Goal: Answer question/provide support: Share knowledge or assist other users

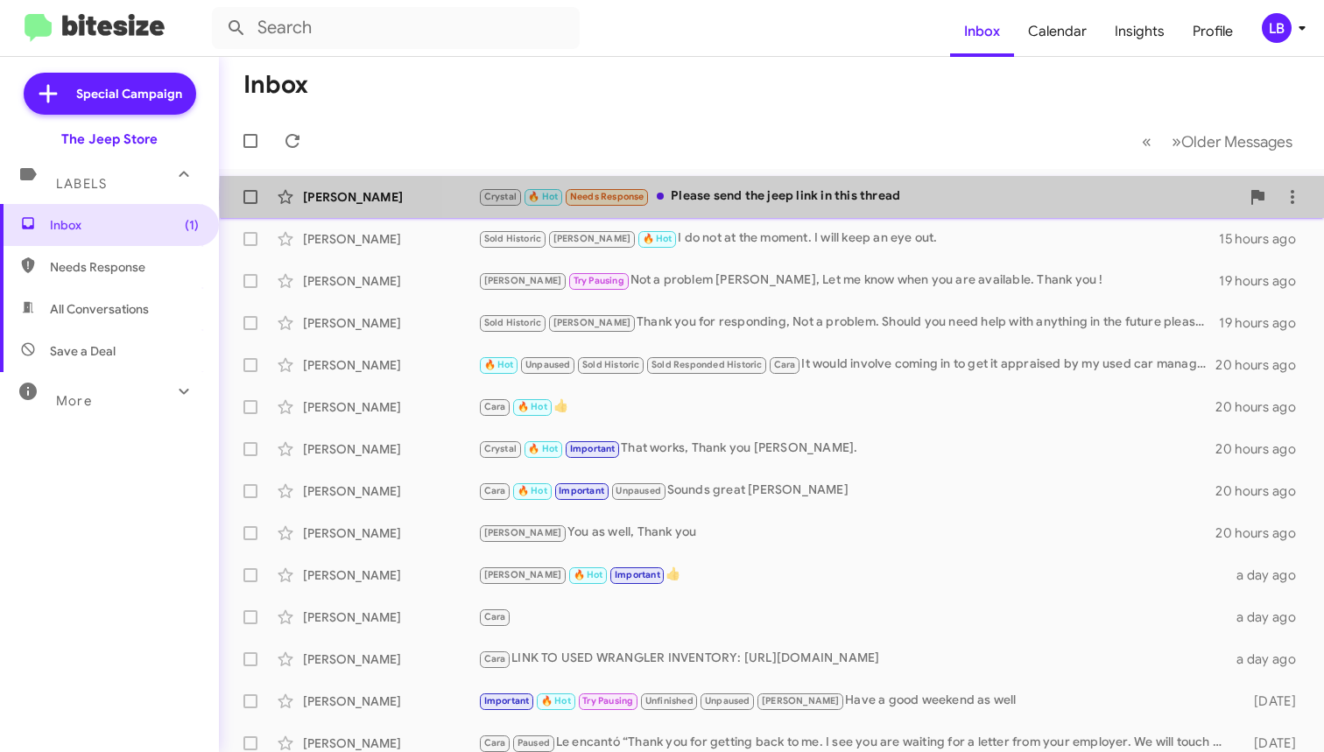
click at [796, 198] on div "Crystal 🔥 Hot Needs Response Please send the jeep link in this thread" at bounding box center [859, 197] width 762 height 20
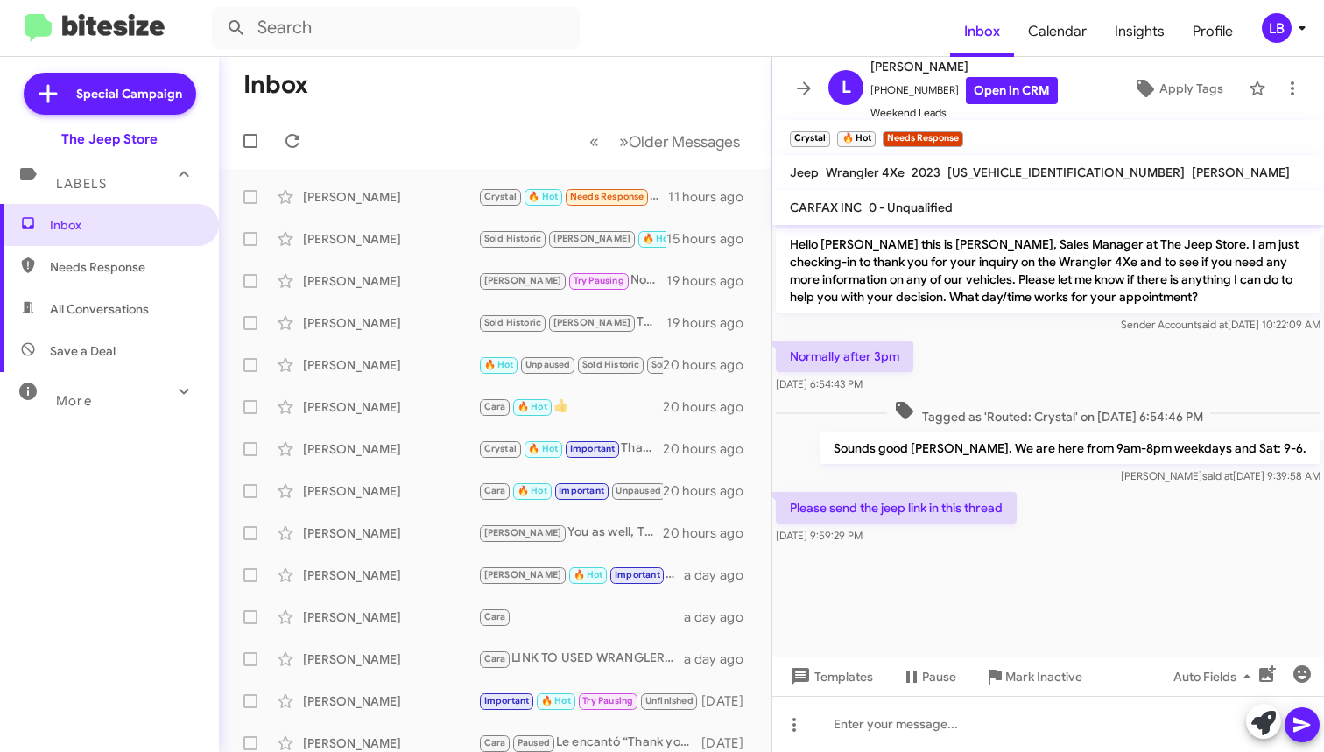
click at [1058, 378] on div "Normally after 3pm Oct 6, 2025, 6:54:43 PM" at bounding box center [1048, 367] width 552 height 60
click at [1010, 339] on div "Normally after 3pm Oct 6, 2025, 6:54:43 PM" at bounding box center [1048, 367] width 552 height 60
click at [1040, 727] on div at bounding box center [1048, 724] width 552 height 56
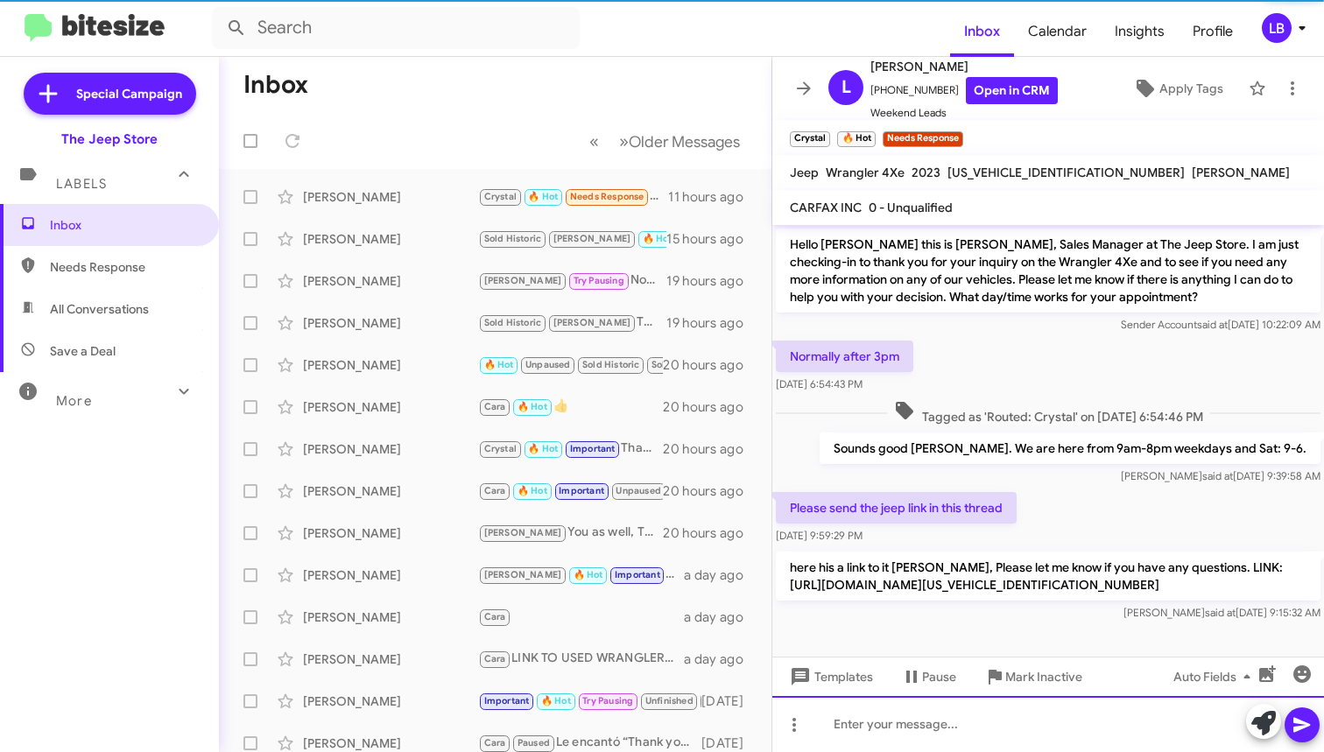
scroll to position [12, 0]
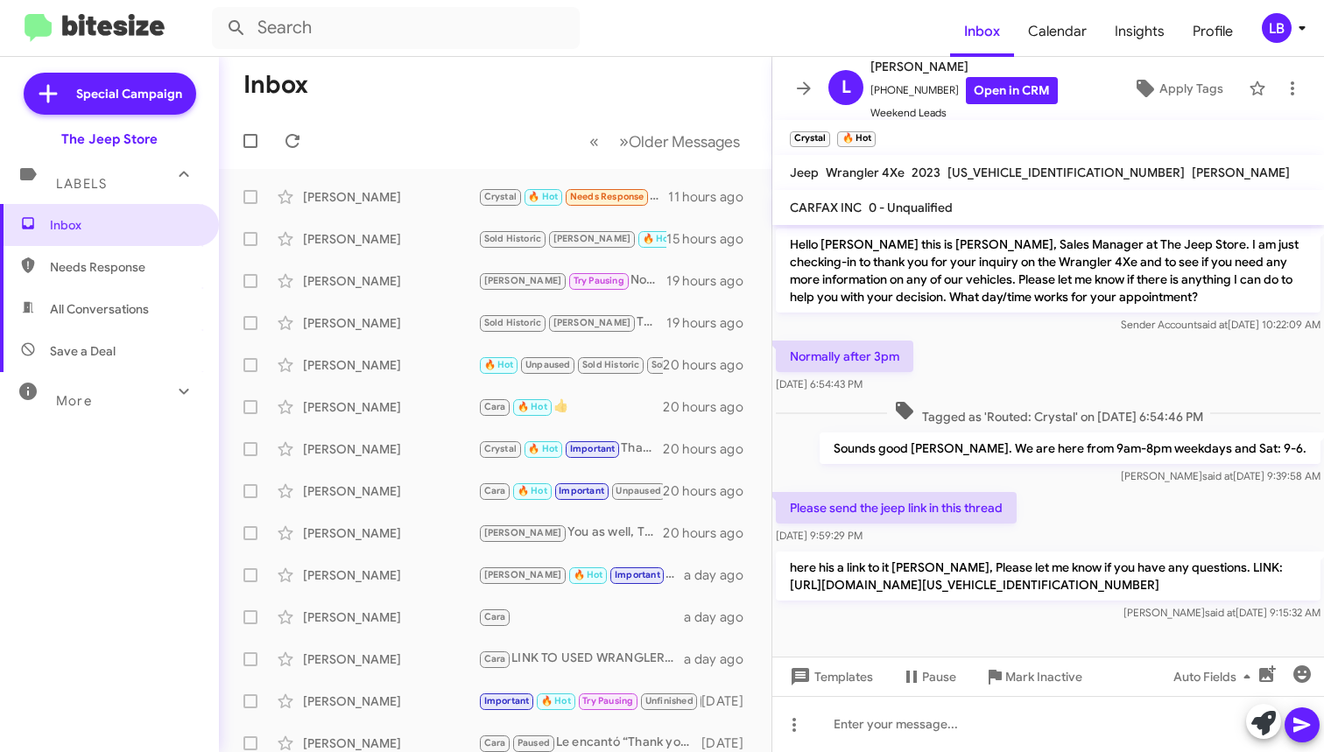
click at [413, 89] on mat-toolbar-row "Inbox" at bounding box center [495, 85] width 553 height 56
click at [1011, 351] on div "Normally after 3pm Oct 6, 2025, 6:54:43 PM" at bounding box center [1048, 367] width 552 height 60
click at [92, 261] on span "Needs Response" at bounding box center [124, 267] width 149 height 18
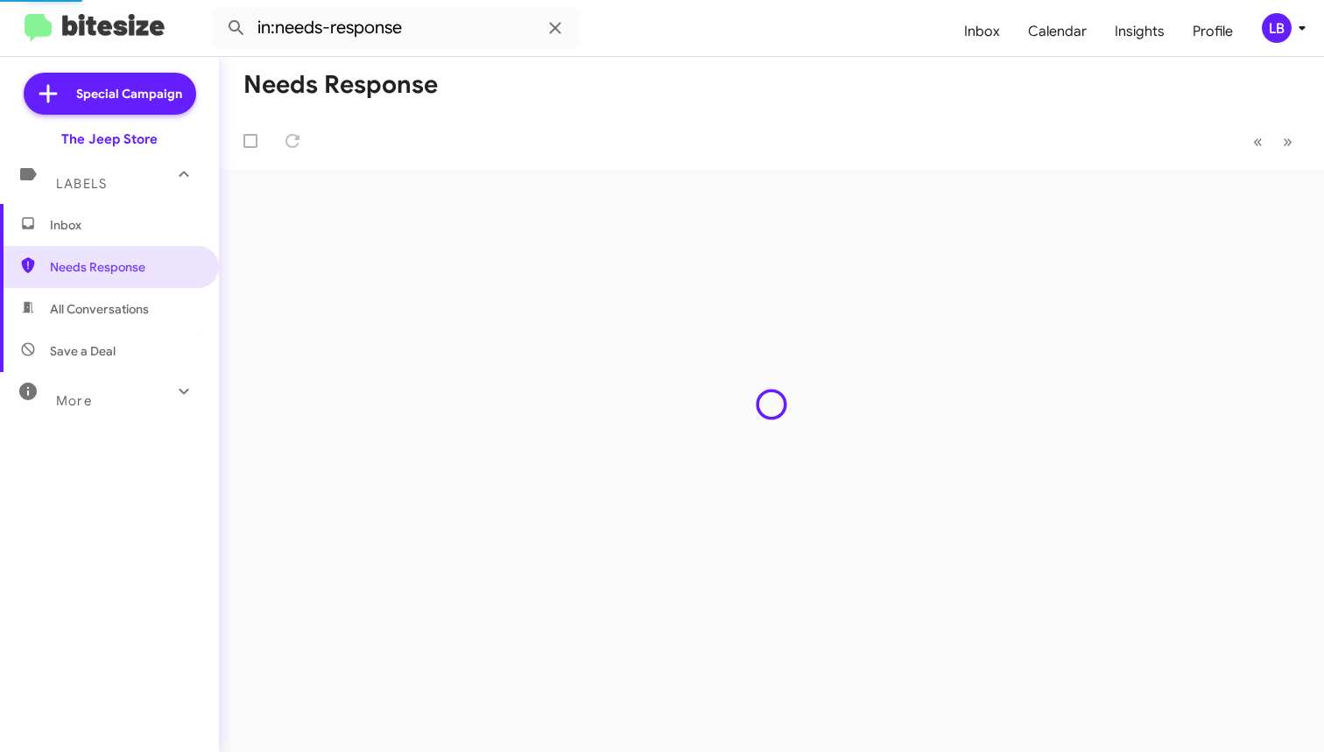
click at [95, 308] on span "All Conversations" at bounding box center [99, 309] width 99 height 18
type input "in:all-conversations"
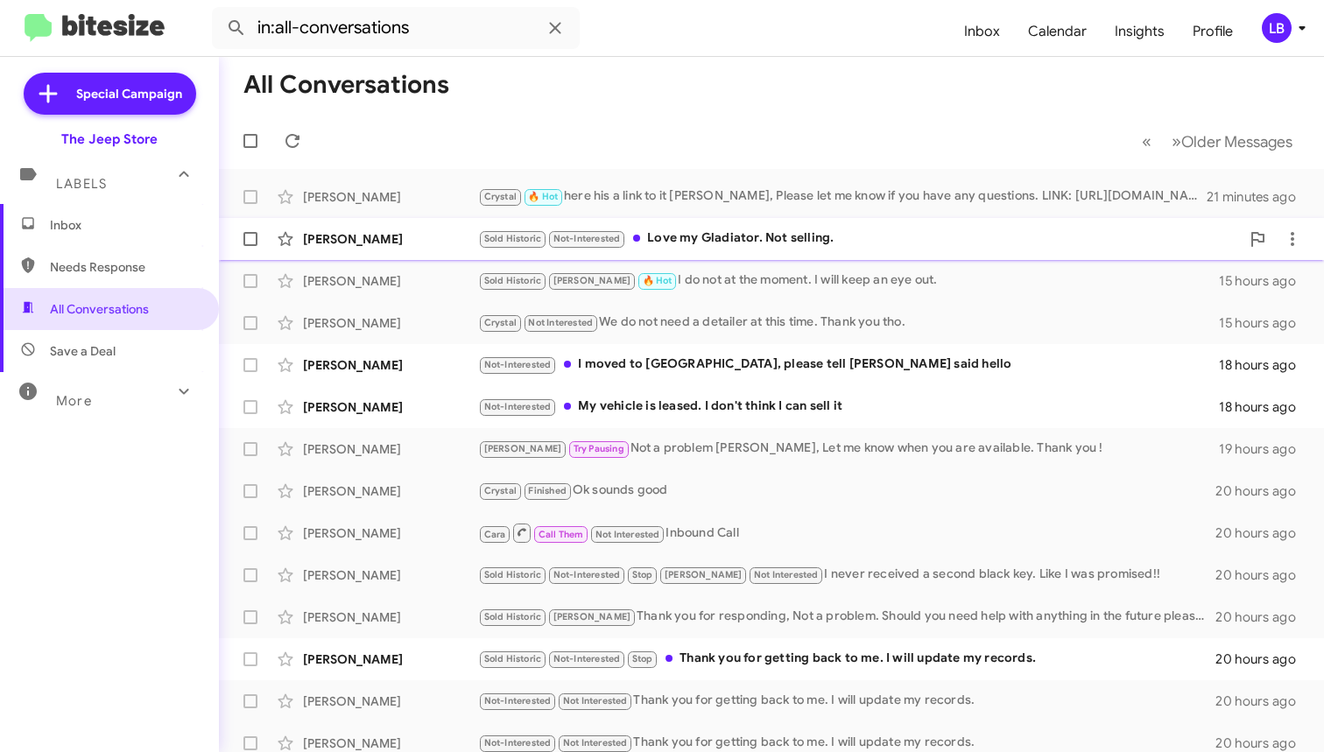
click at [777, 243] on div "Sold Historic Not-Interested Love my Gladiator. Not selling." at bounding box center [859, 239] width 762 height 20
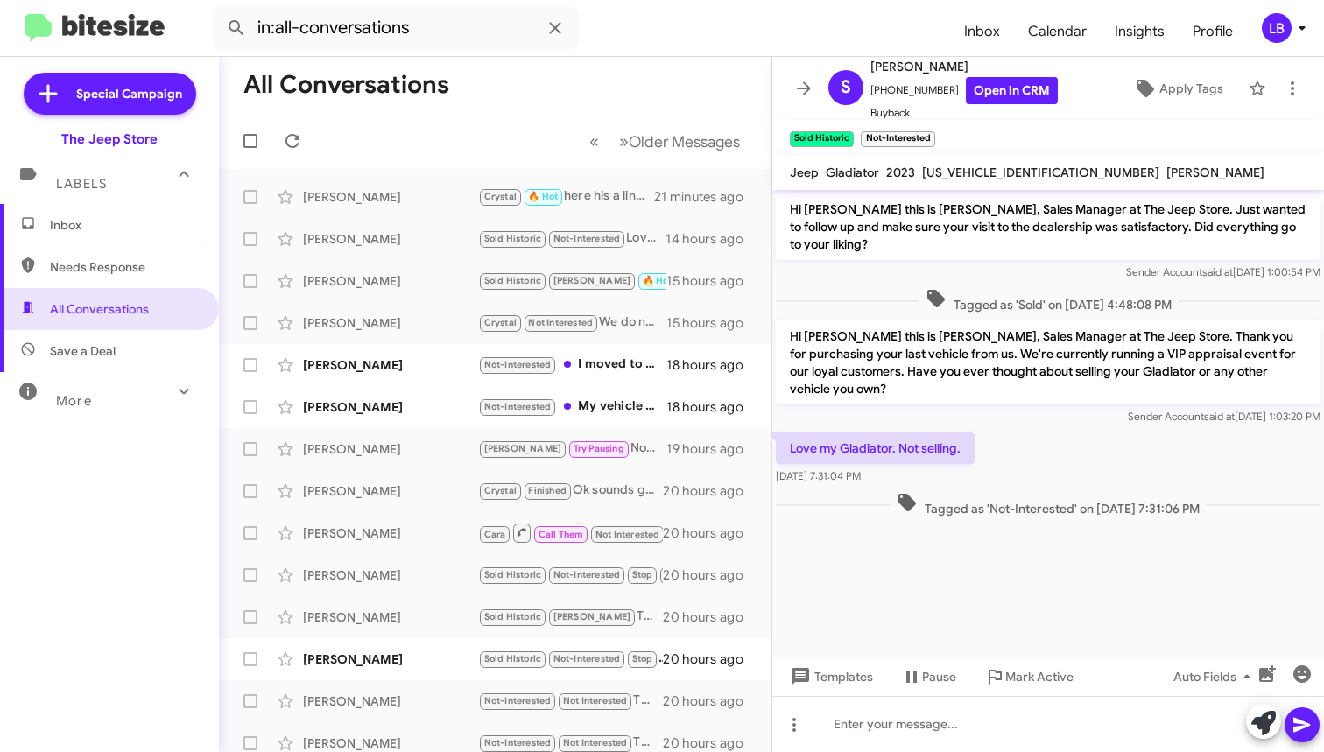
click at [1032, 429] on div "Love my Gladiator. Not selling. Oct 7, 2025, 7:31:04 PM" at bounding box center [1048, 459] width 552 height 60
click at [876, 273] on div "Sender Account said at Sep 8, 2023, 1:00:54 PM" at bounding box center [1048, 273] width 545 height 18
click at [1012, 267] on div "Sender Account said at Sep 8, 2023, 1:00:54 PM" at bounding box center [1048, 273] width 545 height 18
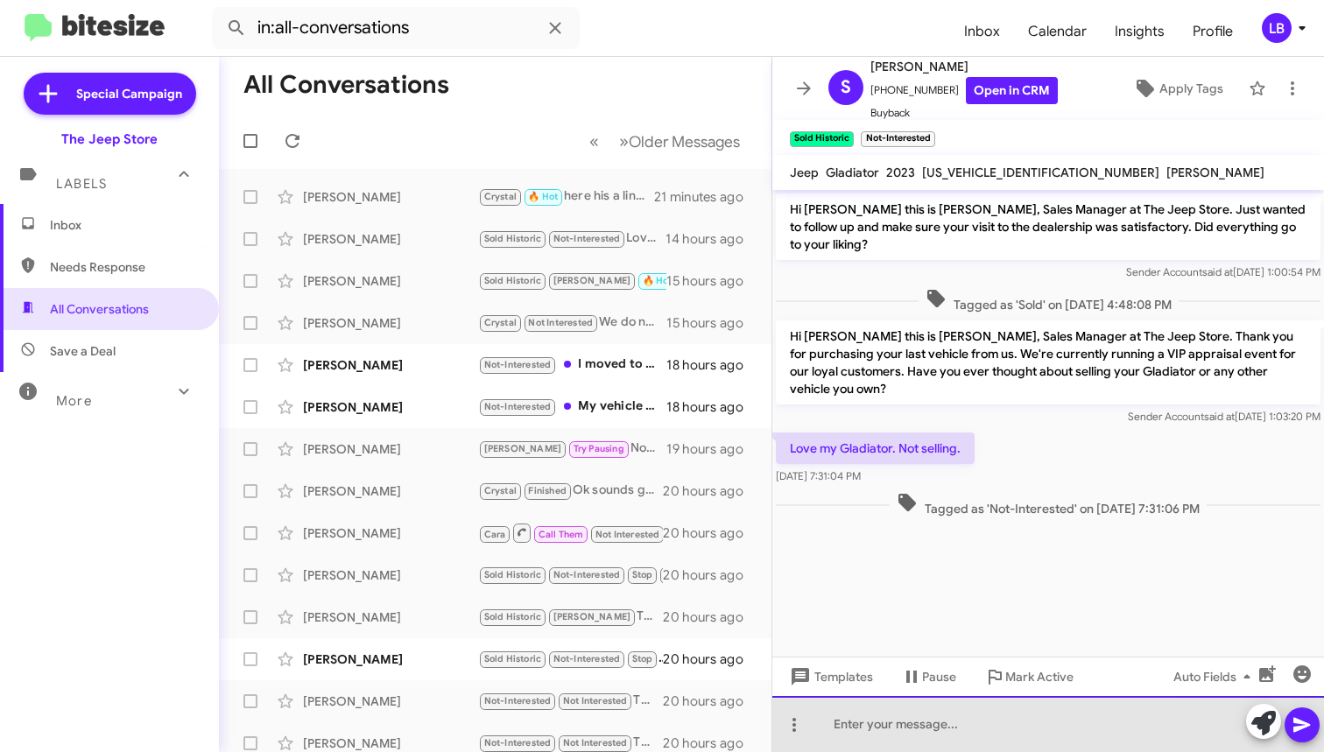
drag, startPoint x: 919, startPoint y: 722, endPoint x: 1257, endPoint y: 307, distance: 535.3
click at [926, 710] on div at bounding box center [1048, 724] width 552 height 56
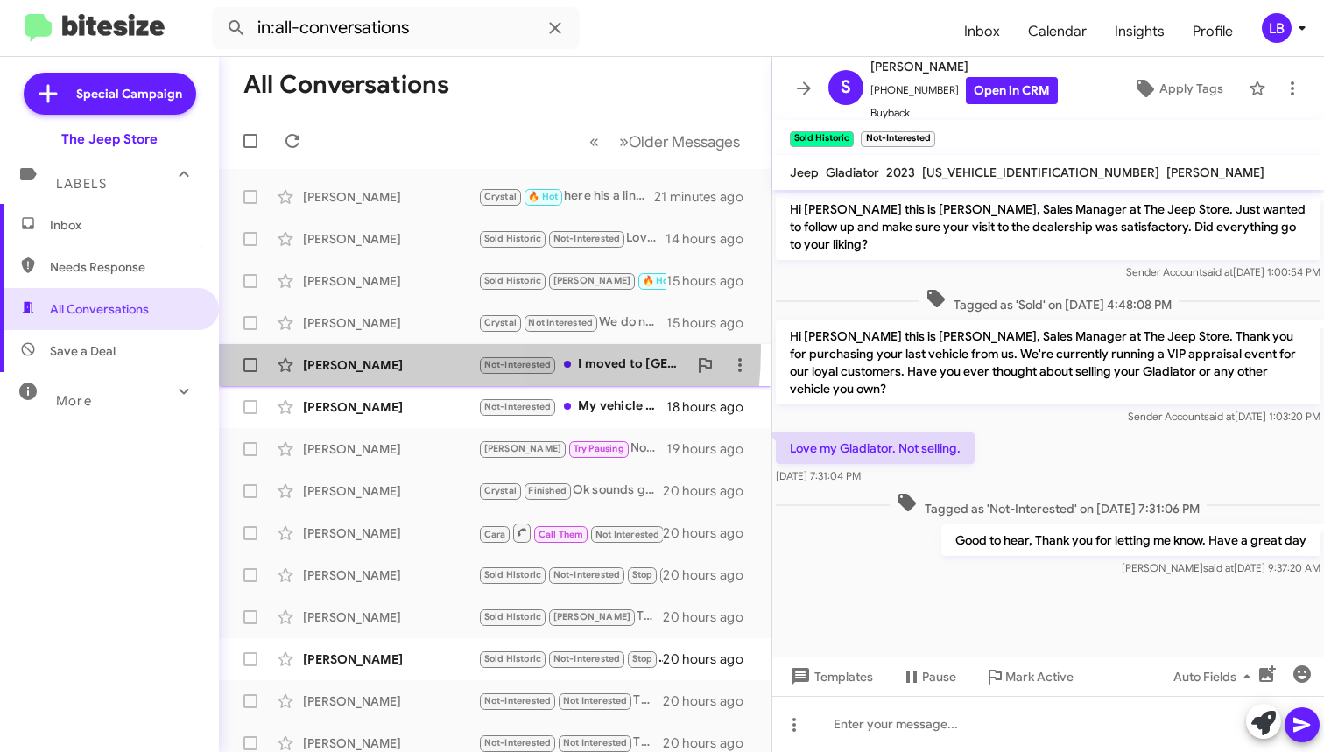
click at [309, 348] on span "Kyle Schweers Not-Interested I moved to NC, please tell Tony I said hello 18 ho…" at bounding box center [495, 365] width 553 height 42
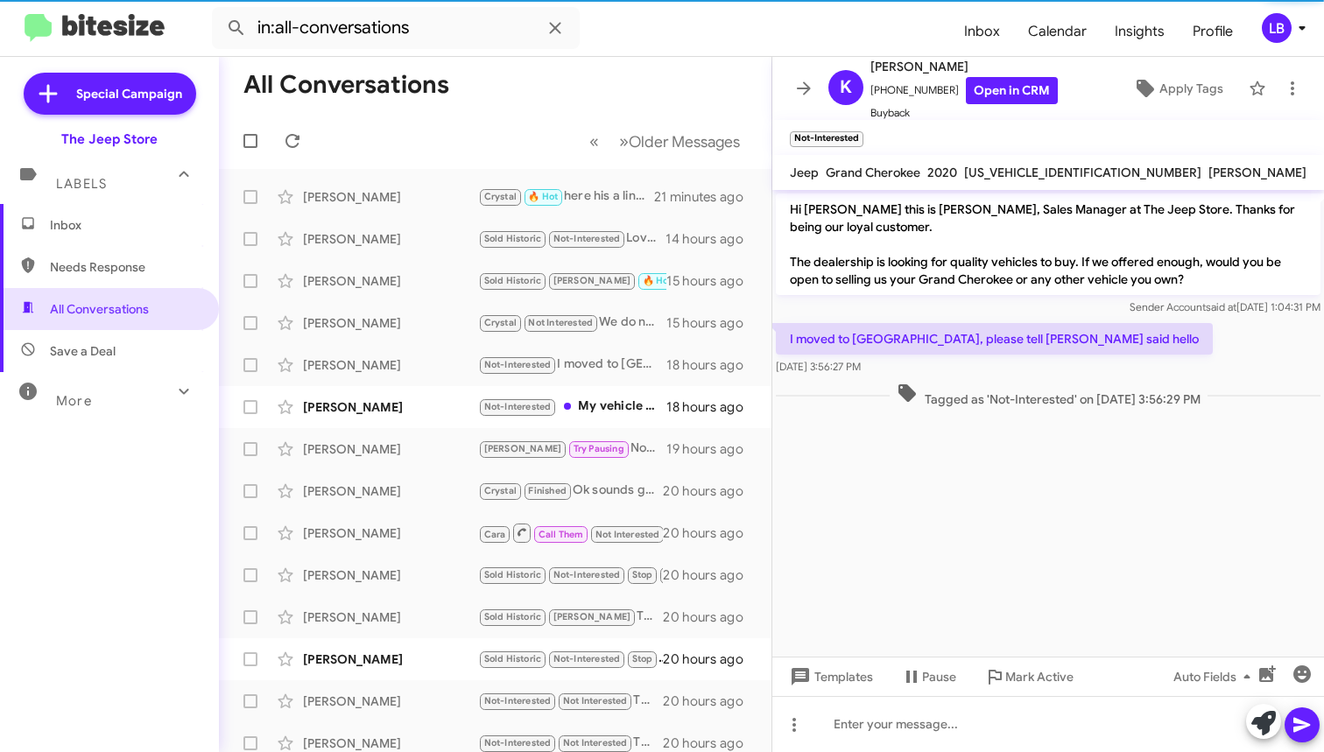
click at [155, 278] on span "Needs Response" at bounding box center [109, 267] width 219 height 42
type input "in:needs-response"
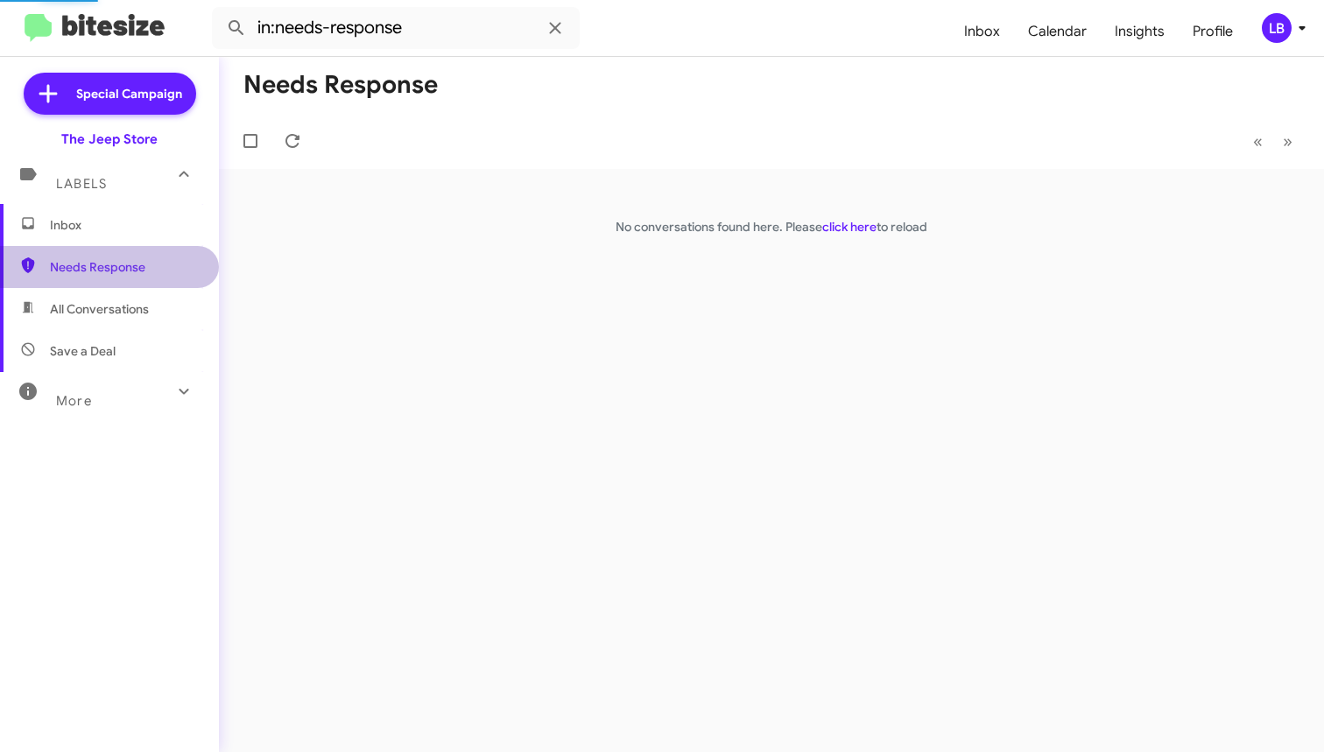
click at [144, 272] on span "Needs Response" at bounding box center [124, 267] width 149 height 18
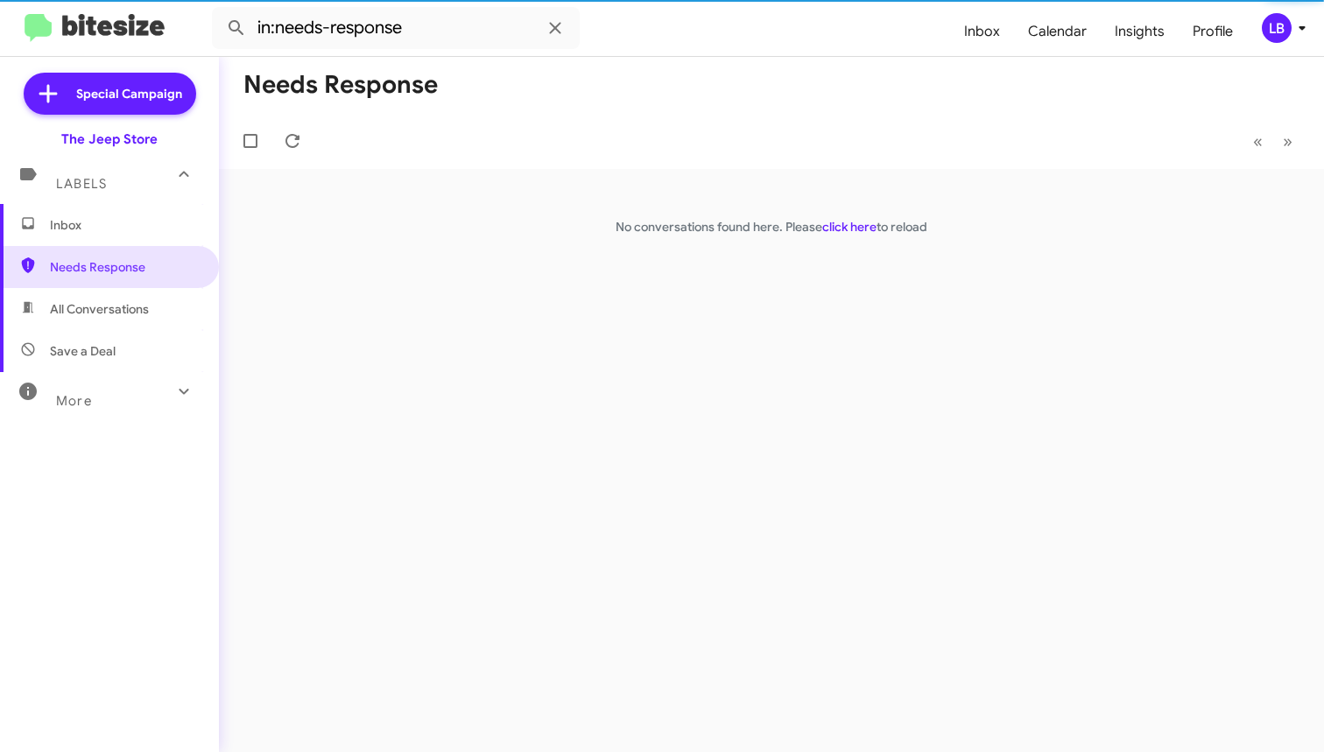
click at [83, 222] on span "Inbox" at bounding box center [124, 225] width 149 height 18
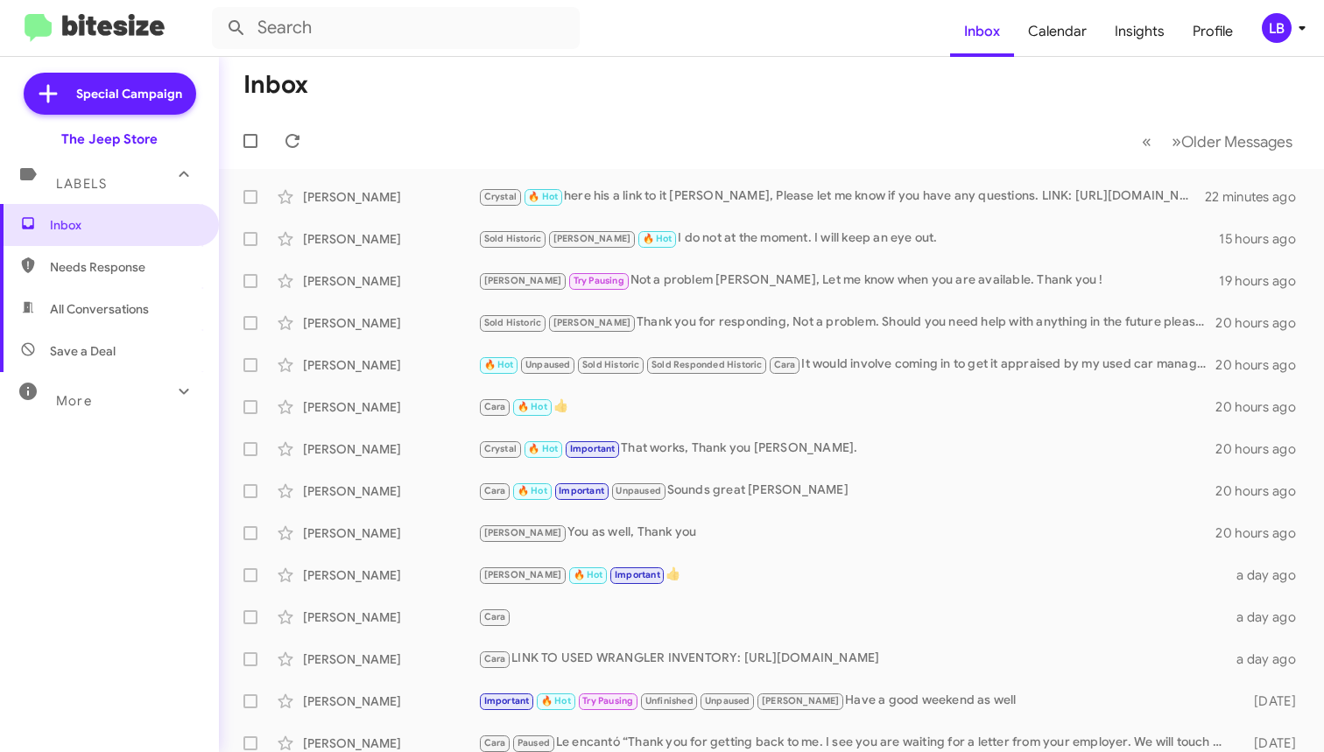
click at [500, 123] on mat-toolbar-row "« Previous » Next Older Messages" at bounding box center [771, 141] width 1105 height 56
click at [642, 79] on mat-toolbar-row "Inbox" at bounding box center [771, 85] width 1105 height 56
click at [574, 60] on mat-toolbar-row "Inbox" at bounding box center [771, 85] width 1105 height 56
click at [473, 41] on input "text" at bounding box center [396, 28] width 368 height 42
type input "7325971112"
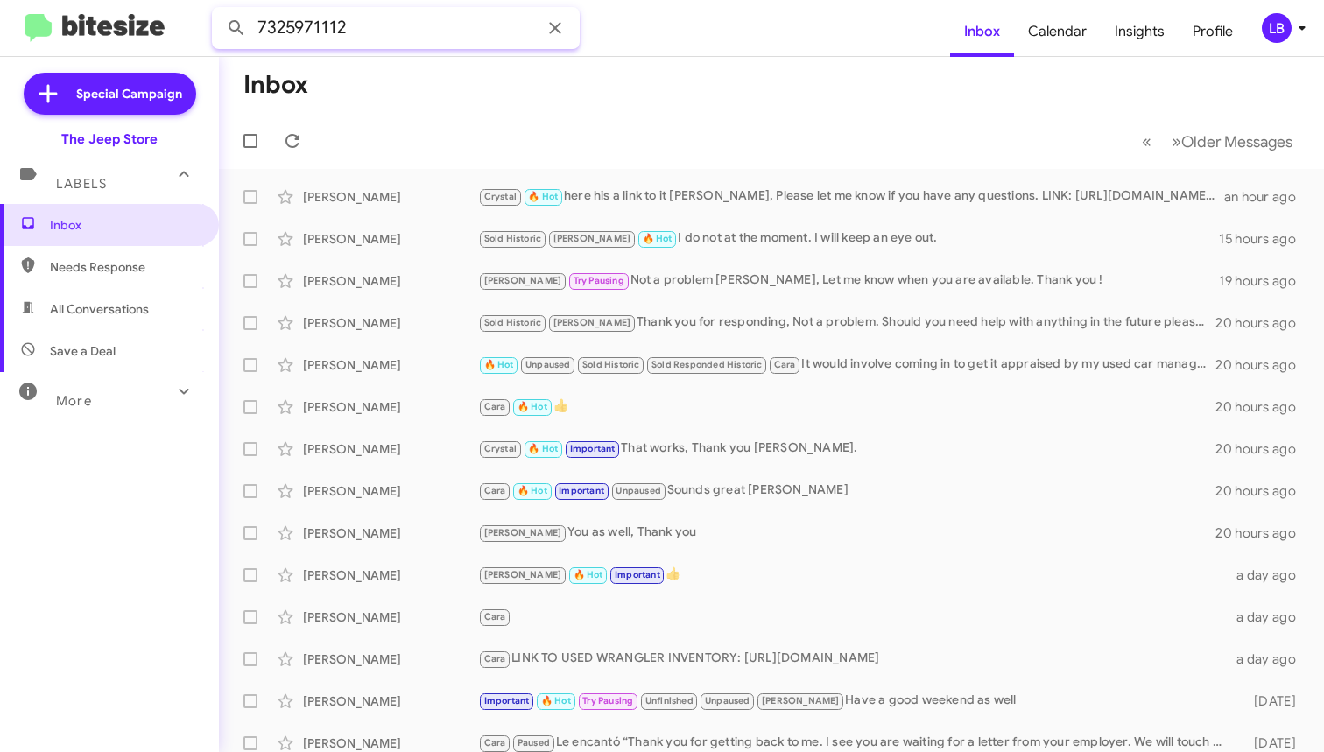
click at [236, 28] on button at bounding box center [236, 28] width 35 height 35
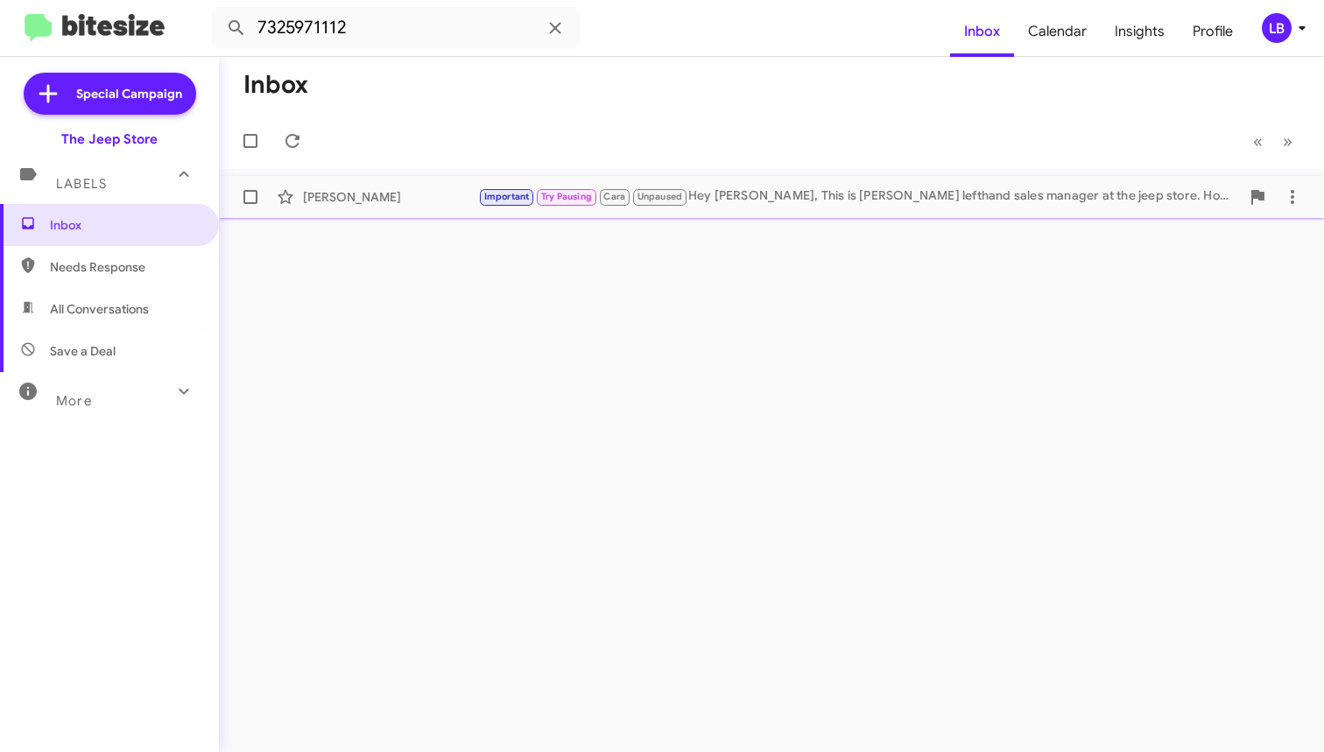
click at [785, 194] on div "Important Try Pausing Cara Unpaused Hey Courtney, This is Michael lefthand sale…" at bounding box center [859, 197] width 762 height 20
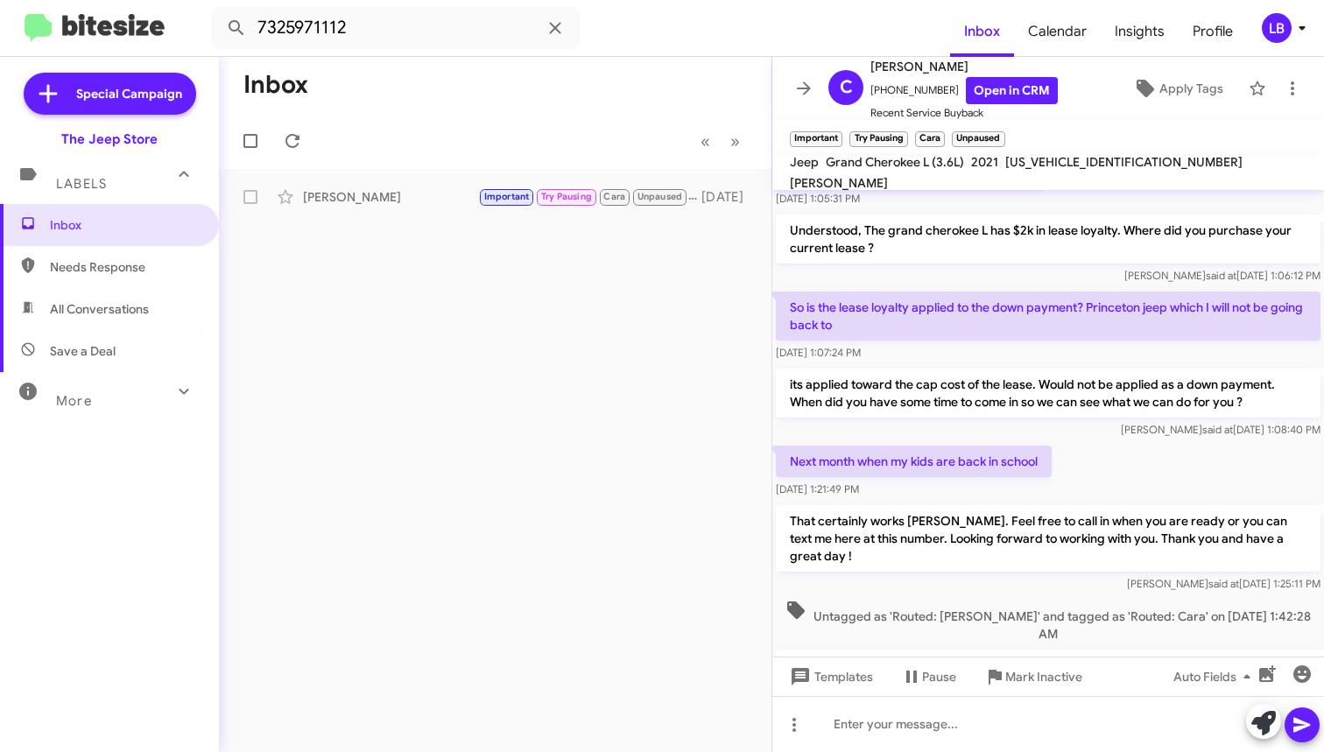
scroll to position [1024, 0]
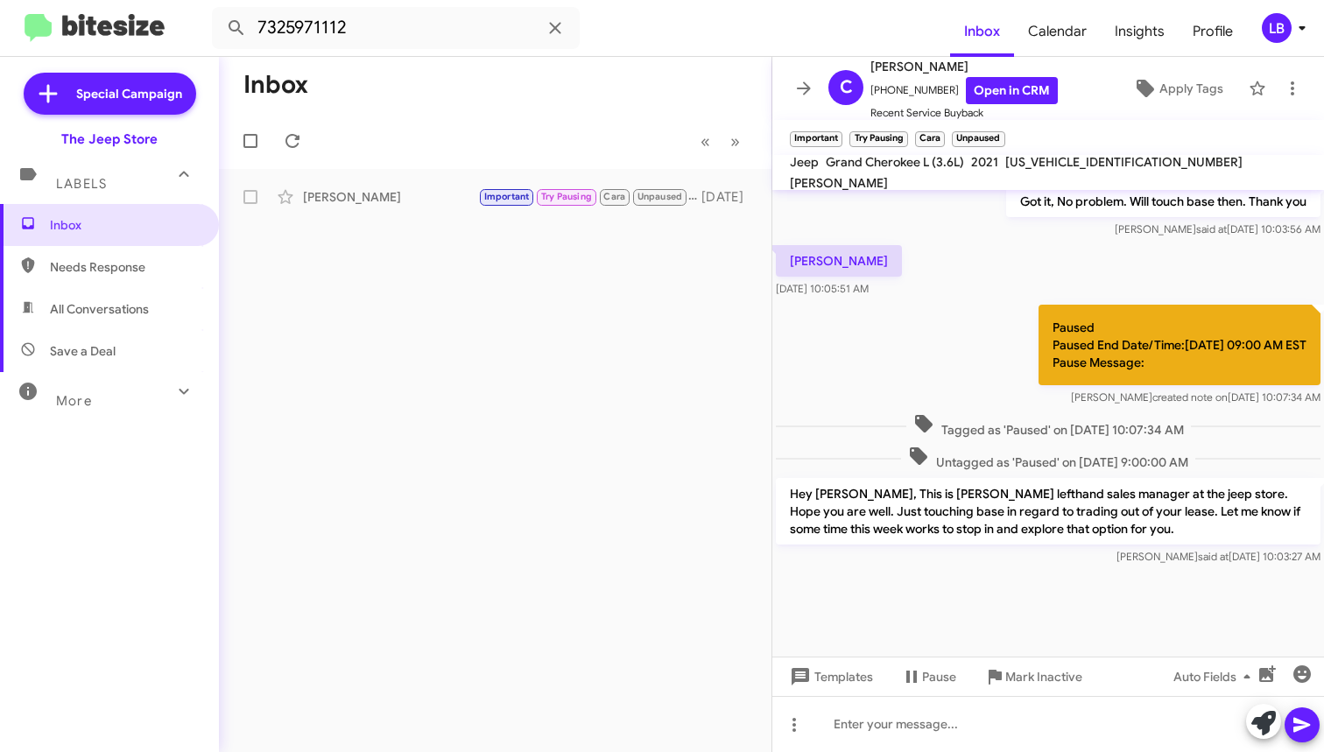
click at [957, 320] on div "Paused Paused End Date/Time:09/22/2025, 09:00 AM EST Pause Message: Luis create…" at bounding box center [1048, 355] width 552 height 109
drag, startPoint x: 983, startPoint y: 374, endPoint x: 940, endPoint y: 593, distance: 223.1
click at [982, 377] on div "Paused Paused End Date/Time:09/22/2025, 09:00 AM EST Pause Message: Luis create…" at bounding box center [1048, 355] width 552 height 109
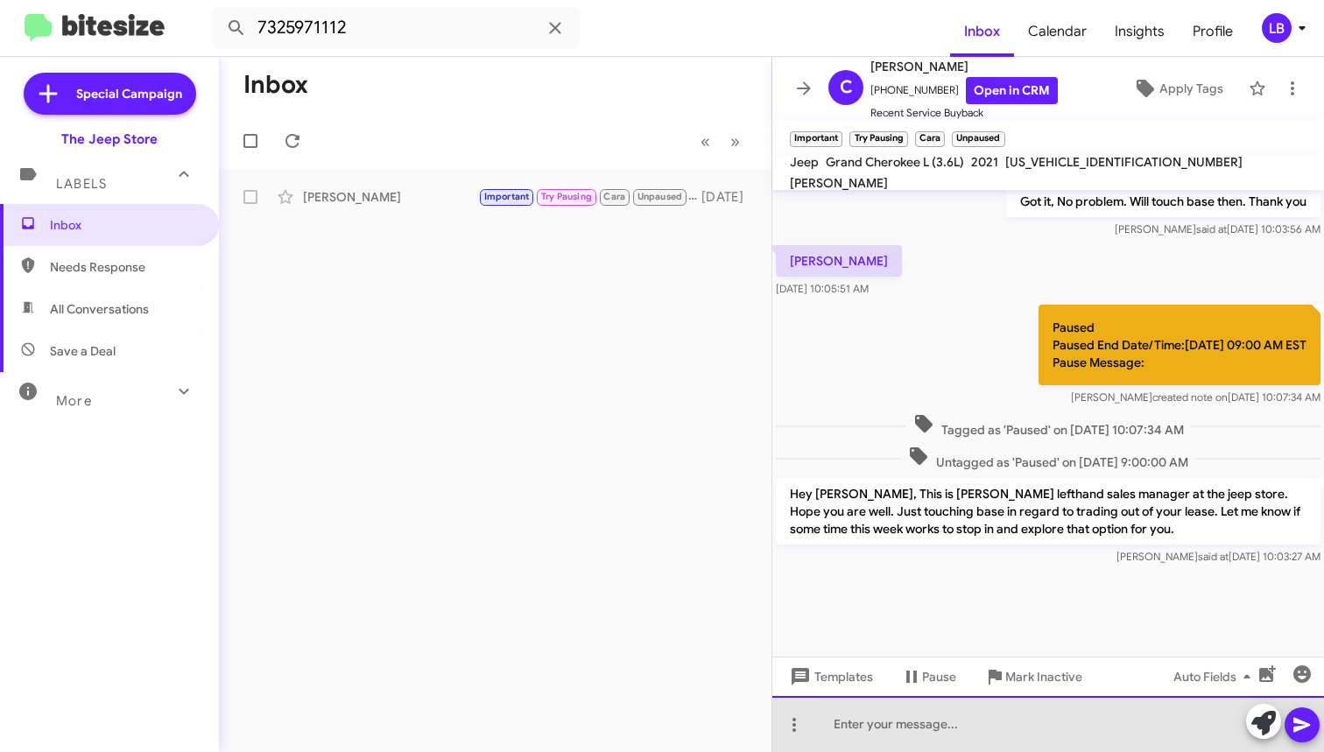
drag, startPoint x: 962, startPoint y: 738, endPoint x: 1019, endPoint y: 468, distance: 276.5
click at [962, 738] on div at bounding box center [1048, 724] width 552 height 56
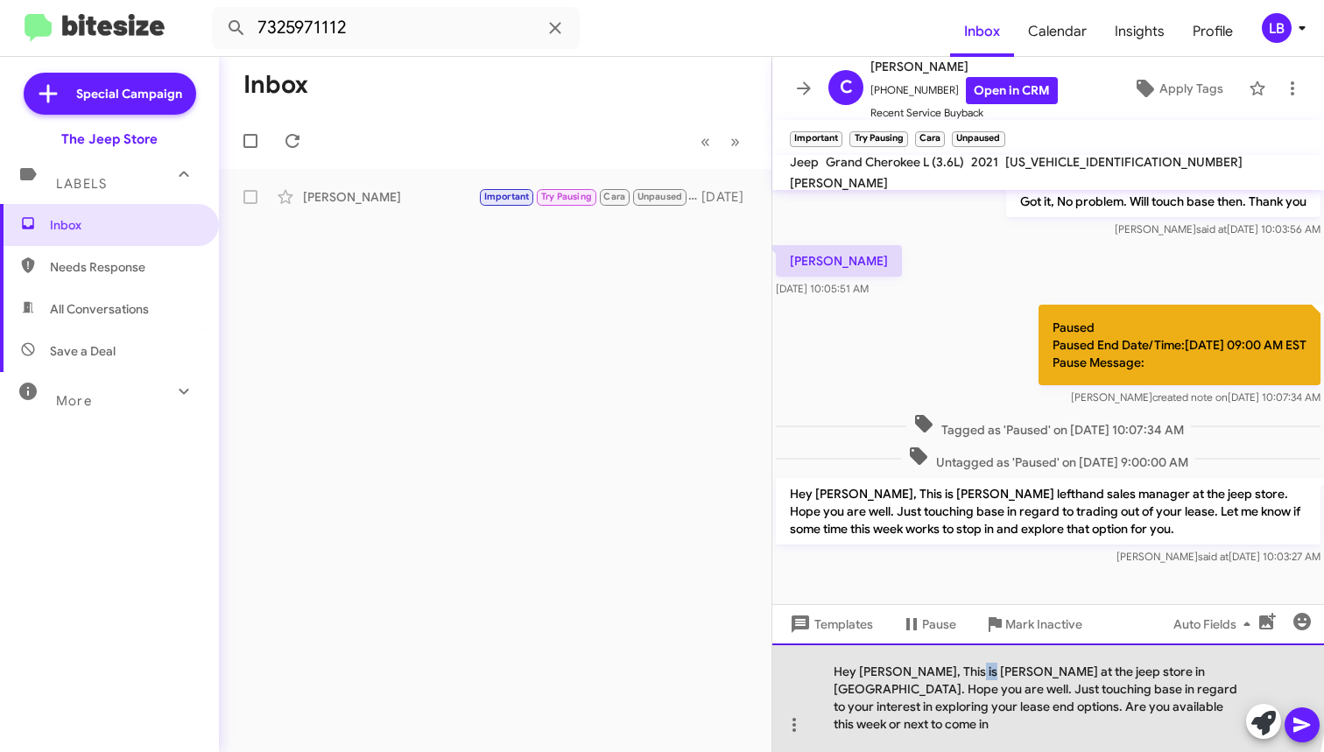
drag, startPoint x: 960, startPoint y: 690, endPoint x: 975, endPoint y: 691, distance: 15.8
click at [975, 691] on div "Hey Courtney, This is lou at the jeep store in ocean township. Hope you are wel…" at bounding box center [1048, 698] width 552 height 109
click at [1026, 736] on div "Hey Courtney, This is Michael lefthand at the jeep store in ocean township. Hop…" at bounding box center [1048, 698] width 552 height 109
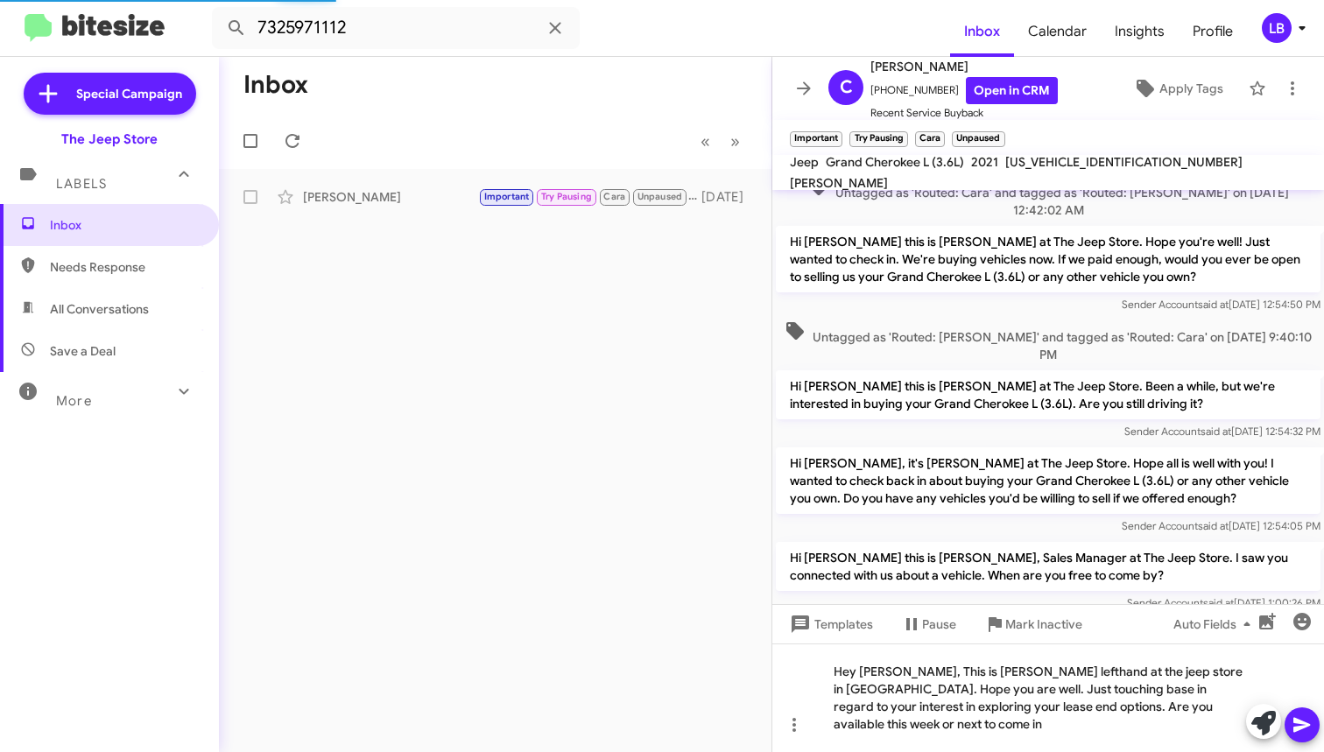
scroll to position [2614, 0]
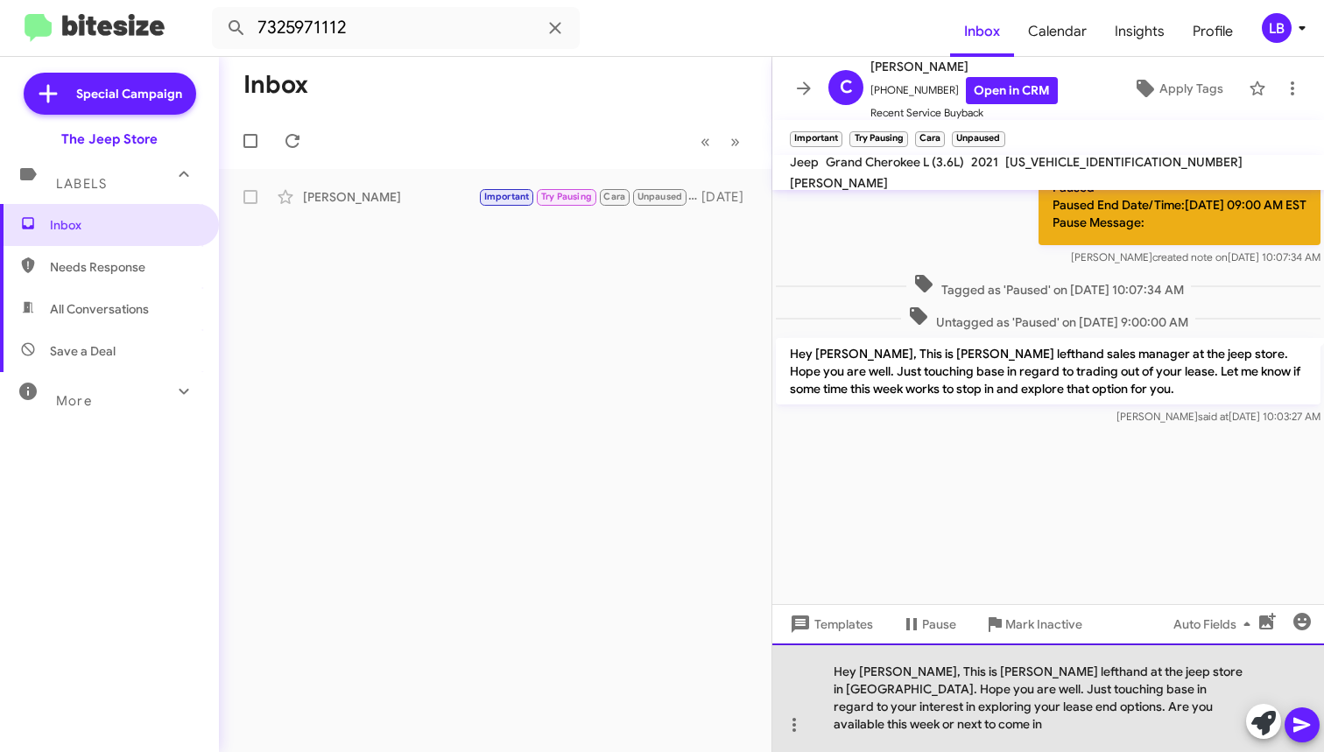
click at [1056, 722] on div "Hey Courtney, This is Michael lefthand at the jeep store in ocean township. Hop…" at bounding box center [1048, 698] width 552 height 109
drag, startPoint x: 1007, startPoint y: 726, endPoint x: 1084, endPoint y: 706, distance: 79.6
click at [1084, 706] on div "Hey Courtney, This is Michael lefthand at the jeep store in ocean township. Hop…" at bounding box center [1048, 698] width 552 height 109
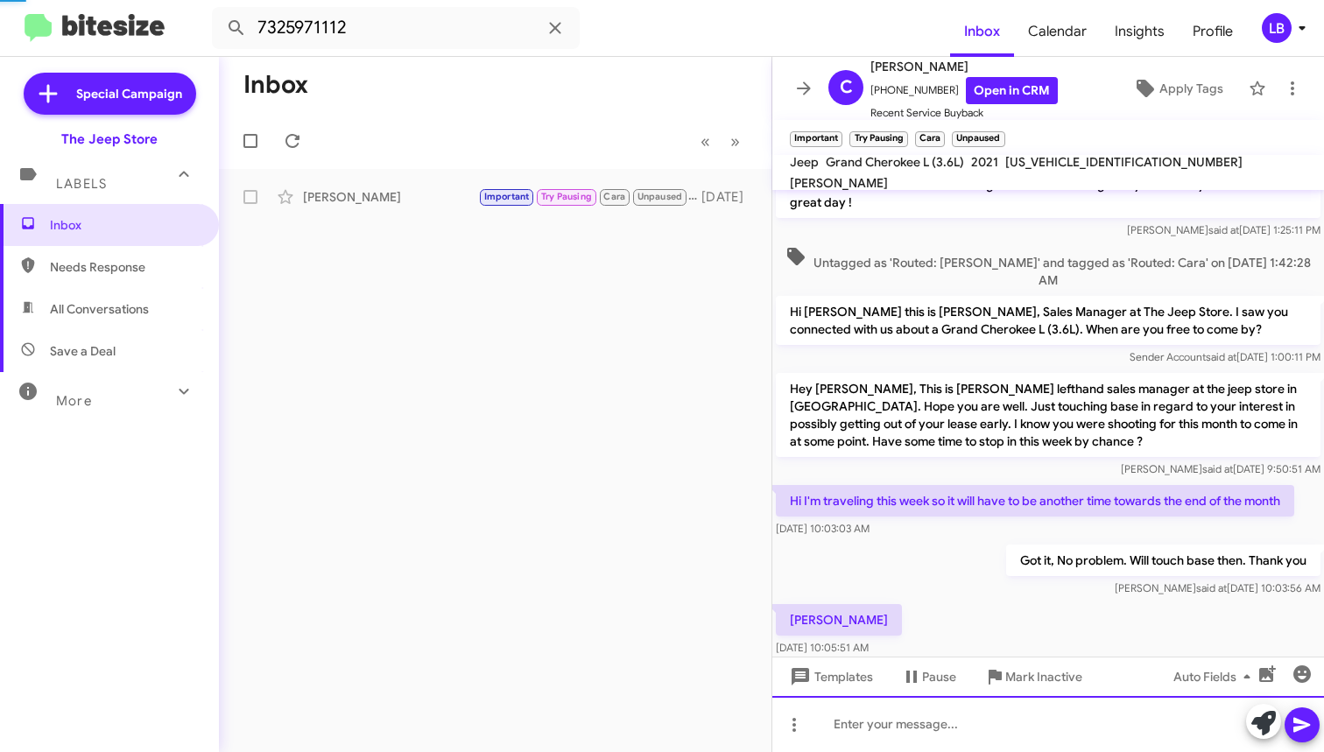
scroll to position [3300, 0]
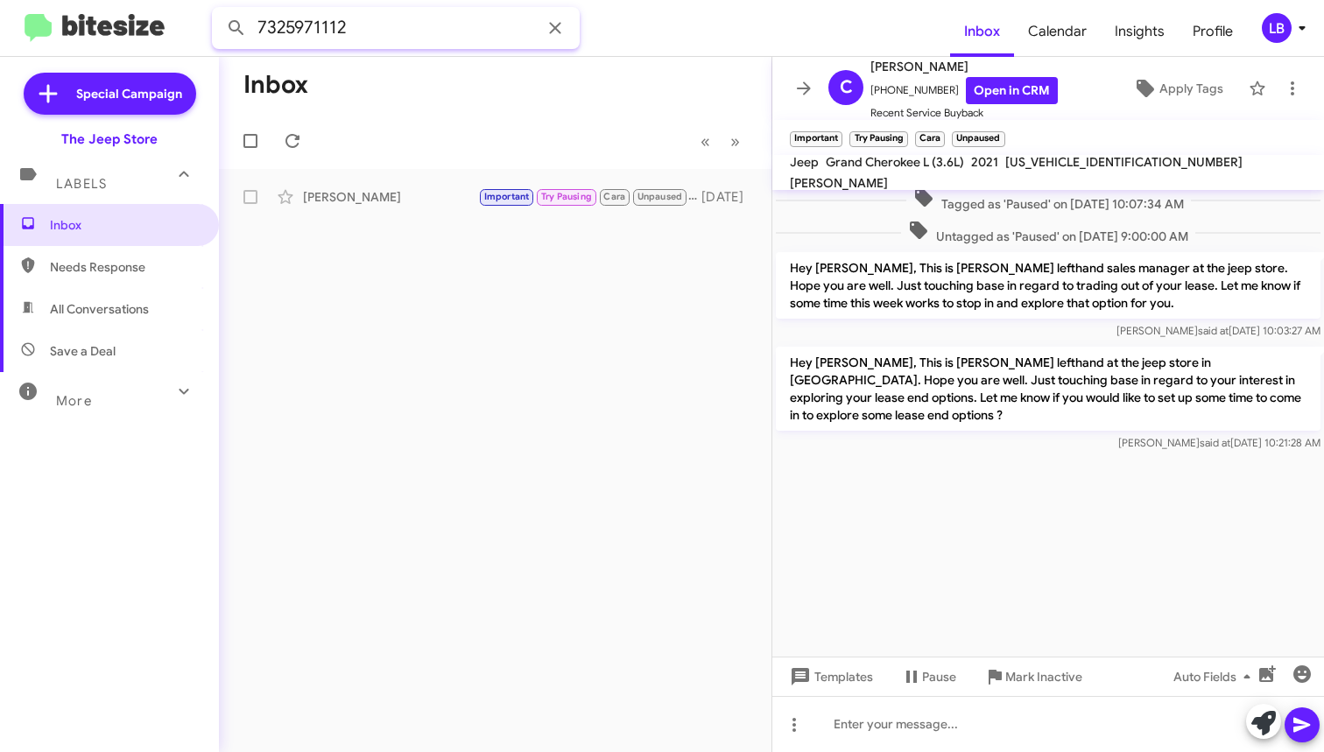
click at [411, 32] on input "7325971112" at bounding box center [396, 28] width 368 height 42
drag, startPoint x: 234, startPoint y: -2, endPoint x: 125, endPoint y: -12, distance: 109.1
click at [125, 0] on html "7325971112 Inbox Calendar Insights Profile LB Special Campaign The Jeep Store L…" at bounding box center [662, 376] width 1324 height 752
type input "Brooke foley"
click at [236, 28] on button at bounding box center [236, 28] width 35 height 35
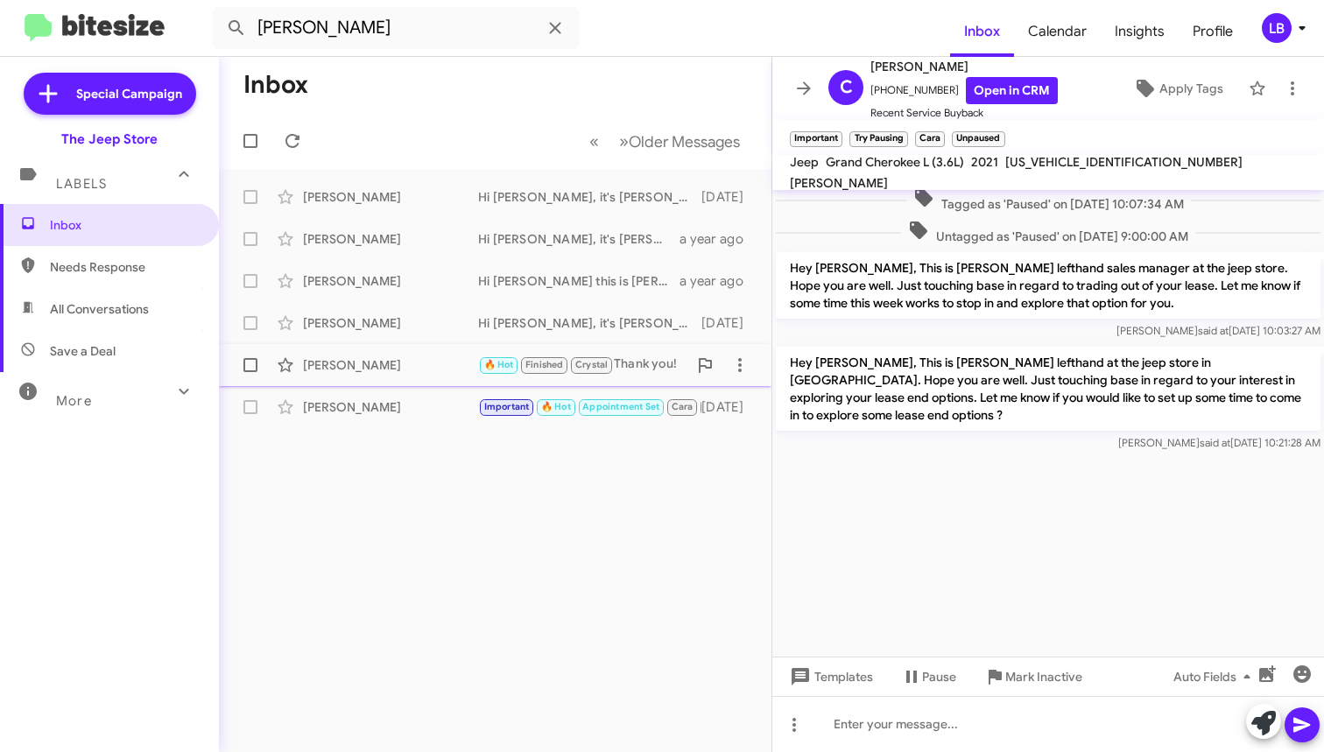
click at [372, 363] on div "[PERSON_NAME]" at bounding box center [390, 365] width 175 height 18
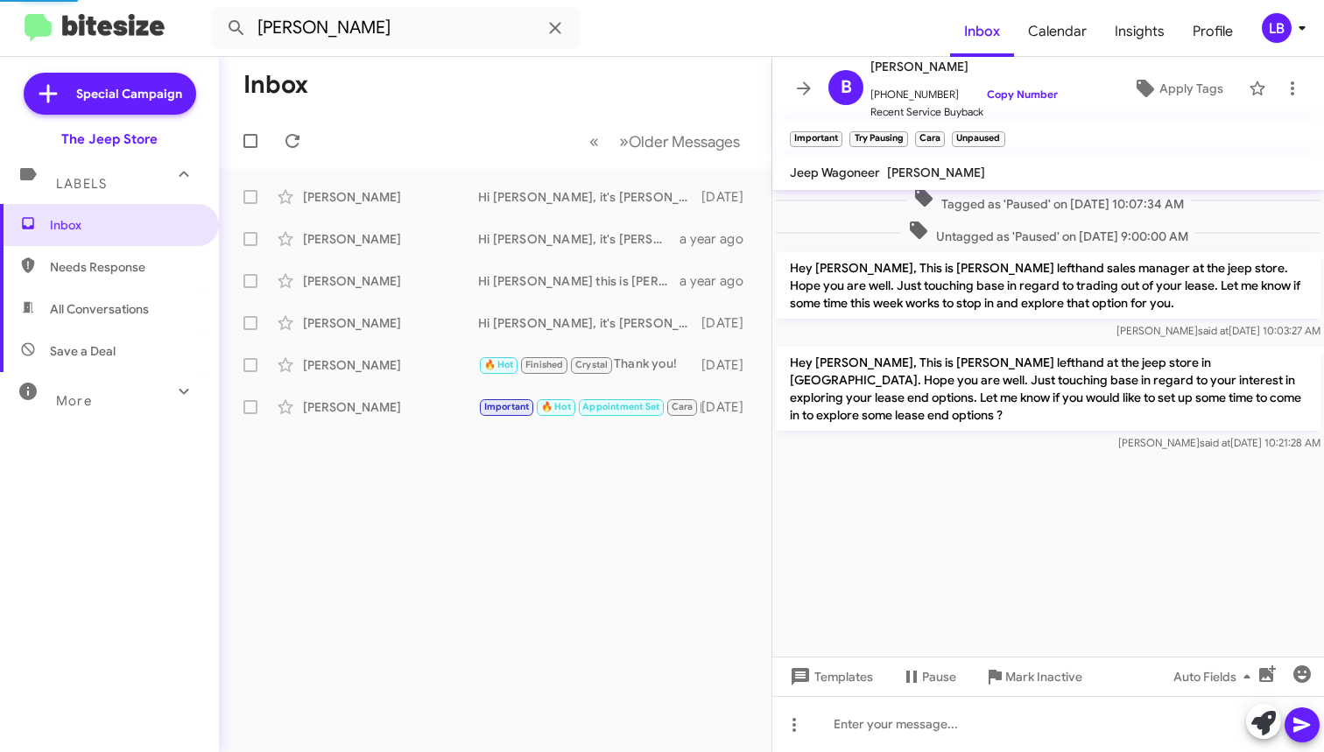
scroll to position [138, 0]
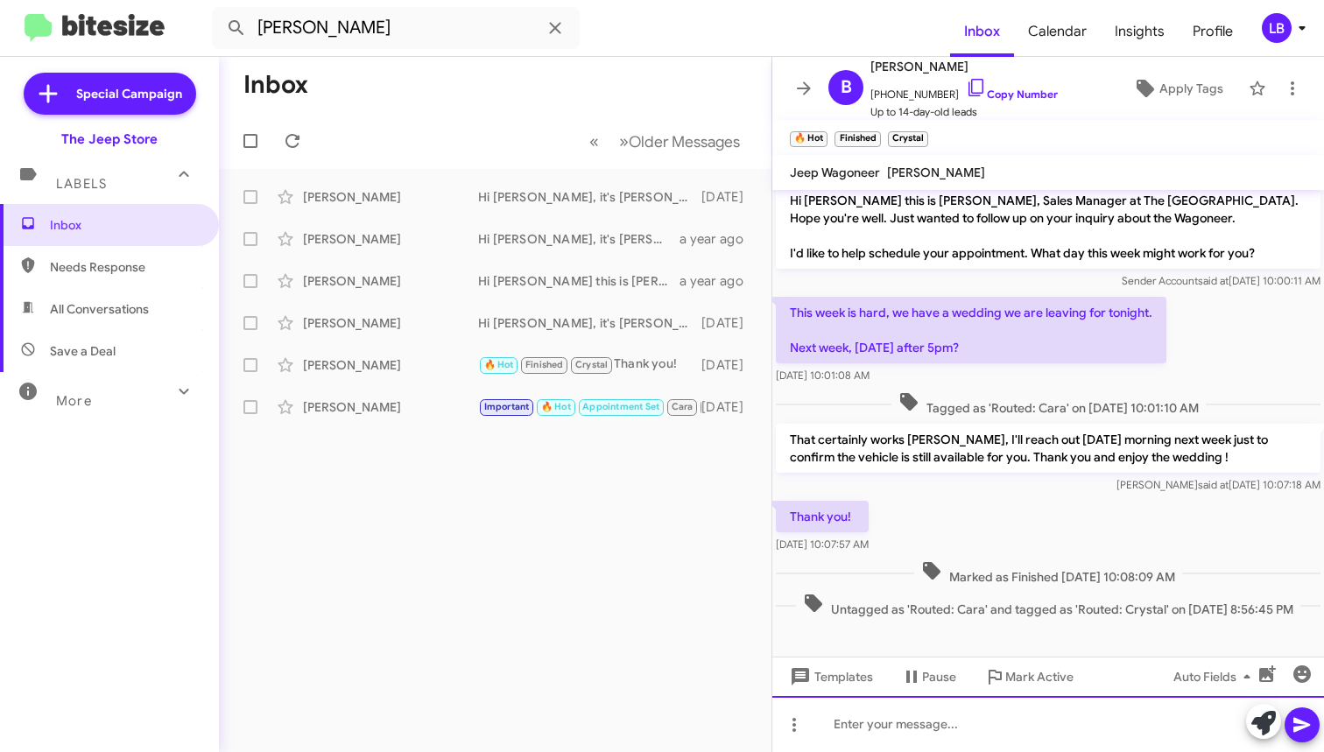
click at [890, 718] on div at bounding box center [1048, 724] width 552 height 56
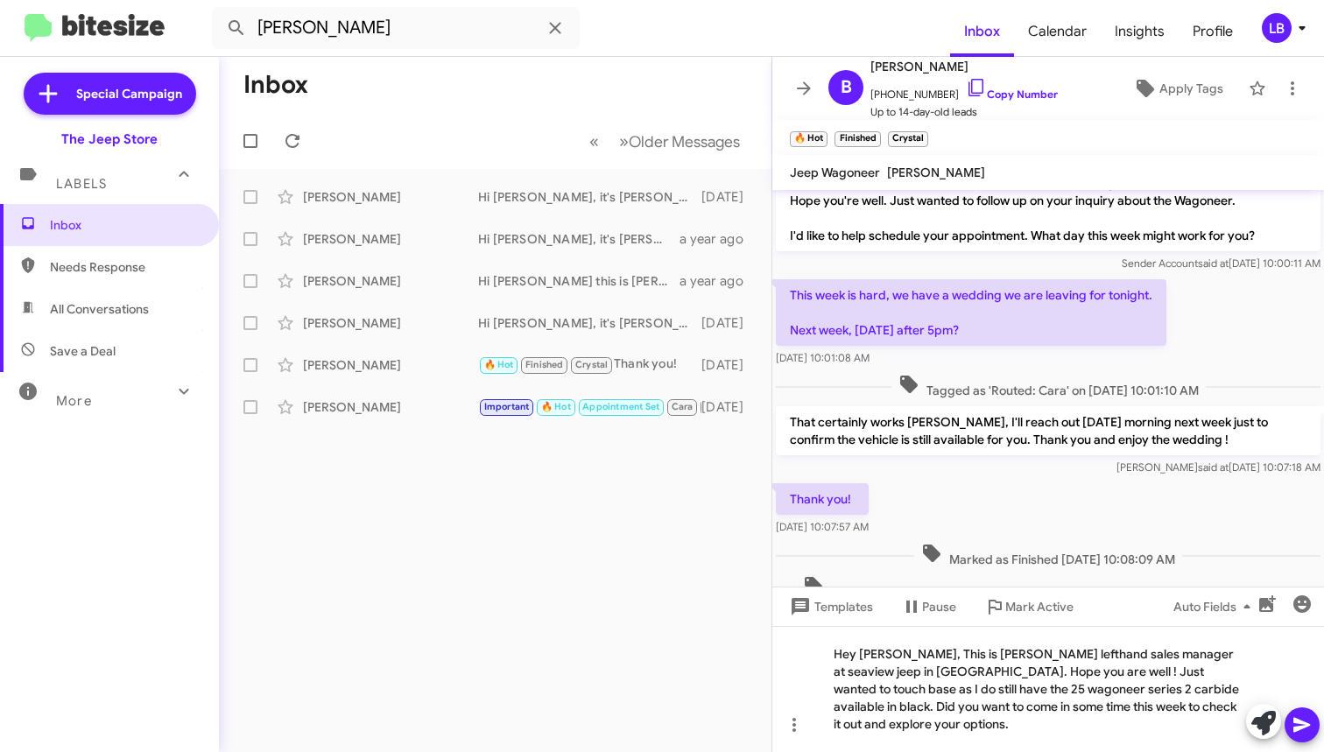
click at [1206, 377] on span "Tagged as 'Routed: Cara' on [DATE] 10:01:10 AM" at bounding box center [1048, 386] width 314 height 25
drag, startPoint x: 1200, startPoint y: 388, endPoint x: 1072, endPoint y: 536, distance: 196.1
click at [1177, 416] on div "Hello Brooke this is Michael Lefthand, Sales Manager at The Jeep Store. I am ju…" at bounding box center [1048, 328] width 552 height 553
click at [1065, 544] on span "Marked as Finished [DATE] 10:08:09 AM" at bounding box center [1048, 555] width 268 height 25
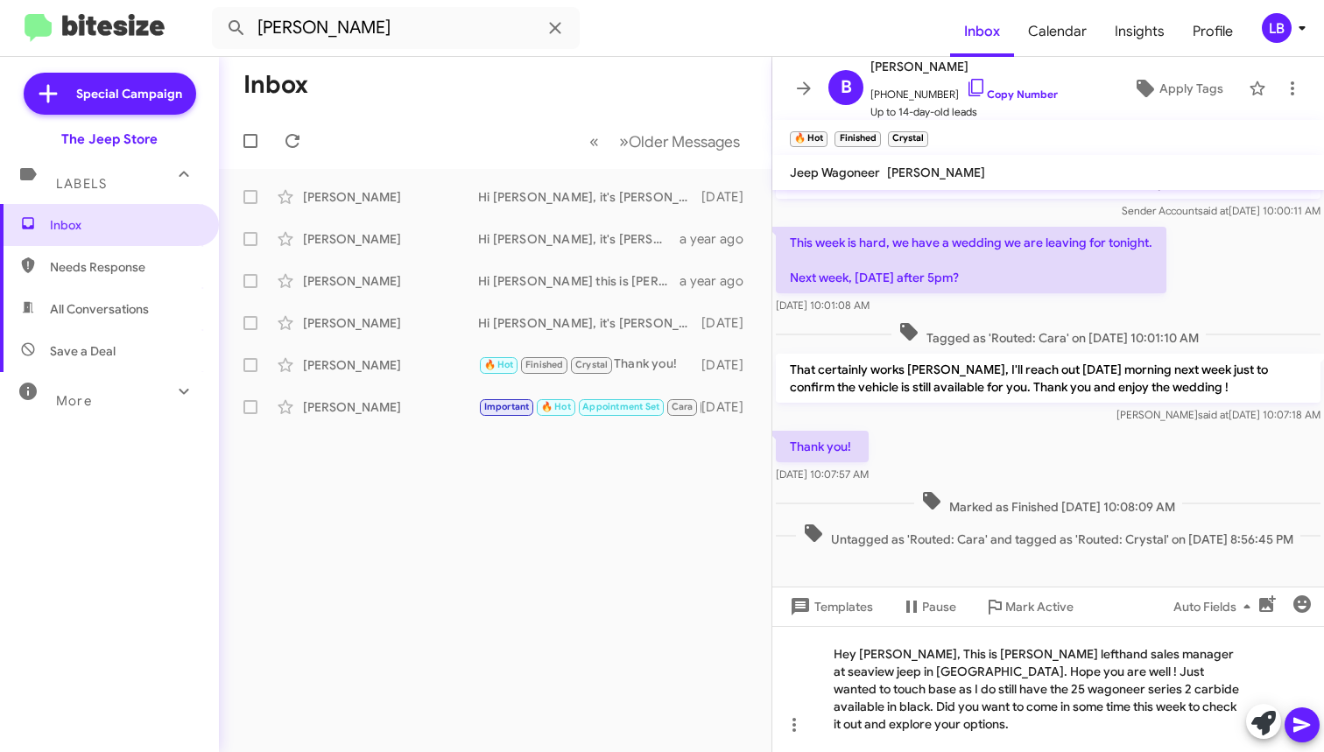
click at [1043, 490] on span "Marked as Finished [DATE] 10:08:09 AM" at bounding box center [1048, 502] width 268 height 25
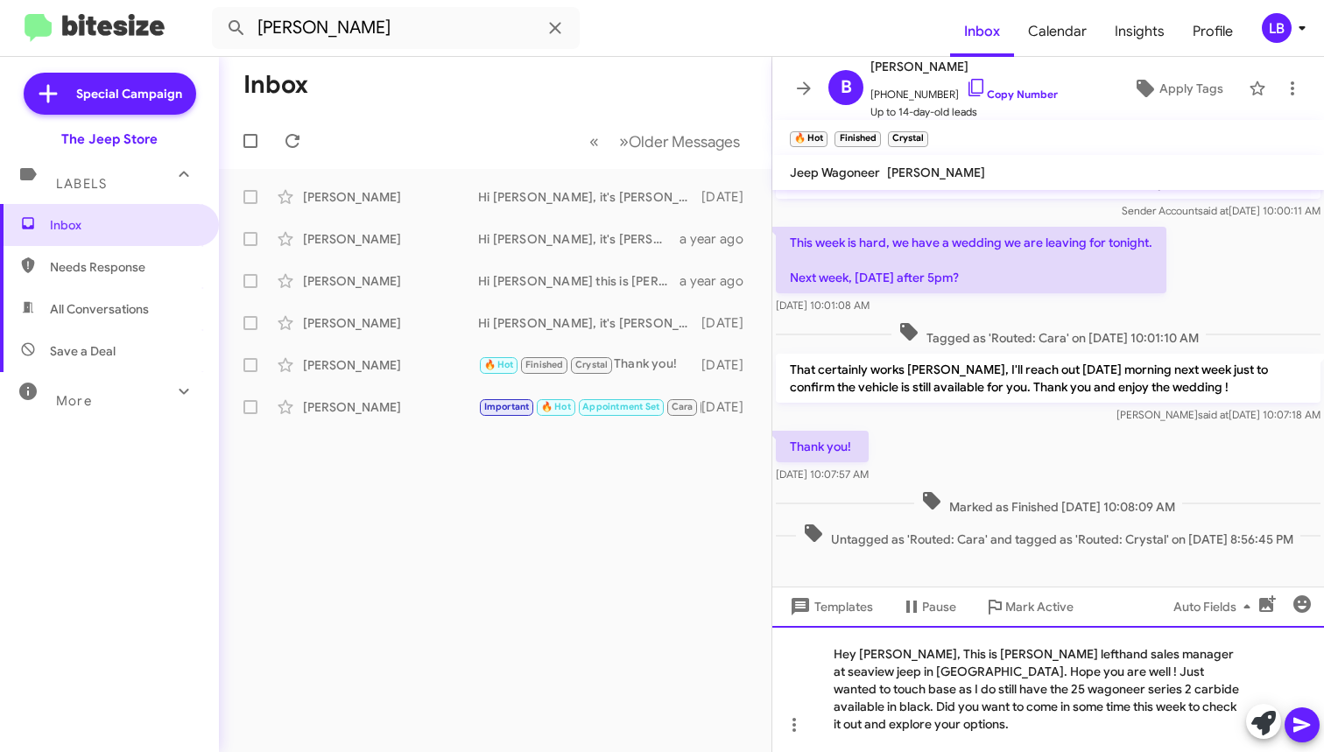
click at [982, 726] on div "Hey Brooke, This is Michael lefthand sales manager at seaview jeep in ocean tow…" at bounding box center [1048, 689] width 552 height 126
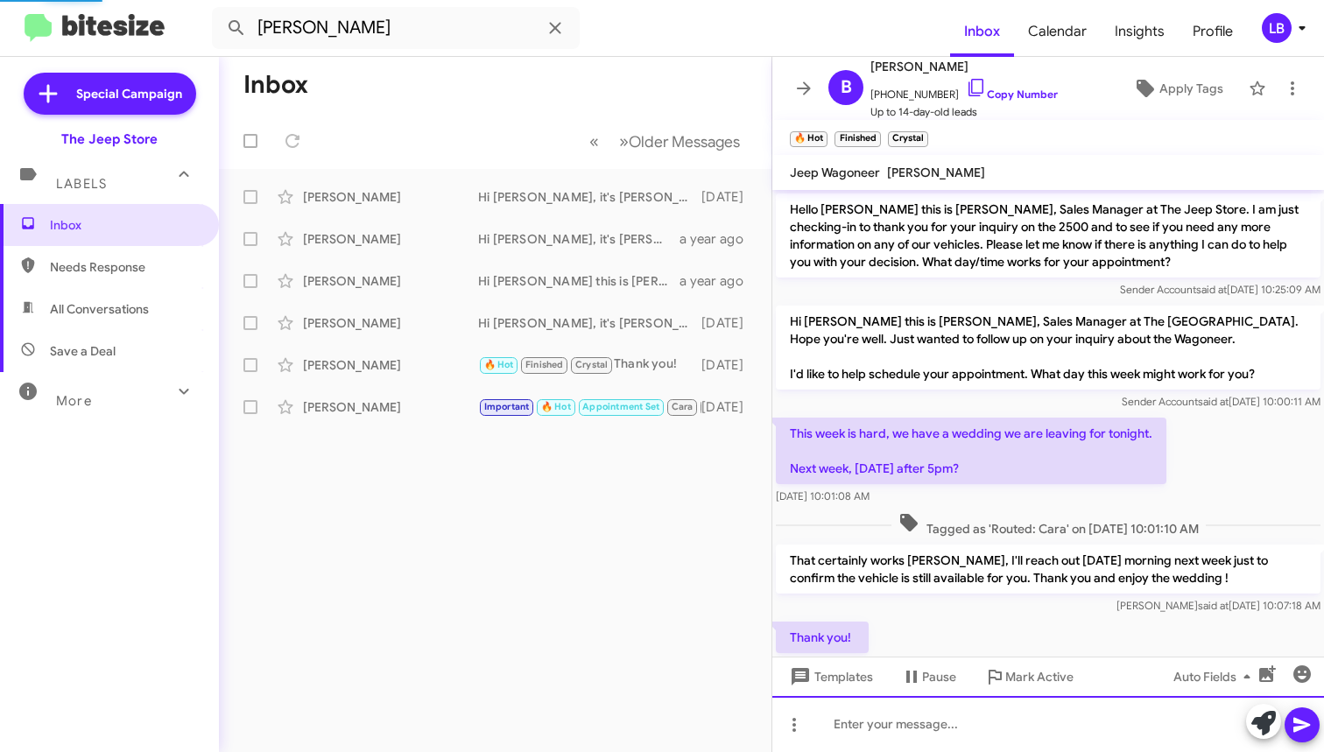
scroll to position [255, 0]
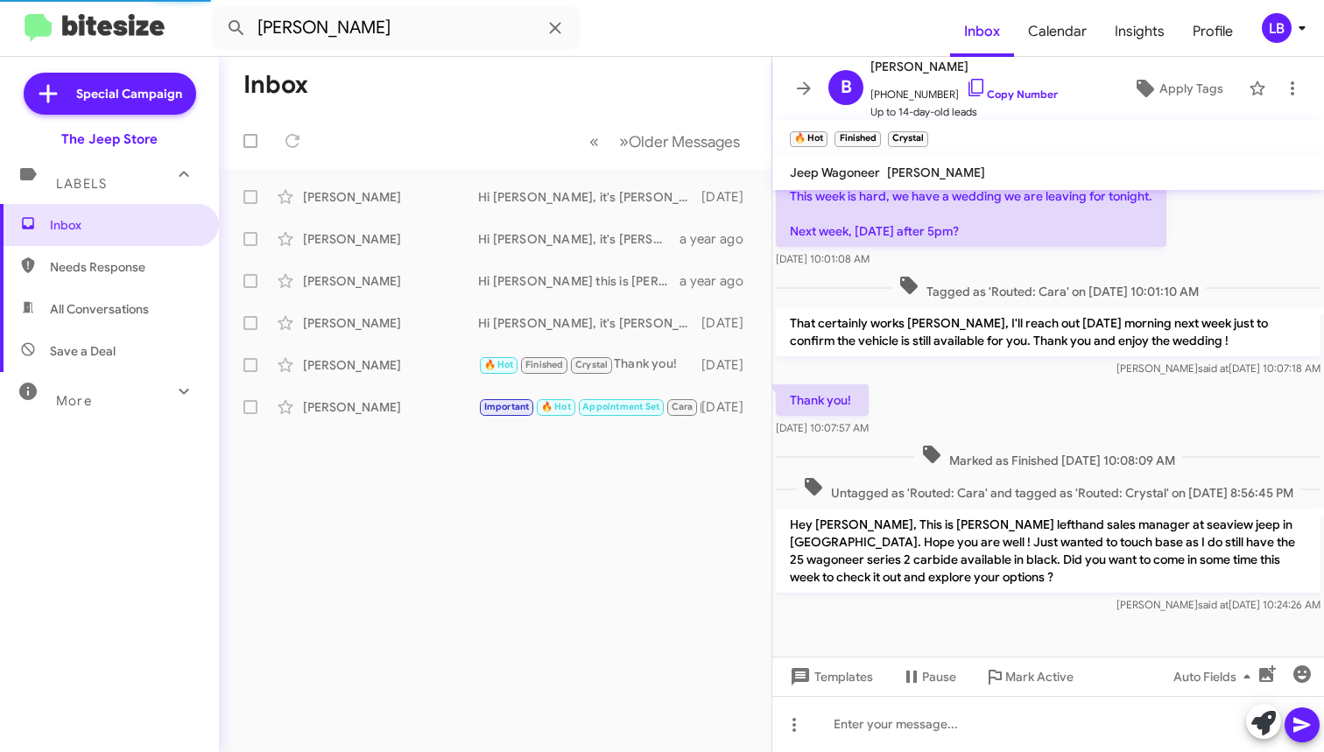
click at [1205, 243] on div "This week is hard, we have a wedding we are leaving for tonight. Next week, Wed…" at bounding box center [1048, 224] width 552 height 95
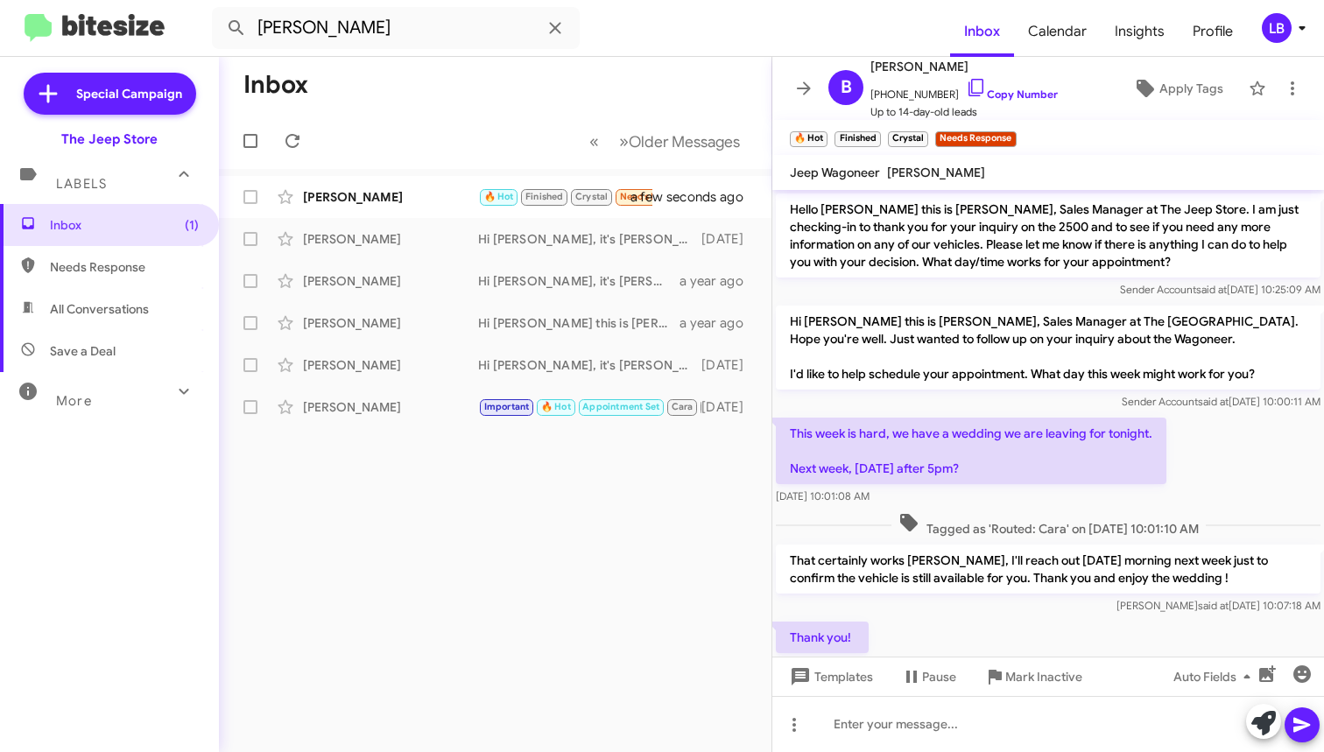
scroll to position [319, 0]
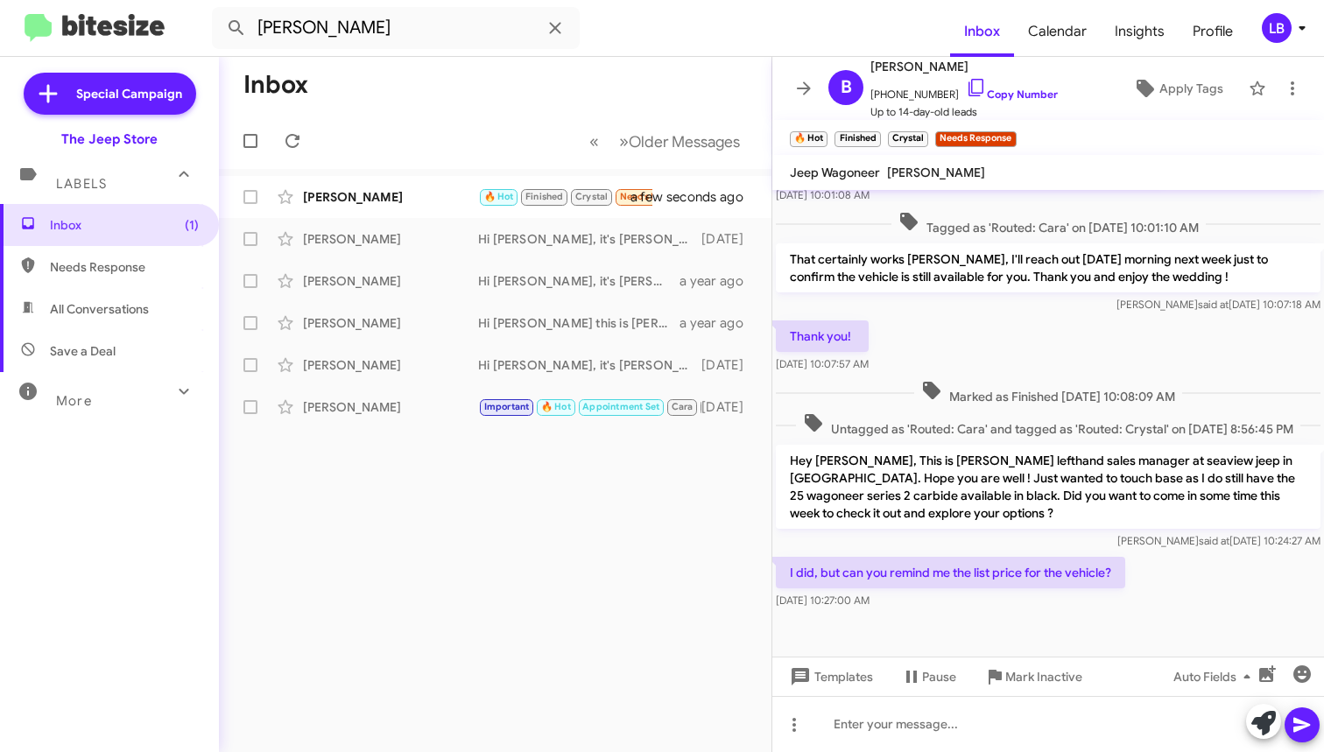
click at [1068, 335] on div "Thank you! Oct 2, 2025, 10:07:57 AM" at bounding box center [1048, 347] width 552 height 60
click at [386, 196] on div "[PERSON_NAME]" at bounding box center [390, 197] width 175 height 18
click at [1072, 610] on mat-tooltip-component "Mark Inactive" at bounding box center [1032, 635] width 93 height 53
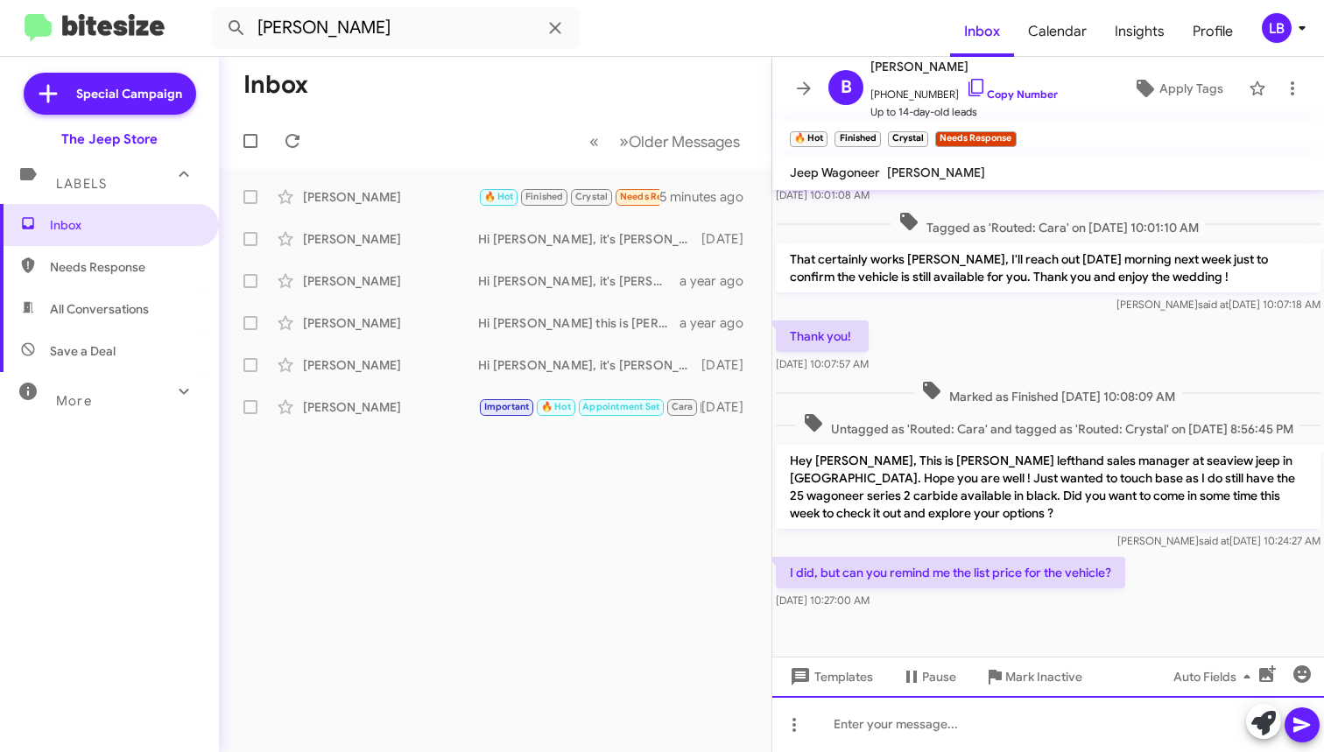
click at [1025, 720] on div at bounding box center [1048, 724] width 552 height 56
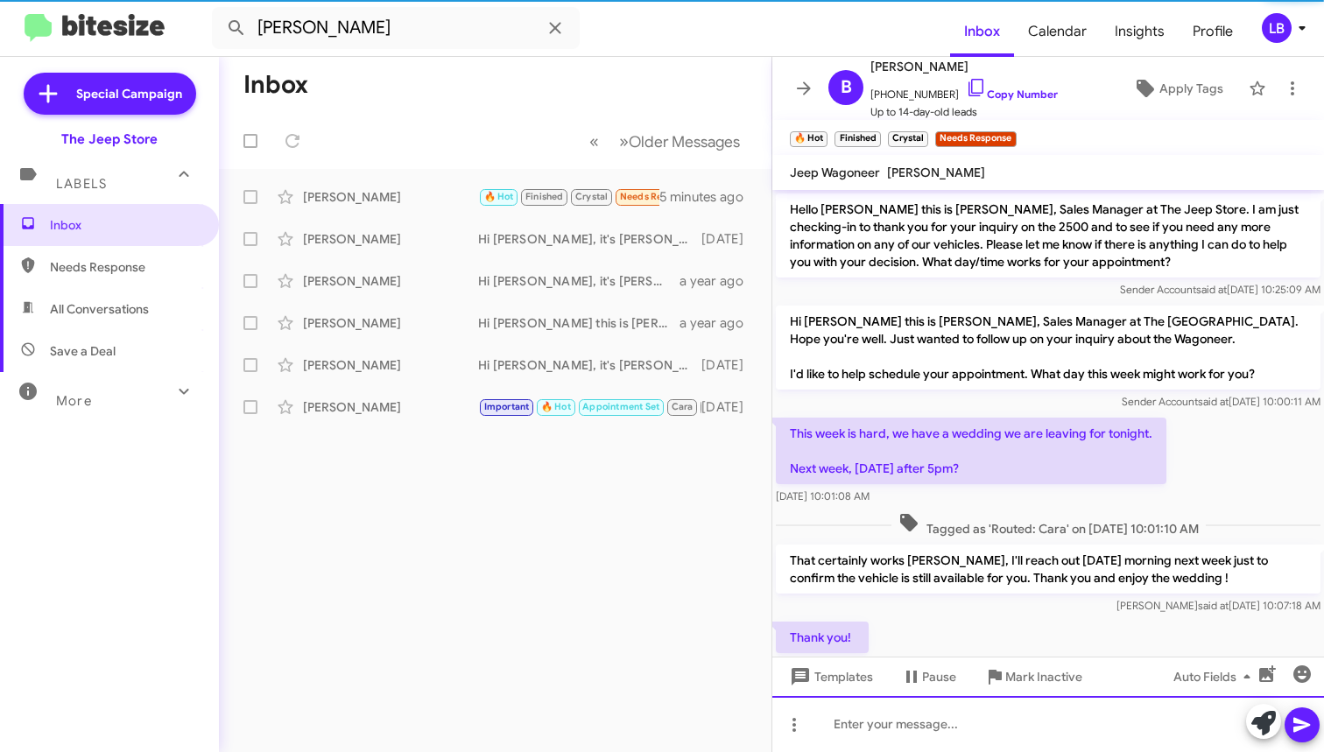
scroll to position [418, 0]
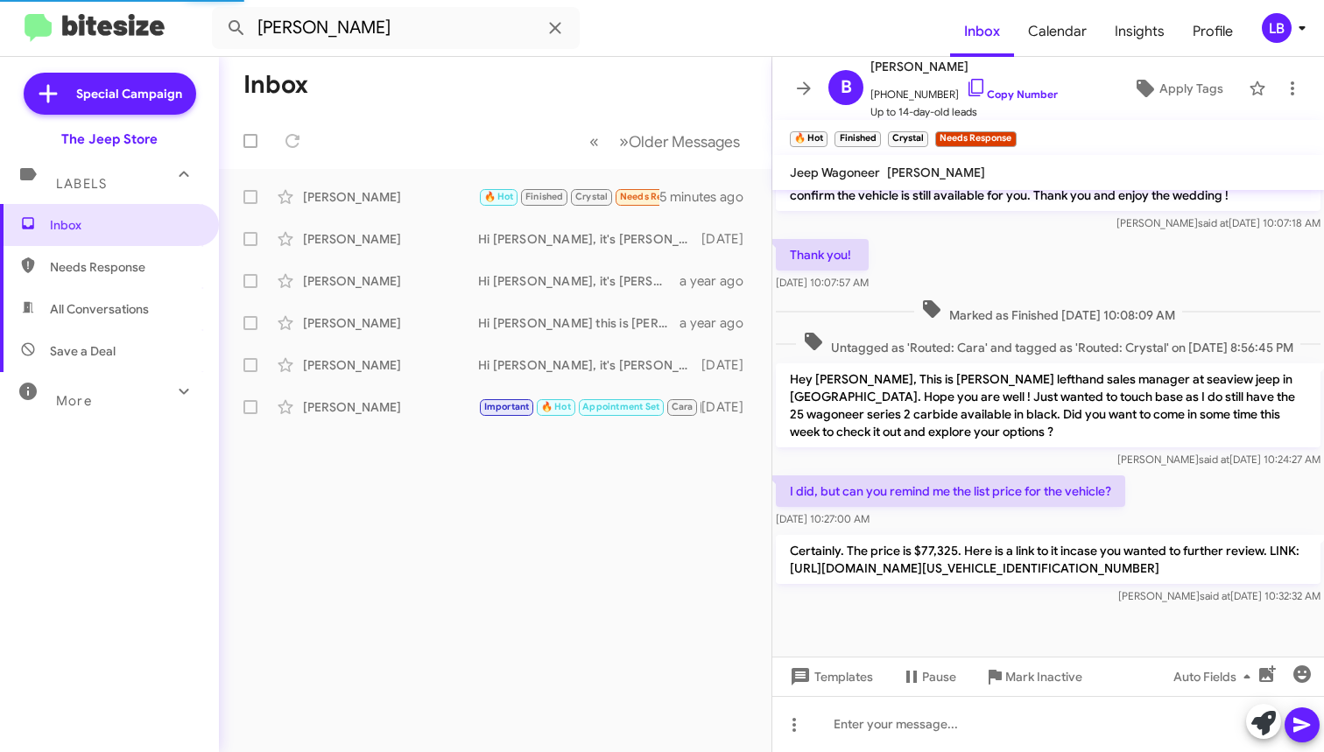
drag, startPoint x: 483, startPoint y: 130, endPoint x: 454, endPoint y: 113, distance: 34.5
click at [480, 129] on mat-toolbar-row "« Previous » Next Older Messages" at bounding box center [495, 141] width 553 height 56
click at [430, 121] on mat-toolbar-row "« Previous » Next Older Messages" at bounding box center [495, 141] width 553 height 56
click at [119, 230] on span "Inbox" at bounding box center [124, 225] width 149 height 18
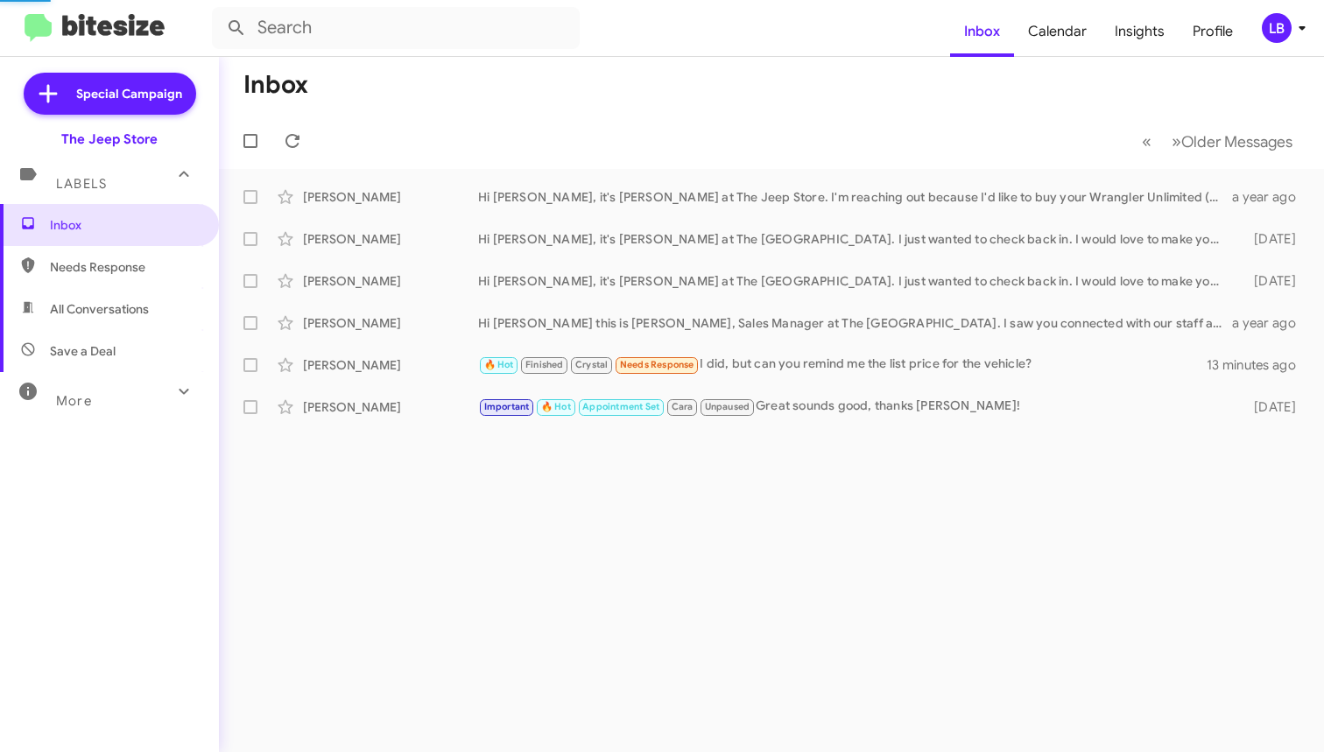
click at [113, 306] on span "All Conversations" at bounding box center [99, 309] width 99 height 18
type input "in:all-conversations"
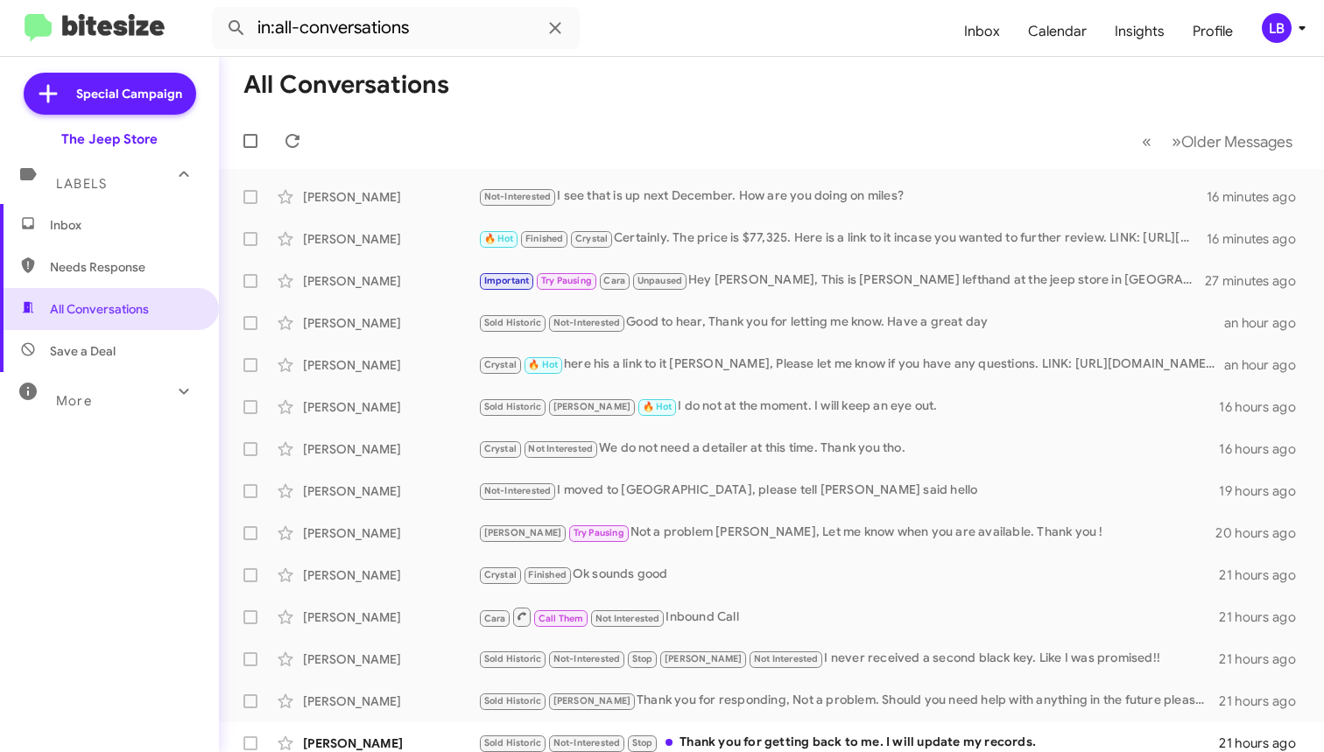
click at [608, 122] on mat-toolbar-row "« Previous » Next Older Messages" at bounding box center [771, 141] width 1105 height 56
drag, startPoint x: 508, startPoint y: 134, endPoint x: 495, endPoint y: 133, distance: 13.2
click at [505, 134] on mat-toolbar-row "« Previous » Next Older Messages" at bounding box center [771, 141] width 1105 height 56
click at [108, 232] on span "Inbox" at bounding box center [124, 225] width 149 height 18
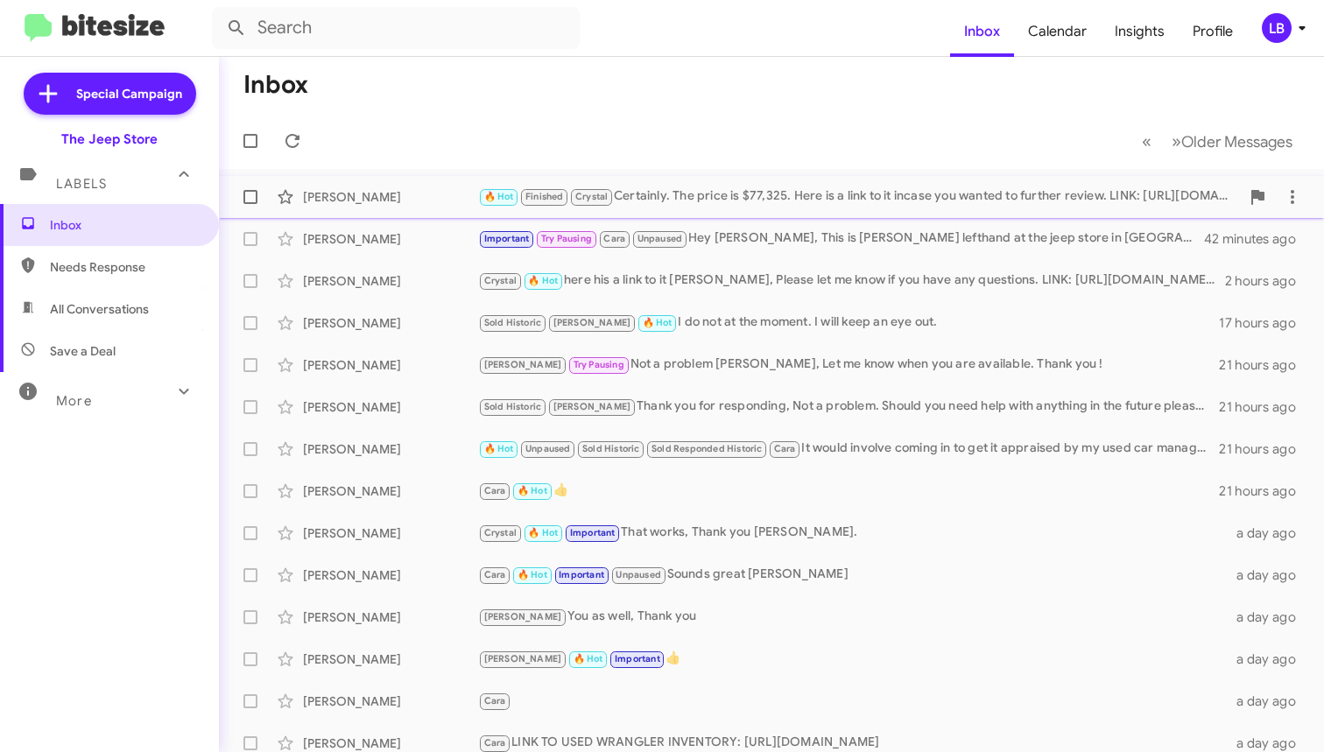
click at [790, 198] on div "🔥 Hot Finished Crystal Certainly. The price is $77,325. Here is a link to it in…" at bounding box center [859, 197] width 762 height 20
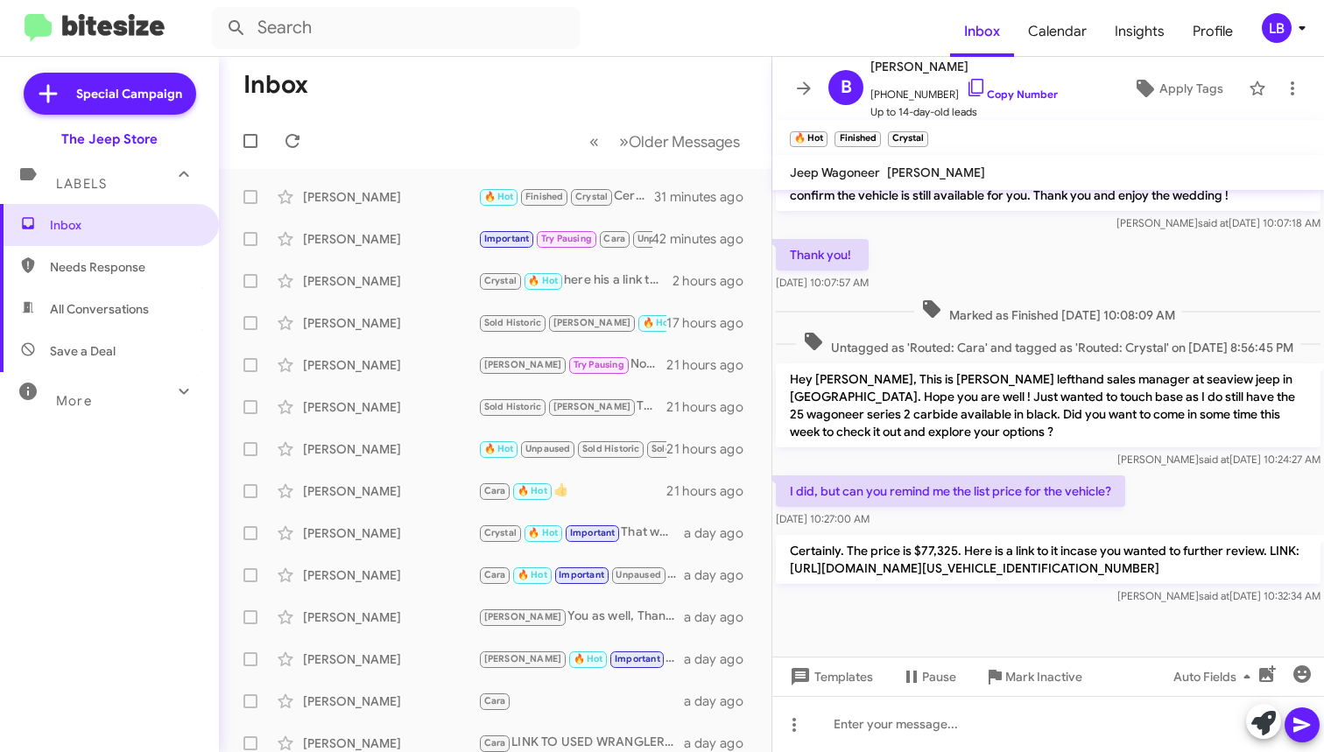
scroll to position [418, 0]
drag, startPoint x: 503, startPoint y: 120, endPoint x: 243, endPoint y: 151, distance: 262.7
click at [503, 120] on mat-toolbar-row "« Previous » Next Older Messages" at bounding box center [495, 141] width 553 height 56
click at [450, 42] on input "text" at bounding box center [396, 28] width 368 height 42
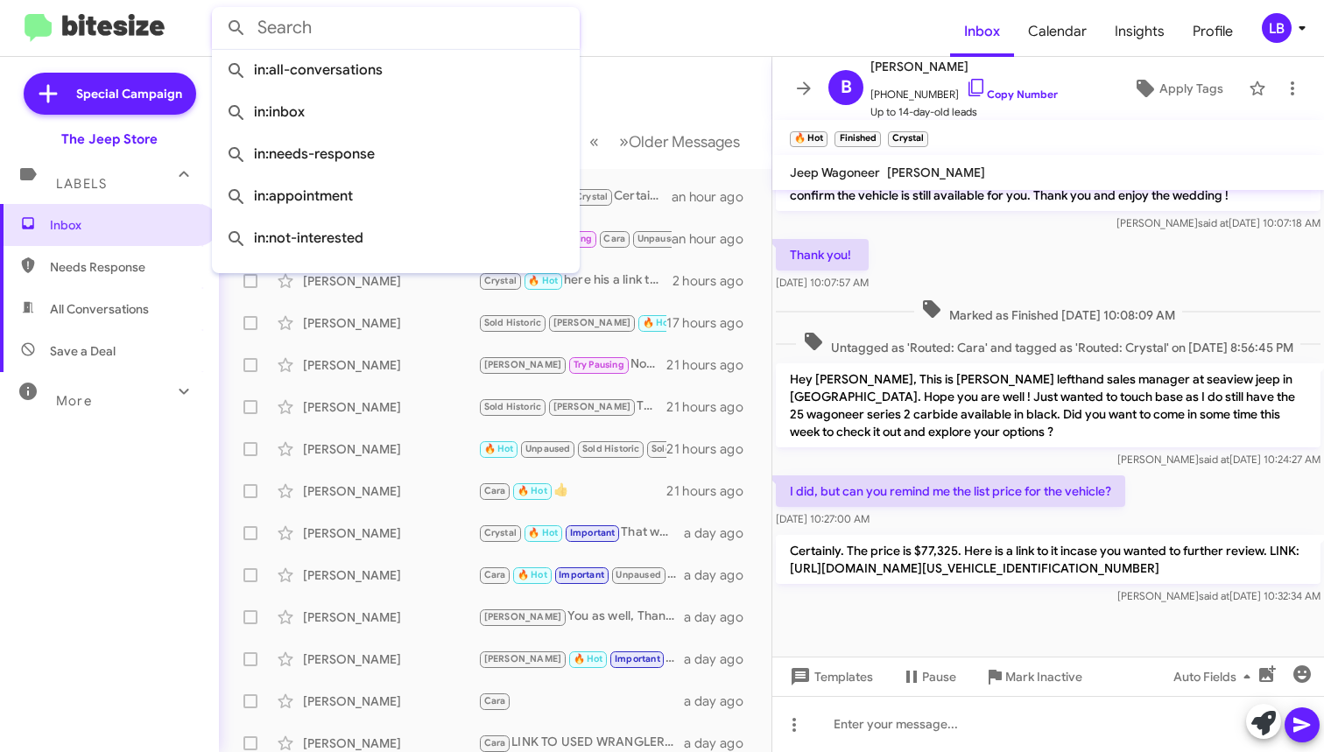
click at [441, 37] on input "text" at bounding box center [396, 28] width 368 height 42
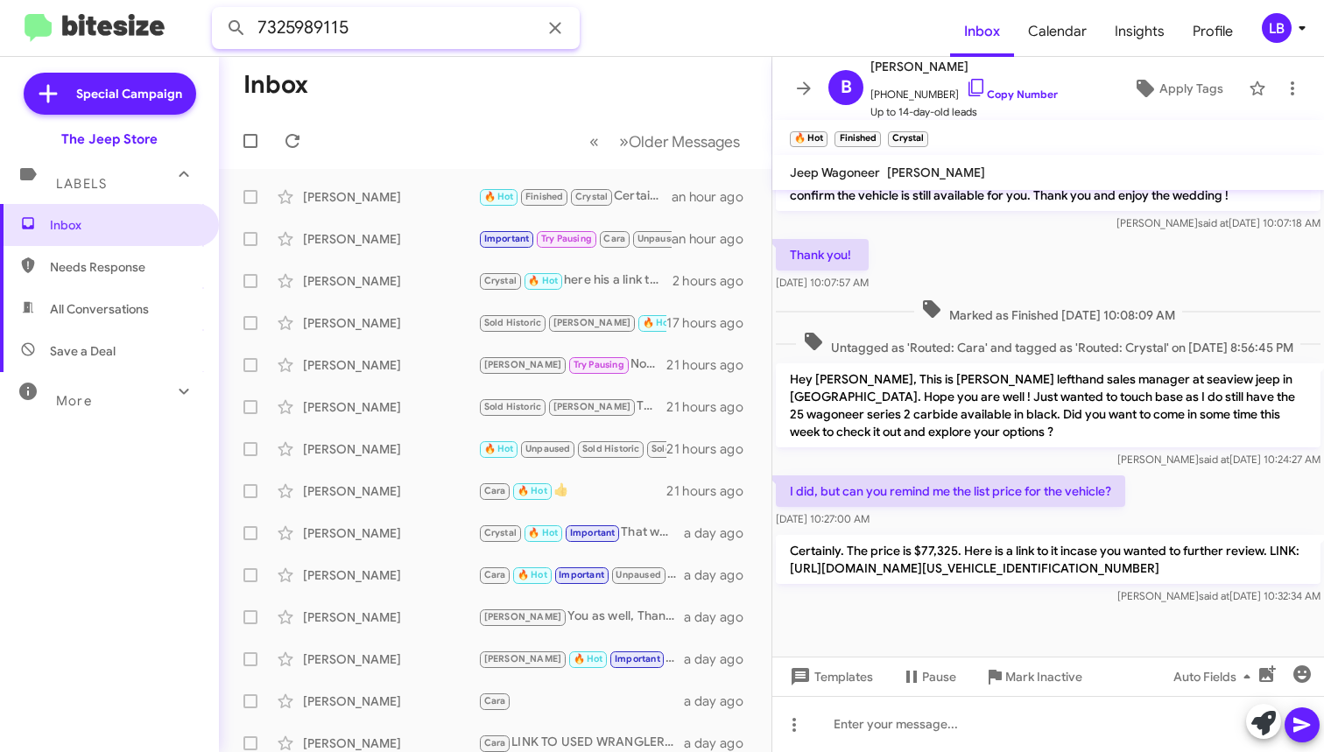
type input "7325989115"
click at [236, 28] on button at bounding box center [236, 28] width 35 height 35
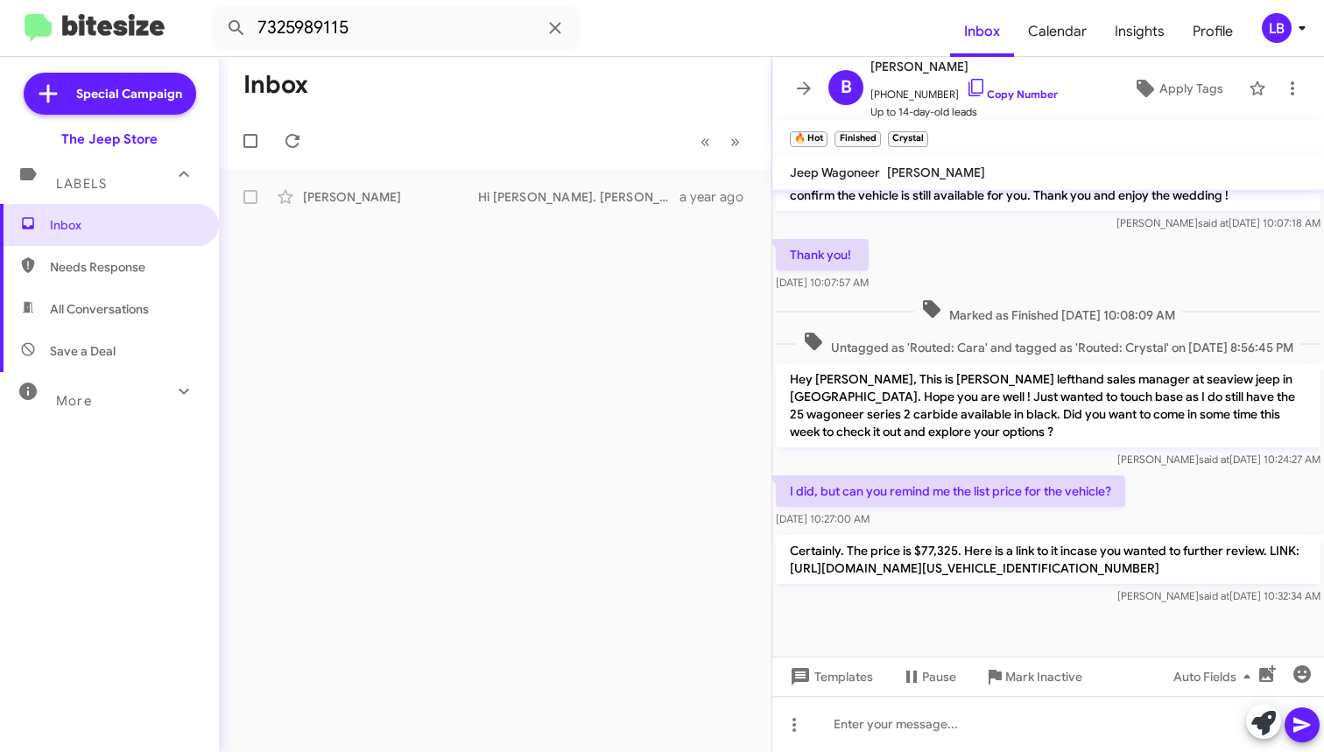
click at [413, 221] on div "Inbox « Previous » Next [PERSON_NAME] Hi [PERSON_NAME]. [PERSON_NAME] here from…" at bounding box center [495, 404] width 553 height 695
click at [416, 206] on div "[PERSON_NAME] Hi [PERSON_NAME]. [PERSON_NAME] here from The Jeep Store again. W…" at bounding box center [495, 197] width 524 height 35
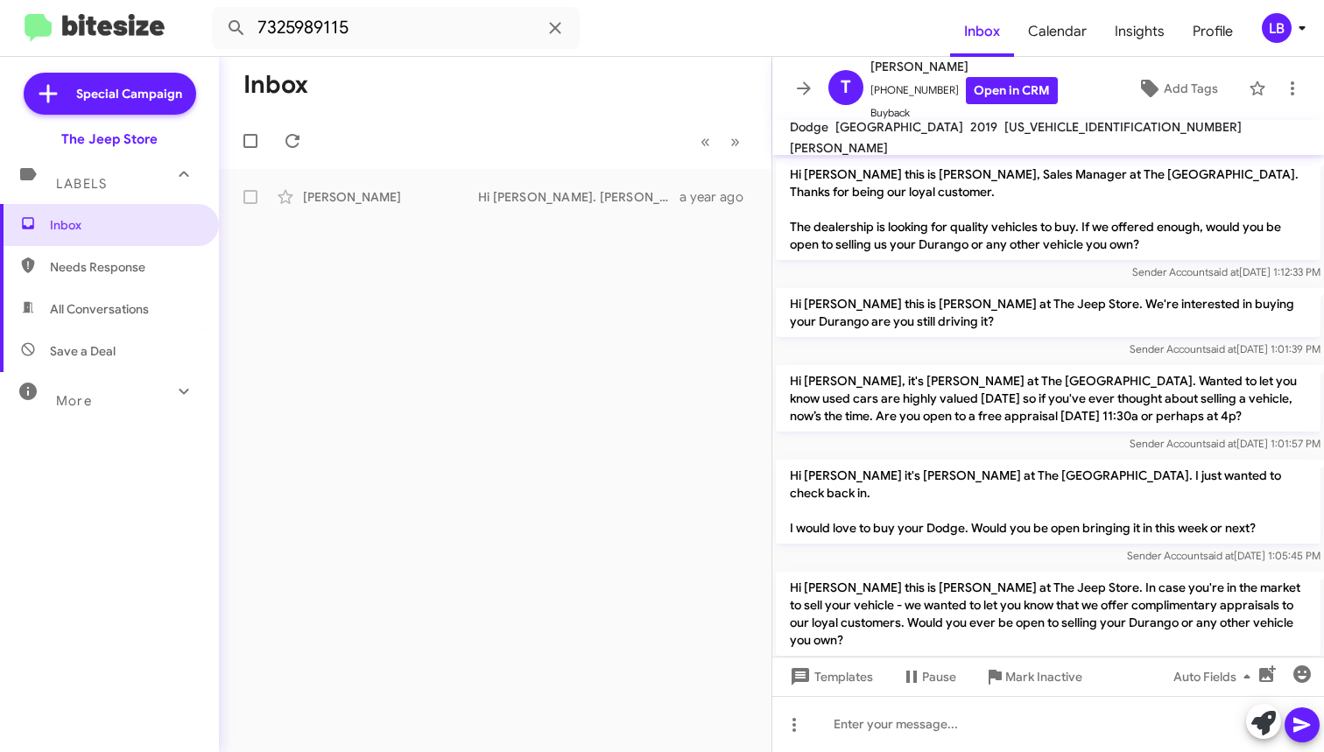
scroll to position [109, 0]
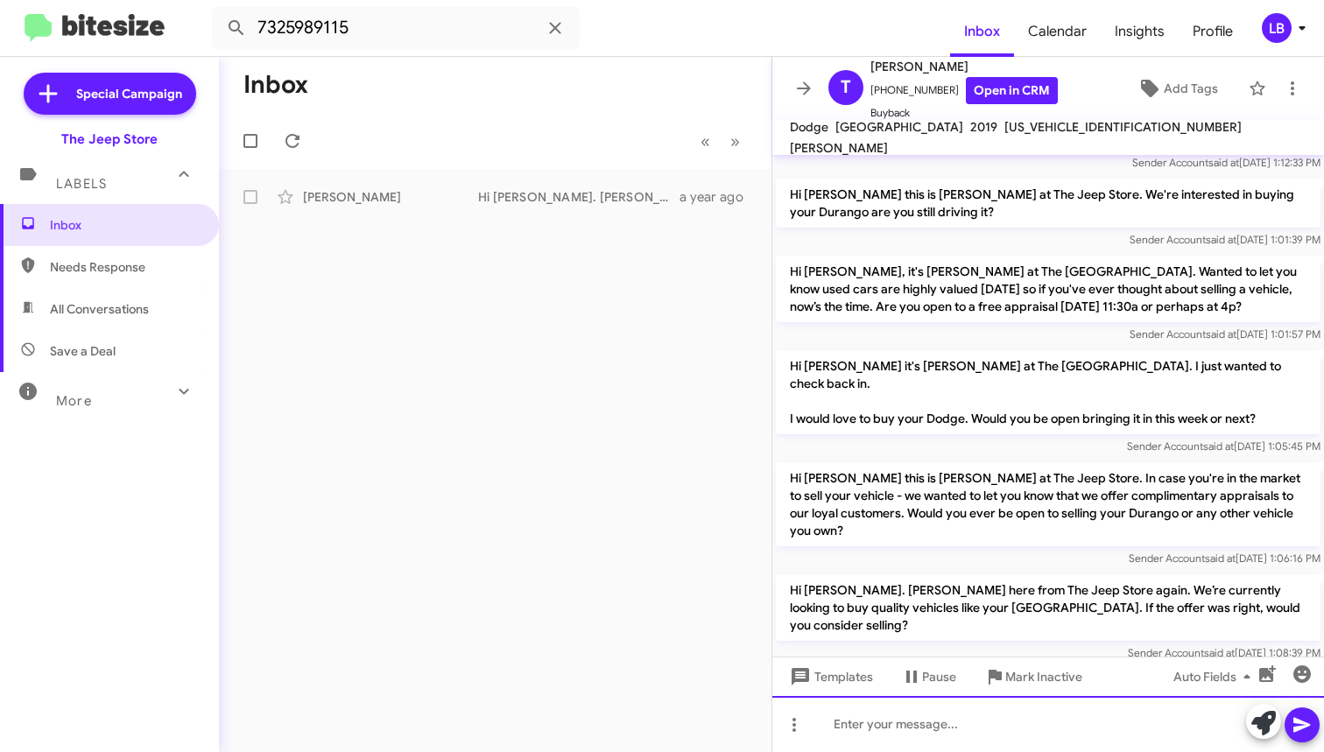
drag, startPoint x: 980, startPoint y: 722, endPoint x: 982, endPoint y: 711, distance: 11.7
click at [980, 722] on div at bounding box center [1048, 724] width 552 height 56
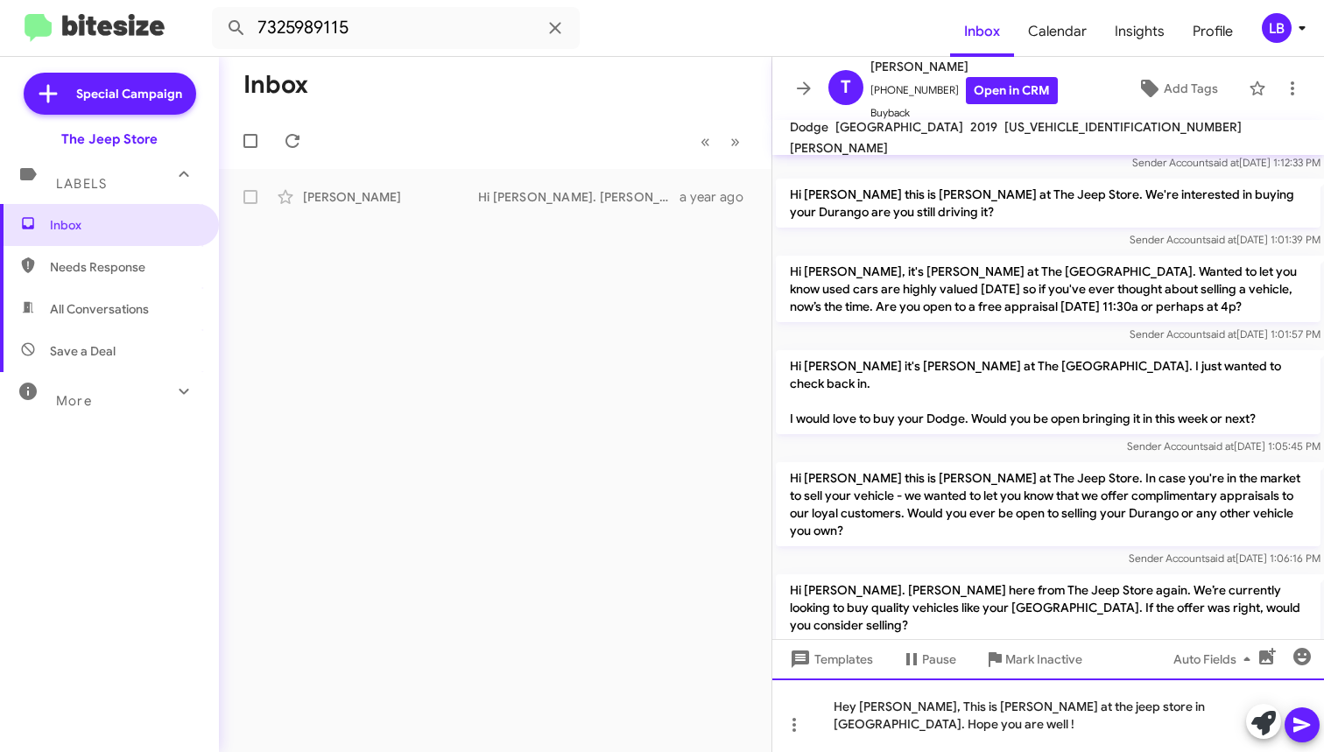
click at [962, 733] on div "Hey [PERSON_NAME], This is [PERSON_NAME] at the jeep store in [GEOGRAPHIC_DATA]…" at bounding box center [1048, 716] width 552 height 74
drag, startPoint x: 841, startPoint y: 721, endPoint x: 953, endPoint y: 707, distance: 113.0
click at [953, 707] on div "Hey [PERSON_NAME], This is [PERSON_NAME] at the jeep store in [GEOGRAPHIC_DATA]…" at bounding box center [1048, 716] width 552 height 74
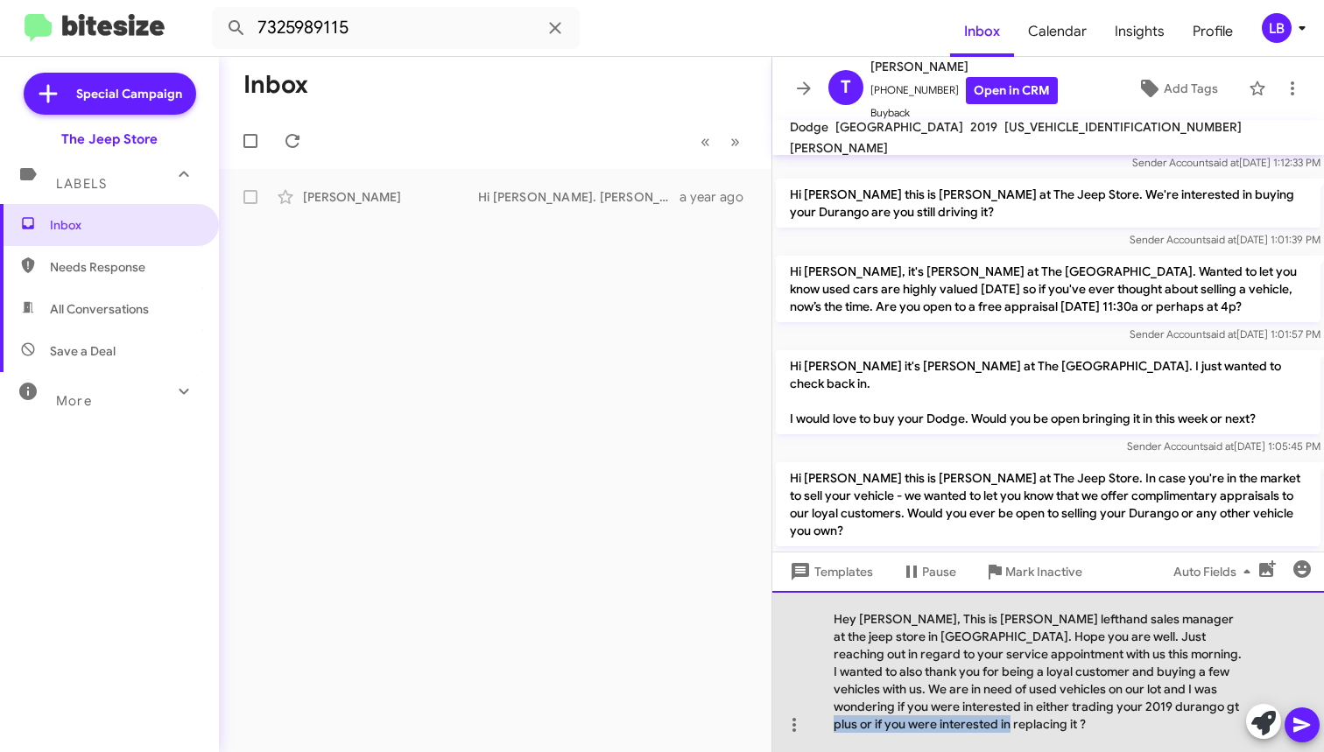
drag, startPoint x: 924, startPoint y: 728, endPoint x: 1116, endPoint y: 710, distance: 193.4
click at [1116, 710] on div "Hey [PERSON_NAME], This is [PERSON_NAME] lefthand sales manager at the jeep sto…" at bounding box center [1048, 671] width 552 height 161
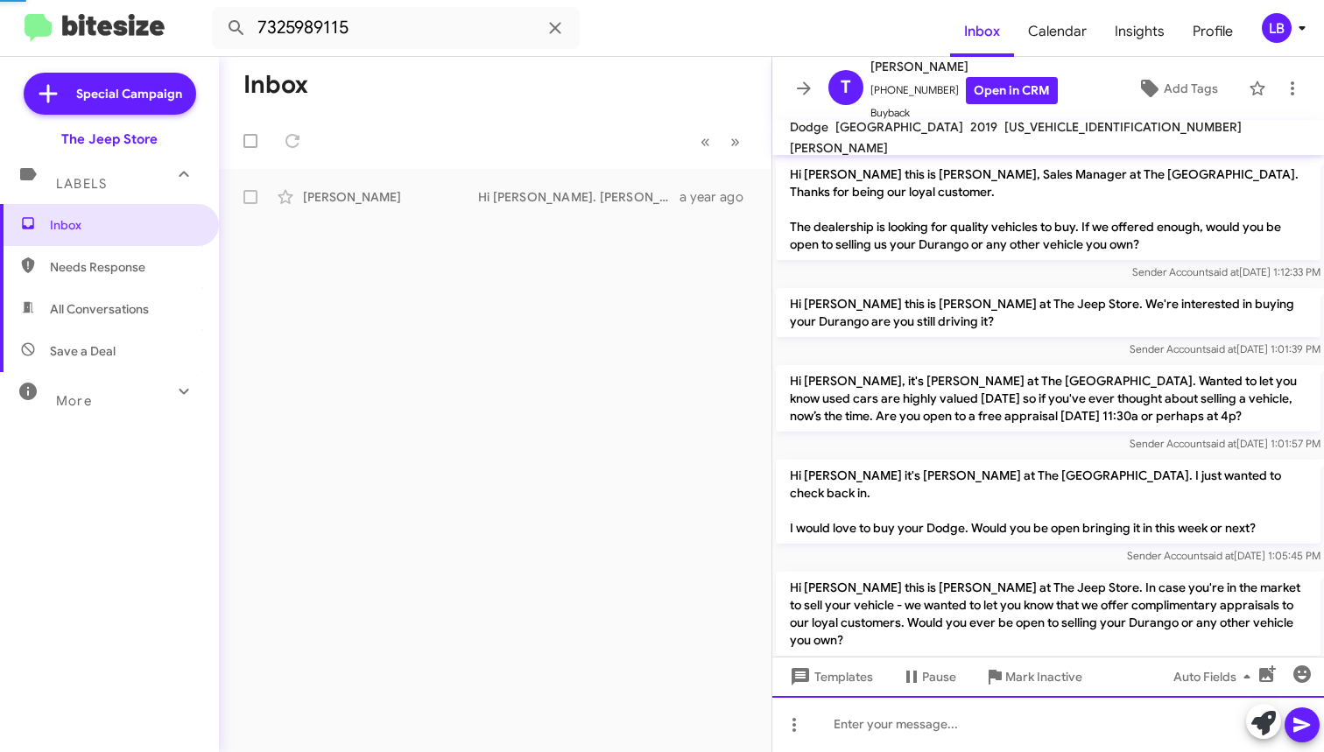
scroll to position [243, 0]
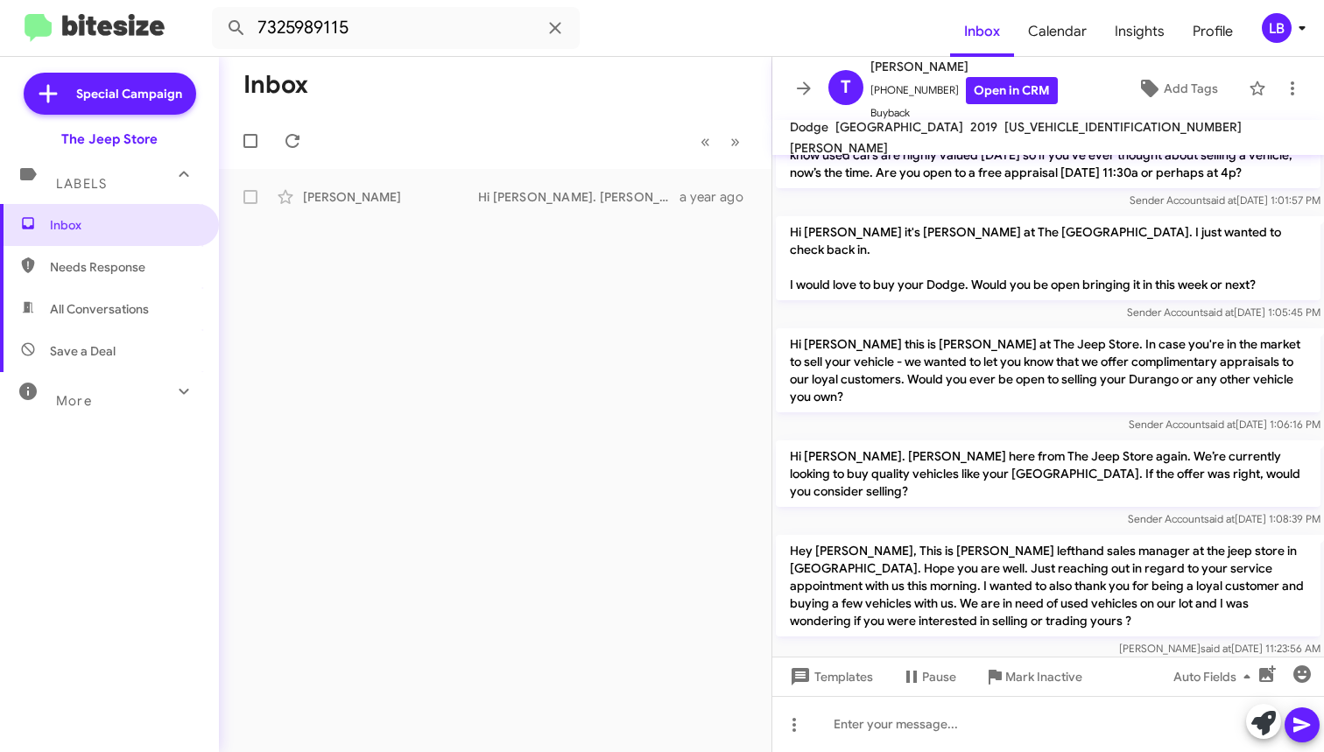
click at [586, 109] on mat-toolbar-row "Inbox" at bounding box center [495, 85] width 553 height 56
click at [477, 36] on input "7325989115" at bounding box center [396, 28] width 368 height 42
drag, startPoint x: 255, startPoint y: 1, endPoint x: 163, endPoint y: -10, distance: 92.5
click at [163, 0] on html "7325989115 Inbox Calendar Insights Profile LB Special Campaign The Jeep Store L…" at bounding box center [662, 376] width 1324 height 752
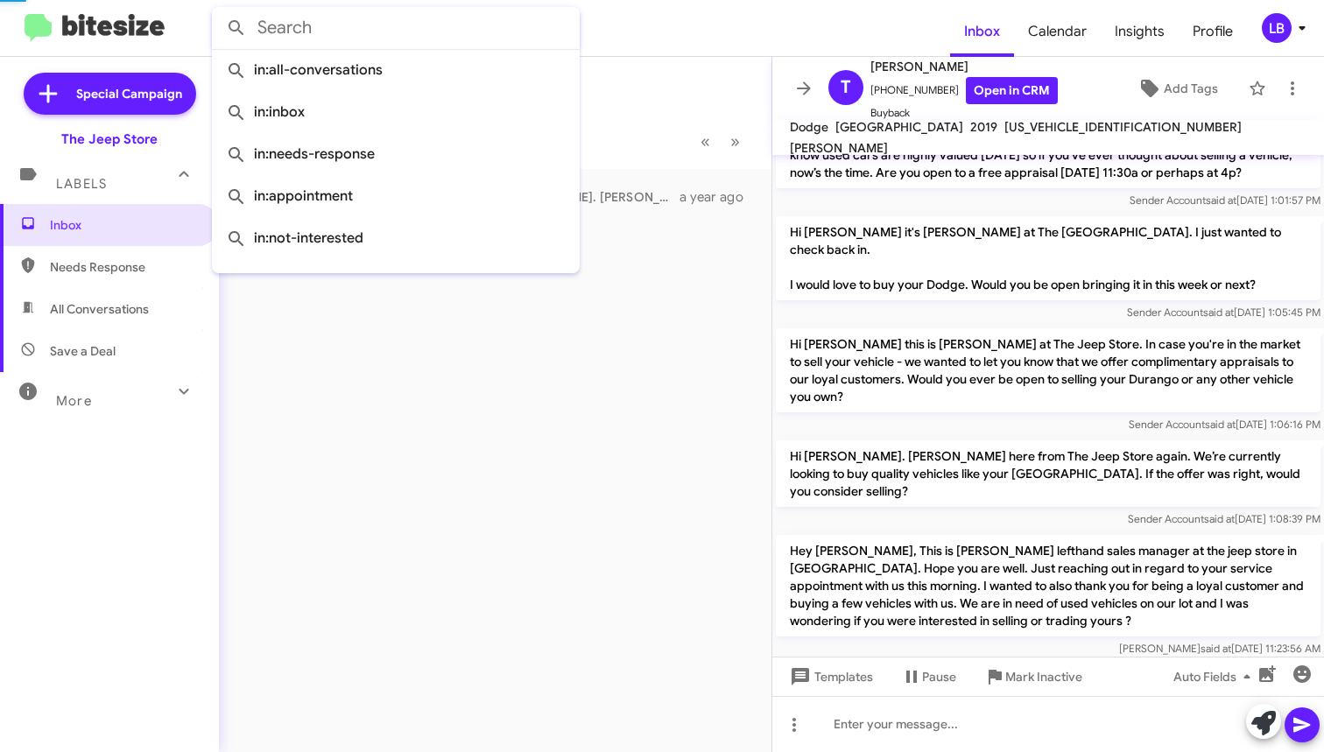
click at [236, 28] on button at bounding box center [236, 28] width 35 height 35
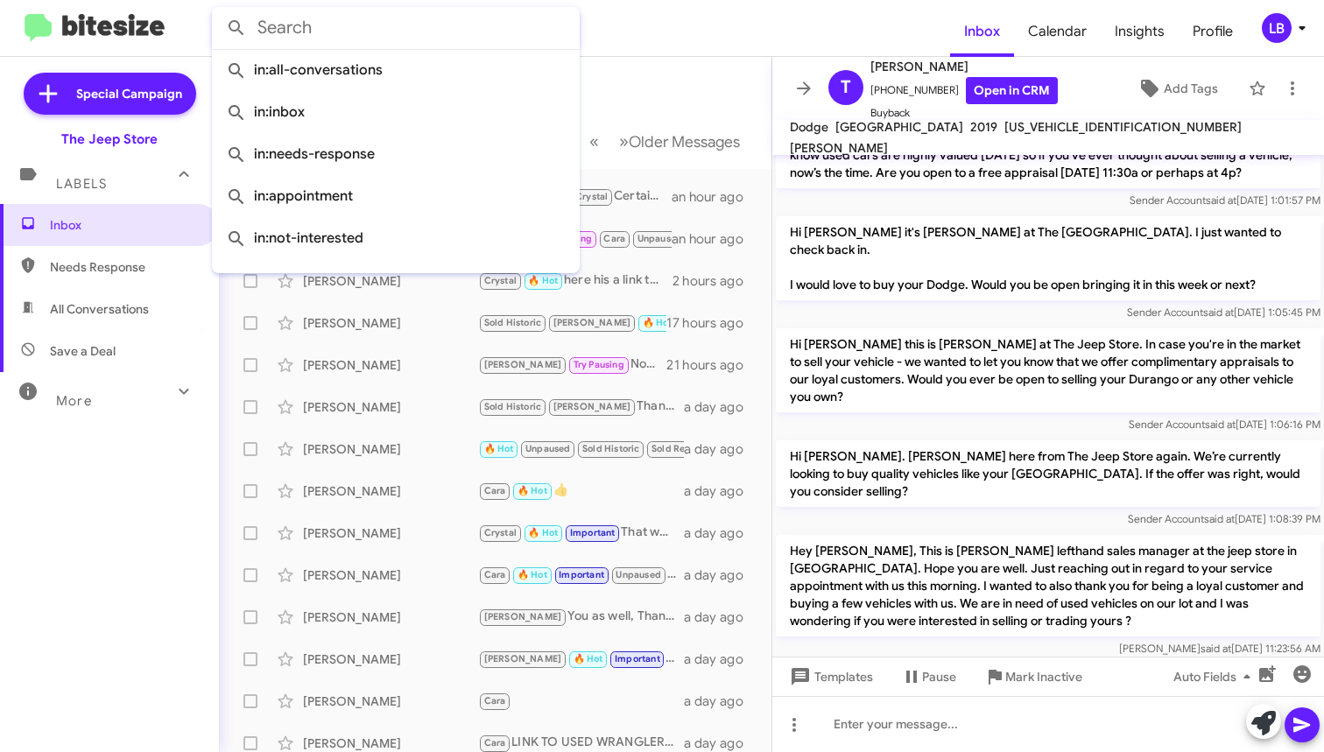
click at [314, 32] on input "text" at bounding box center [396, 28] width 368 height 42
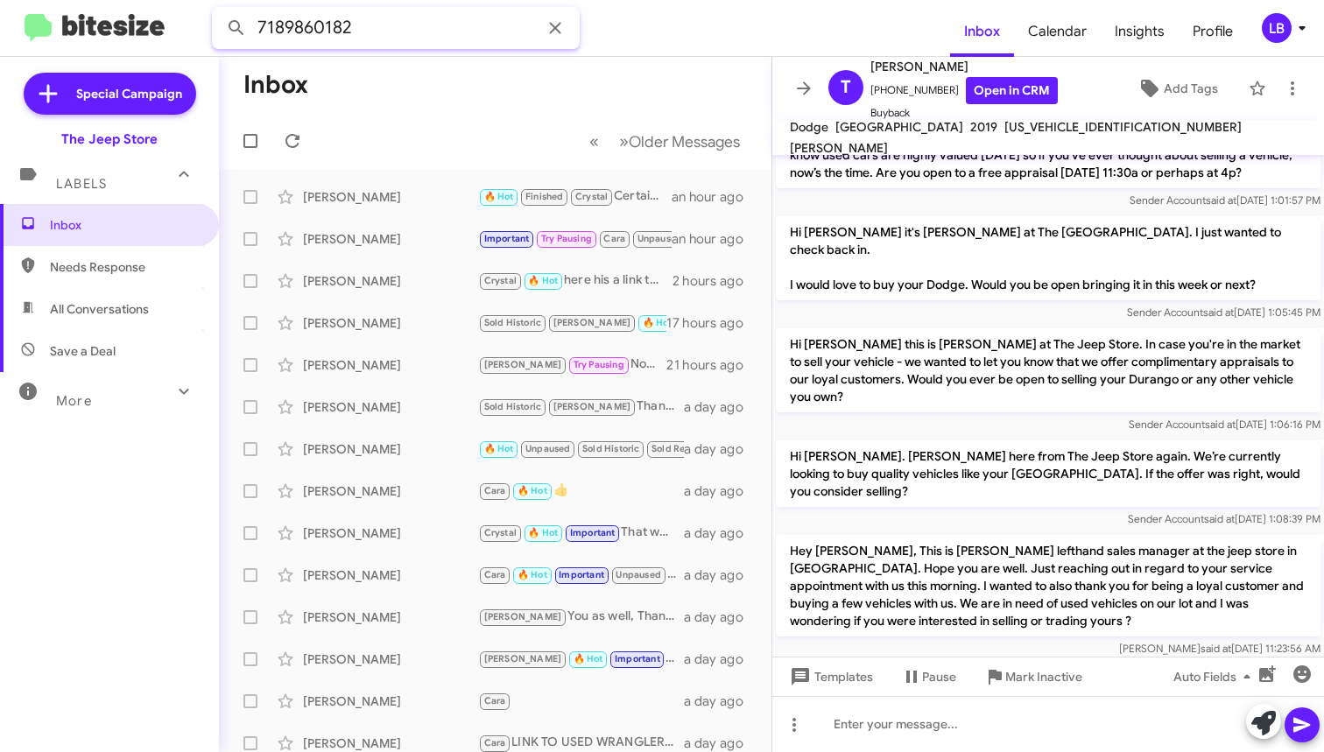
type input "7189860182"
click at [236, 28] on button at bounding box center [236, 28] width 35 height 35
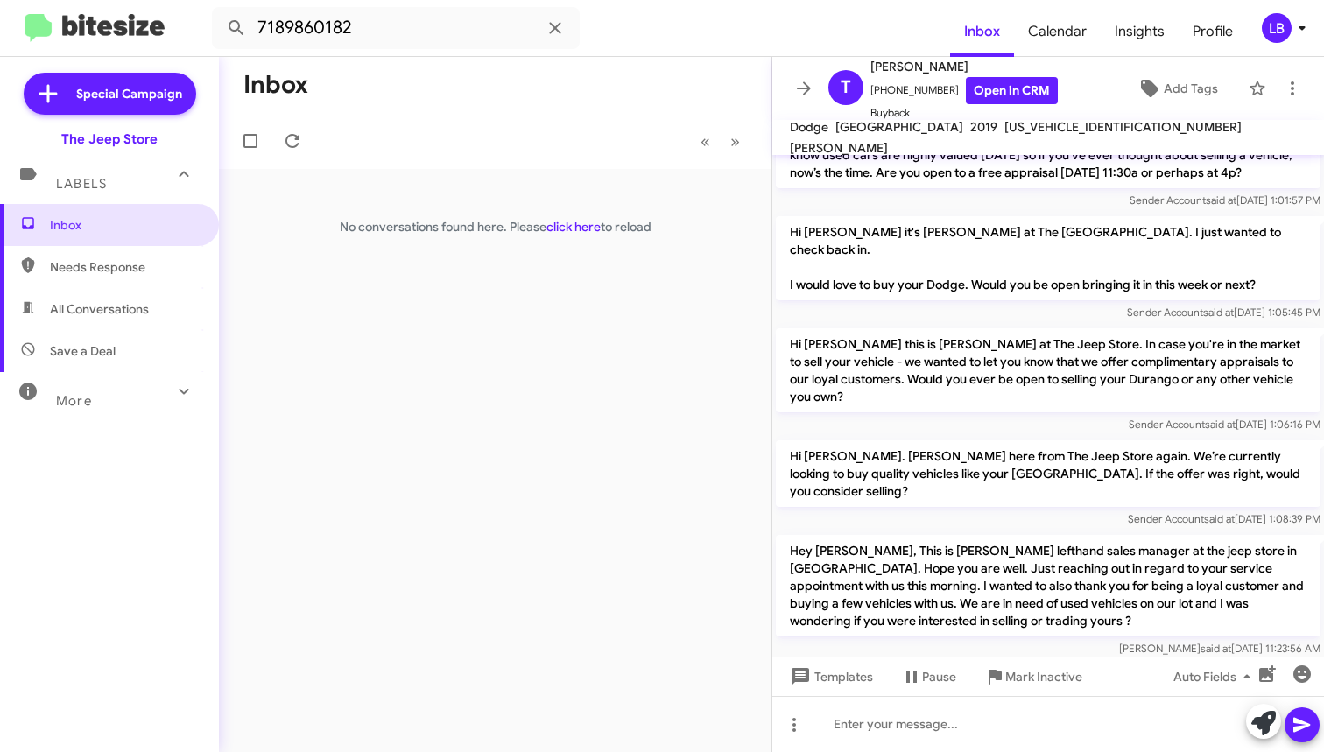
drag, startPoint x: 484, startPoint y: 91, endPoint x: 344, endPoint y: 41, distance: 148.7
click at [477, 90] on mat-toolbar-row "Inbox" at bounding box center [495, 85] width 553 height 56
drag, startPoint x: 281, startPoint y: 21, endPoint x: 228, endPoint y: 18, distance: 53.5
click at [229, 18] on div "7189860182" at bounding box center [396, 28] width 368 height 42
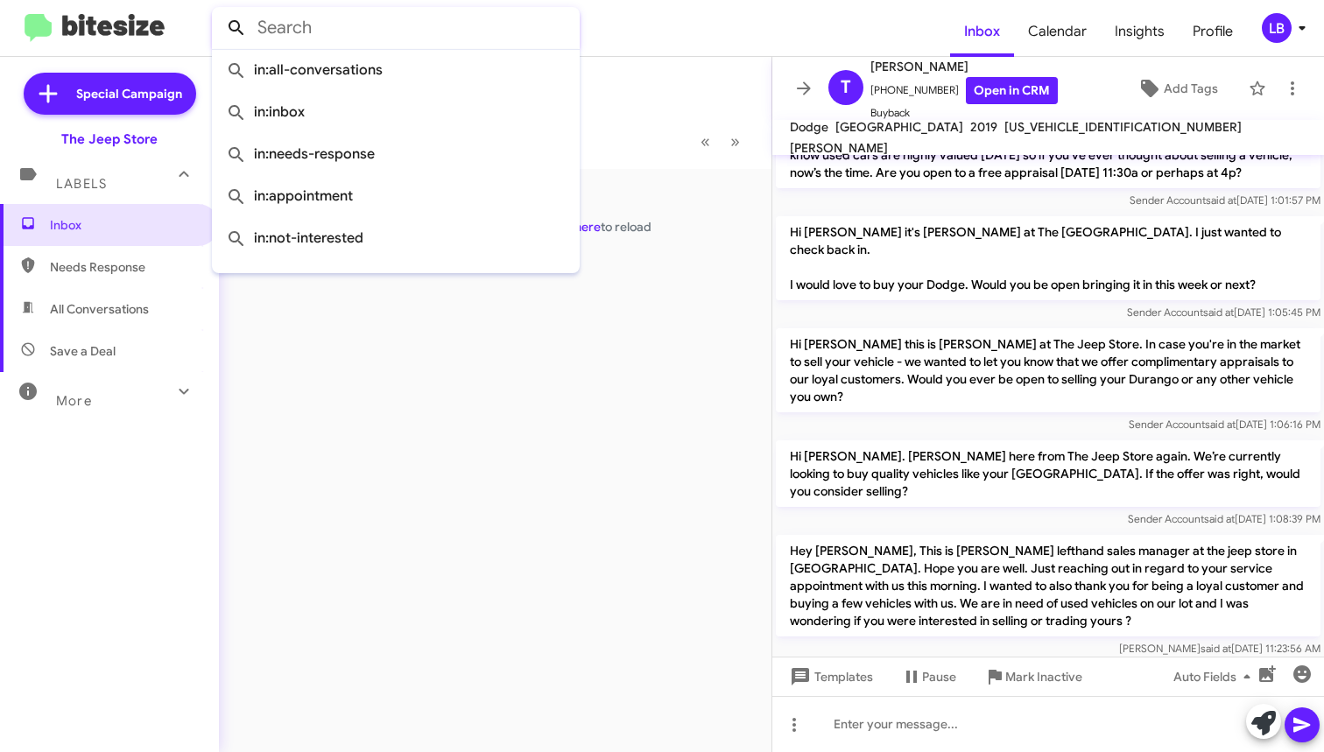
click at [236, 28] on button at bounding box center [236, 28] width 35 height 35
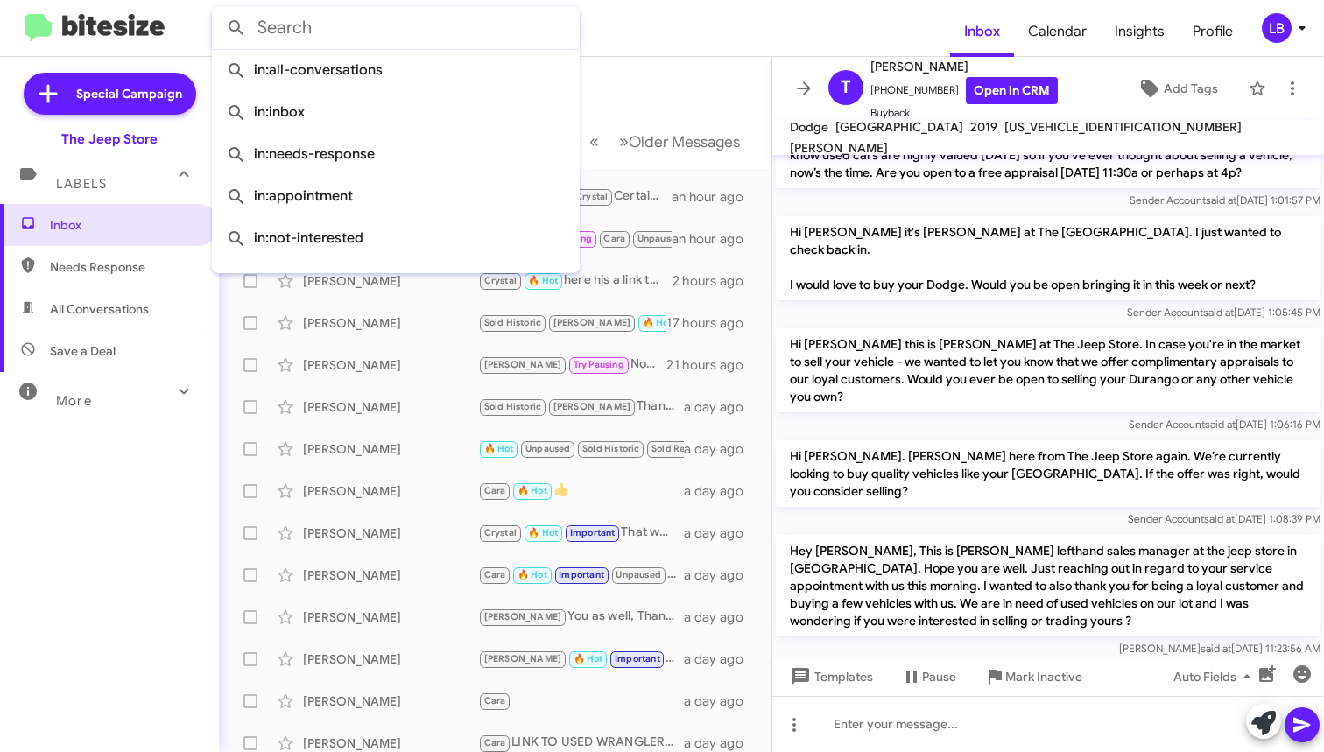
click at [660, 80] on mat-toolbar-row "Inbox" at bounding box center [495, 85] width 553 height 56
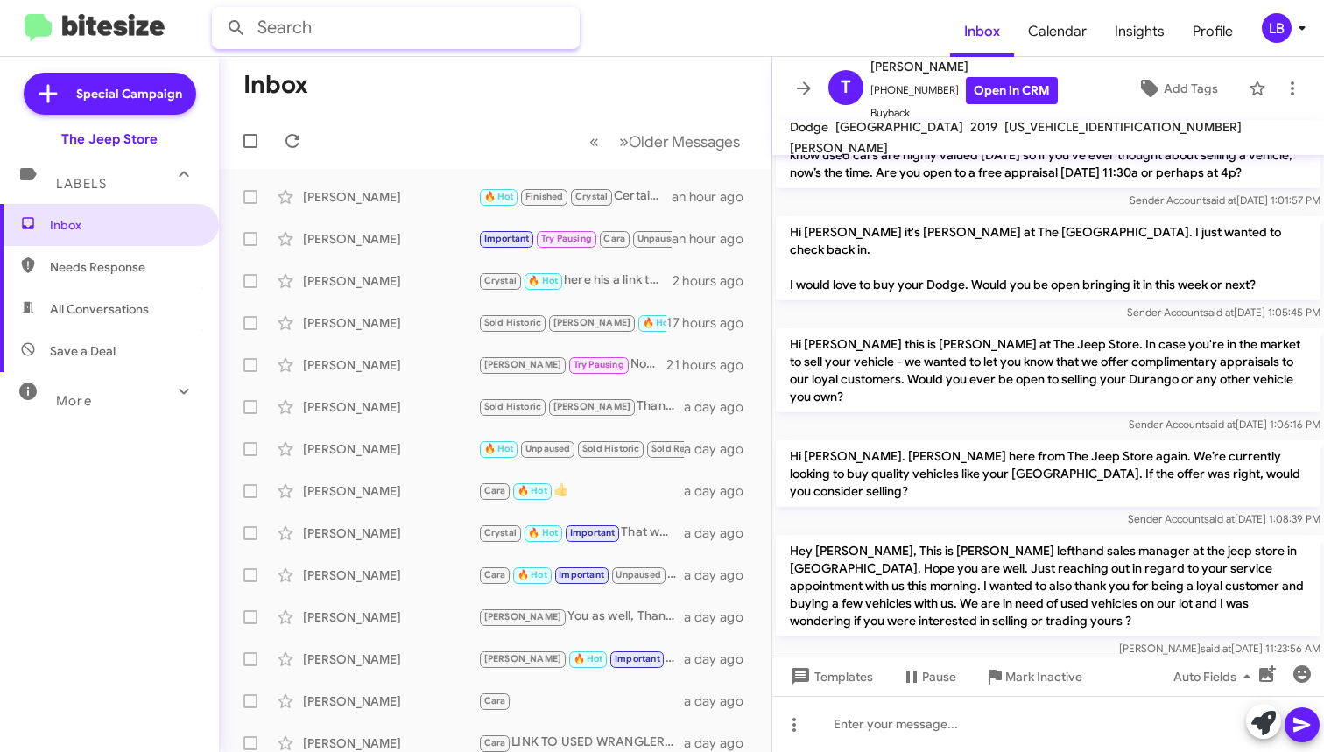
click at [384, 31] on input "text" at bounding box center [396, 28] width 368 height 42
type input "9085969756"
click at [236, 28] on button at bounding box center [236, 28] width 35 height 35
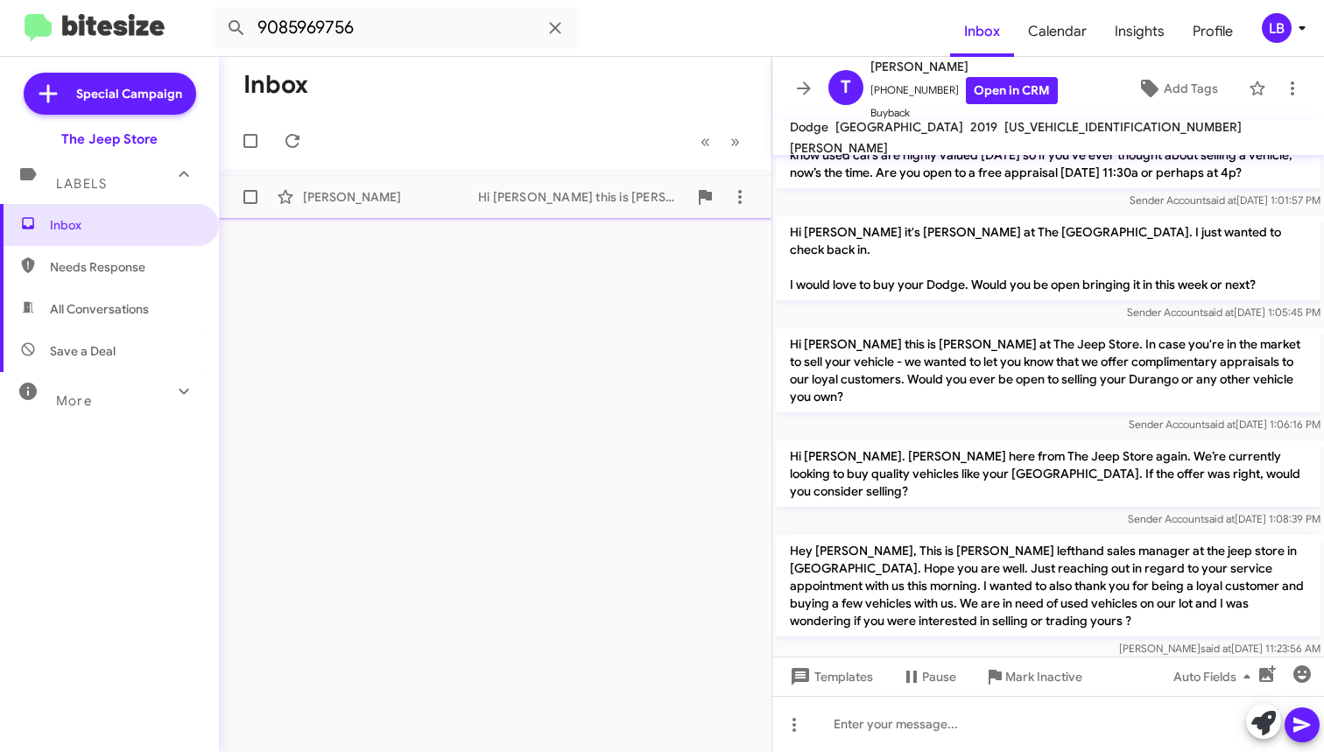
click at [430, 182] on span "[PERSON_NAME] Hi [PERSON_NAME] this is [PERSON_NAME], Sales Manager at The Jeep…" at bounding box center [495, 197] width 553 height 42
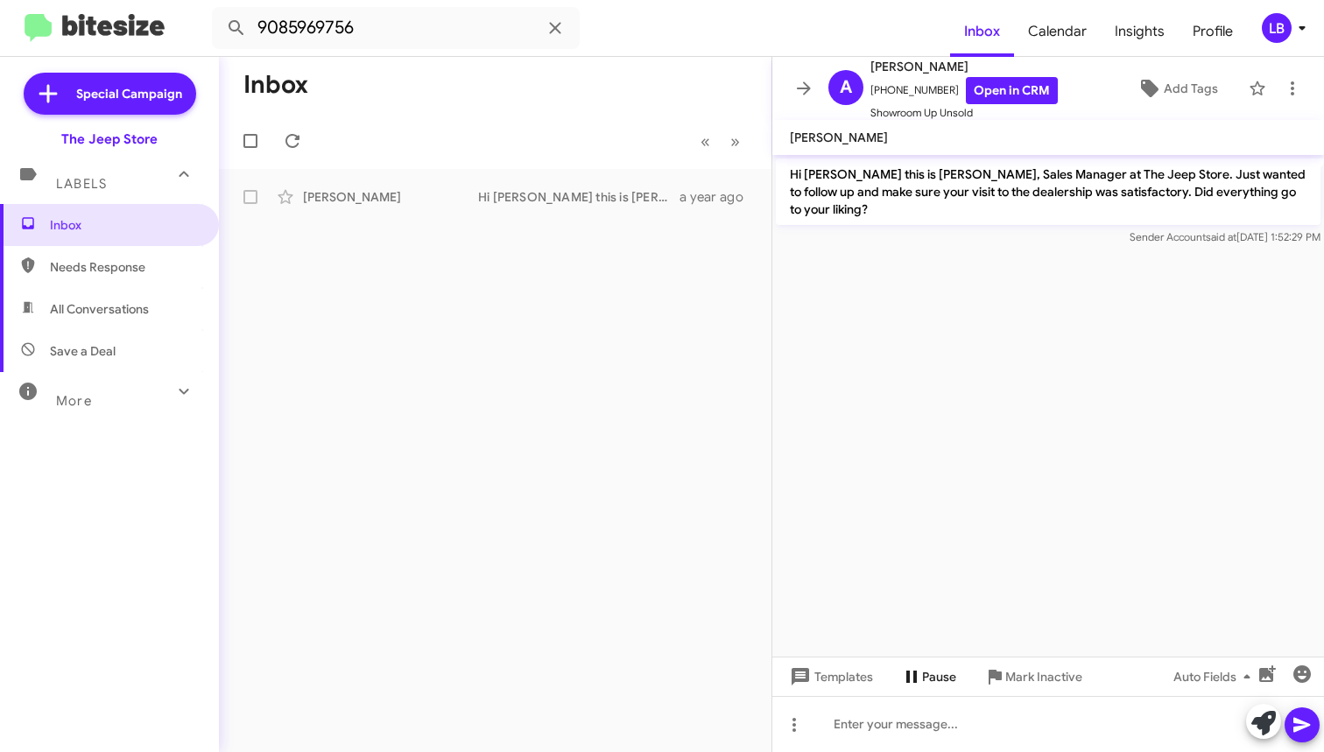
drag, startPoint x: 1007, startPoint y: 542, endPoint x: 939, endPoint y: 685, distance: 158.2
click at [996, 557] on cdk-virtual-scroll-viewport "Hi [PERSON_NAME] this is [PERSON_NAME], Sales Manager at The Jeep Store. Just w…" at bounding box center [1048, 406] width 552 height 502
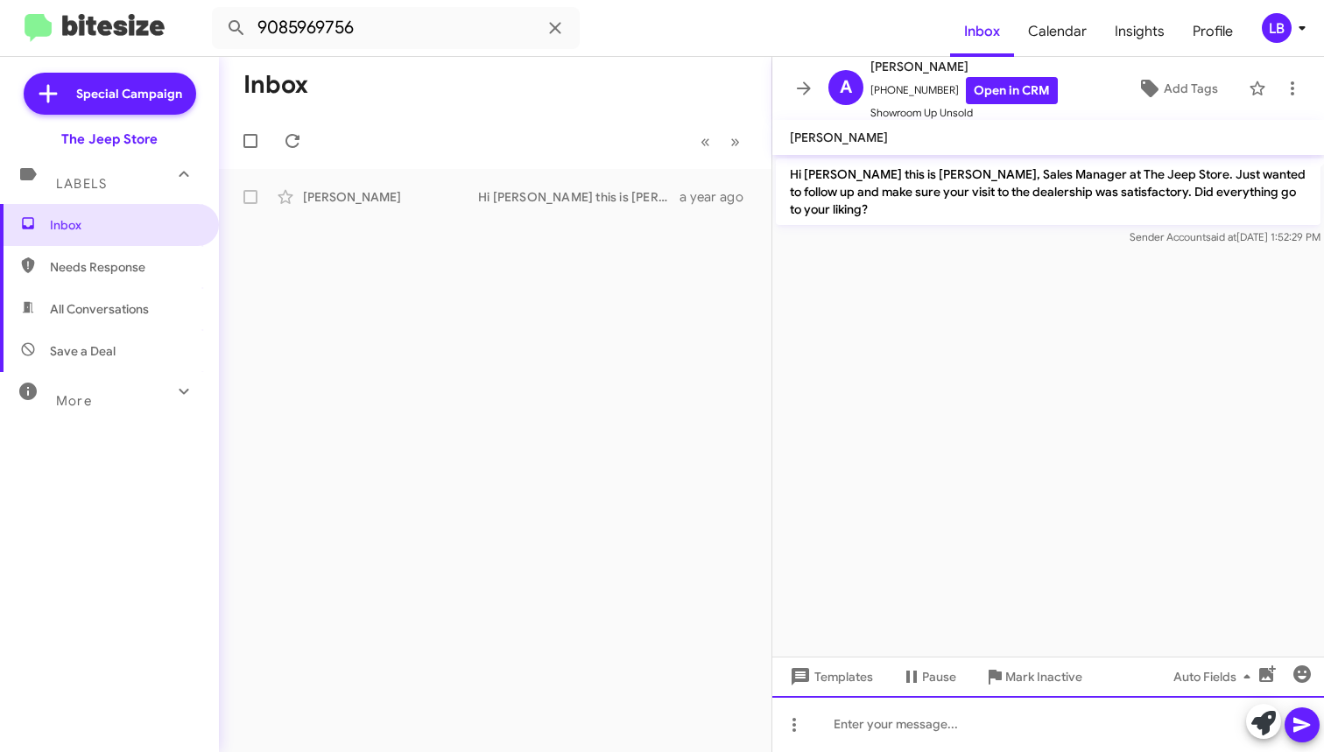
click at [952, 723] on div at bounding box center [1048, 724] width 552 height 56
click at [1035, 399] on cdk-virtual-scroll-viewport "Hi [PERSON_NAME] this is [PERSON_NAME], Sales Manager at The Jeep Store. Just w…" at bounding box center [1048, 406] width 552 height 502
drag, startPoint x: 1009, startPoint y: 229, endPoint x: 955, endPoint y: 388, distance: 167.2
click at [1009, 229] on div "Sender Account said at [DATE] 1:52:29 PM" at bounding box center [1048, 238] width 545 height 18
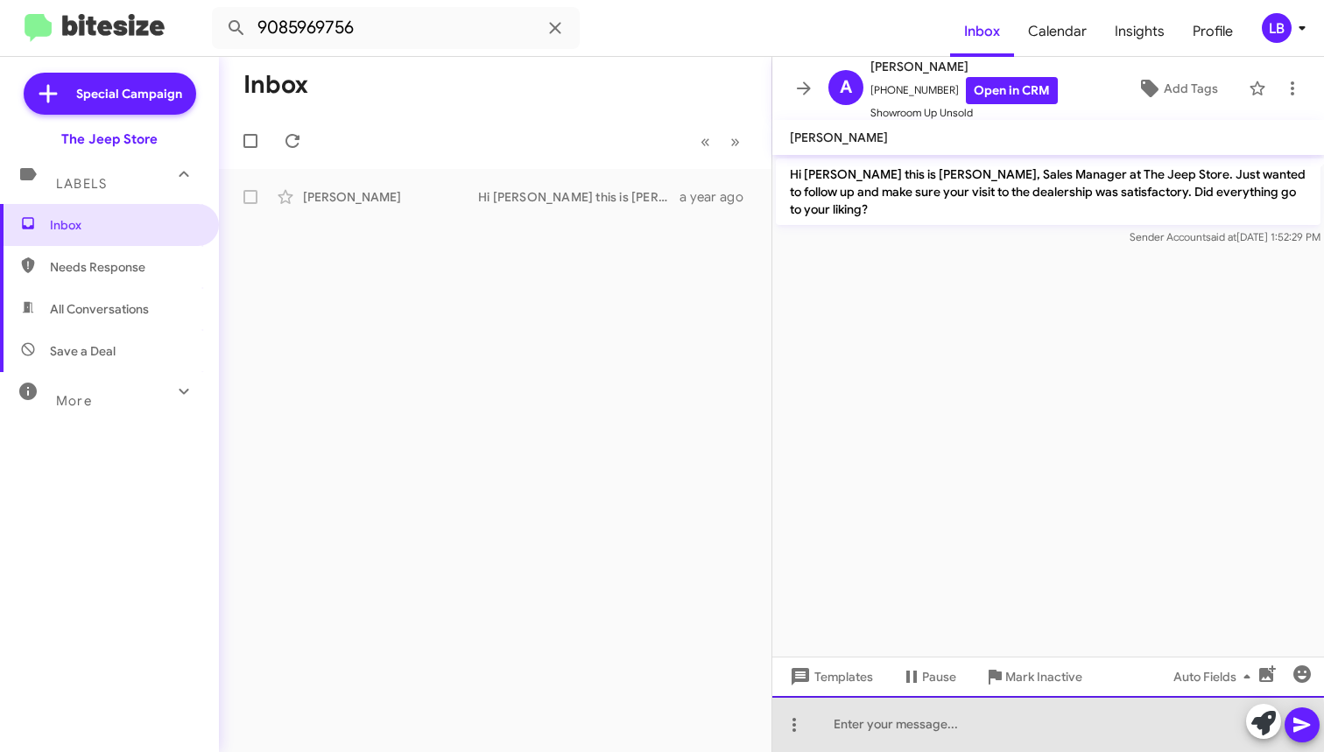
click at [963, 727] on div at bounding box center [1048, 724] width 552 height 56
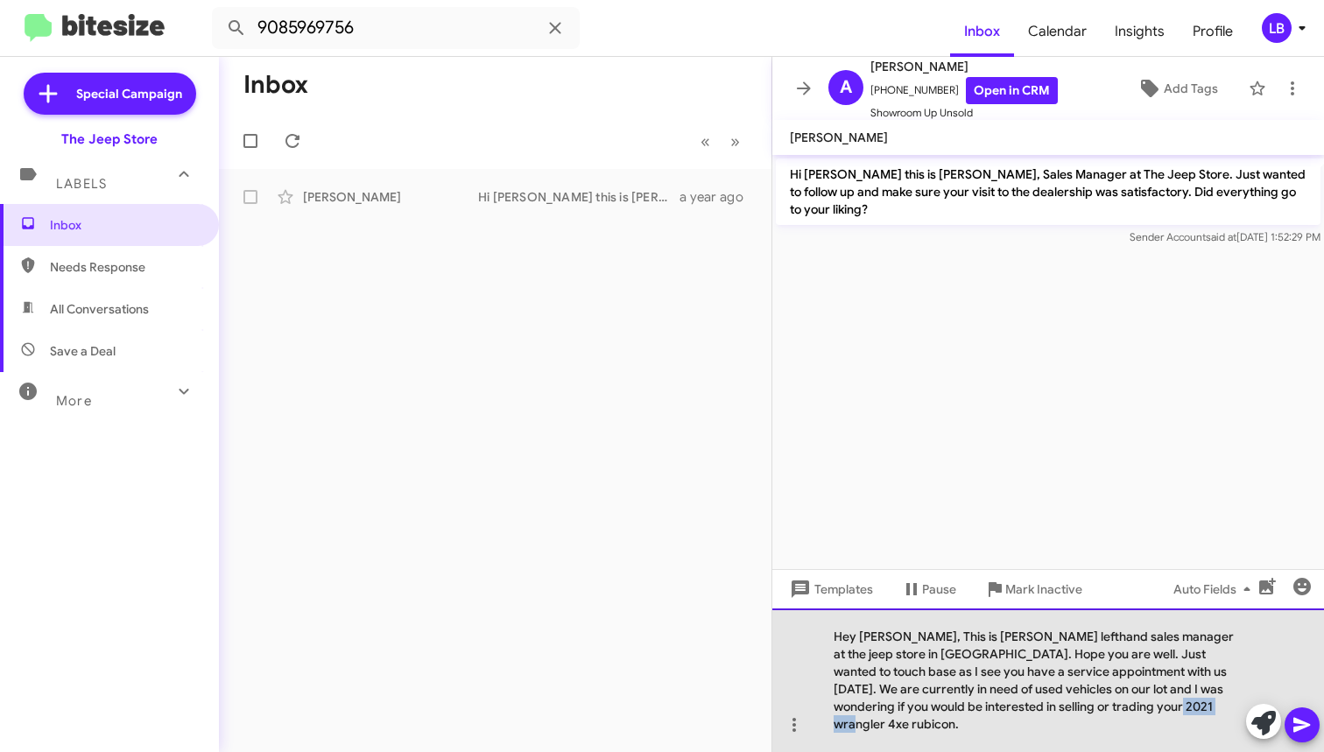
drag, startPoint x: 1196, startPoint y: 727, endPoint x: 1140, endPoint y: 727, distance: 56.0
click at [1140, 727] on div "Hey [PERSON_NAME], This is [PERSON_NAME] lefthand sales manager at the jeep sto…" at bounding box center [1048, 681] width 552 height 144
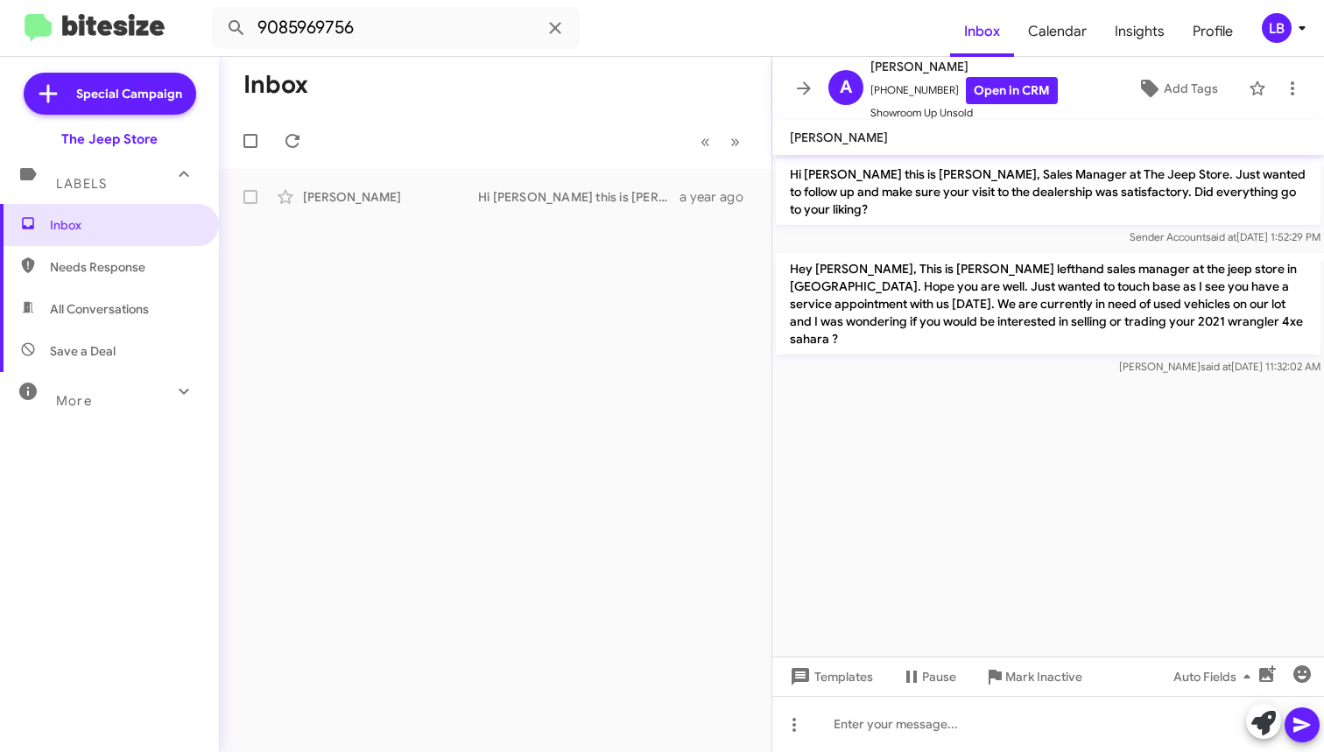
drag, startPoint x: 434, startPoint y: 54, endPoint x: 434, endPoint y: 37, distance: 17.5
click at [433, 53] on mat-toolbar "9085969756 Inbox Calendar Insights Profile LB" at bounding box center [662, 28] width 1324 height 56
drag, startPoint x: 434, startPoint y: 37, endPoint x: 83, endPoint y: 11, distance: 352.1
click at [83, 11] on mat-toolbar "9085969756 Inbox Calendar Insights Profile LB" at bounding box center [662, 28] width 1324 height 56
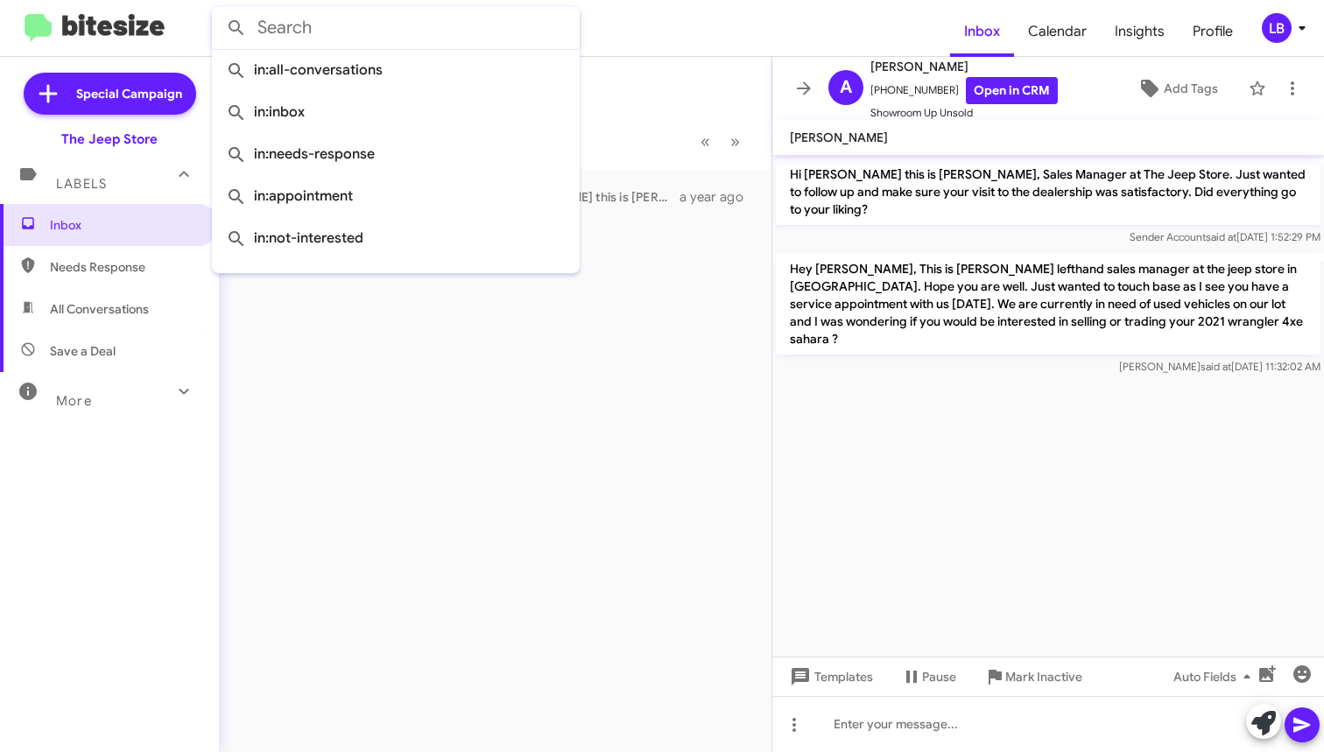
paste input "[PHONE_NUMBER]"
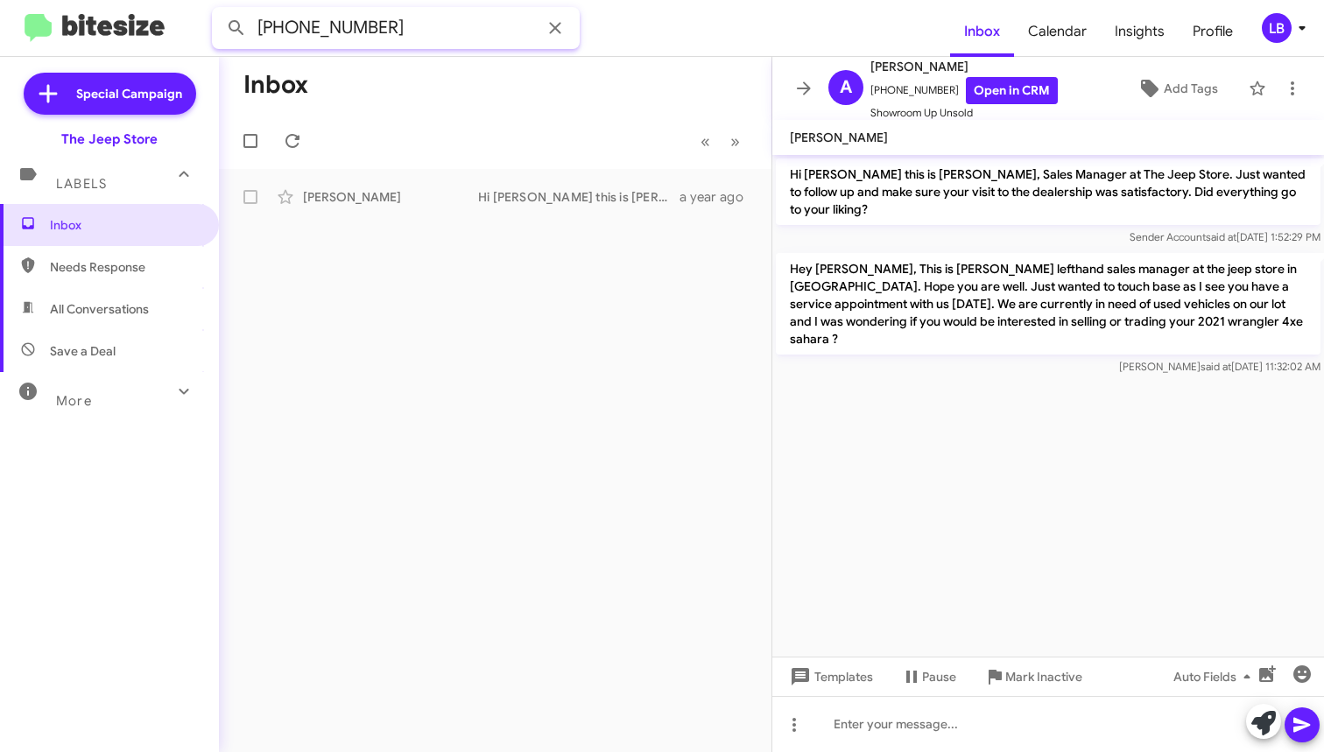
type input "[PHONE_NUMBER]"
click at [236, 28] on button at bounding box center [236, 28] width 35 height 35
click at [412, 69] on mat-toolbar-row "Inbox" at bounding box center [495, 85] width 553 height 56
click at [417, 47] on input "[PHONE_NUMBER]" at bounding box center [396, 28] width 368 height 42
drag, startPoint x: 411, startPoint y: 20, endPoint x: 422, endPoint y: 28, distance: 13.8
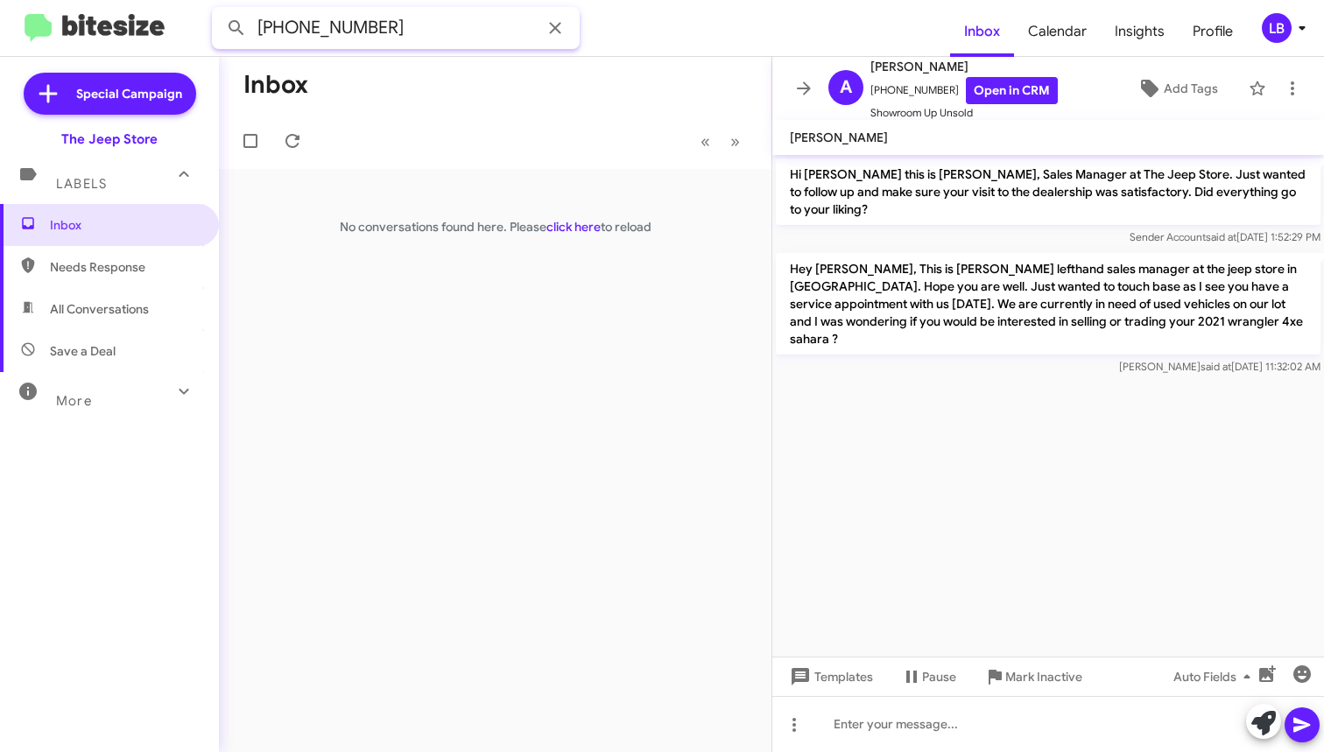
click at [411, 20] on input "[PHONE_NUMBER]" at bounding box center [396, 28] width 368 height 42
drag, startPoint x: 422, startPoint y: 28, endPoint x: 32, endPoint y: -24, distance: 393.1
click at [32, 0] on html "[PHONE_NUMBER] Inbox Calendar Insights Profile LB Special Campaign The Jeep Sto…" at bounding box center [662, 376] width 1324 height 752
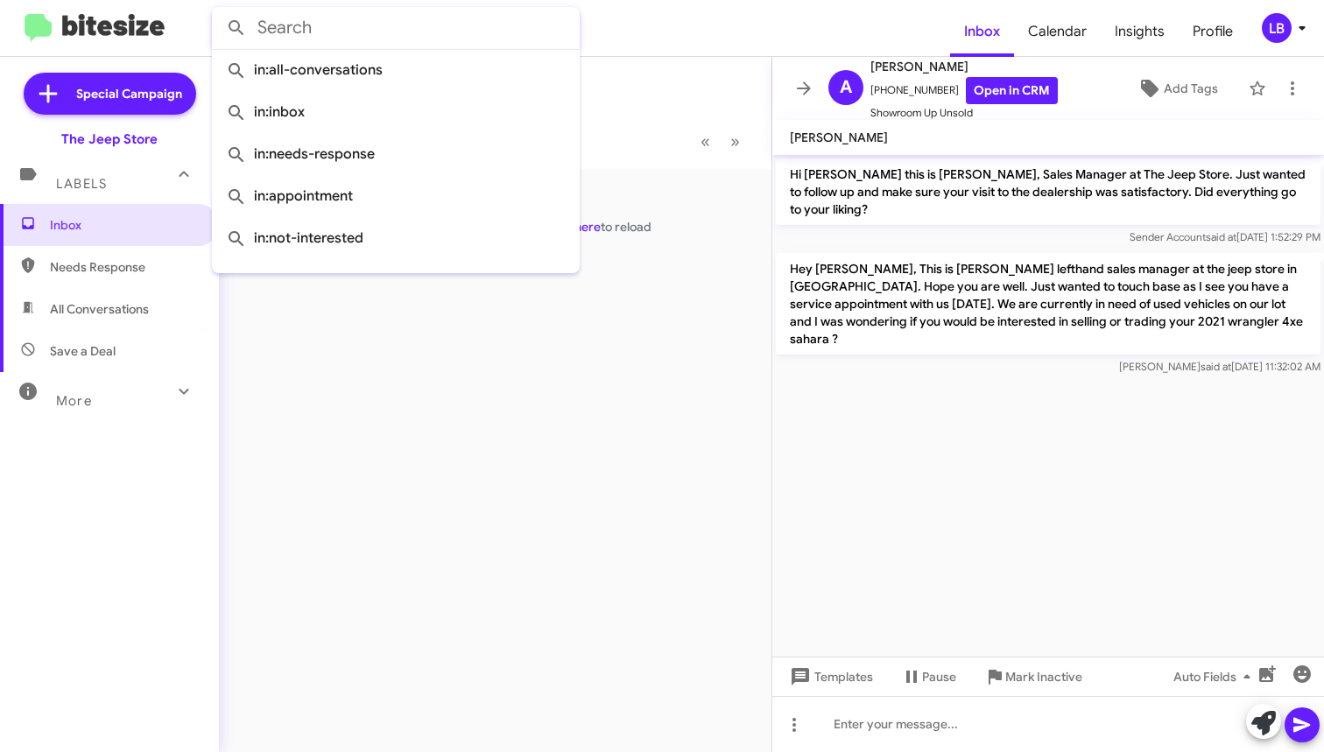
paste input "[PHONE_NUMBER]"
type input "[PHONE_NUMBER]"
click at [236, 28] on button at bounding box center [236, 28] width 35 height 35
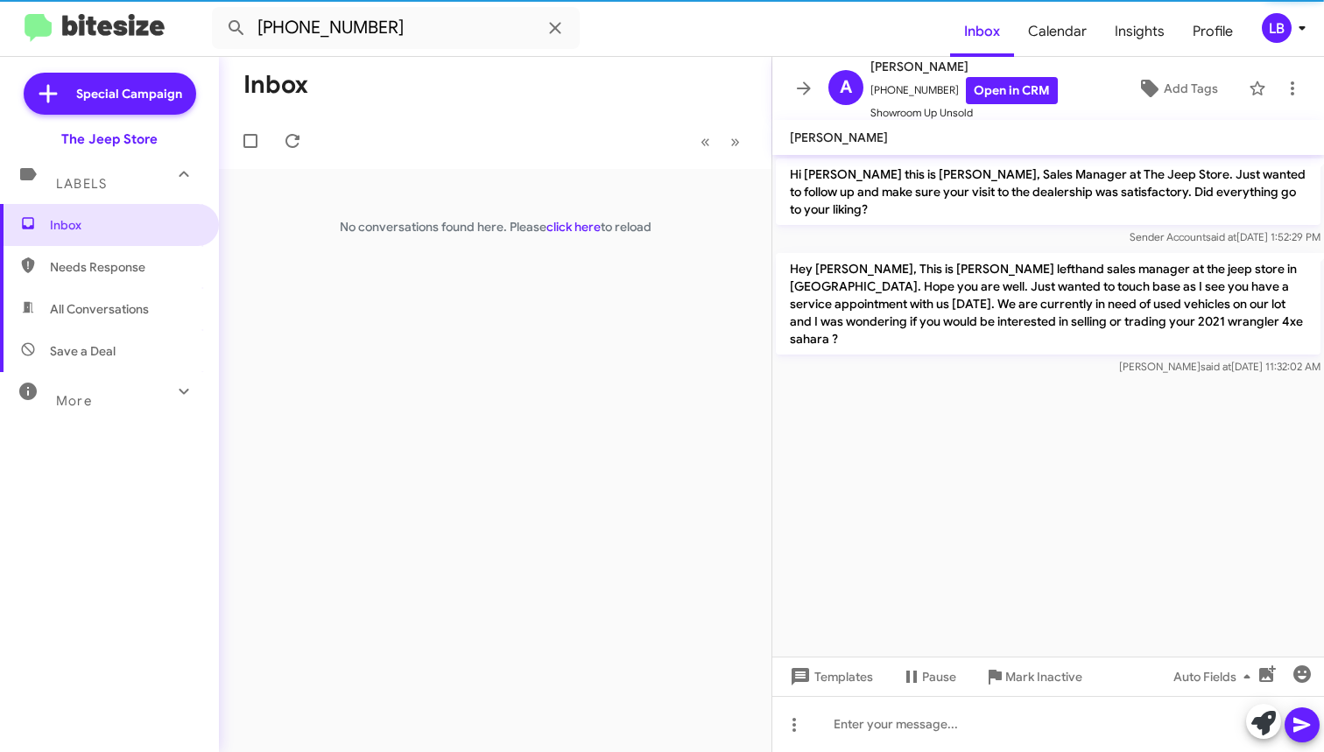
click at [476, 112] on mat-toolbar-row "Inbox" at bounding box center [495, 85] width 553 height 56
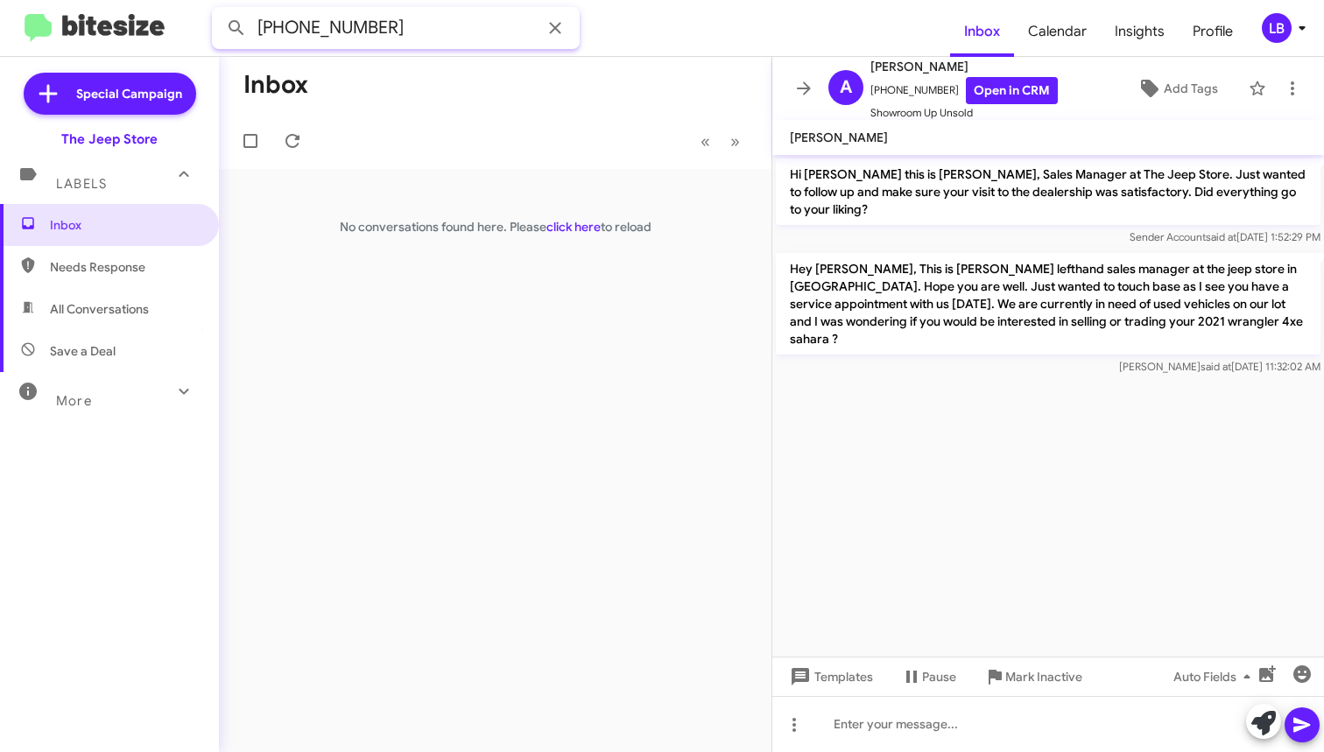
click at [363, 36] on input "[PHONE_NUMBER]" at bounding box center [396, 28] width 368 height 42
drag, startPoint x: 372, startPoint y: 32, endPoint x: 172, endPoint y: 11, distance: 201.6
click at [171, 11] on mat-toolbar "[PHONE_NUMBER] Inbox Calendar Insights Profile LB" at bounding box center [662, 28] width 1324 height 56
type input "[PERSON_NAME]"
click at [236, 28] on button at bounding box center [236, 28] width 35 height 35
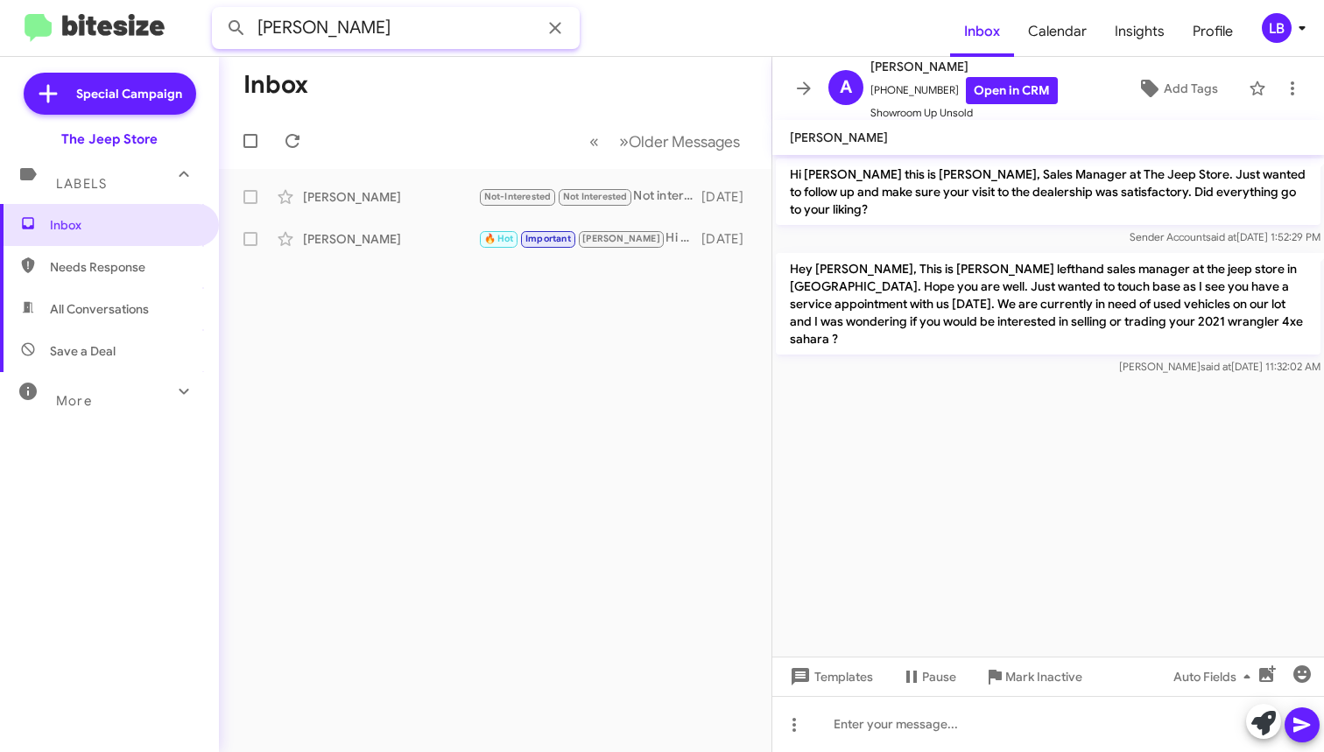
click at [412, 43] on input "[PERSON_NAME]" at bounding box center [396, 28] width 368 height 42
drag, startPoint x: 415, startPoint y: 39, endPoint x: -225, endPoint y: -73, distance: 649.8
click at [0, 0] on html "[PERSON_NAME] Inbox Calendar Insights Profile LB Special Campaign The Jeep Stor…" at bounding box center [662, 376] width 1324 height 752
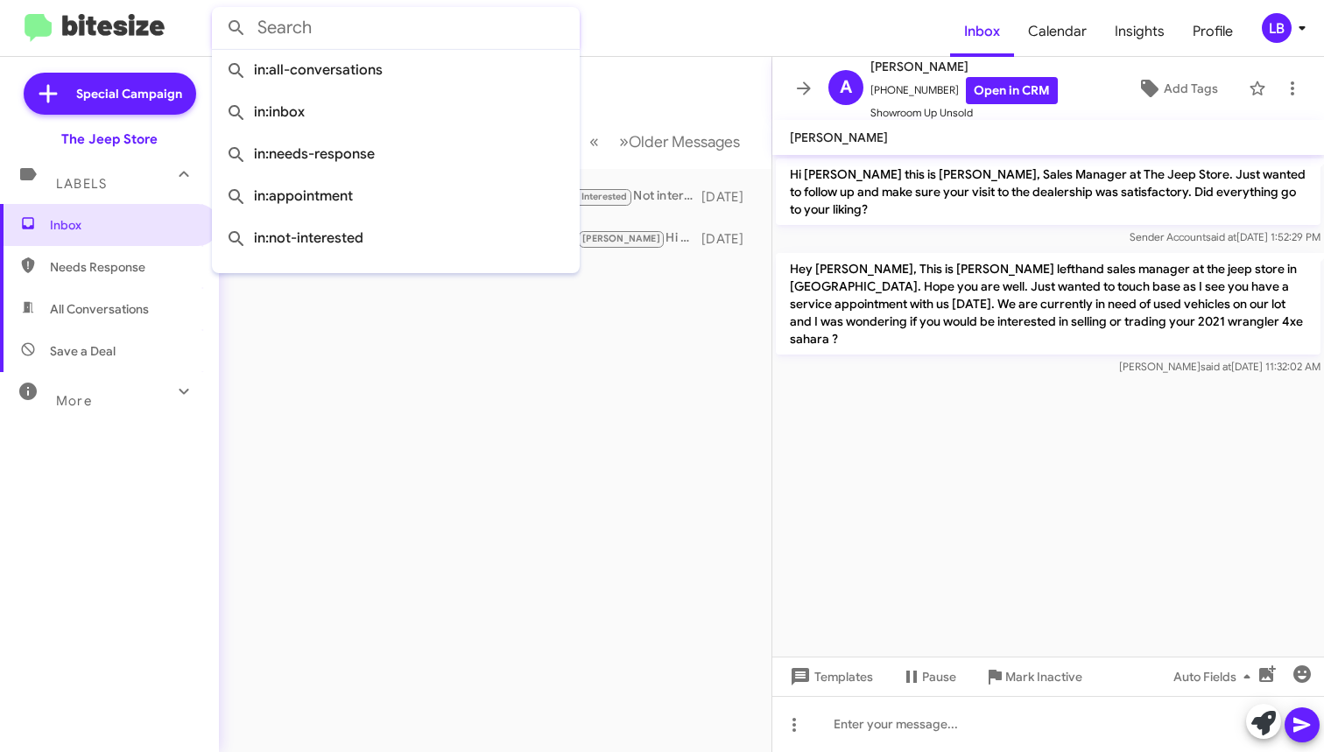
click at [236, 28] on button at bounding box center [236, 28] width 35 height 35
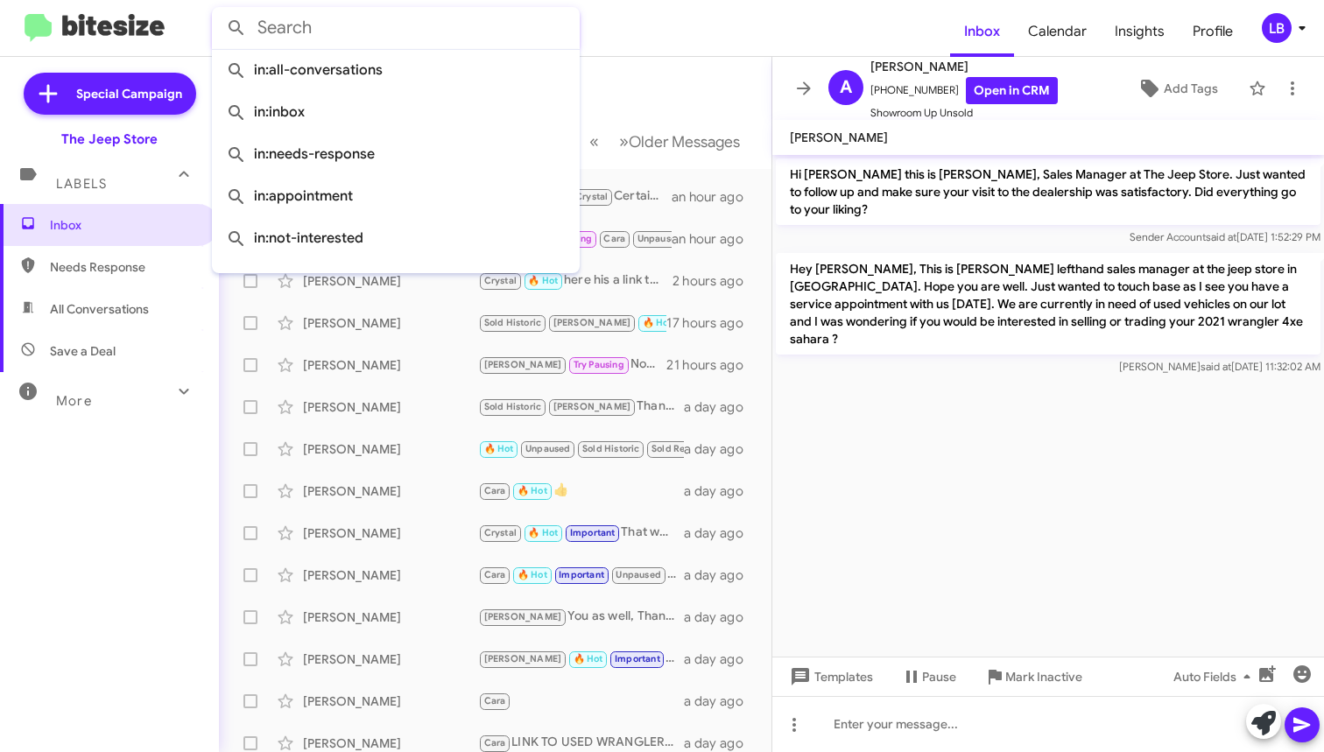
click at [648, 74] on mat-toolbar-row "Inbox" at bounding box center [495, 85] width 553 height 56
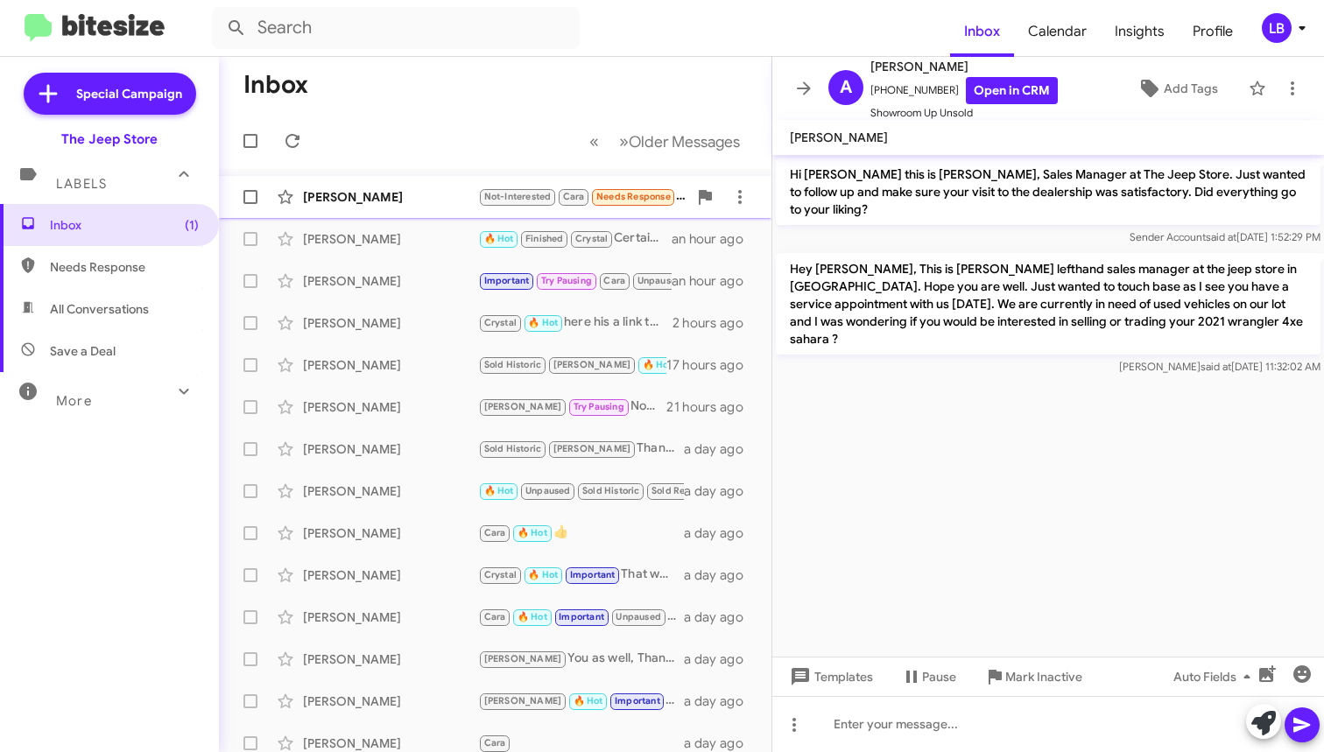
click at [417, 195] on div "[PERSON_NAME]" at bounding box center [390, 197] width 175 height 18
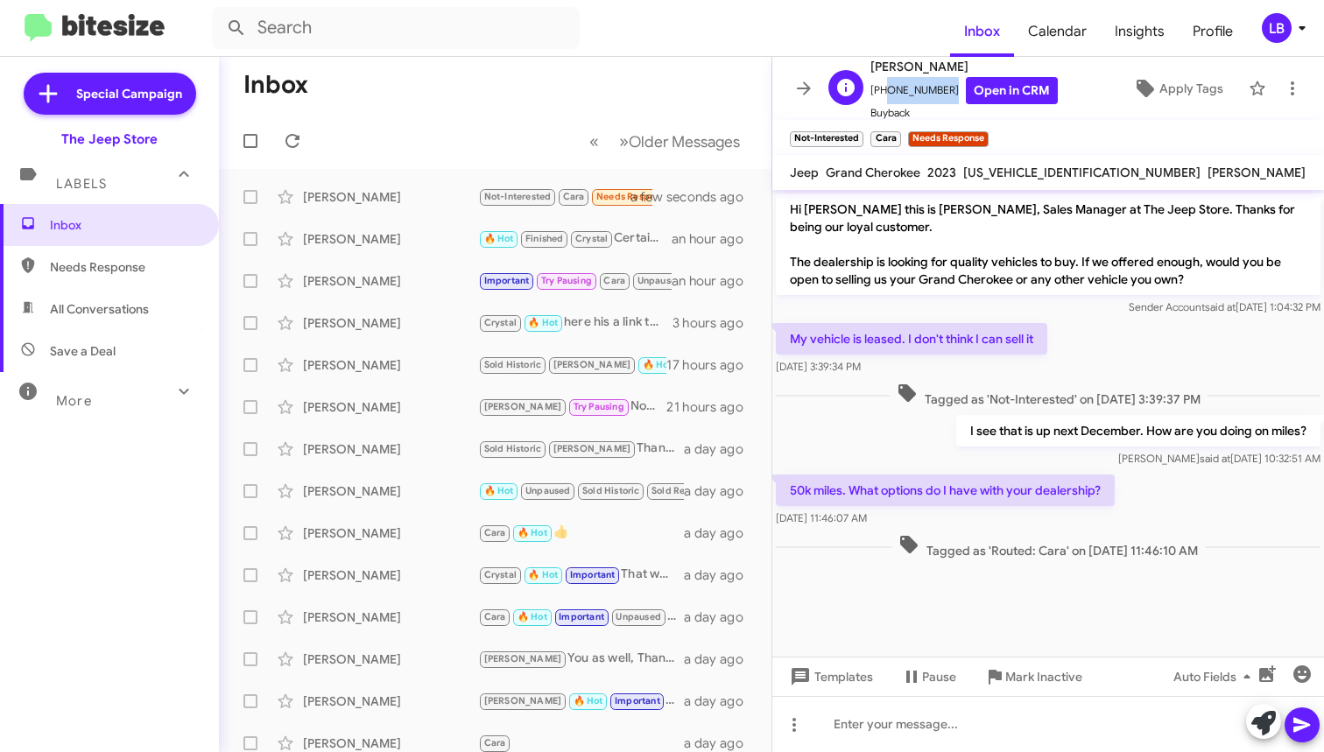
drag, startPoint x: 942, startPoint y: 93, endPoint x: 879, endPoint y: 102, distance: 63.6
click at [879, 102] on span "[PHONE_NUMBER] Open in CRM" at bounding box center [963, 90] width 187 height 27
copy span "2158962053"
click at [1089, 361] on div "My vehicle is leased. I don't think I can sell it [DATE] 3:39:34 PM" at bounding box center [1048, 350] width 552 height 60
click at [1110, 375] on div "My vehicle is leased. I don't think I can sell it [DATE] 3:39:34 PM" at bounding box center [1048, 350] width 552 height 60
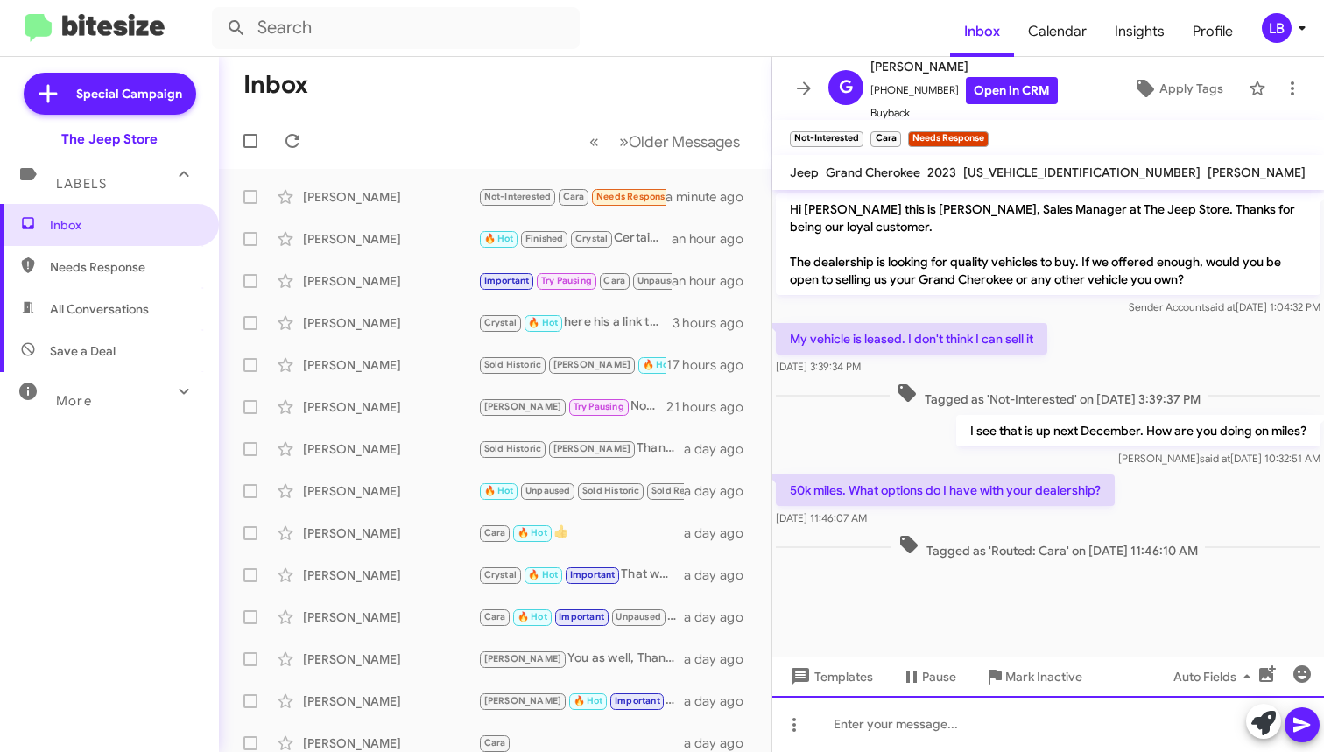
click at [1002, 750] on div at bounding box center [1048, 724] width 552 height 56
click at [1021, 397] on span "Tagged as 'Not-Interested' on [DATE] 3:39:37 PM" at bounding box center [1049, 395] width 318 height 25
click at [1158, 362] on div "My vehicle is leased. I don't think I can sell it [DATE] 3:39:34 PM" at bounding box center [1048, 350] width 552 height 60
drag, startPoint x: 1060, startPoint y: 557, endPoint x: 974, endPoint y: 453, distance: 135.5
click at [1060, 557] on span "Tagged as 'Routed: Cara' on [DATE] 11:46:10 AM" at bounding box center [1047, 546] width 313 height 25
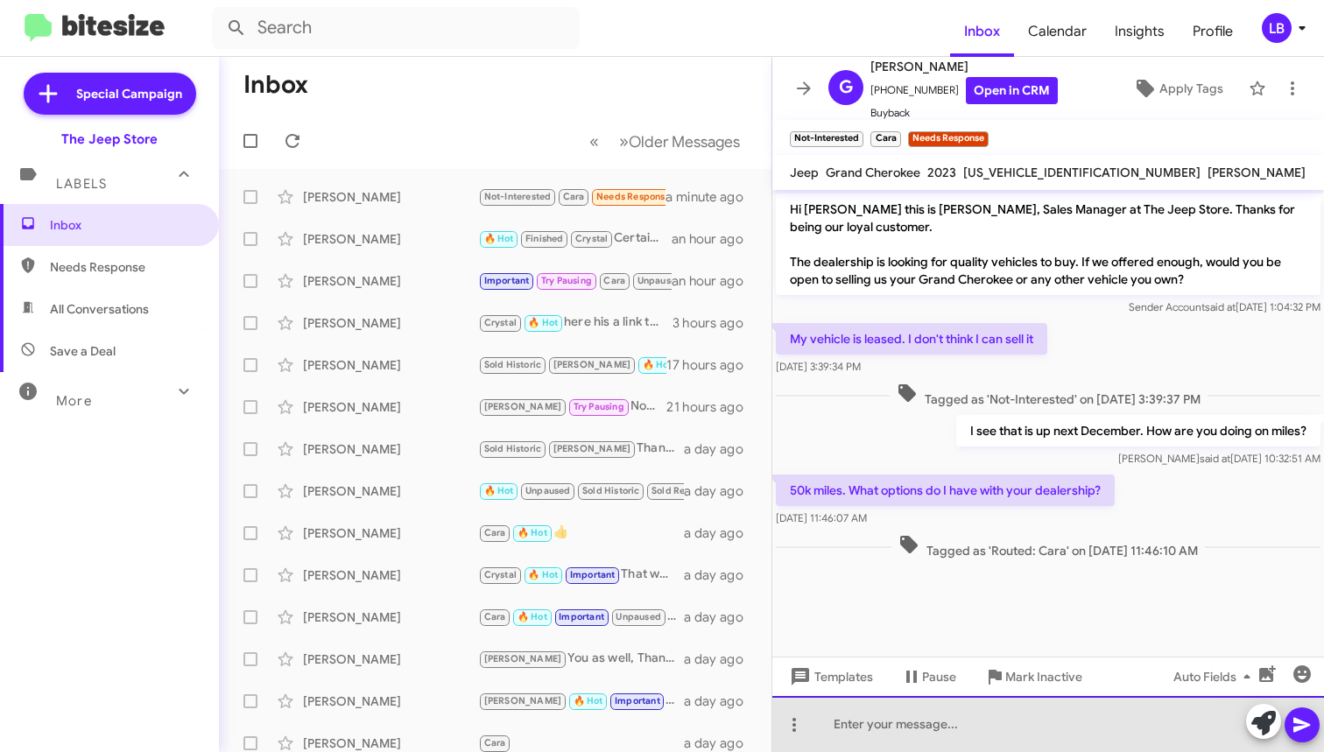
click at [938, 722] on div at bounding box center [1048, 724] width 552 height 56
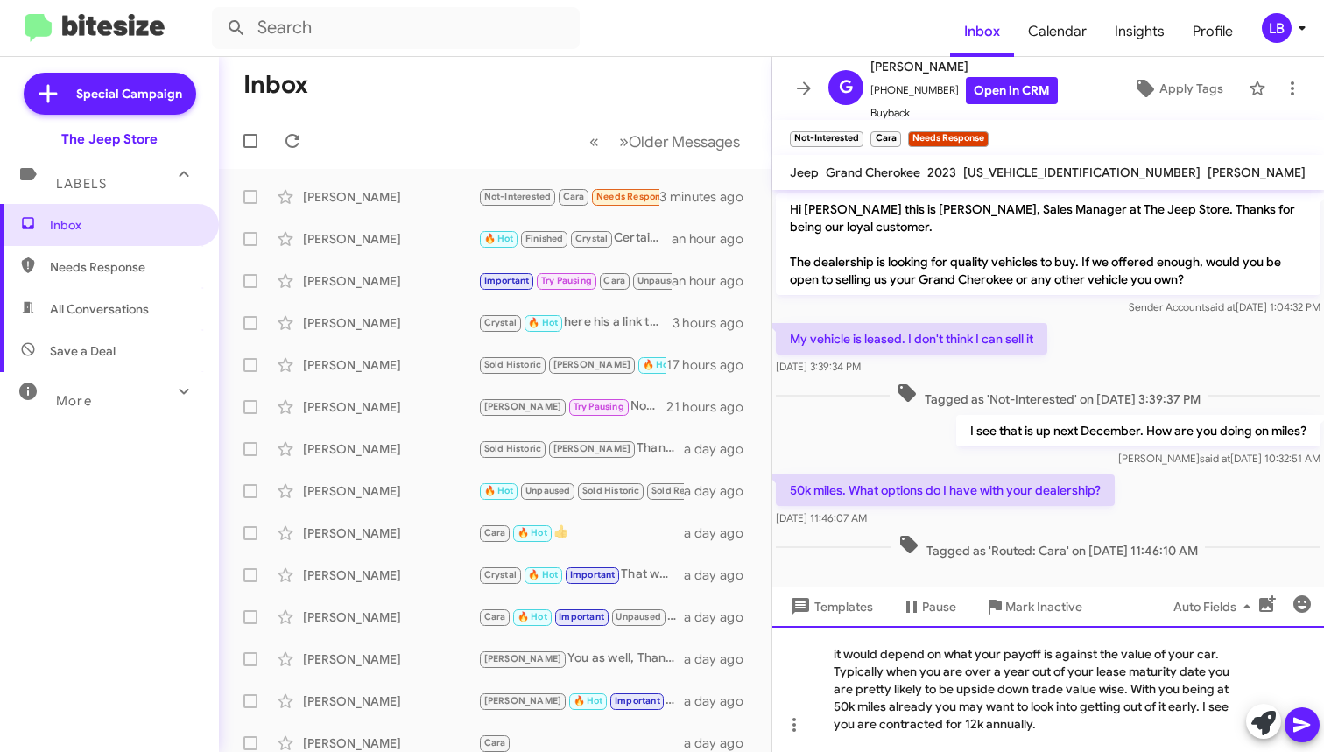
click at [1124, 690] on div "it would depend on what your payoff is against the value of your car. Typically…" at bounding box center [1048, 689] width 552 height 126
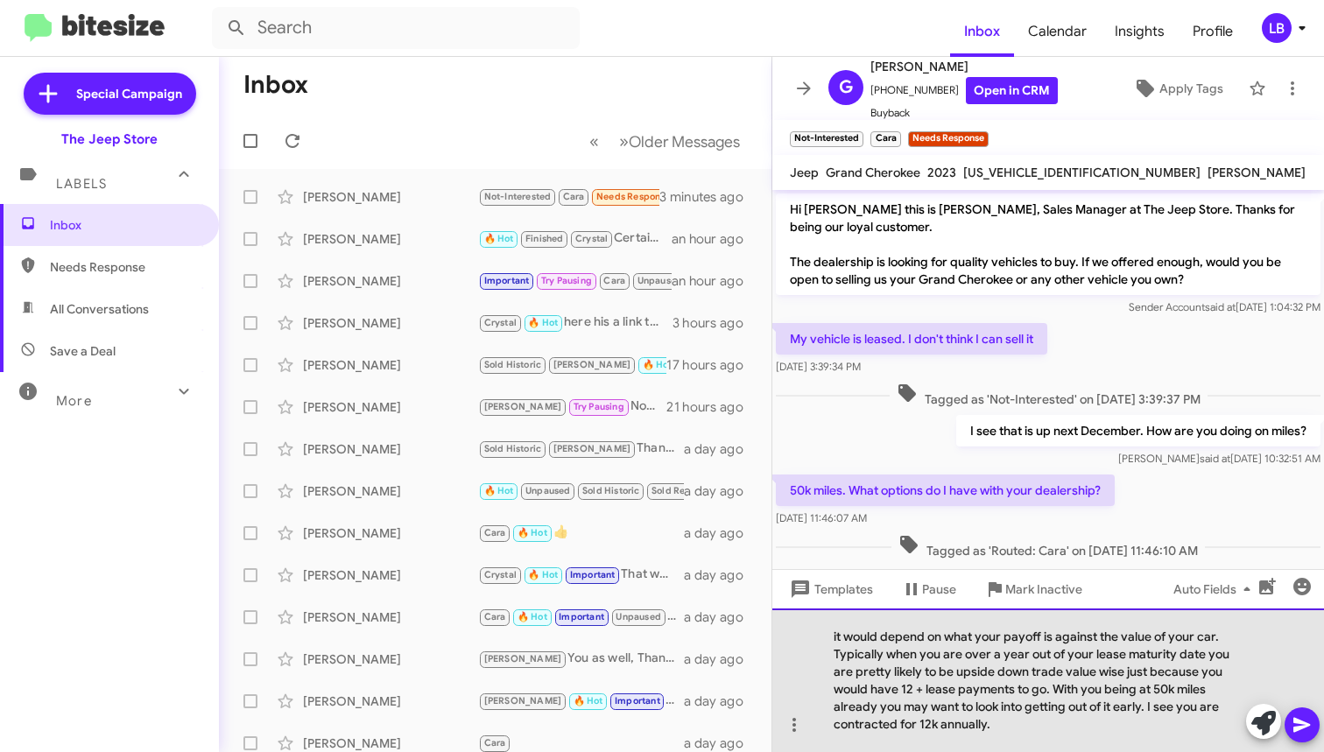
click at [1125, 715] on div "it would depend on what your payoff is against the value of your car. Typically…" at bounding box center [1048, 681] width 552 height 144
drag, startPoint x: 1041, startPoint y: 725, endPoint x: 1171, endPoint y: 637, distance: 156.9
click at [1144, 711] on div "it would depend on what your payoff is against the value of your car. Typically…" at bounding box center [1048, 681] width 552 height 144
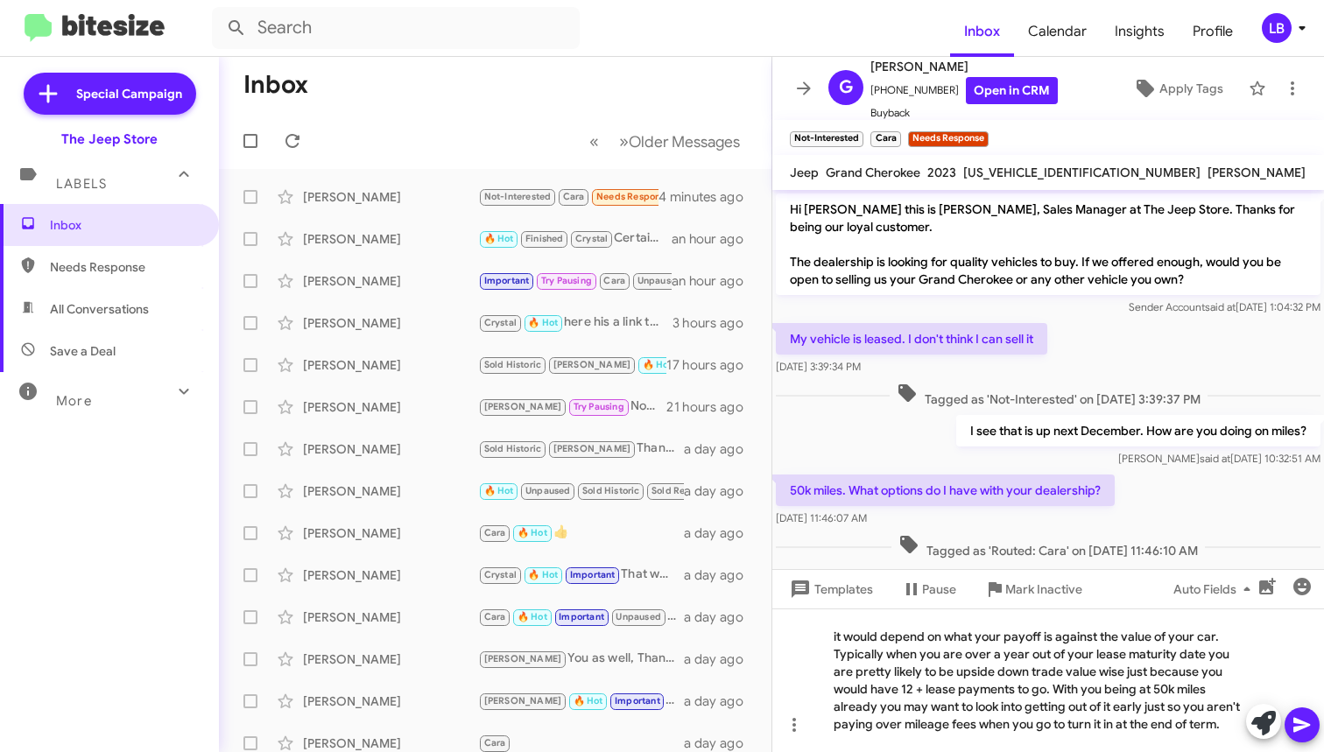
click at [1166, 481] on div "50k miles. What options do I have with your dealership? [DATE] 11:46:07 AM" at bounding box center [1048, 501] width 552 height 60
click at [1132, 366] on div "My vehicle is leased. I don't think I can sell it [DATE] 3:39:34 PM" at bounding box center [1048, 350] width 552 height 60
drag, startPoint x: 23, startPoint y: 322, endPoint x: 1130, endPoint y: 366, distance: 1108.5
click at [1132, 366] on div "My vehicle is leased. I don't think I can sell it [DATE] 3:39:34 PM" at bounding box center [1048, 350] width 552 height 60
click at [1162, 405] on mat-tooltip-component "[DATE] 10:32:51 AM" at bounding box center [1210, 425] width 116 height 53
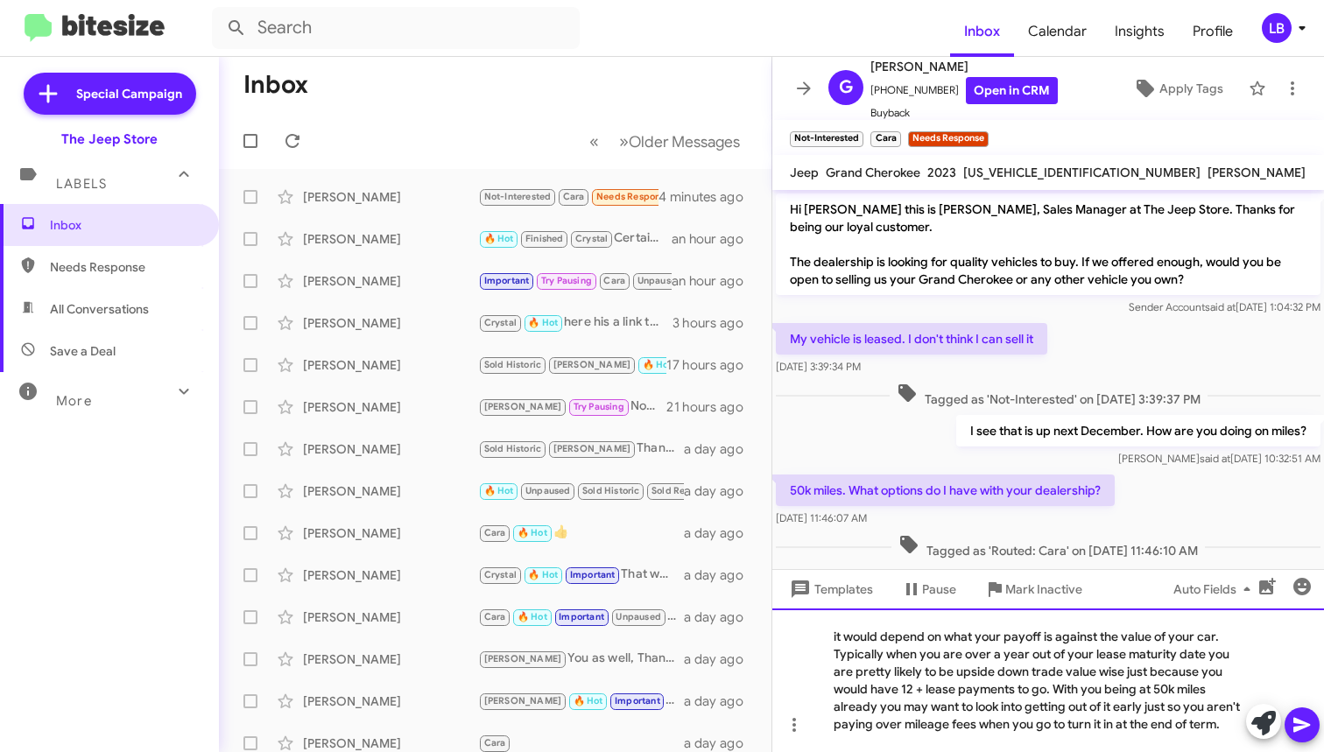
drag, startPoint x: 1210, startPoint y: 720, endPoint x: 1226, endPoint y: 715, distance: 16.6
click at [1210, 720] on div "it would depend on what your payoff is against the value of your car. Typically…" at bounding box center [1048, 681] width 552 height 144
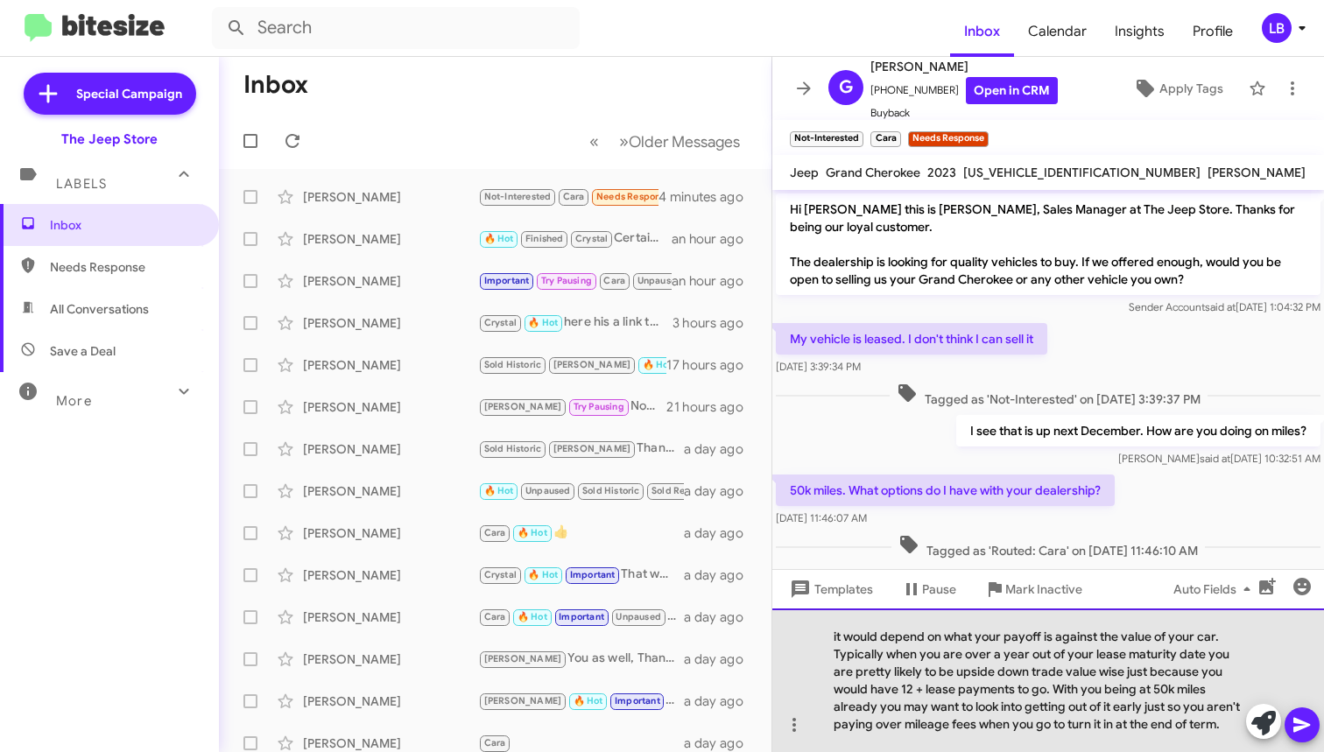
click at [1227, 715] on div "it would depend on what your payoff is against the value of your car. Typically…" at bounding box center [1048, 681] width 552 height 144
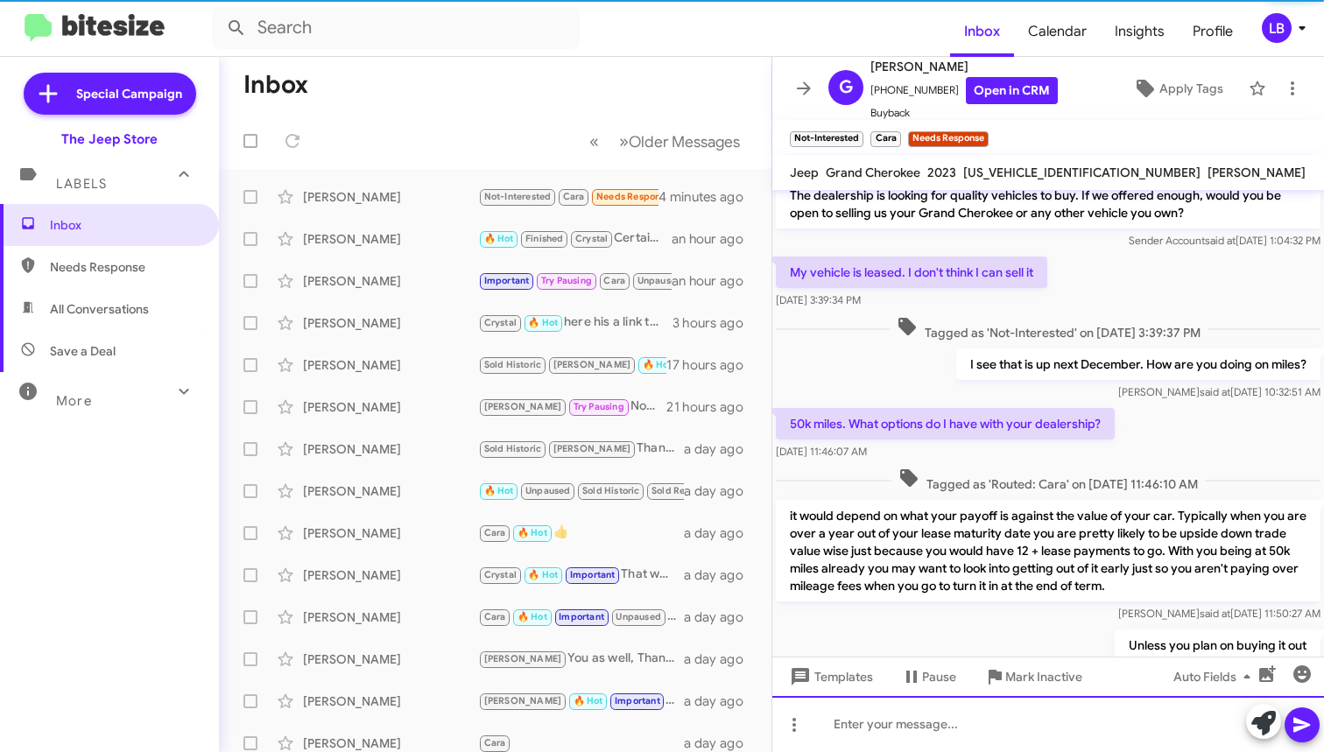
scroll to position [130, 0]
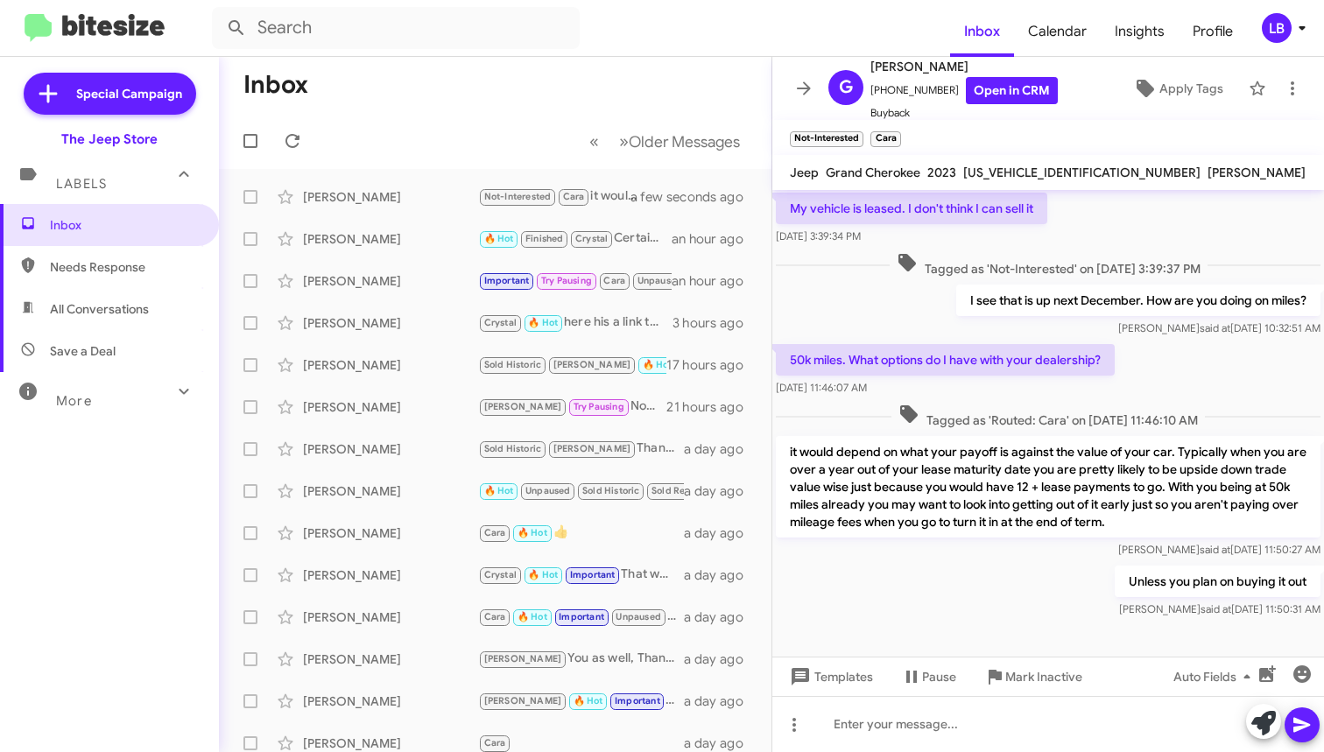
click at [637, 0] on html "Inbox Calendar Insights Profile LB Special Campaign The Jeep Store Labels Inbox…" at bounding box center [662, 376] width 1324 height 752
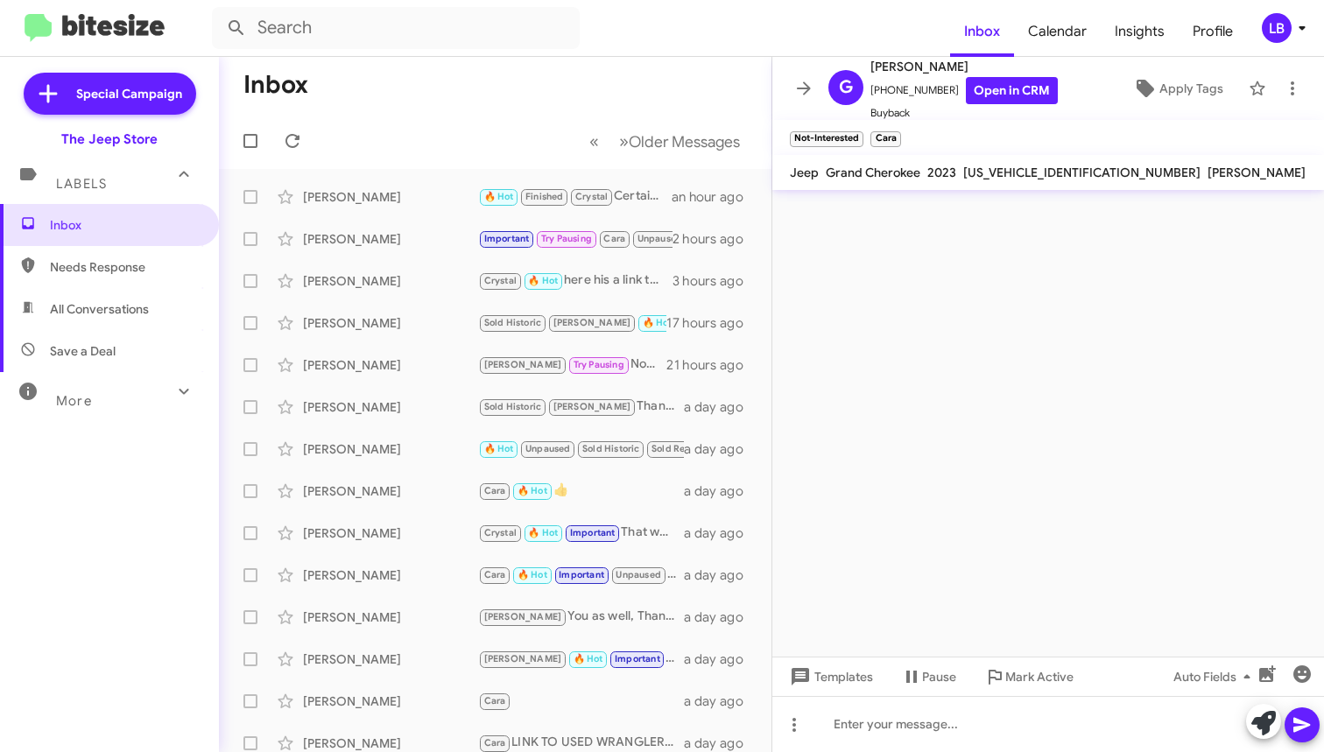
scroll to position [0, 0]
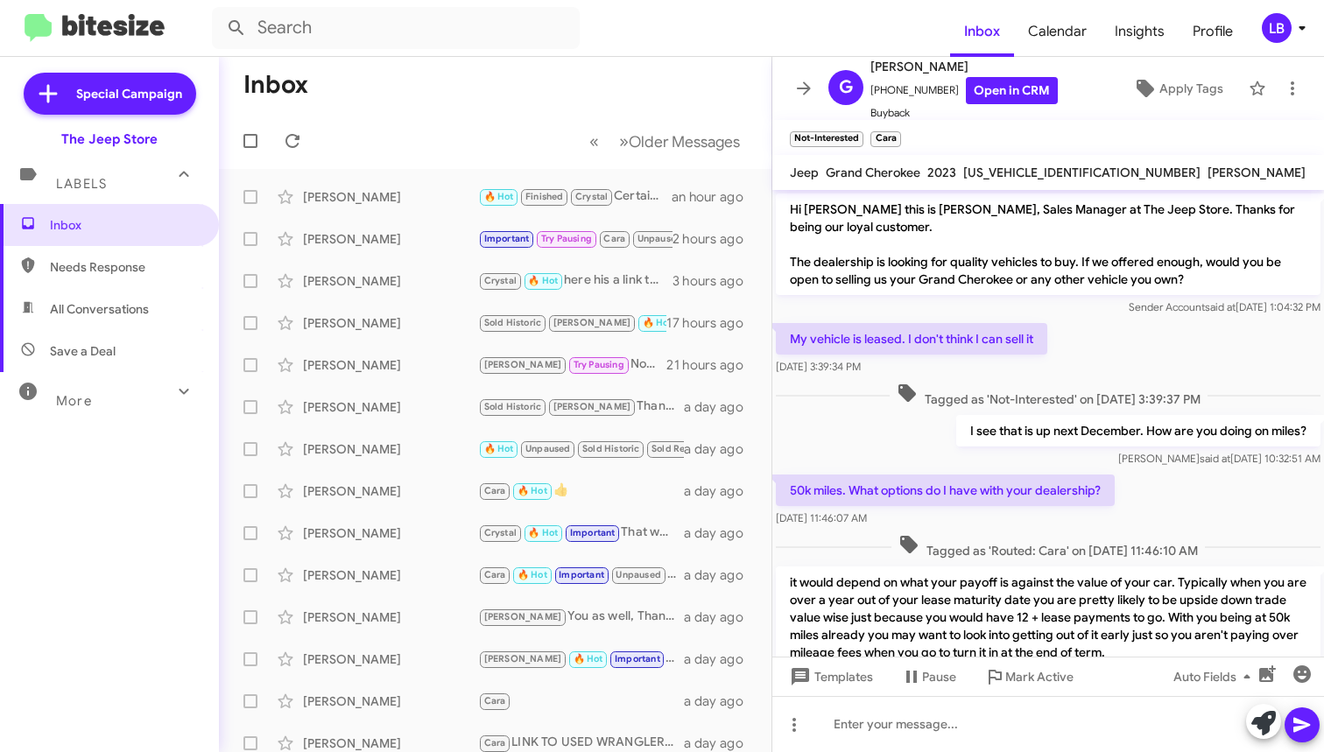
click at [113, 290] on span "All Conversations" at bounding box center [109, 309] width 219 height 42
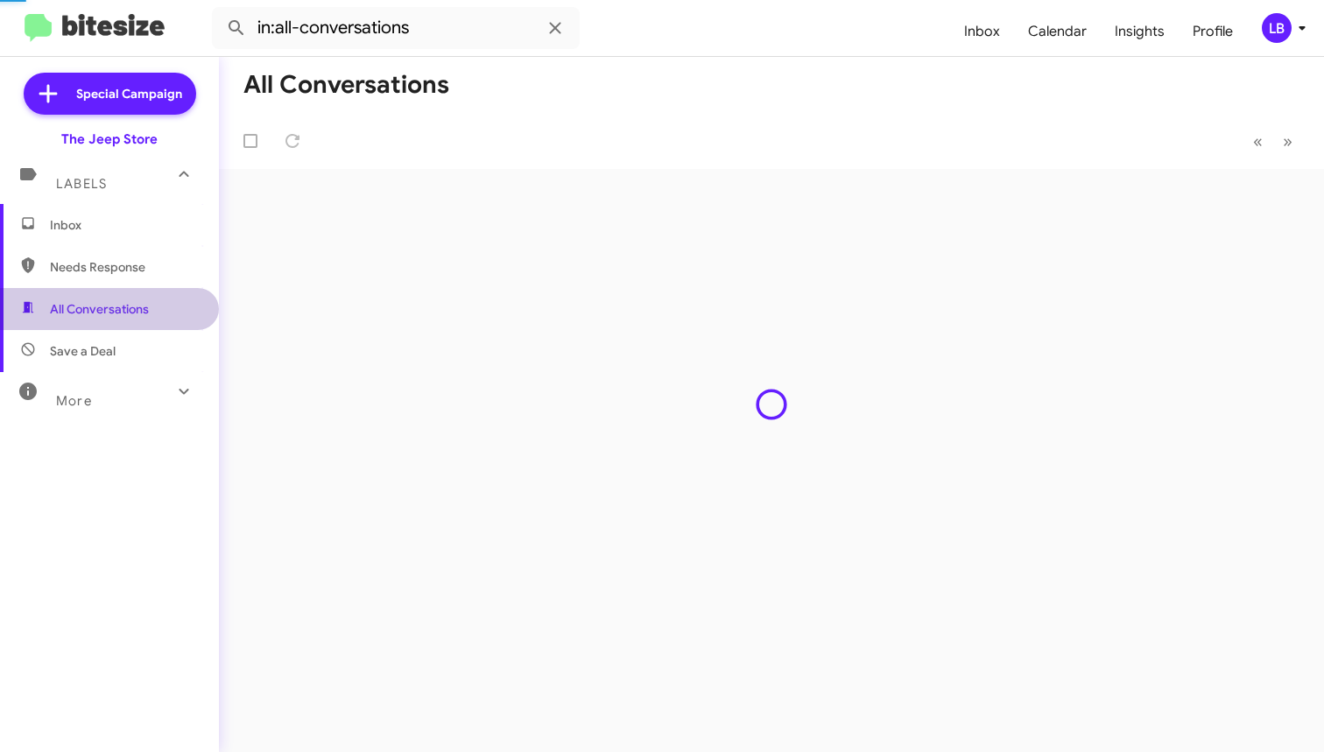
click at [112, 268] on span "Needs Response" at bounding box center [124, 267] width 149 height 18
type input "in:needs-response"
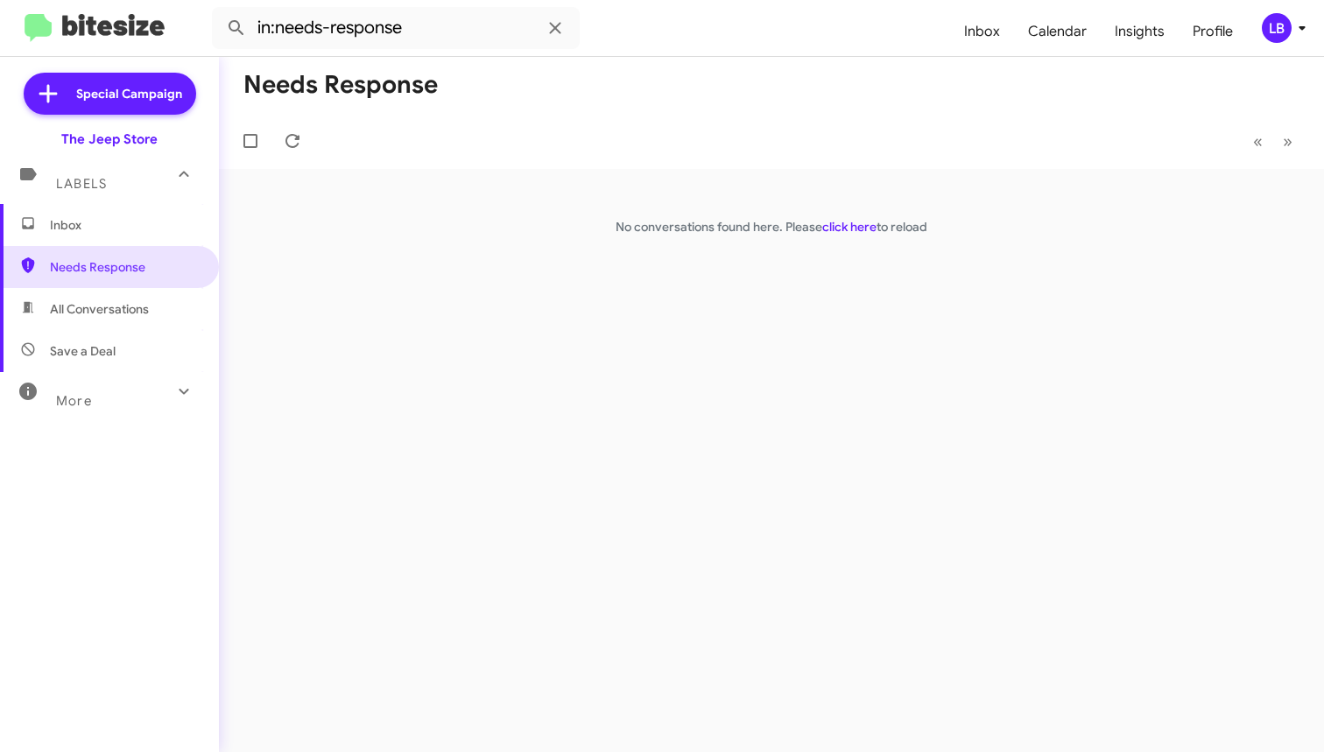
click at [121, 215] on span "Inbox" at bounding box center [109, 225] width 219 height 42
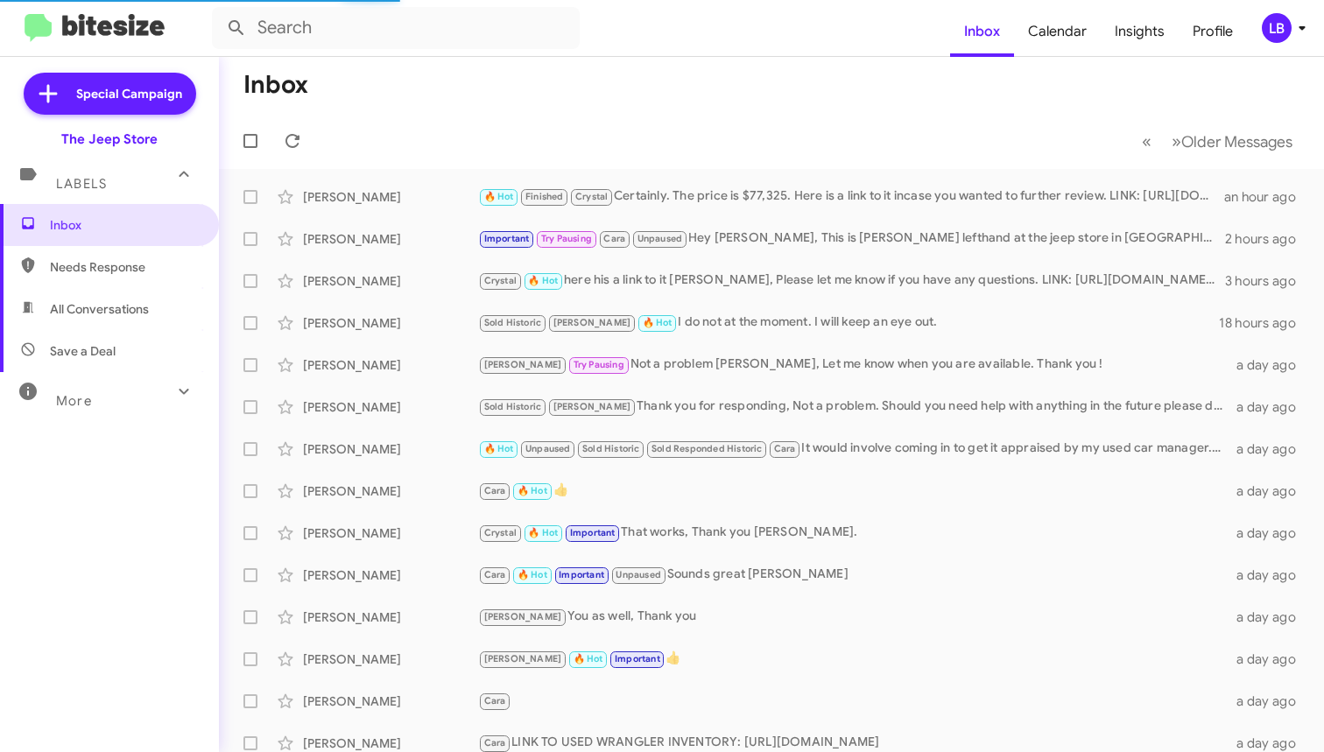
click at [428, 157] on mat-toolbar-row "« Previous » Next Older Messages" at bounding box center [771, 141] width 1105 height 56
click at [137, 327] on span "All Conversations" at bounding box center [109, 309] width 219 height 42
type input "in:all-conversations"
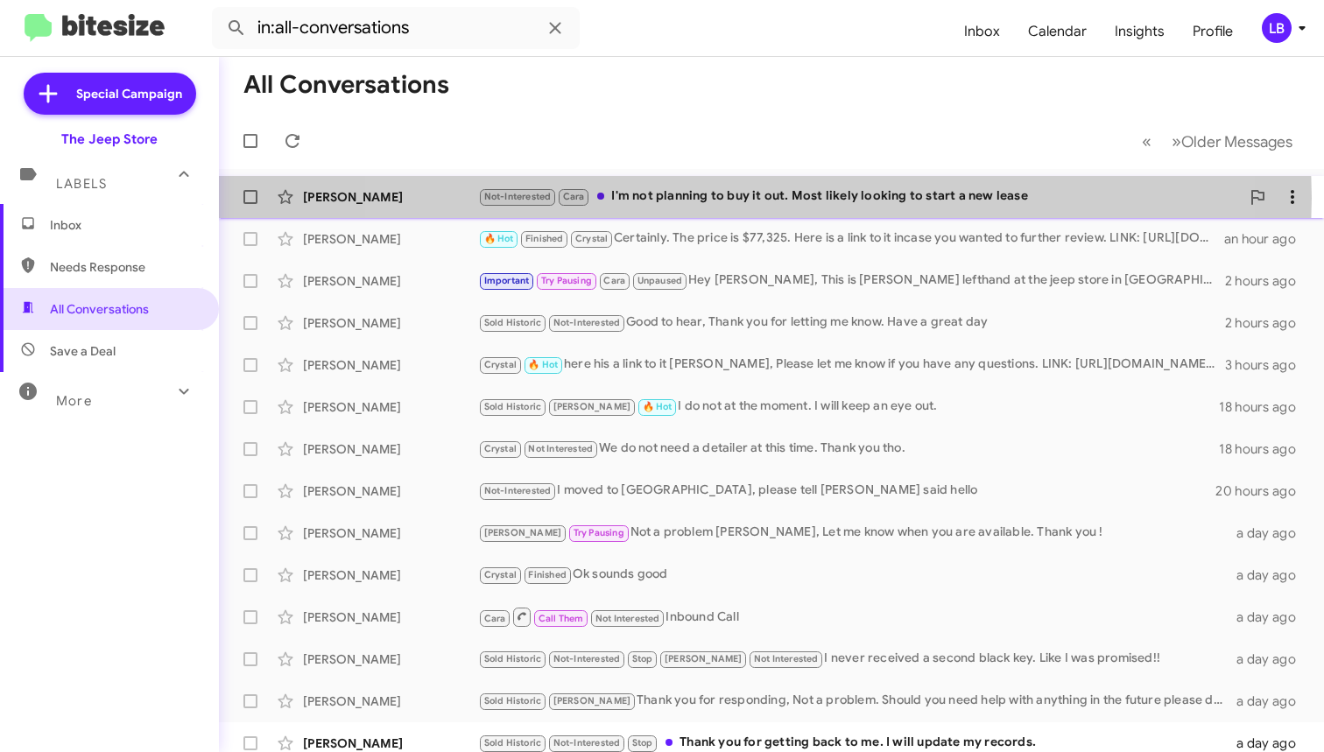
click at [727, 197] on div "Not-Interested [PERSON_NAME] I'm not planning to buy it out. Most likely lookin…" at bounding box center [859, 197] width 762 height 20
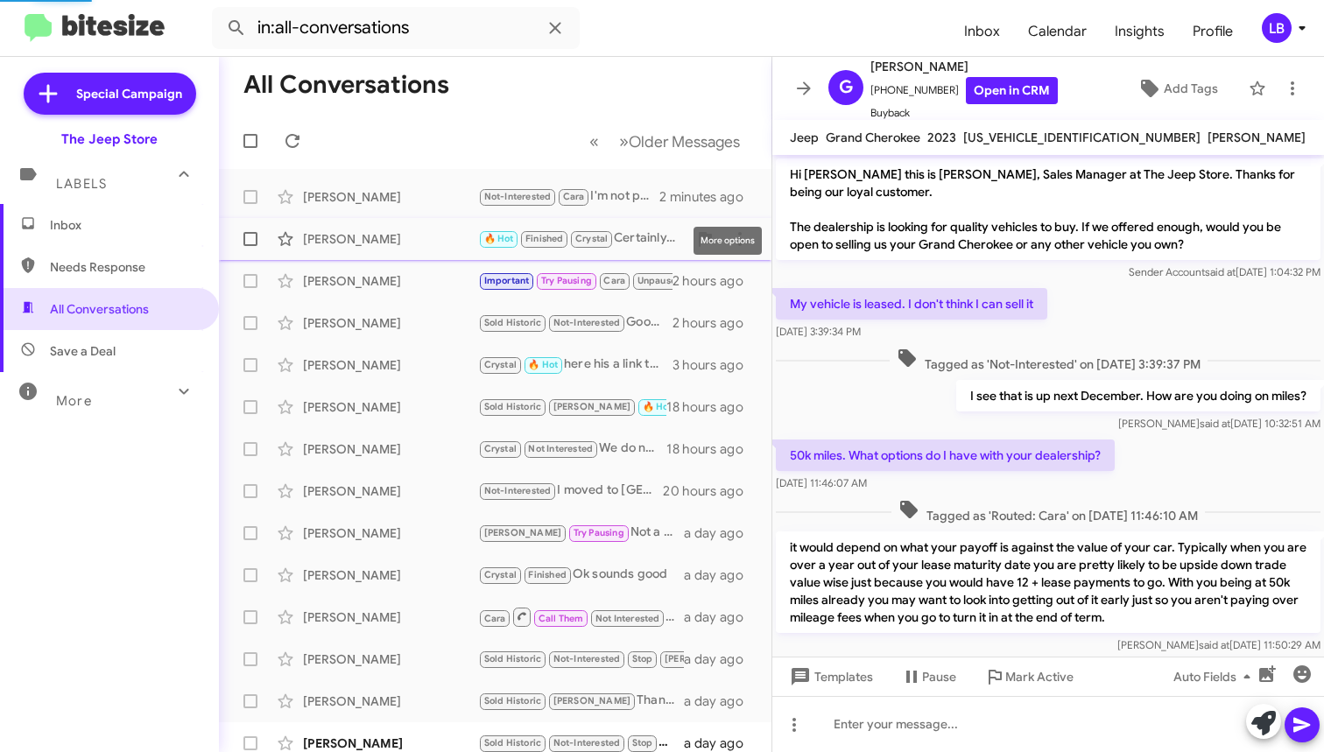
scroll to position [159, 0]
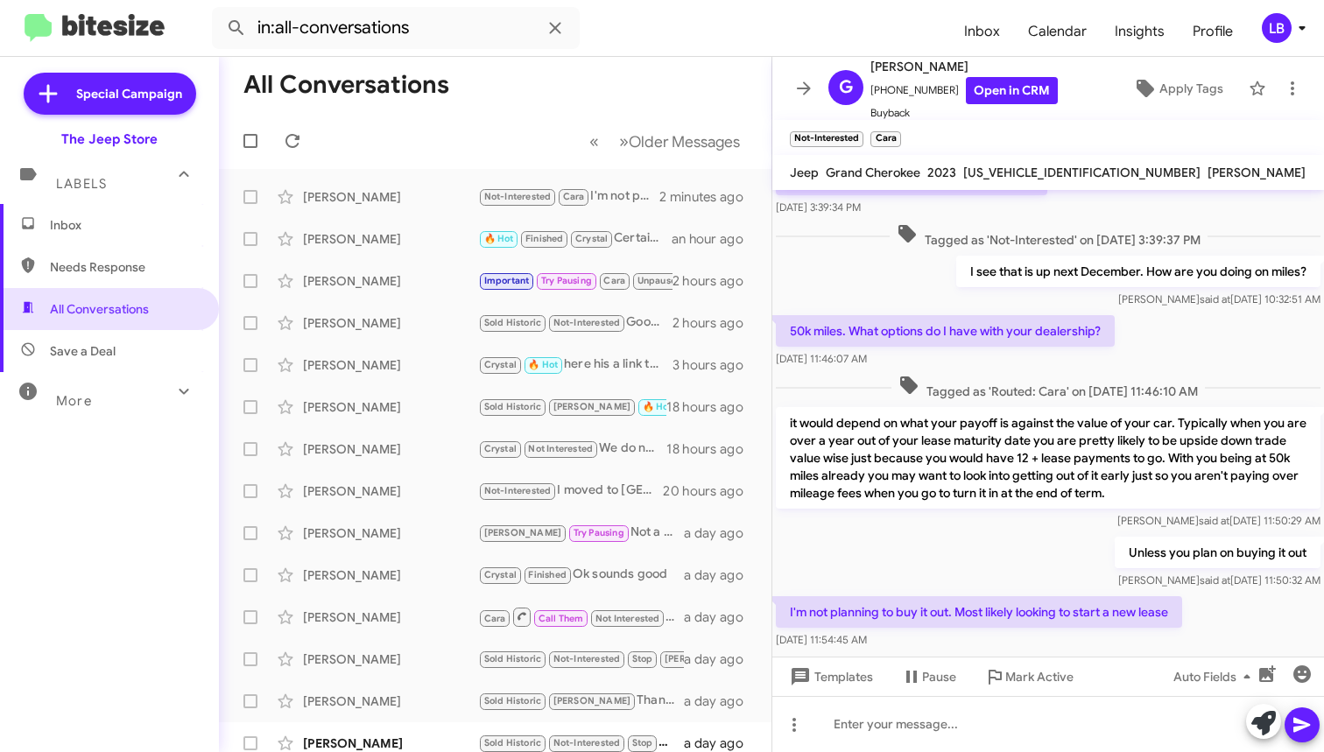
click at [964, 566] on div "Unless you plan on buying it out [PERSON_NAME] said at [DATE] 11:50:32 AM" at bounding box center [1048, 563] width 552 height 60
drag, startPoint x: 1157, startPoint y: 360, endPoint x: 936, endPoint y: 313, distance: 225.7
click at [1156, 360] on div "50k miles. What options do I have with your dealership? [DATE] 11:46:07 AM" at bounding box center [1048, 342] width 552 height 60
drag, startPoint x: 896, startPoint y: 293, endPoint x: 802, endPoint y: 250, distance: 103.0
click at [856, 271] on div "I see that is up next December. How are you doing on miles? [PERSON_NAME] said …" at bounding box center [1048, 282] width 552 height 60
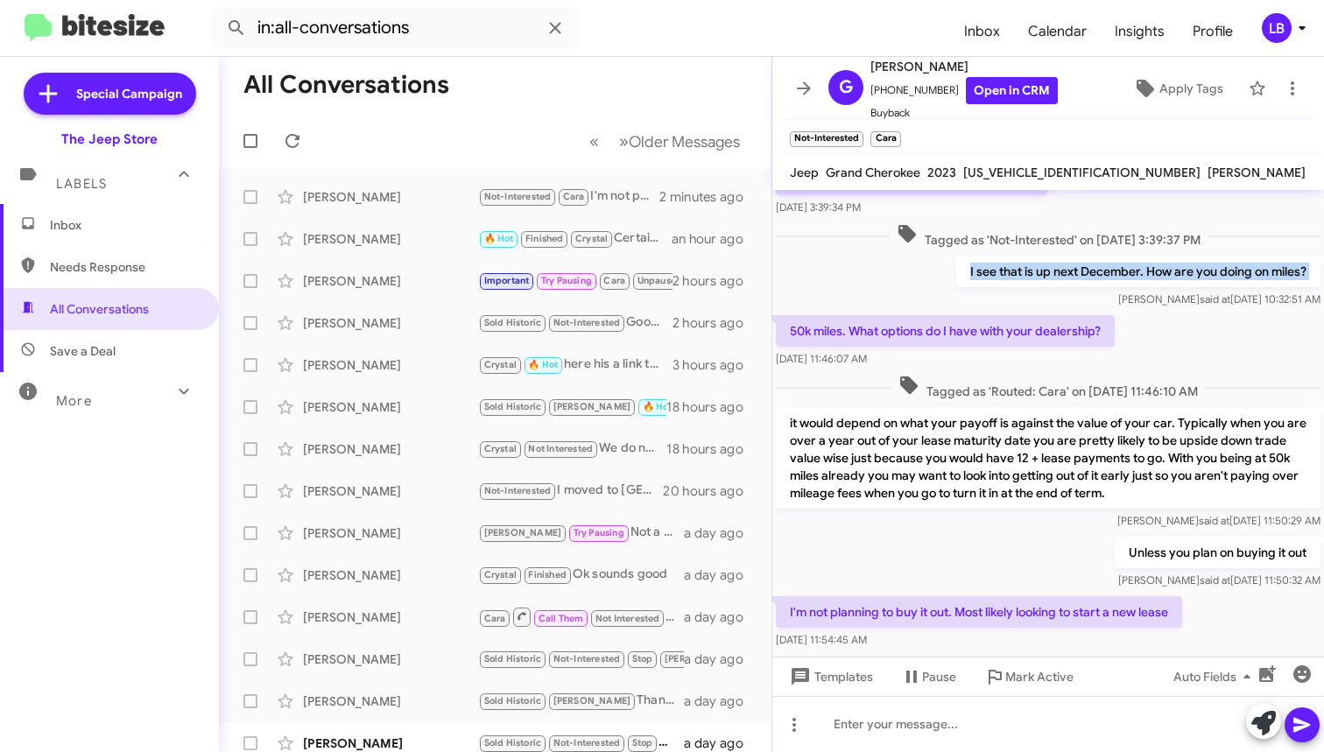
click at [855, 286] on div "I see that is up next December. How are you doing on miles? [PERSON_NAME] said …" at bounding box center [1048, 282] width 552 height 60
click at [998, 223] on span "Tagged as 'Not-Interested' on [DATE] 3:39:37 PM" at bounding box center [1049, 235] width 318 height 25
click at [1041, 531] on div "Hi [PERSON_NAME] this is [PERSON_NAME], Sales Manager at The Jeep Store. Thanks…" at bounding box center [1048, 342] width 552 height 622
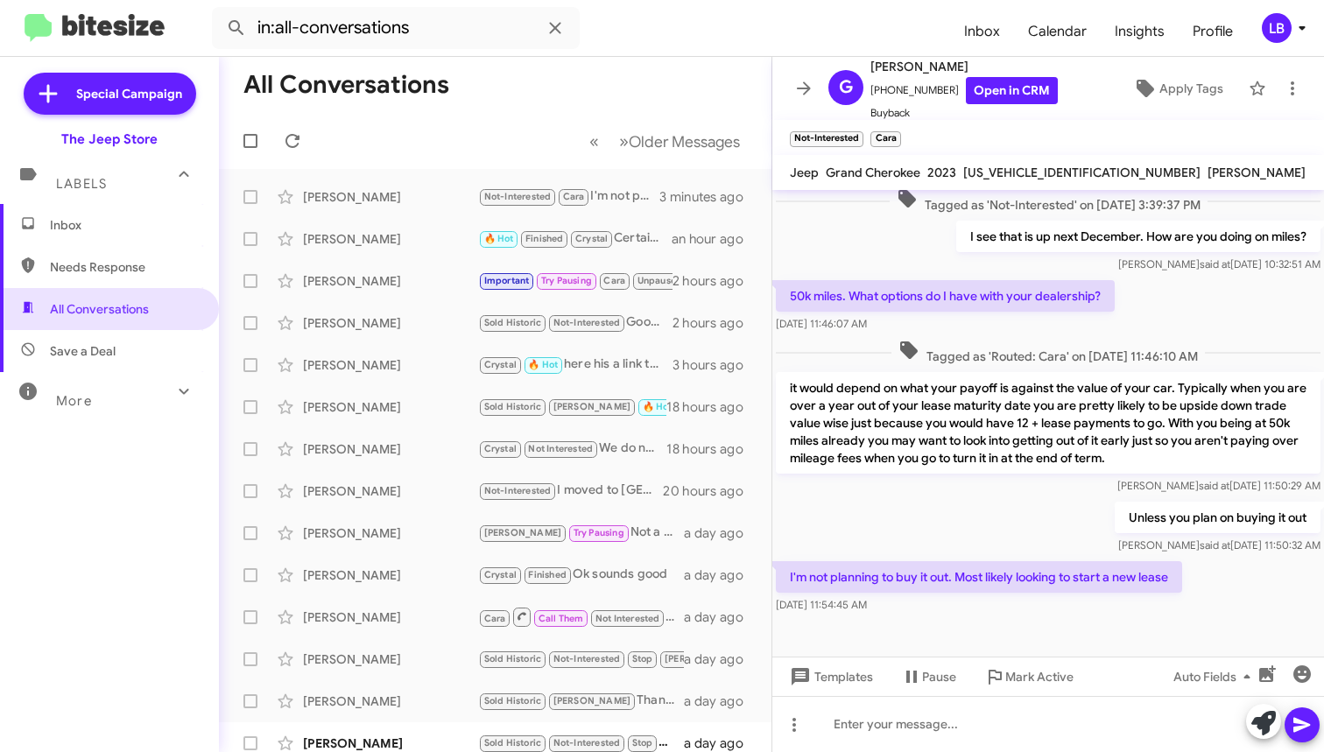
click at [1224, 355] on div "Tagged as 'Routed: Cara' on [DATE] 11:46:10 AM" at bounding box center [1048, 352] width 545 height 25
drag, startPoint x: 1067, startPoint y: 700, endPoint x: 1177, endPoint y: 488, distance: 238.9
click at [1075, 657] on div "Hi [PERSON_NAME] this is [PERSON_NAME], Sales Manager at The Jeep Store. Thanks…" at bounding box center [1048, 471] width 552 height 562
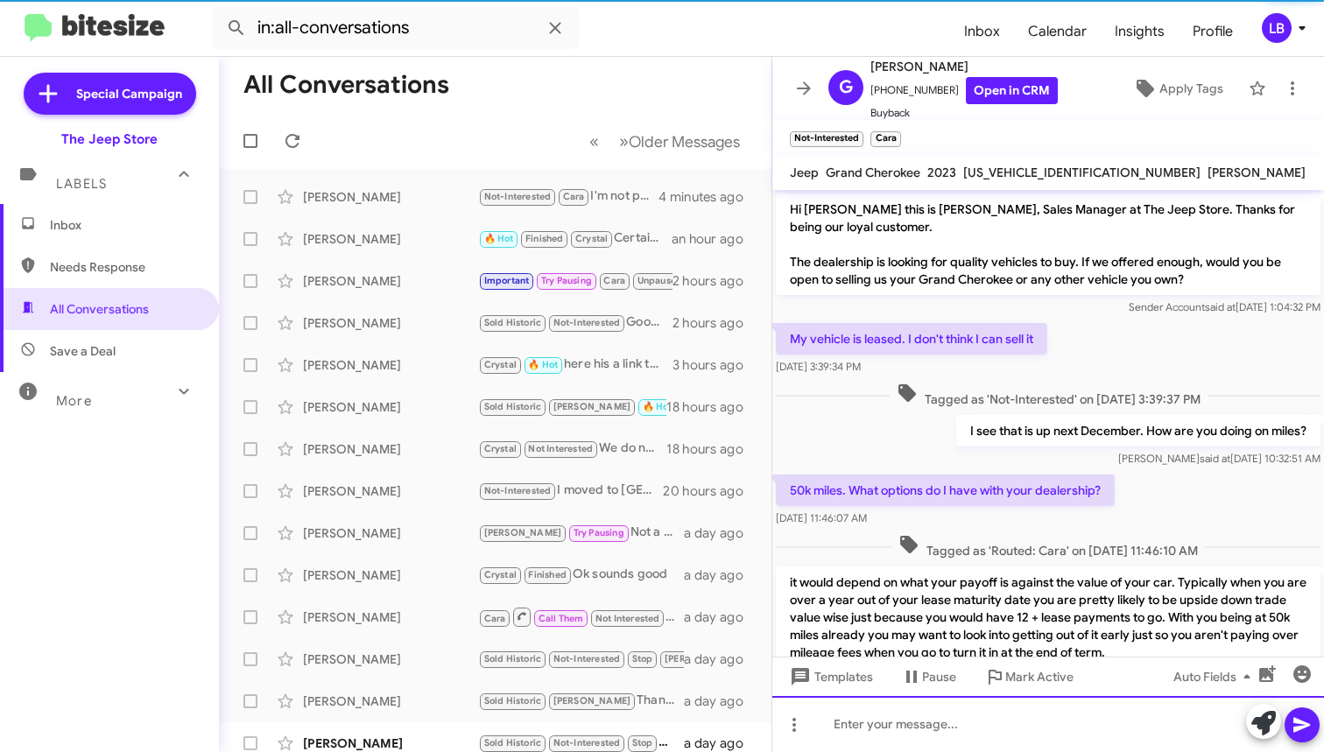
scroll to position [293, 0]
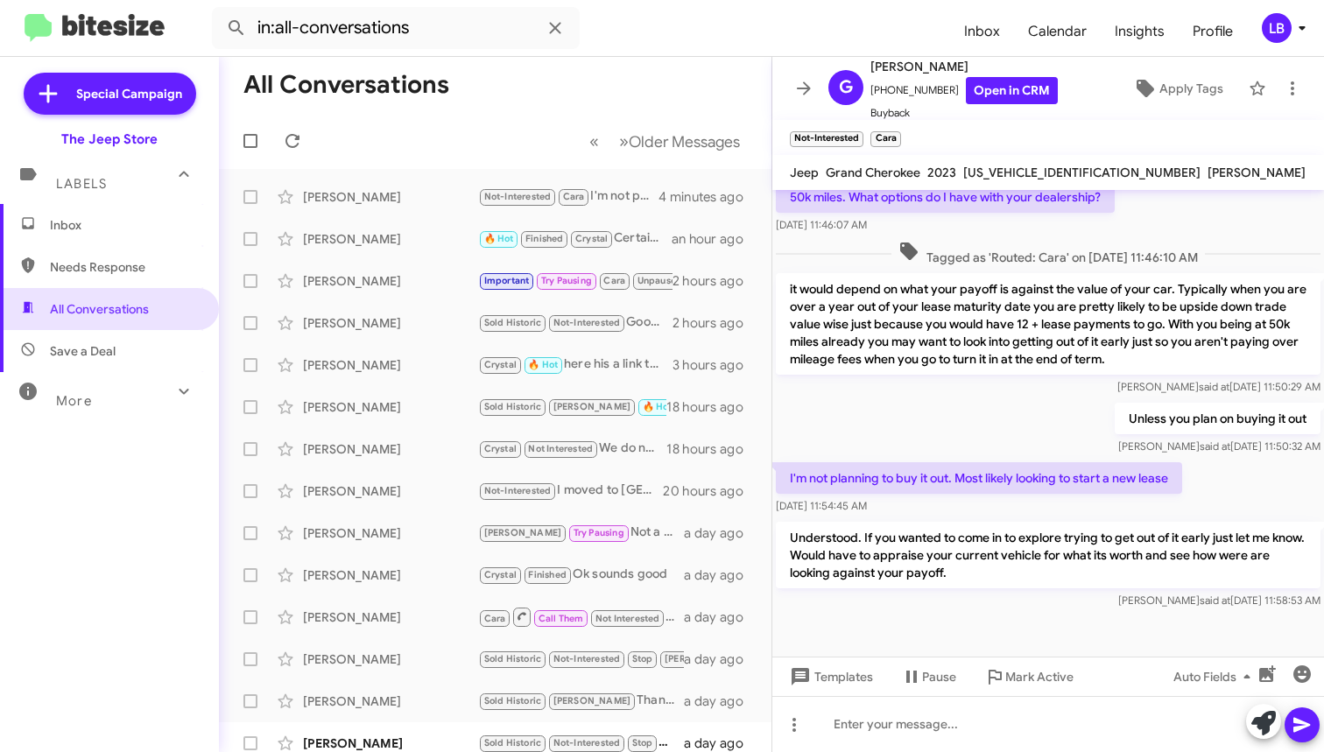
click at [1130, 231] on div "50k miles. What options do I have with your dealership? [DATE] 11:46:07 AM" at bounding box center [1048, 208] width 552 height 60
click at [495, 93] on mat-toolbar-row "All Conversations" at bounding box center [495, 85] width 553 height 56
click at [542, 25] on span at bounding box center [555, 28] width 35 height 21
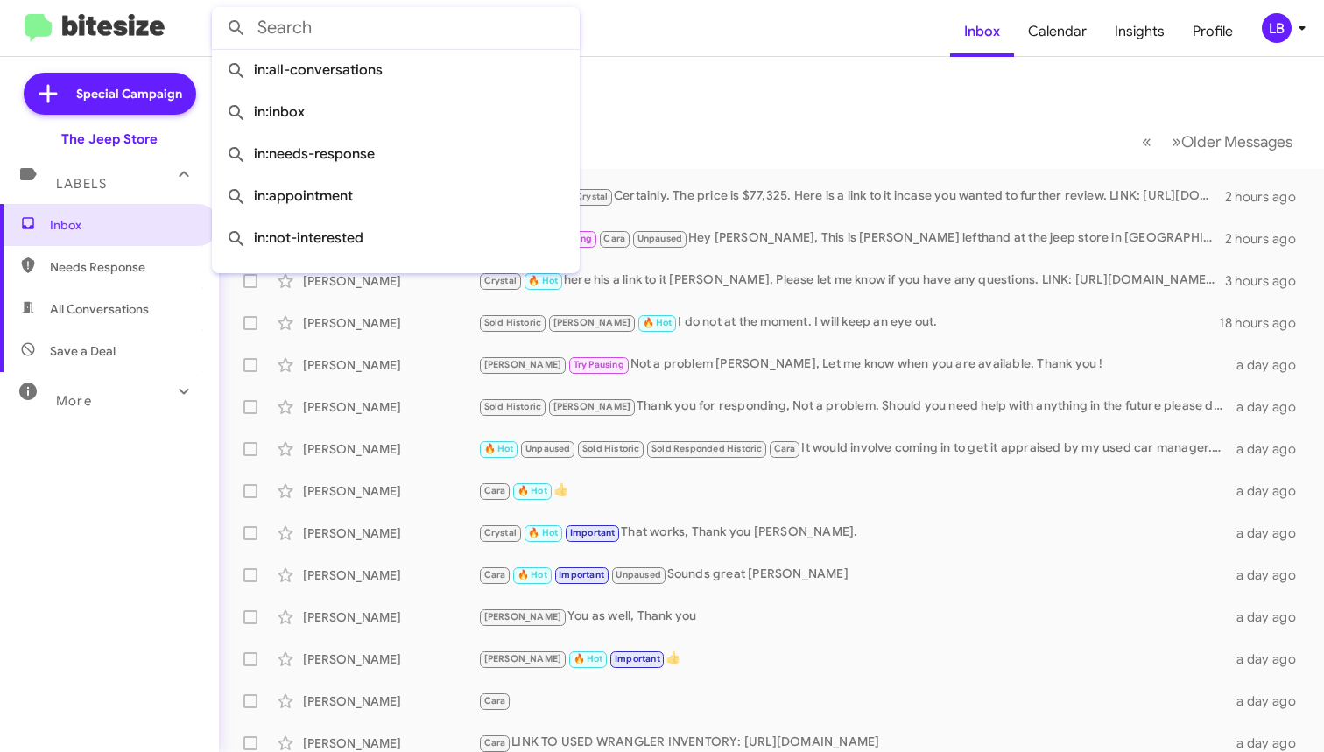
click at [708, 121] on mat-toolbar-row "« Previous » Next Older Messages" at bounding box center [771, 141] width 1105 height 56
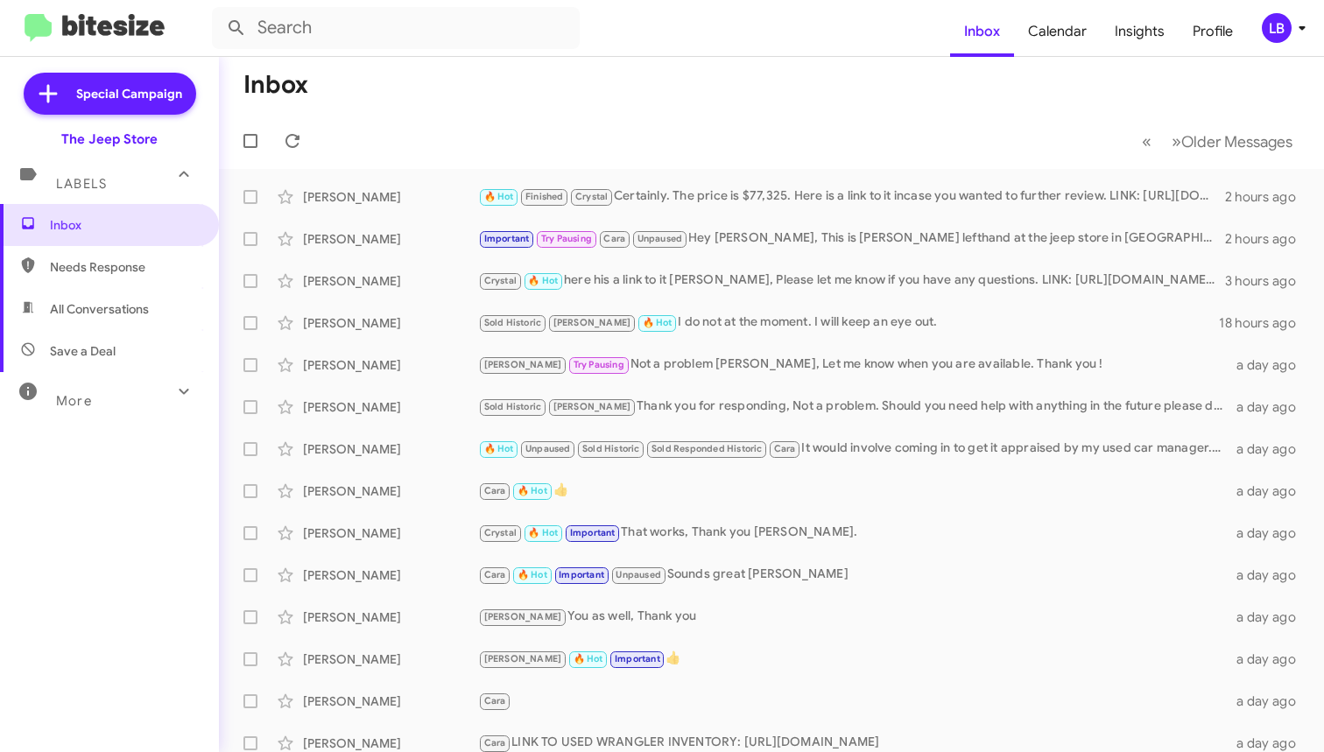
click at [708, 121] on mat-toolbar-row "« Previous » Next Older Messages" at bounding box center [771, 141] width 1105 height 56
click at [381, 116] on mat-toolbar-row "« Previous » Next Older Messages" at bounding box center [771, 141] width 1105 height 56
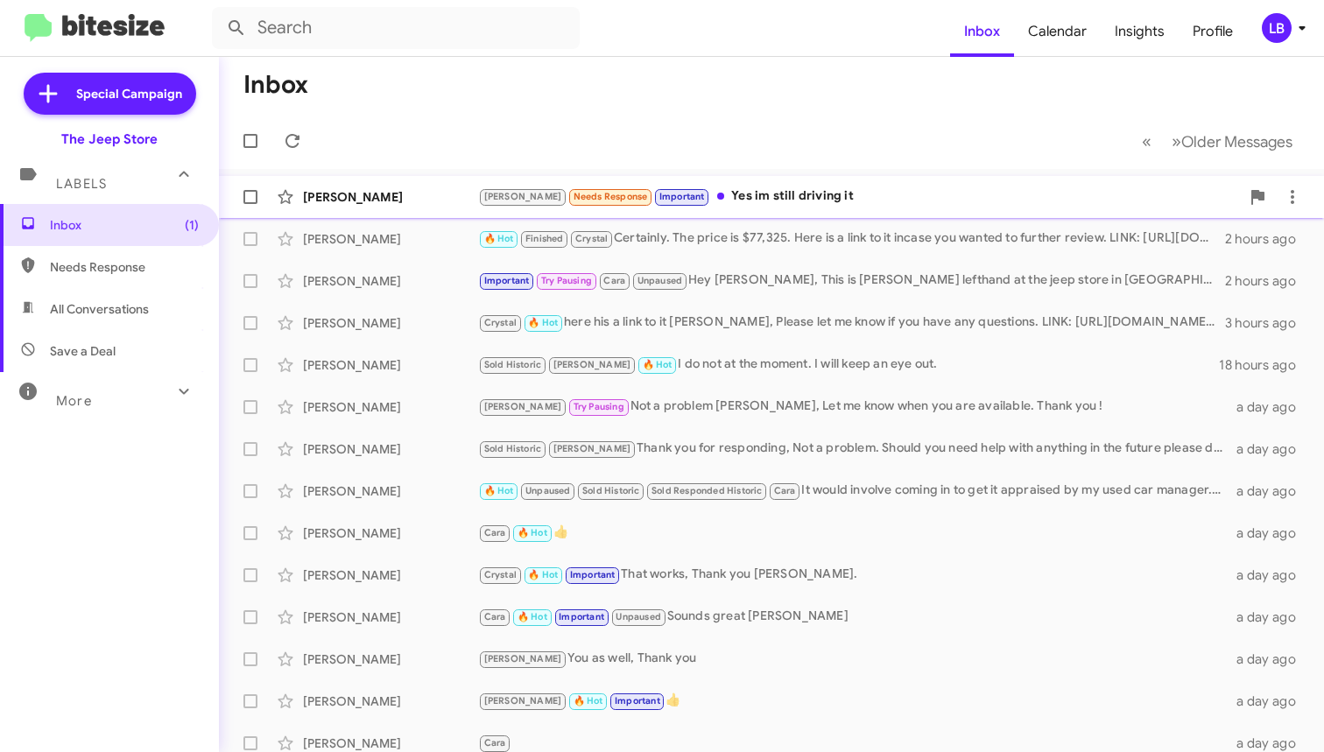
click at [795, 194] on div "[PERSON_NAME] Needs Response Important Yes im still driving it" at bounding box center [859, 197] width 762 height 20
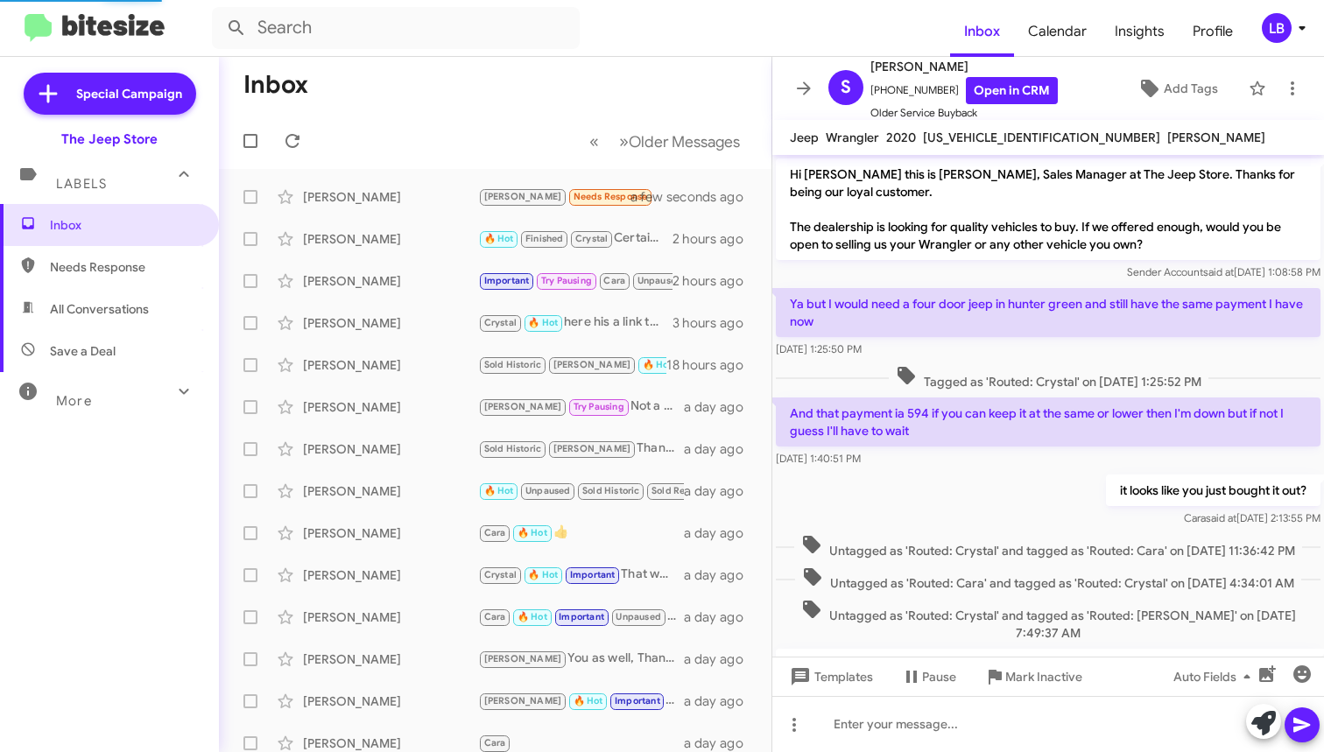
scroll to position [1015, 0]
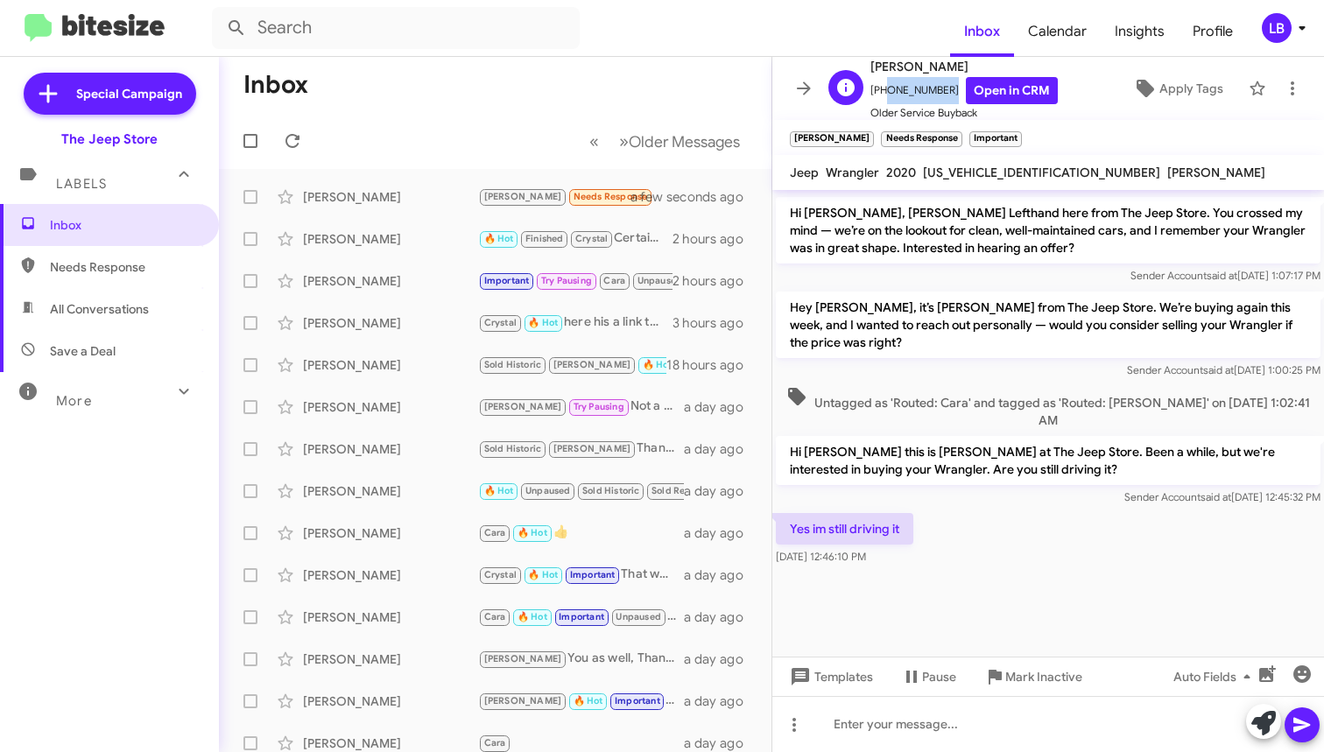
drag, startPoint x: 938, startPoint y: 91, endPoint x: 895, endPoint y: 97, distance: 43.3
click at [883, 96] on span "[PHONE_NUMBER] Open in CRM" at bounding box center [963, 90] width 187 height 27
copy span "7323124108"
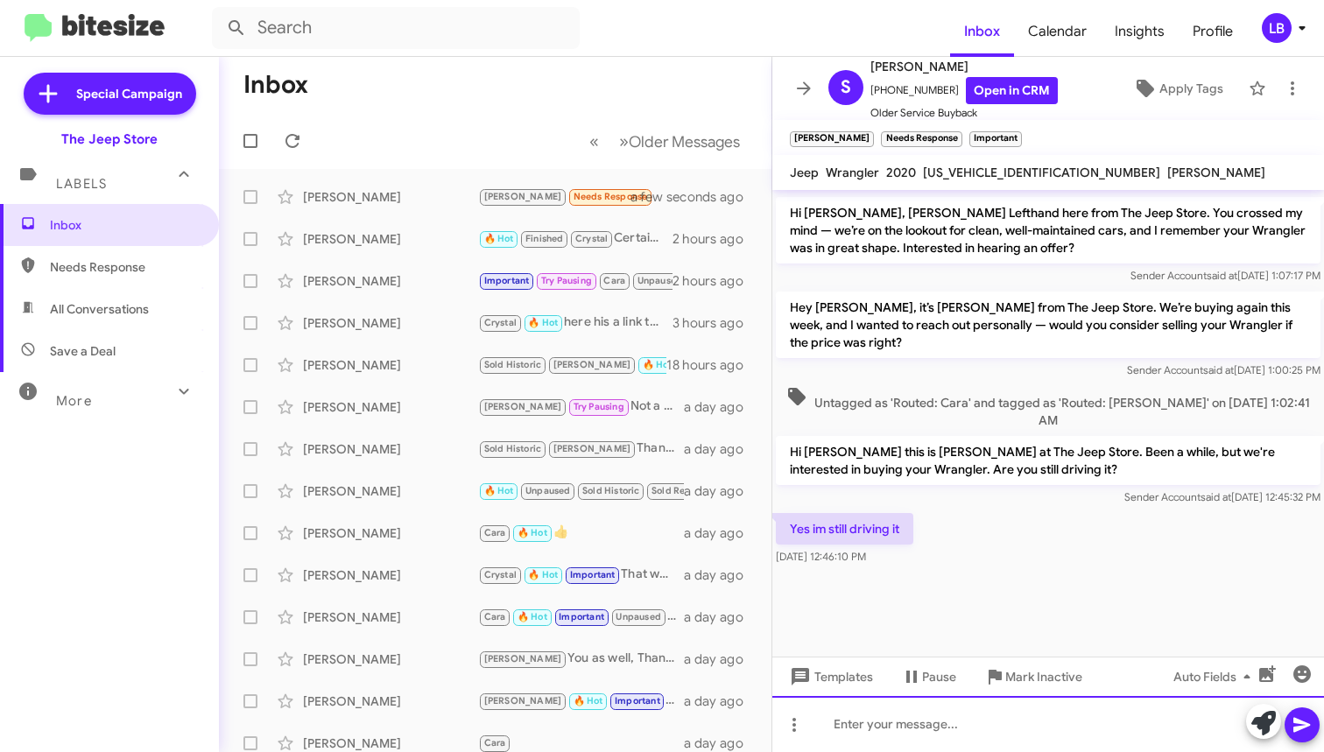
click at [879, 734] on div at bounding box center [1048, 724] width 552 height 56
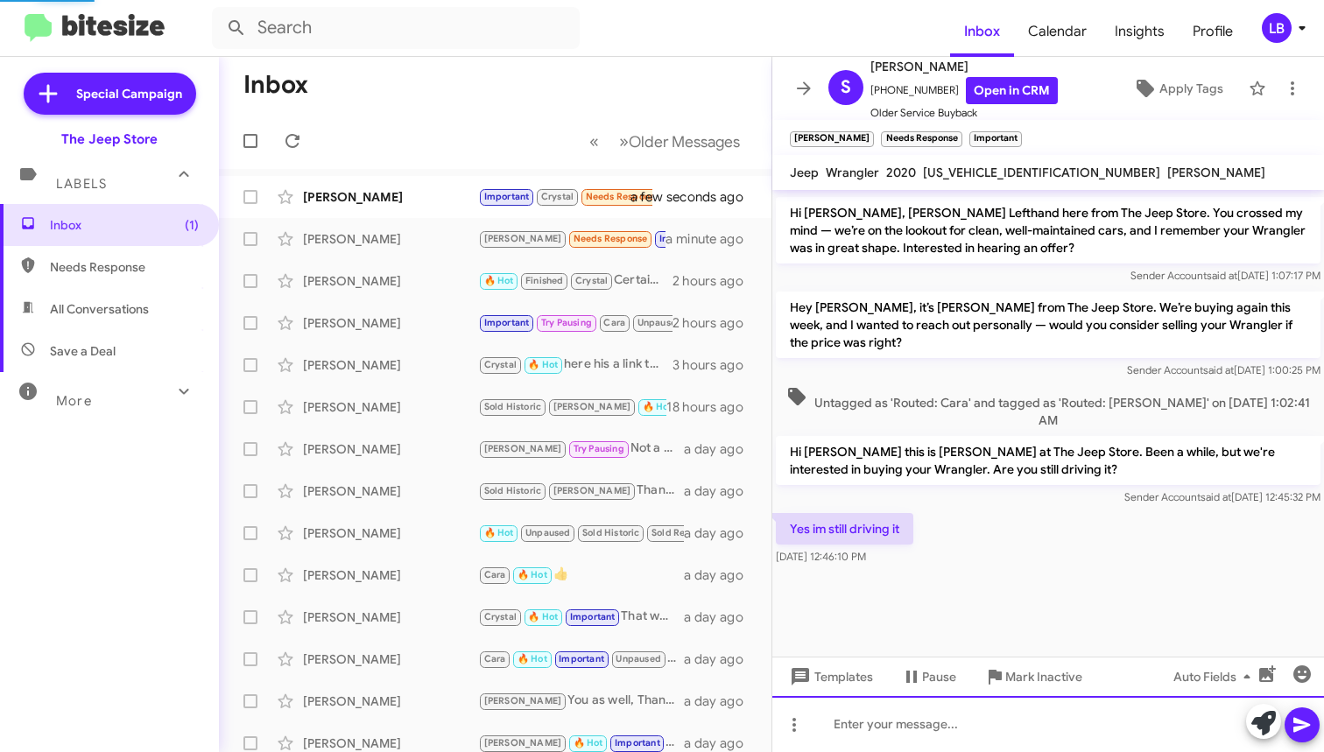
scroll to position [0, 0]
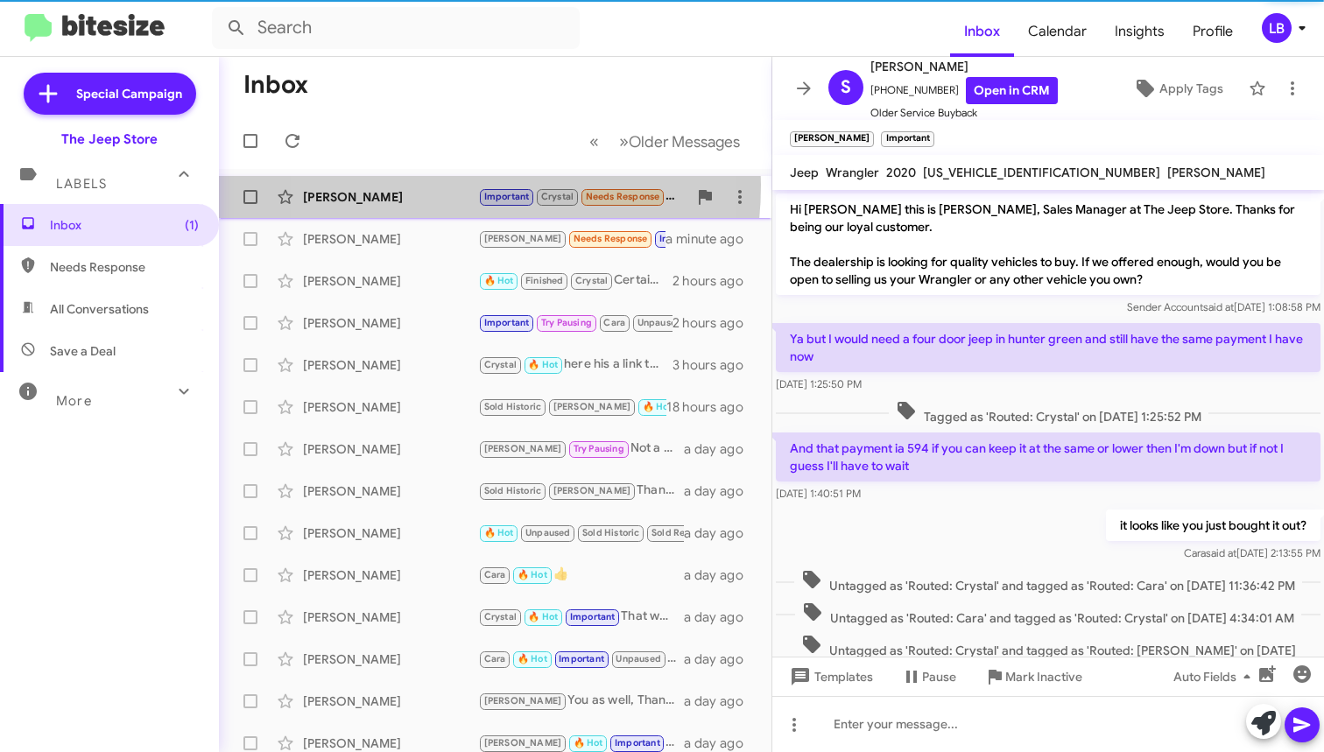
click at [414, 185] on div "[PERSON_NAME] Important Crystal Needs Response Sorry we traded it in and got an…" at bounding box center [495, 197] width 524 height 35
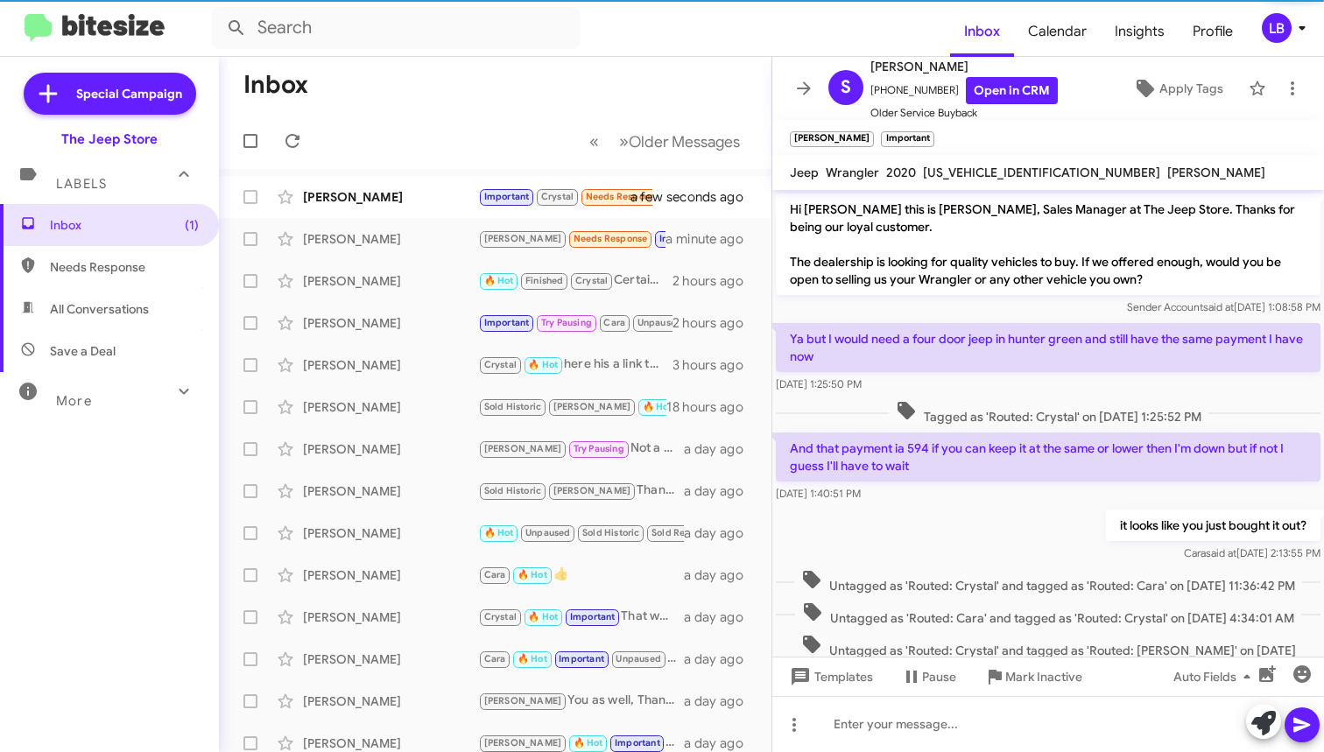
scroll to position [1073, 0]
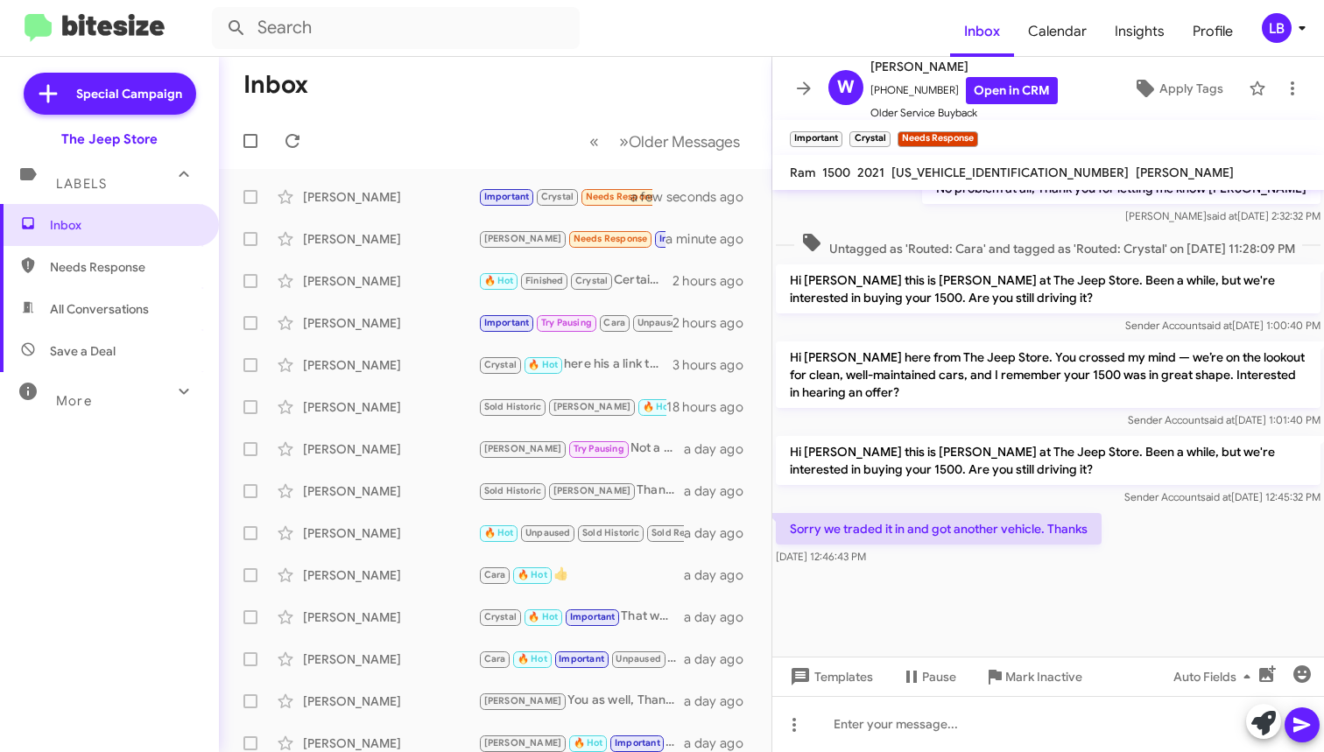
click at [1144, 576] on div at bounding box center [1048, 613] width 552 height 88
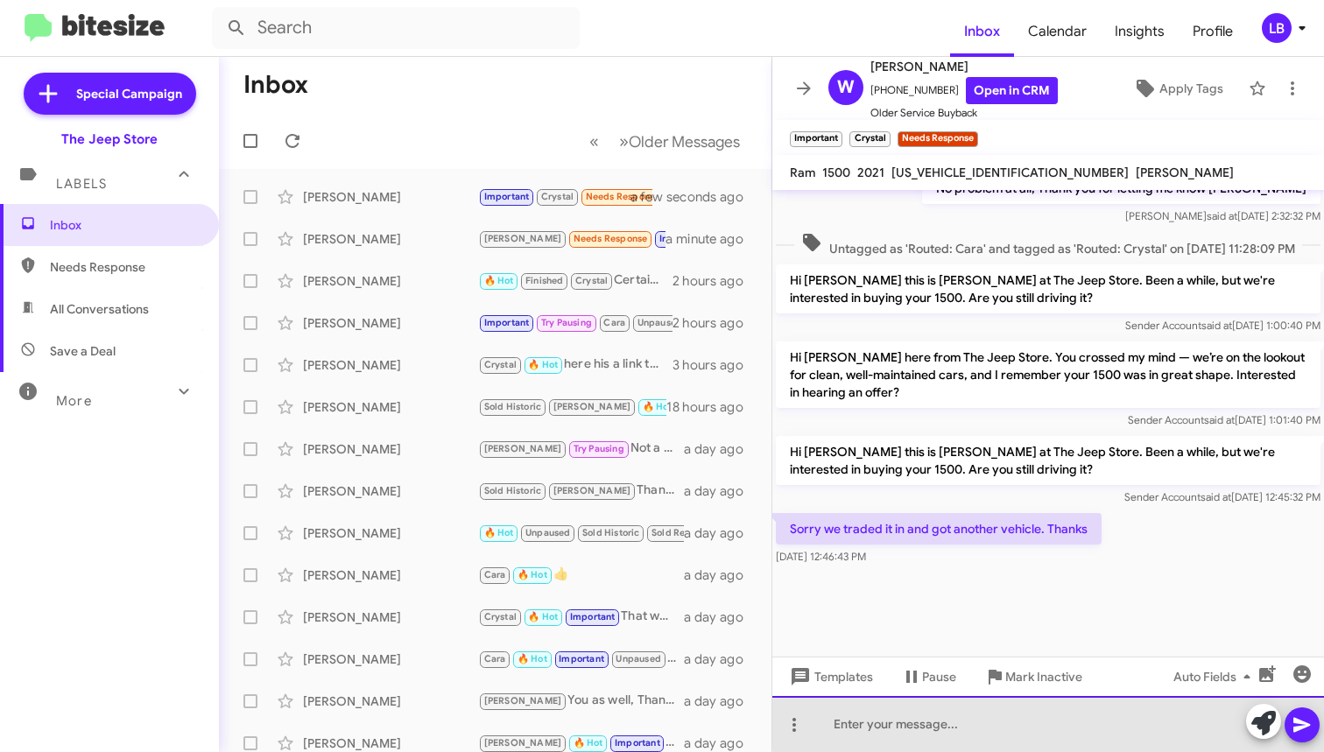
click at [1115, 709] on div at bounding box center [1048, 724] width 552 height 56
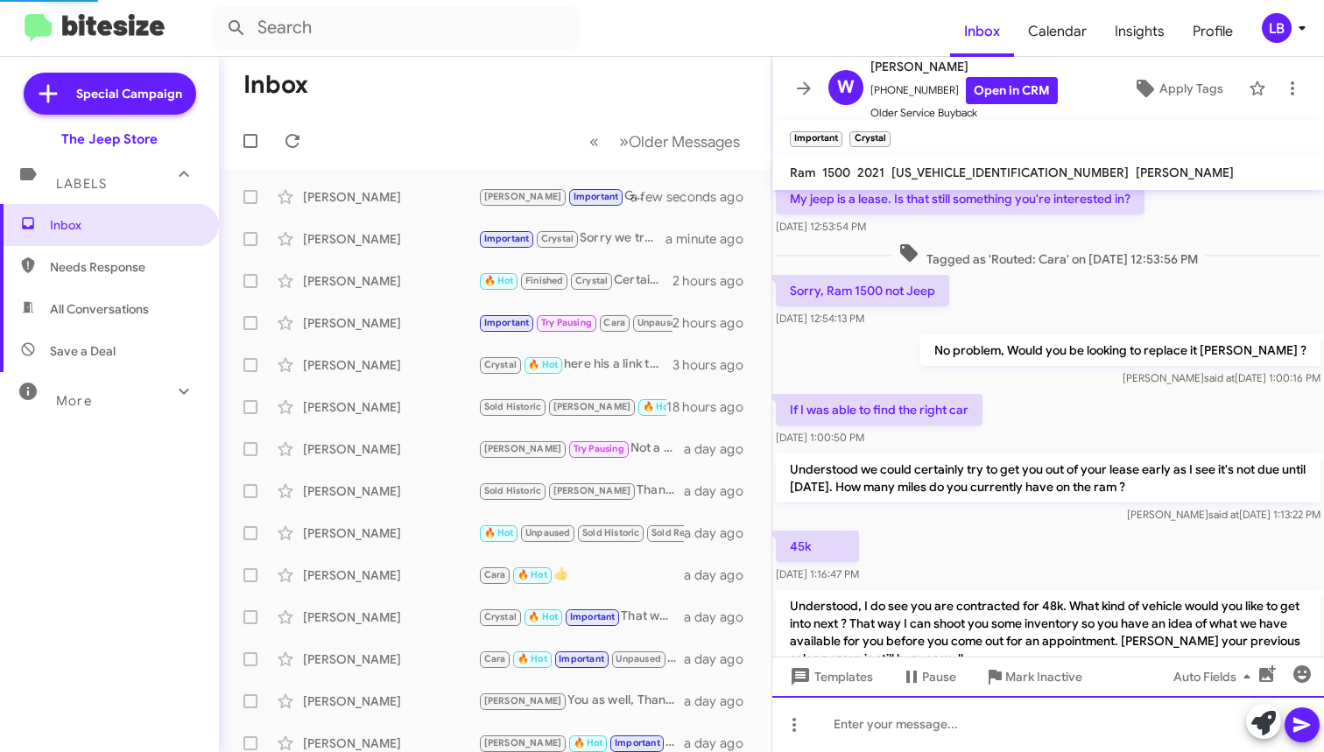
scroll to position [1719, 0]
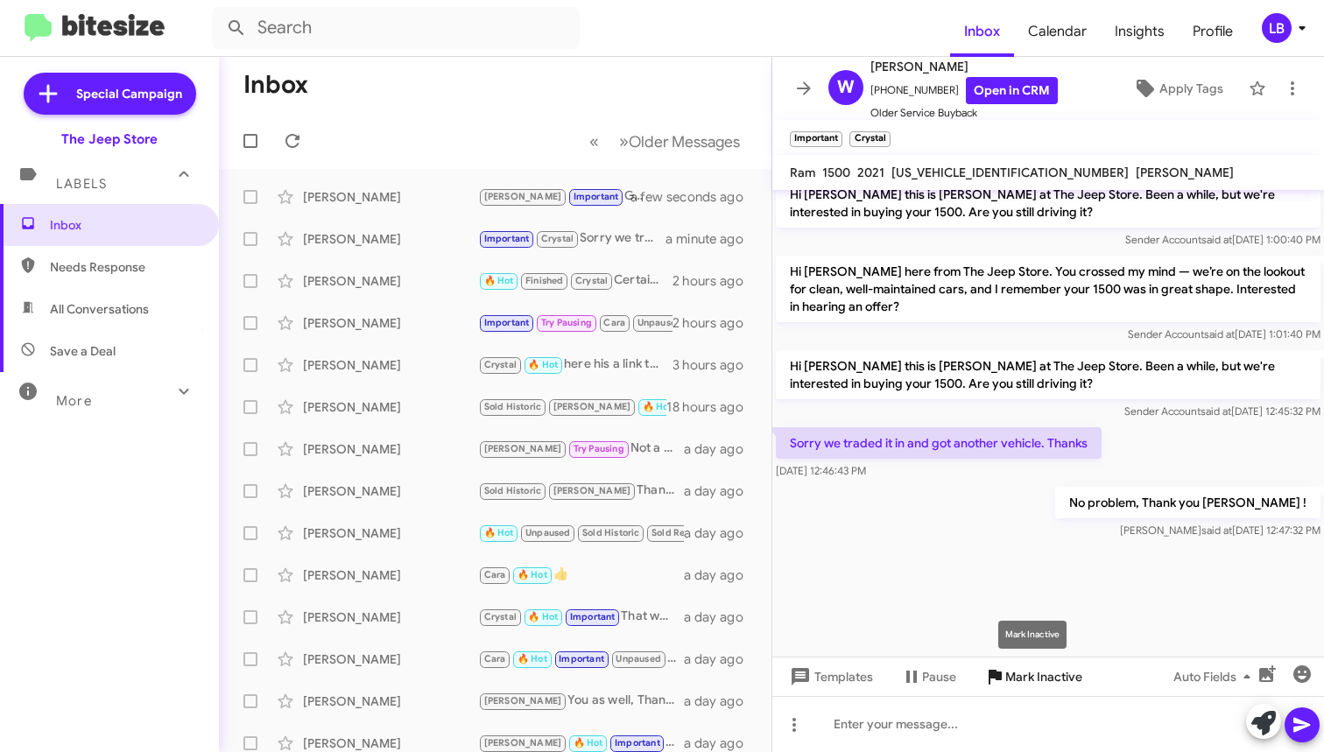
click at [1017, 665] on span "Mark Inactive" at bounding box center [1043, 677] width 77 height 32
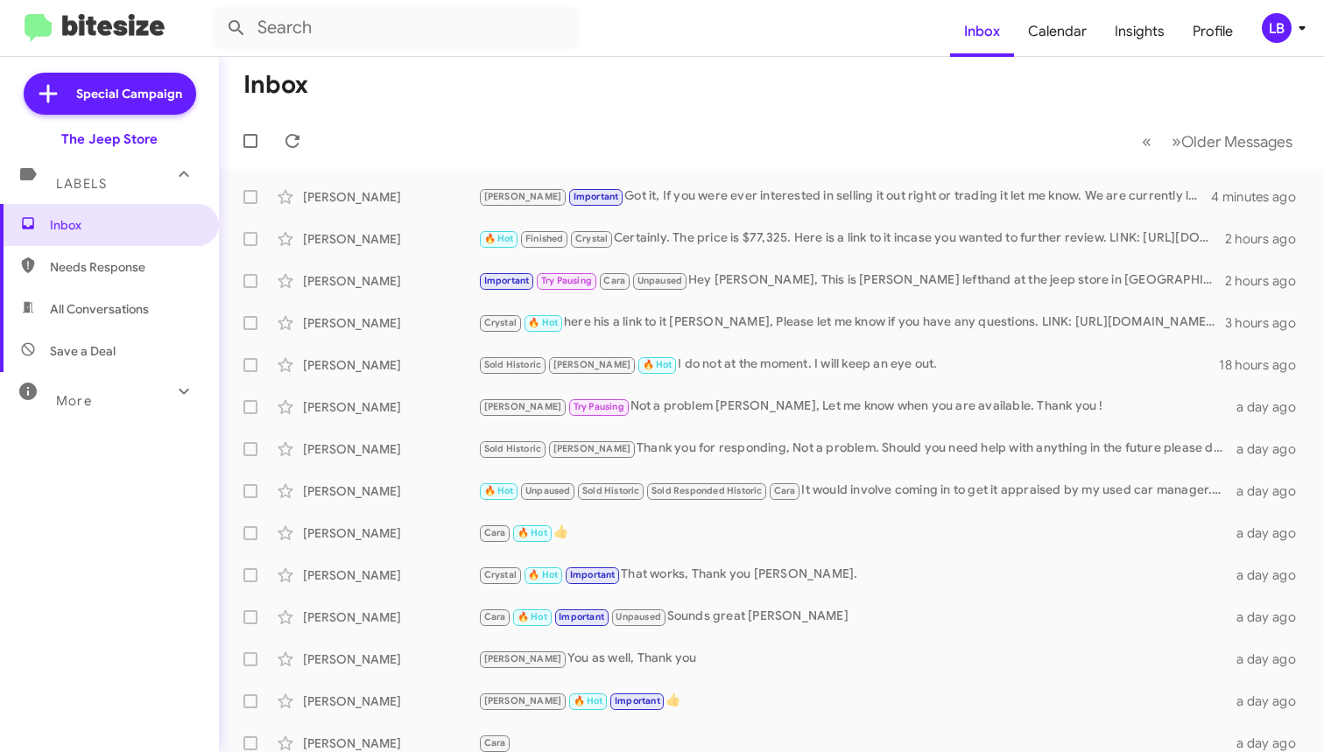
click at [490, 124] on mat-toolbar-row "« Previous » Next Older Messages" at bounding box center [771, 141] width 1105 height 56
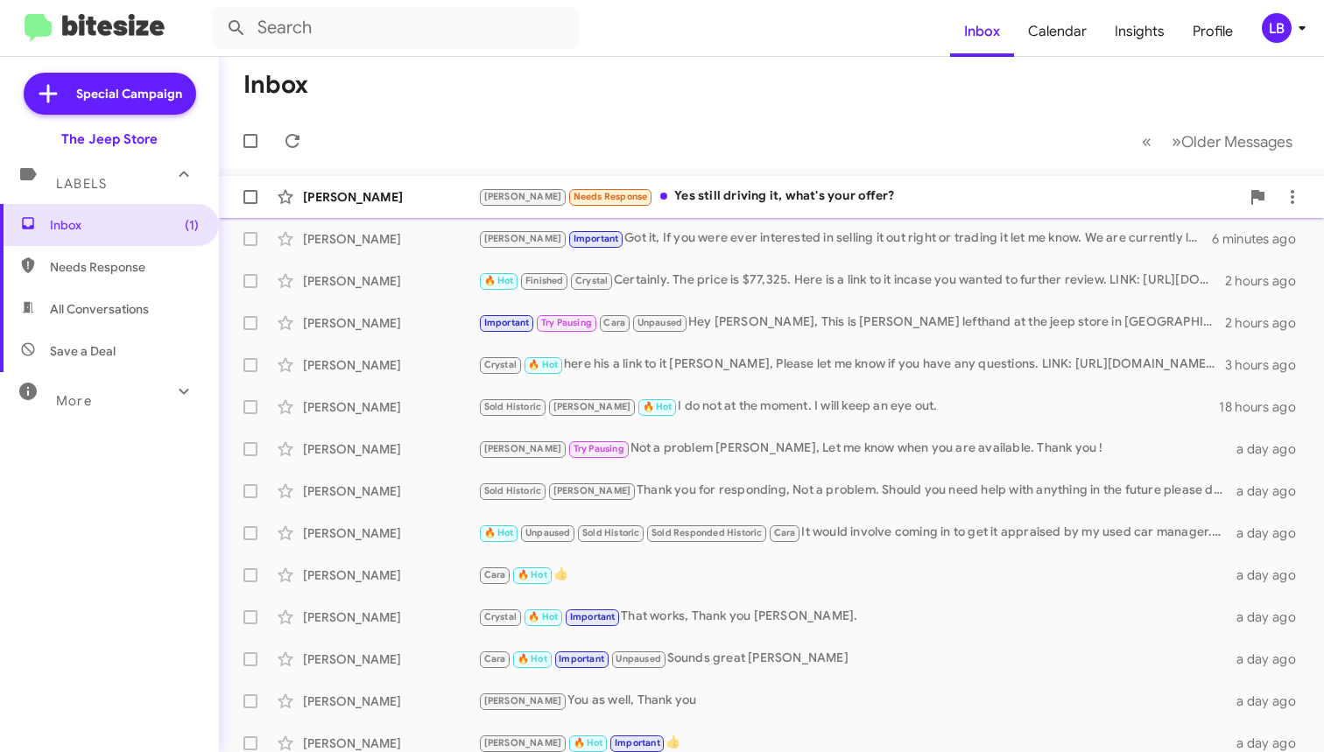
click at [708, 200] on div "[PERSON_NAME] Needs Response Yes still driving it, what's your offer?" at bounding box center [859, 197] width 762 height 20
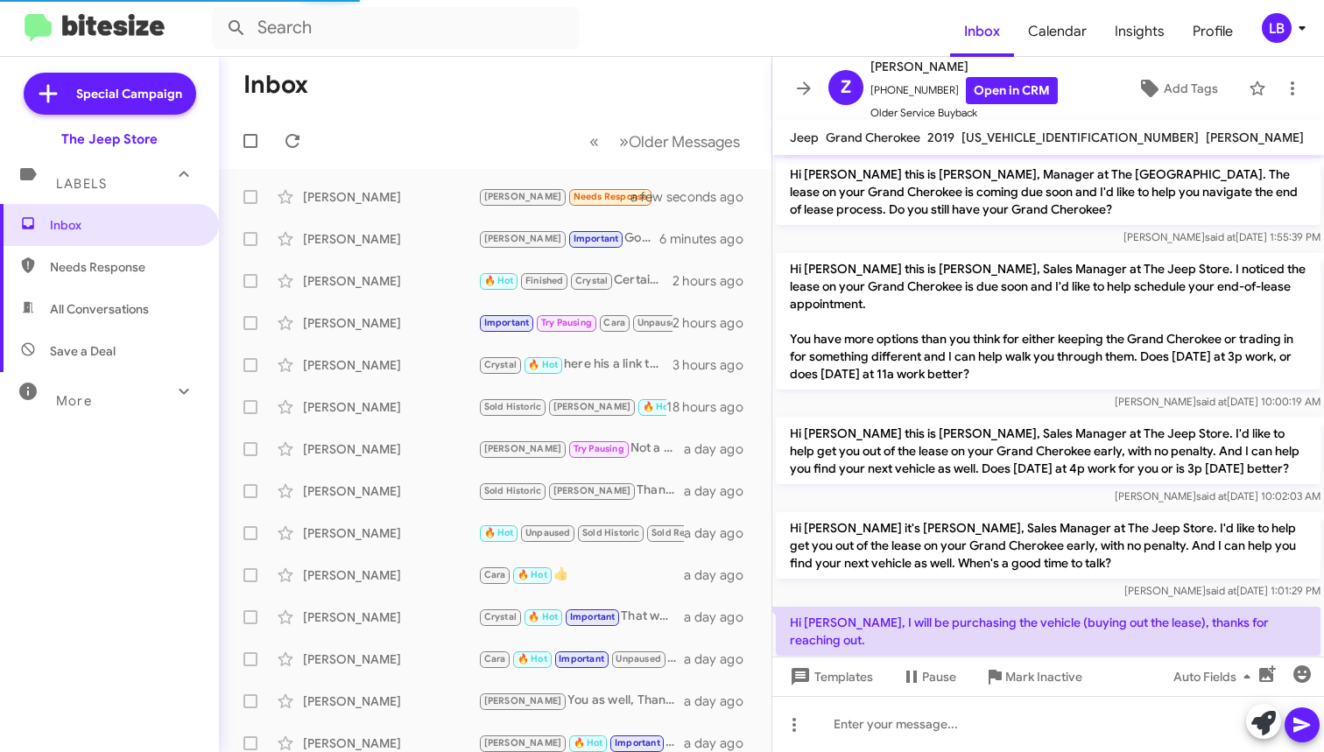
scroll to position [1041, 0]
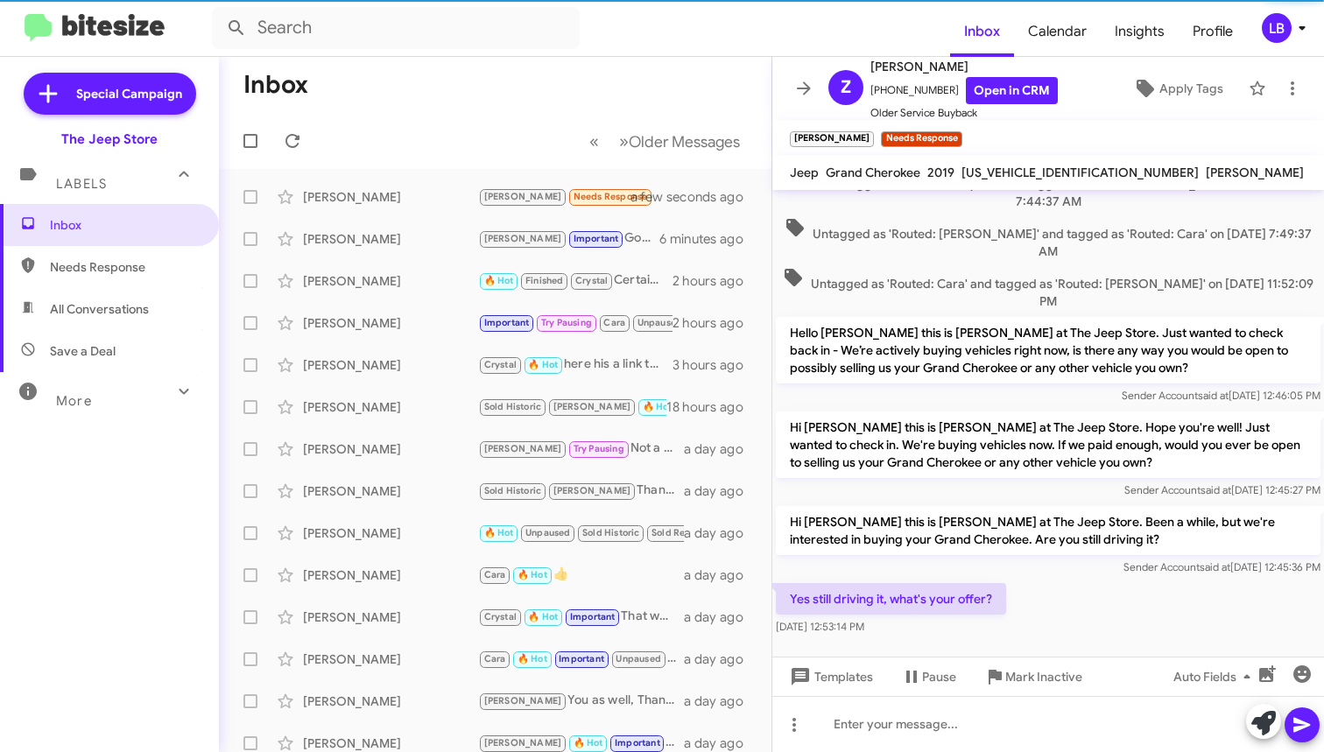
click at [1017, 426] on p "Hi [PERSON_NAME] this is [PERSON_NAME] at The Jeep Store. Hope you're well! Jus…" at bounding box center [1048, 445] width 545 height 67
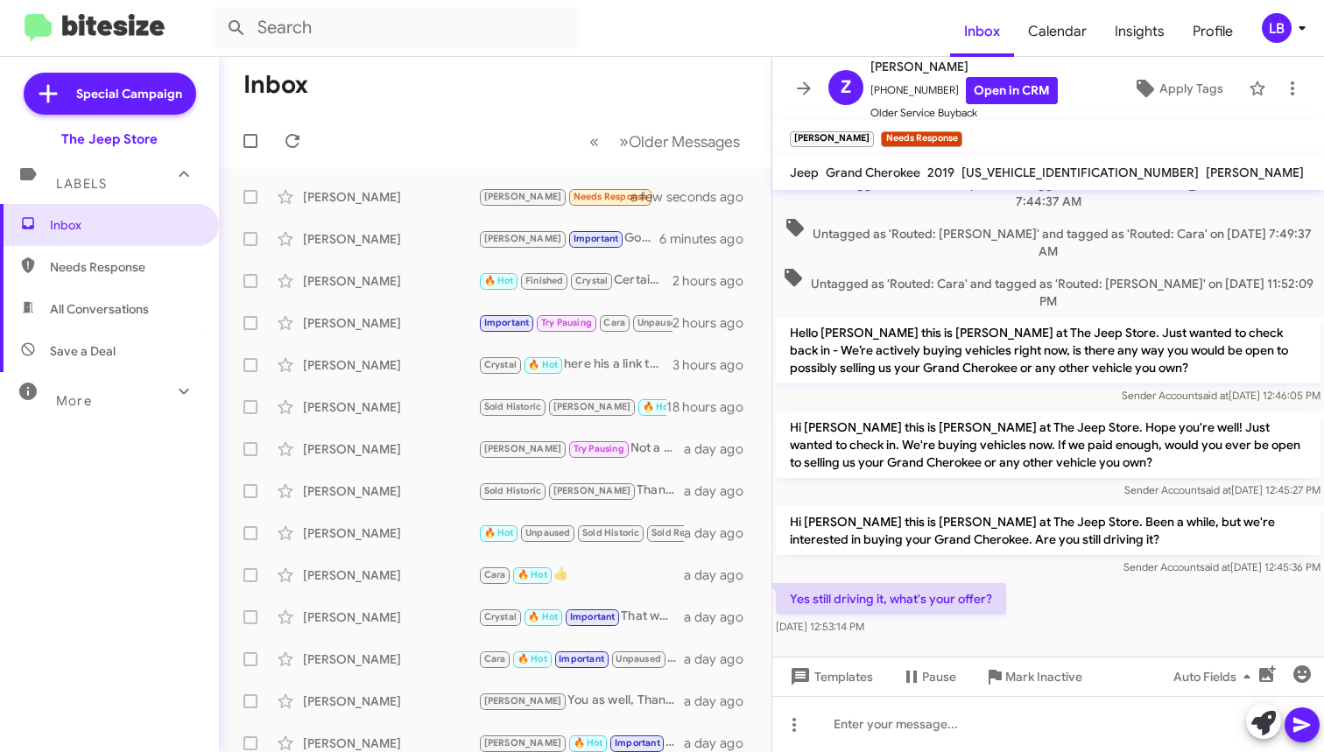
click at [1038, 217] on span "Untagged as 'Routed: [PERSON_NAME]' and tagged as 'Routed: Cara' on [DATE] 7:49…" at bounding box center [1048, 238] width 545 height 43
click at [999, 729] on div at bounding box center [1048, 724] width 552 height 56
drag, startPoint x: 940, startPoint y: 90, endPoint x: 883, endPoint y: 95, distance: 57.1
click at [883, 95] on span "[PHONE_NUMBER] Open in CRM" at bounding box center [963, 90] width 187 height 27
copy span "2404631717"
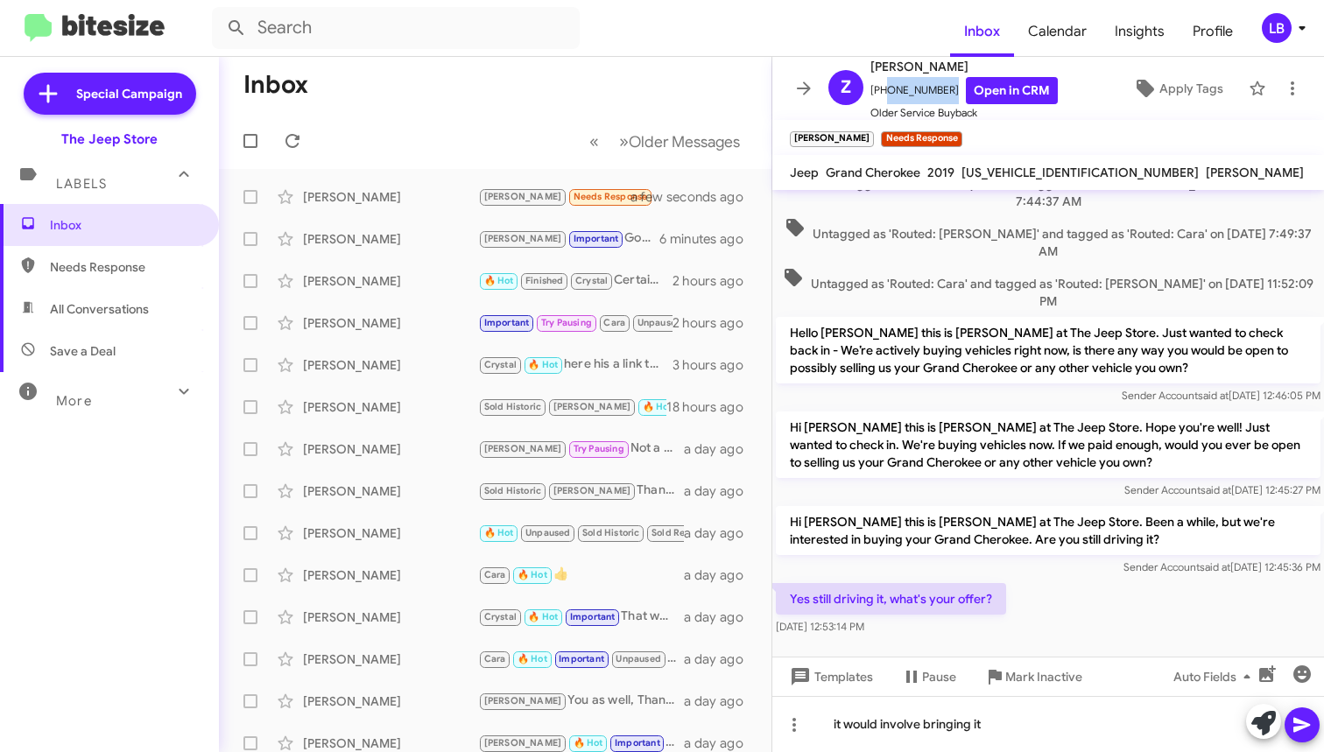
click at [1077, 589] on div "Yes still driving it, what's your offer? [DATE] 12:53:14 PM" at bounding box center [1048, 610] width 552 height 60
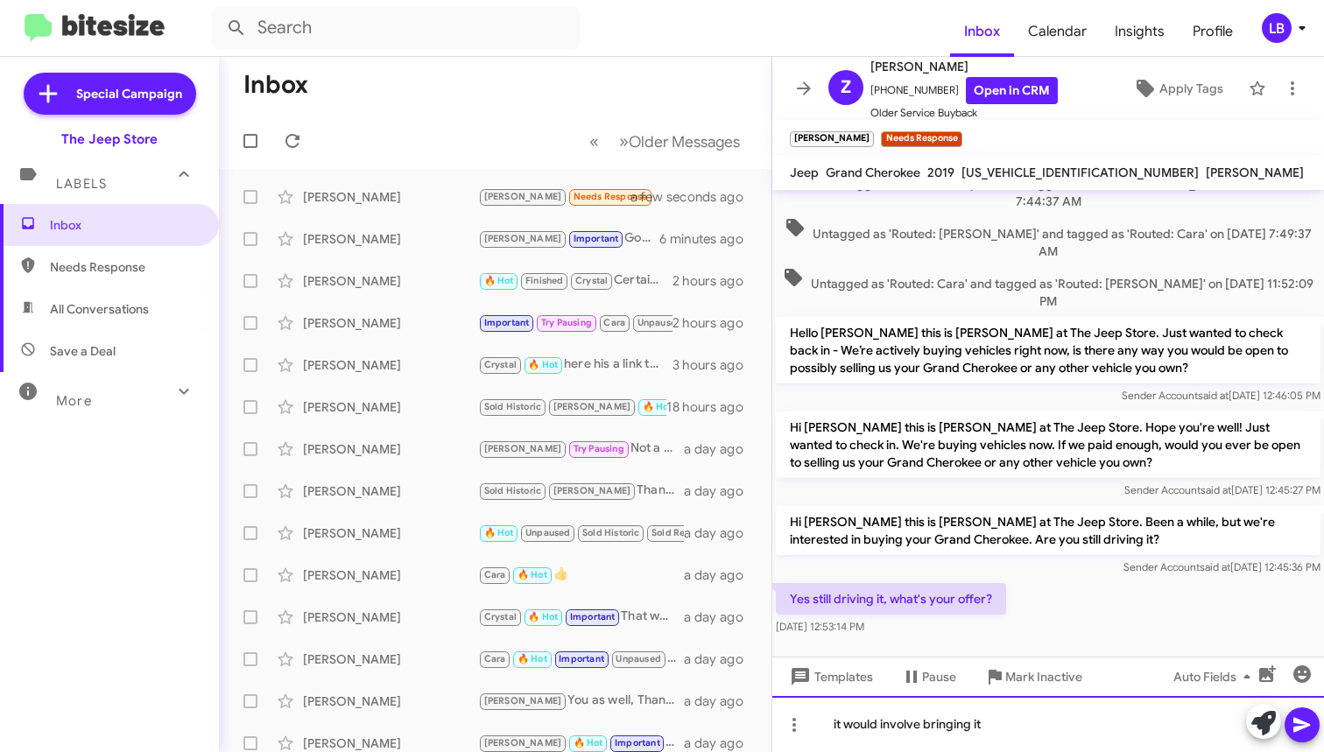
click at [1055, 729] on div "it would involve bringing it" at bounding box center [1048, 724] width 552 height 56
click at [1072, 639] on div at bounding box center [1048, 683] width 552 height 88
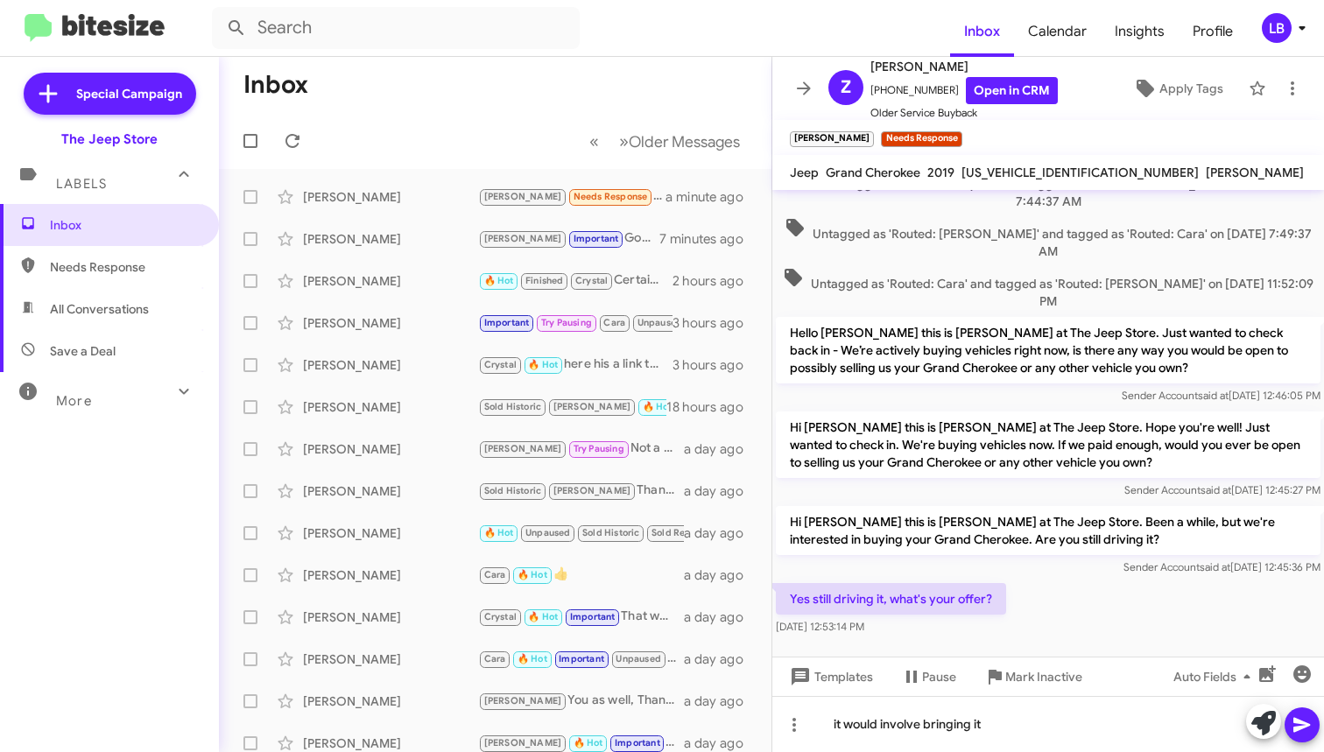
click at [1077, 580] on div "Yes still driving it, what's your offer? [DATE] 12:53:14 PM" at bounding box center [1048, 610] width 552 height 60
click at [1031, 441] on p "Hi [PERSON_NAME] this is [PERSON_NAME] at The Jeep Store. Hope you're well! Jus…" at bounding box center [1048, 445] width 545 height 67
drag, startPoint x: 1067, startPoint y: 582, endPoint x: 1019, endPoint y: 688, distance: 116.4
click at [1067, 581] on div "Yes still driving it, what's your offer? [DATE] 12:53:14 PM" at bounding box center [1048, 610] width 552 height 60
click at [1013, 731] on div "it would involve bringing it" at bounding box center [1048, 724] width 552 height 56
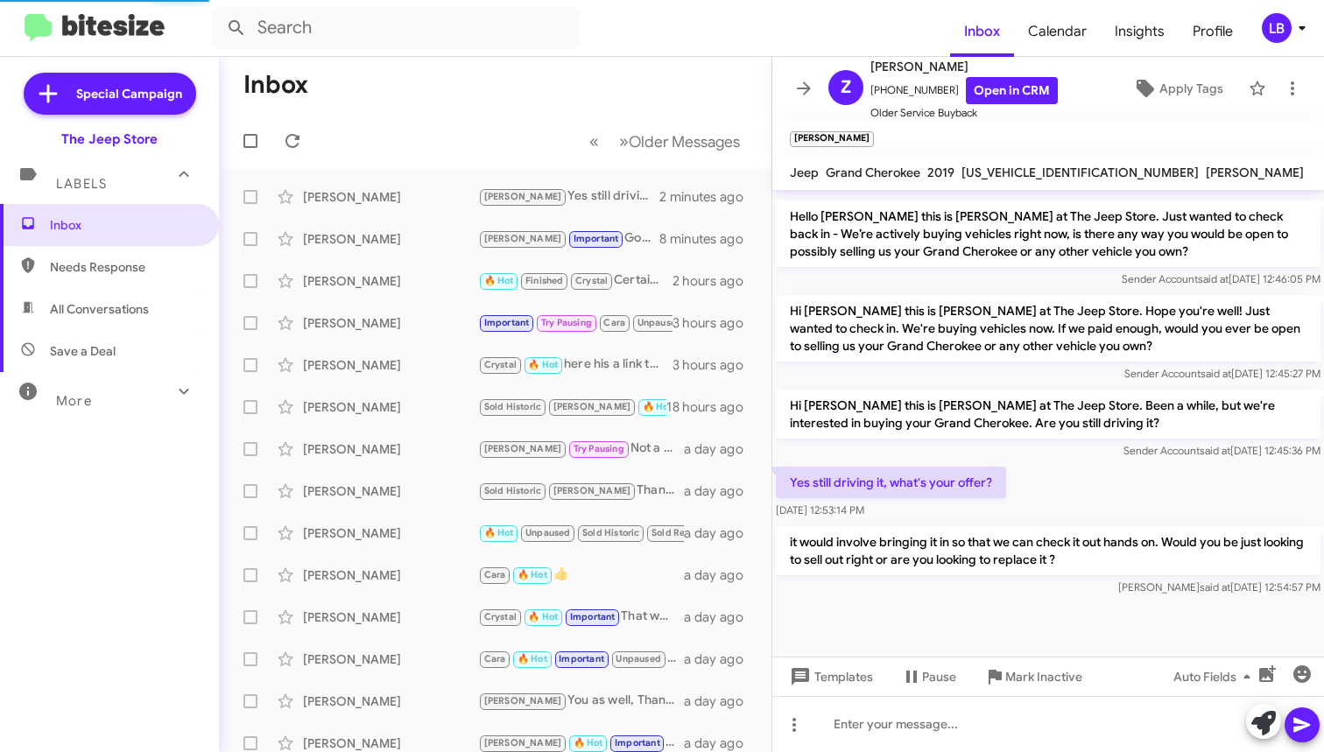
scroll to position [0, 0]
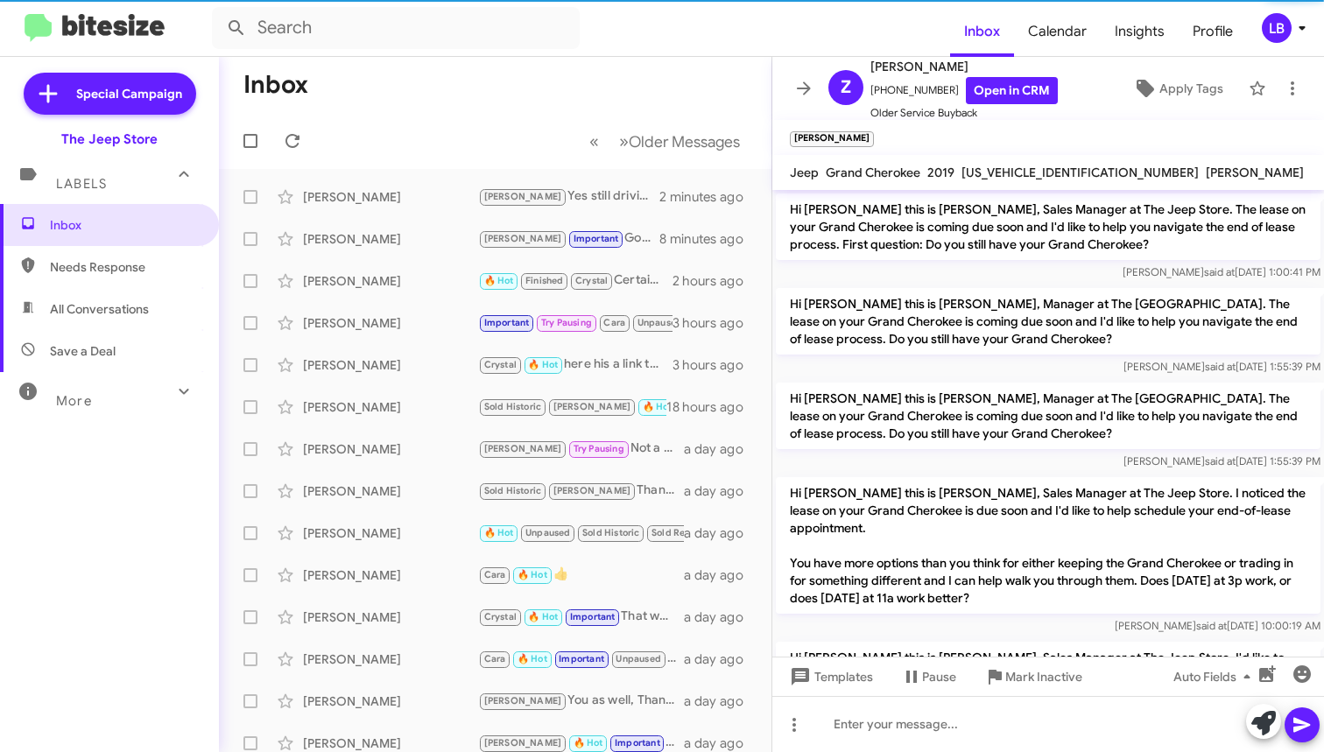
click at [1060, 373] on div "[PERSON_NAME] said at [DATE] 1:55:39 PM" at bounding box center [1048, 367] width 545 height 18
click at [355, 57] on mat-toolbar-row "Inbox" at bounding box center [495, 85] width 553 height 56
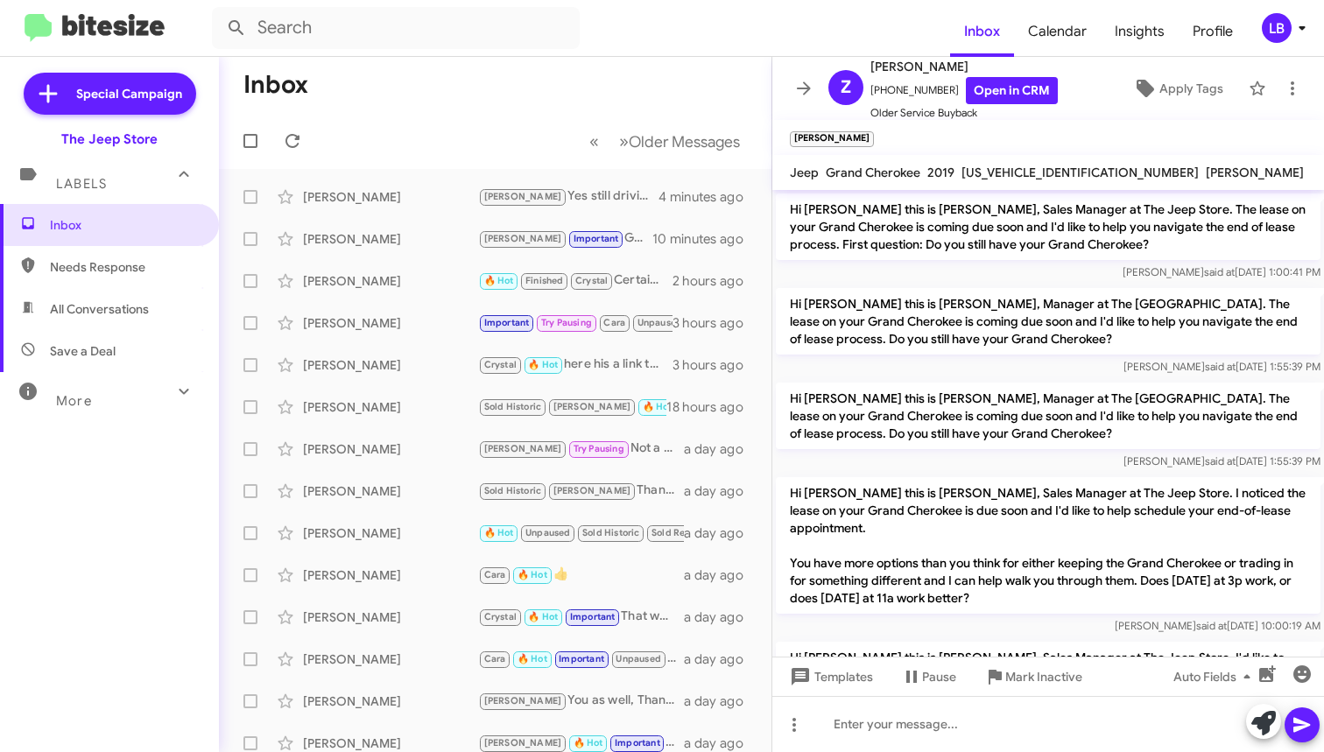
click at [486, 101] on mat-toolbar-row "Inbox" at bounding box center [495, 85] width 553 height 56
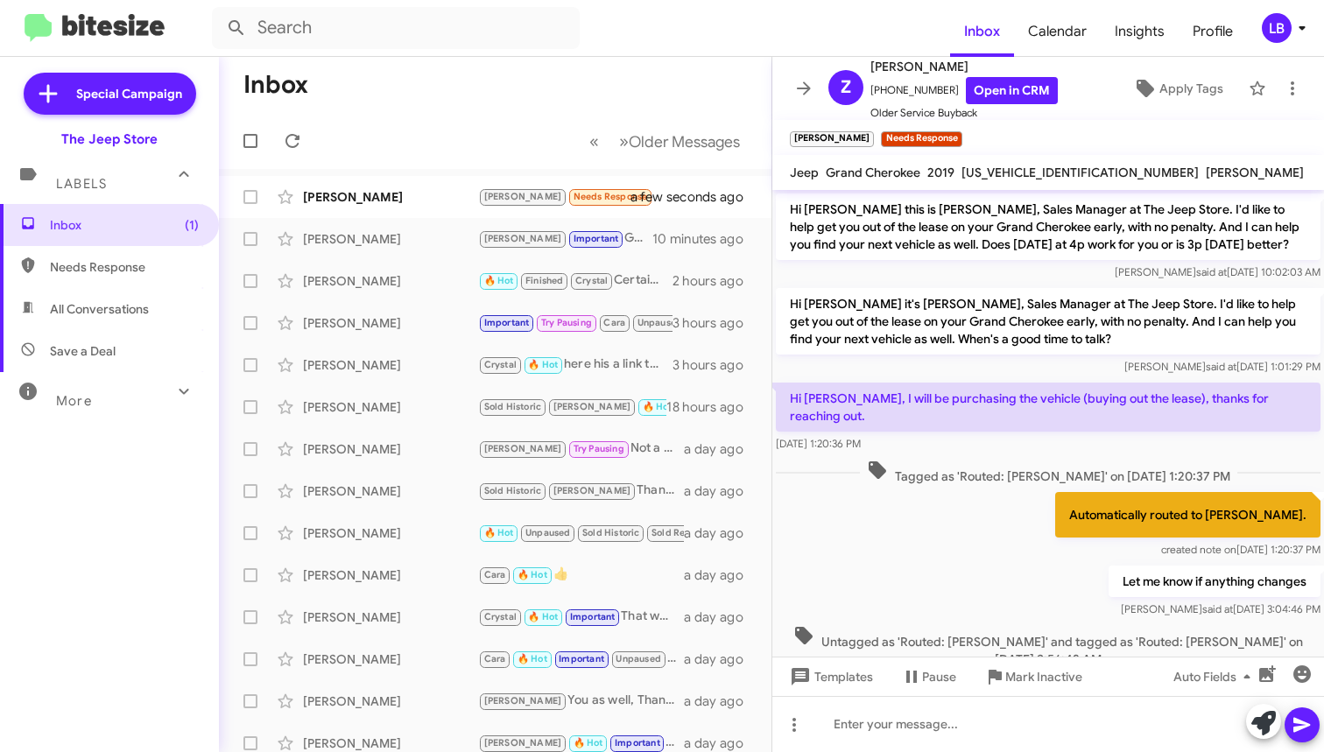
scroll to position [954, 0]
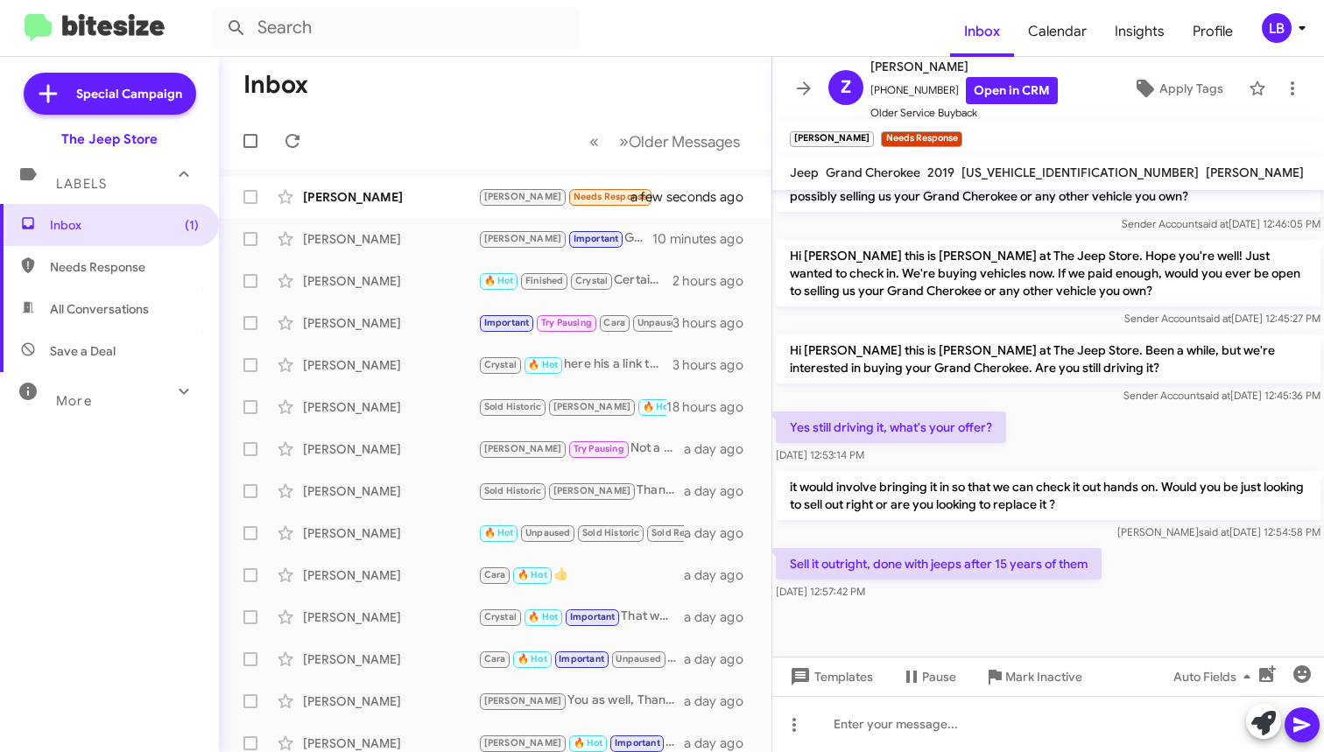
click at [1133, 408] on div "Yes still driving it, what's your offer? [DATE] 12:53:14 PM" at bounding box center [1048, 438] width 552 height 60
drag, startPoint x: 1196, startPoint y: 597, endPoint x: 1157, endPoint y: 423, distance: 178.6
click at [1197, 567] on cdk-virtual-scroll-viewport "Hi [PERSON_NAME] this is [PERSON_NAME], Sales Manager at The Jeep Store. I'd li…" at bounding box center [1048, 423] width 552 height 467
drag, startPoint x: 1152, startPoint y: 402, endPoint x: 1134, endPoint y: 445, distance: 46.7
click at [1152, 408] on div "Yes still driving it, what's your offer? [DATE] 12:53:14 PM" at bounding box center [1048, 438] width 552 height 60
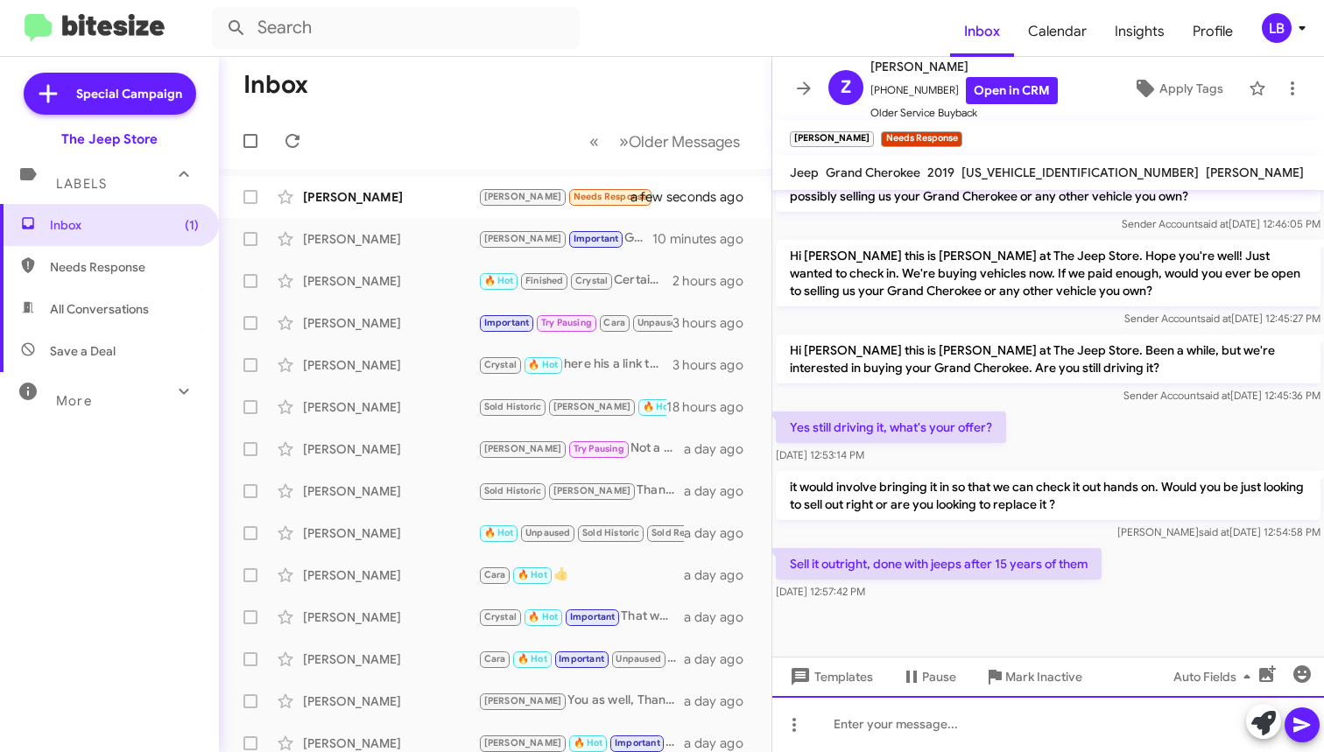
drag, startPoint x: 1117, startPoint y: 742, endPoint x: 1138, endPoint y: 714, distance: 35.0
click at [1116, 742] on div at bounding box center [1048, 724] width 552 height 56
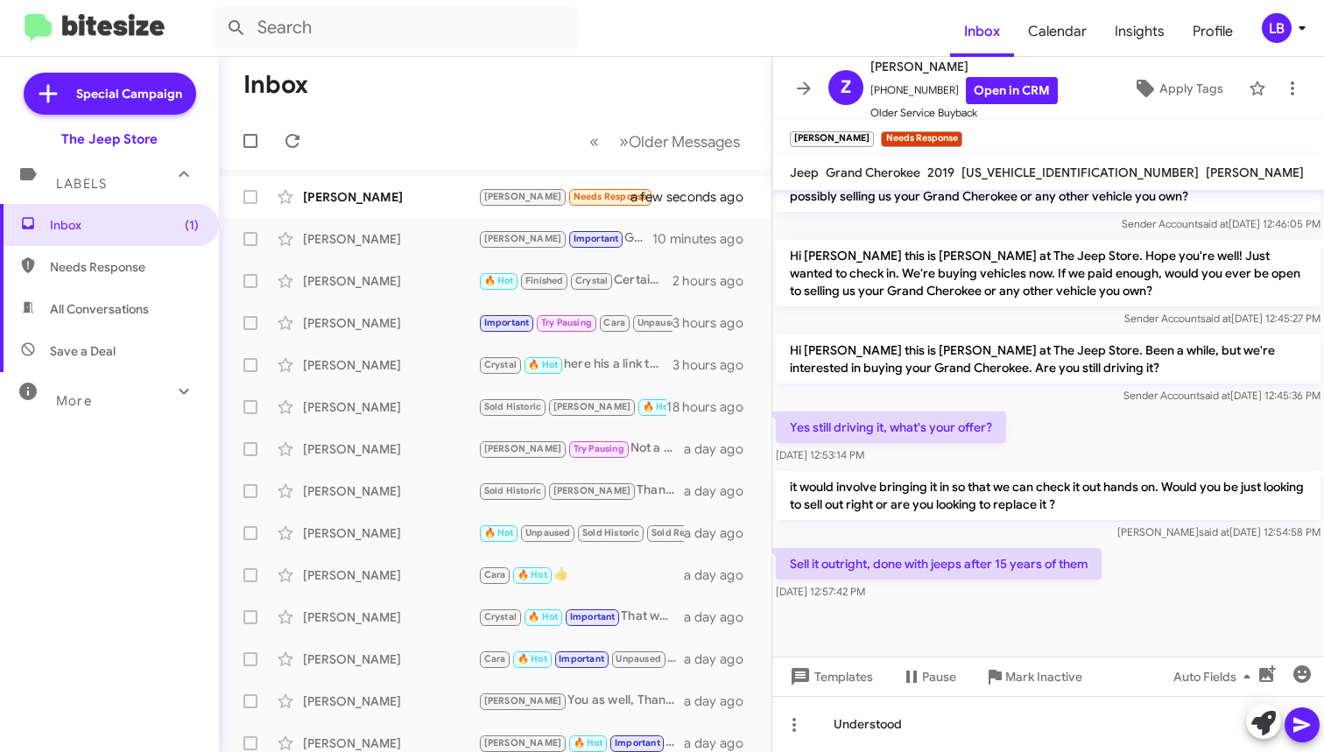
click at [975, 129] on mat-toolbar "[PERSON_NAME] Needs Response ×" at bounding box center [1048, 137] width 552 height 35
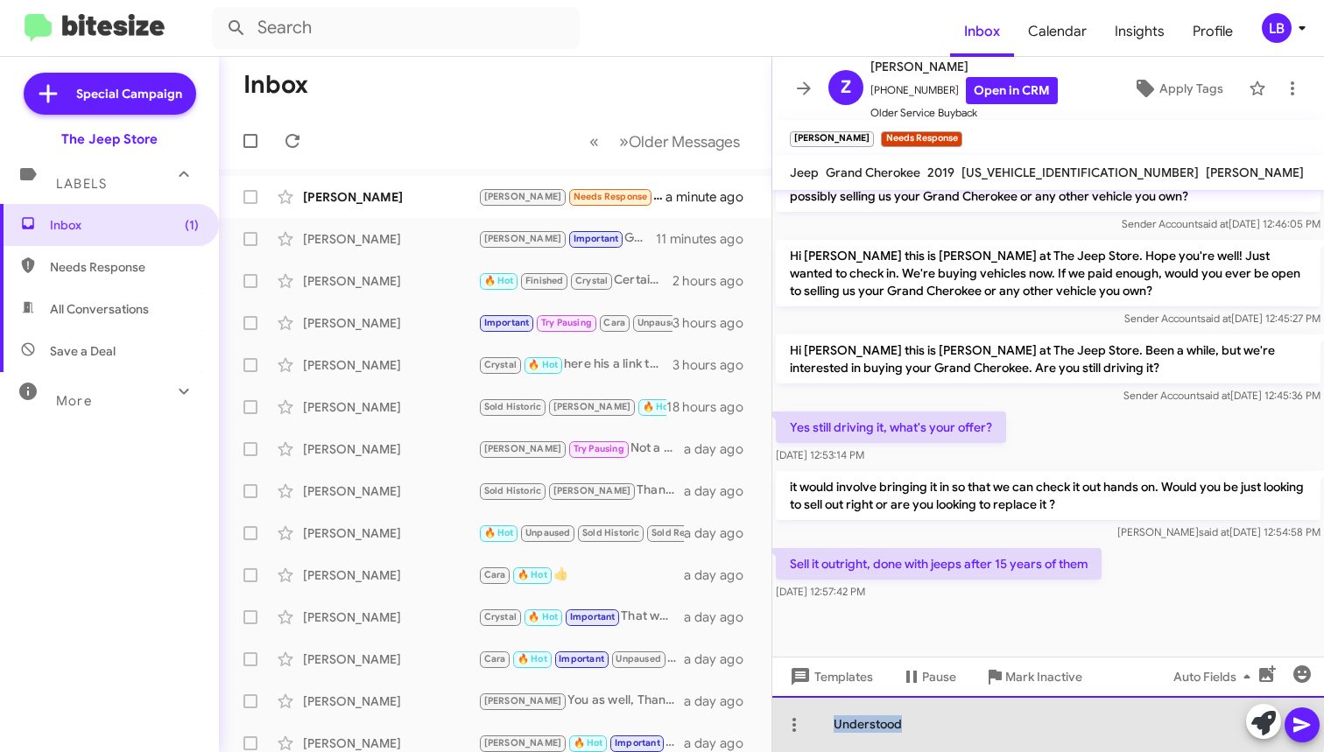
drag, startPoint x: 870, startPoint y: 729, endPoint x: 806, endPoint y: 709, distance: 67.6
click at [805, 713] on div "Understood" at bounding box center [1048, 724] width 552 height 56
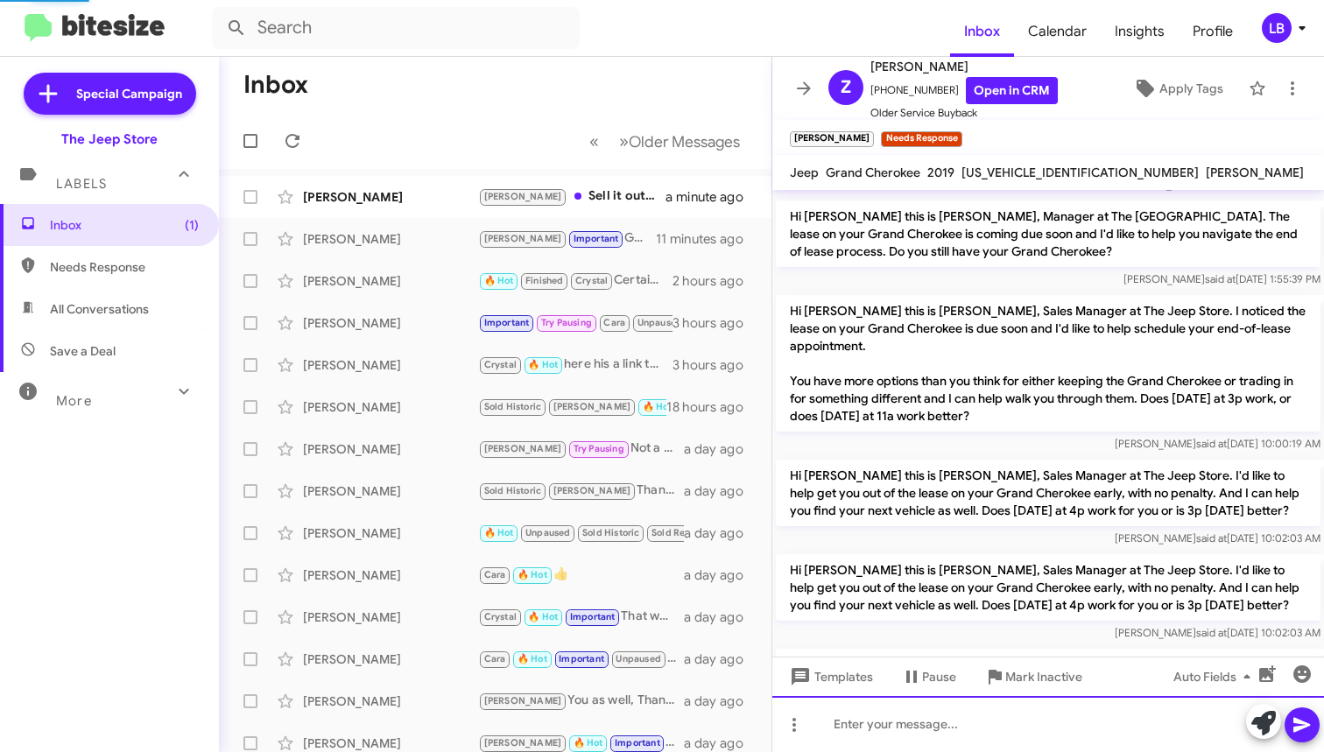
scroll to position [1483, 0]
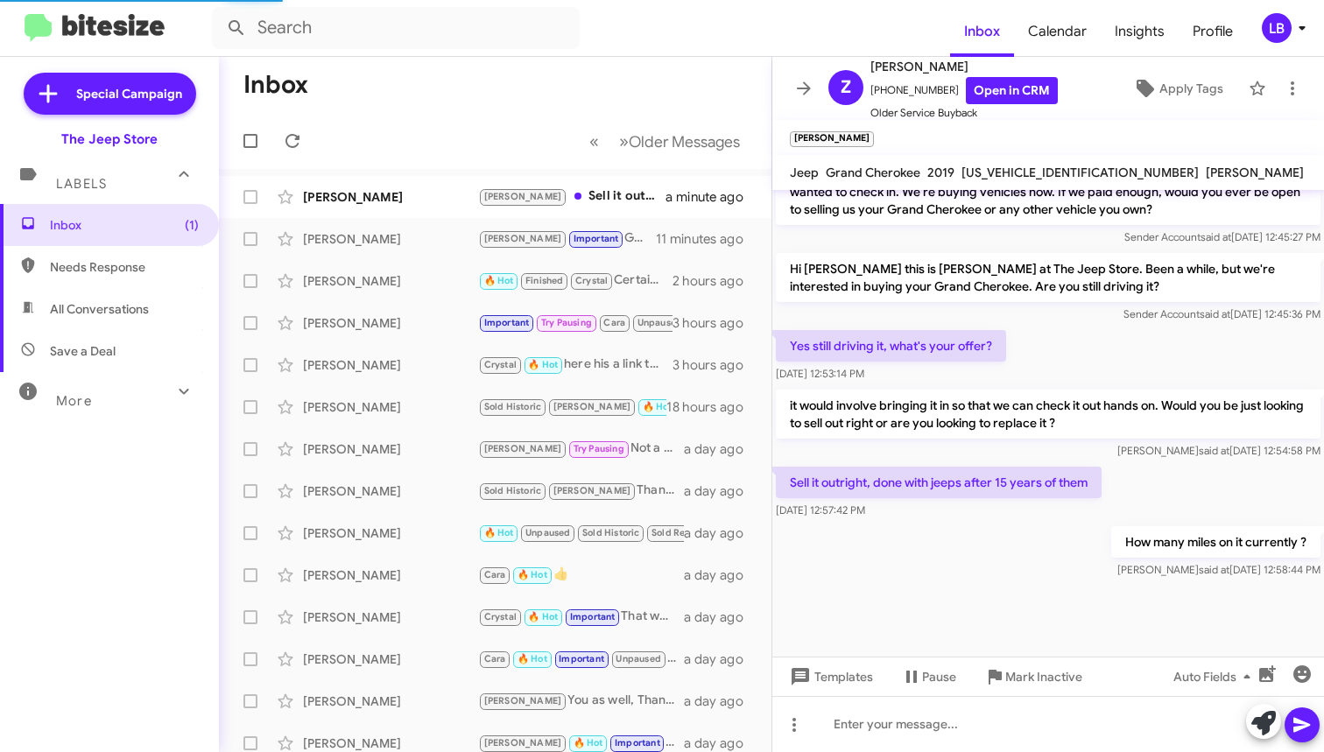
drag, startPoint x: 1154, startPoint y: 314, endPoint x: 141, endPoint y: 295, distance: 1013.3
click at [1154, 327] on div "Yes still driving it, what's your offer? [DATE] 12:53:14 PM" at bounding box center [1048, 357] width 552 height 60
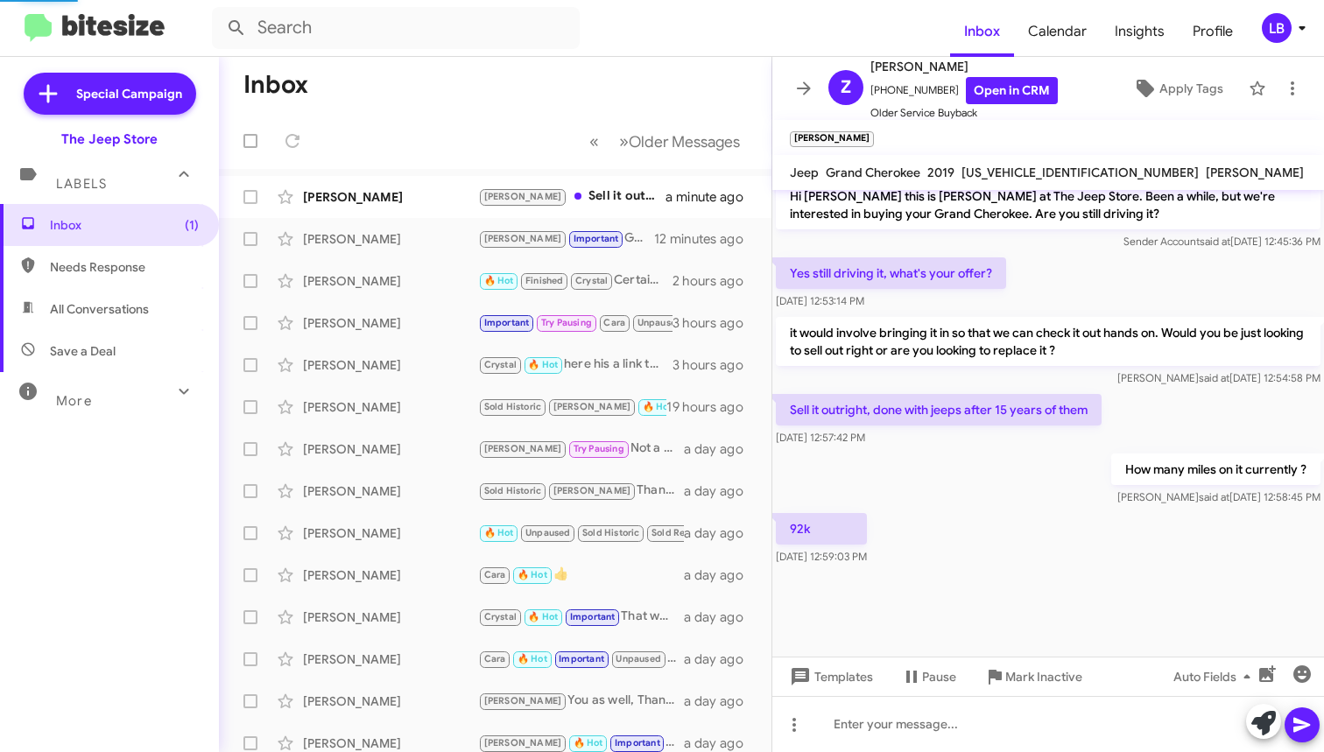
scroll to position [884, 0]
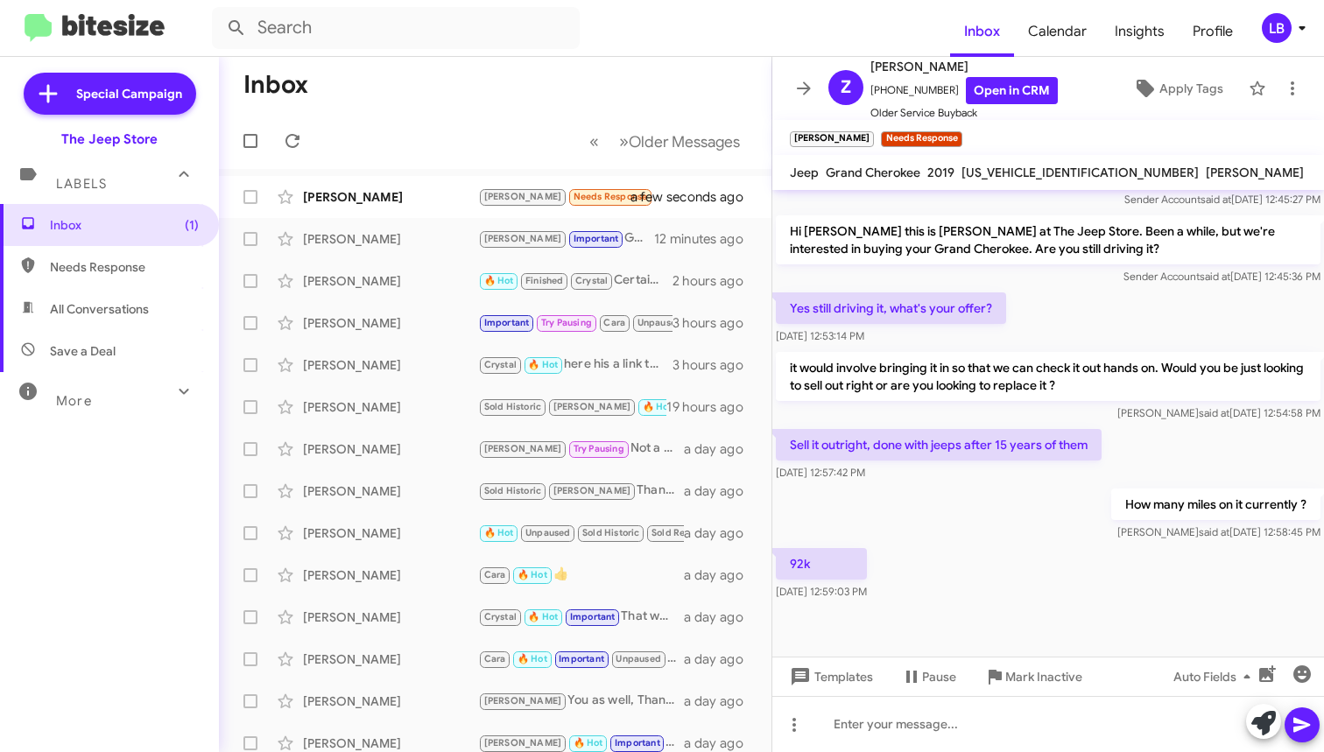
drag, startPoint x: 1137, startPoint y: 415, endPoint x: 1102, endPoint y: 307, distance: 113.3
click at [1136, 426] on div "Sell it outright, done with jeeps after 15 years of them [DATE] 12:57:42 PM" at bounding box center [1048, 456] width 552 height 60
click at [1102, 305] on div "Yes still driving it, what's your offer? [DATE] 12:53:14 PM" at bounding box center [1048, 319] width 552 height 60
click at [1063, 289] on div "Yes still driving it, what's your offer? [DATE] 12:53:14 PM" at bounding box center [1048, 319] width 552 height 60
click at [1062, 724] on div at bounding box center [1048, 724] width 552 height 56
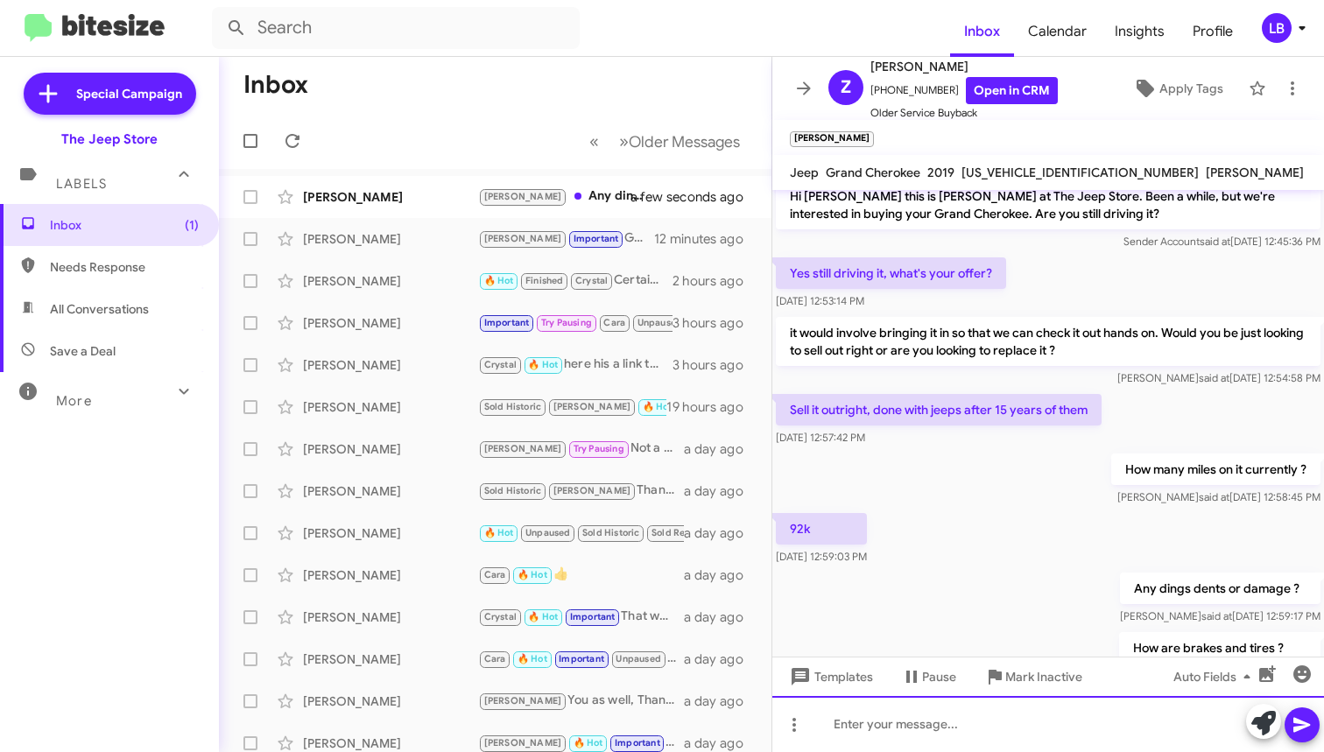
scroll to position [1658, 0]
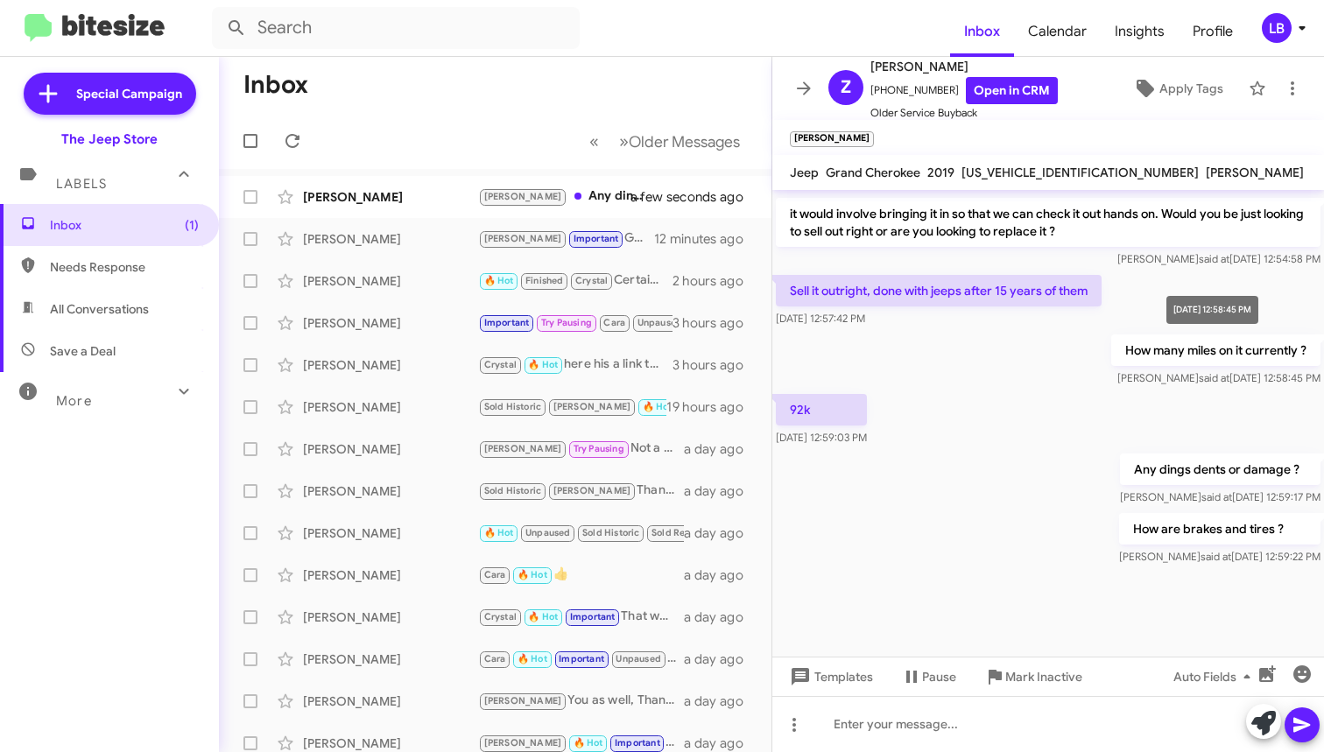
click at [1193, 272] on div "Sell it outright, done with jeeps after 15 years of them [DATE] 12:57:42 PM" at bounding box center [1048, 301] width 552 height 60
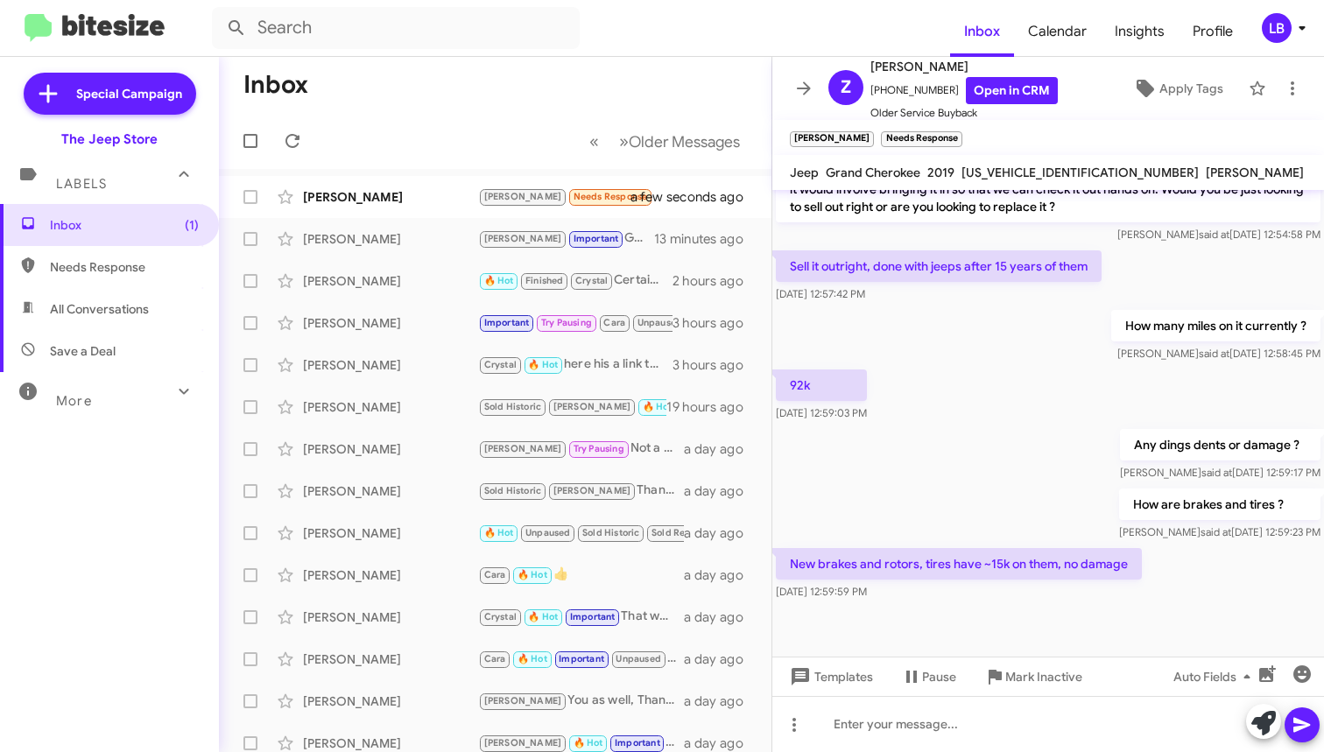
scroll to position [4, 0]
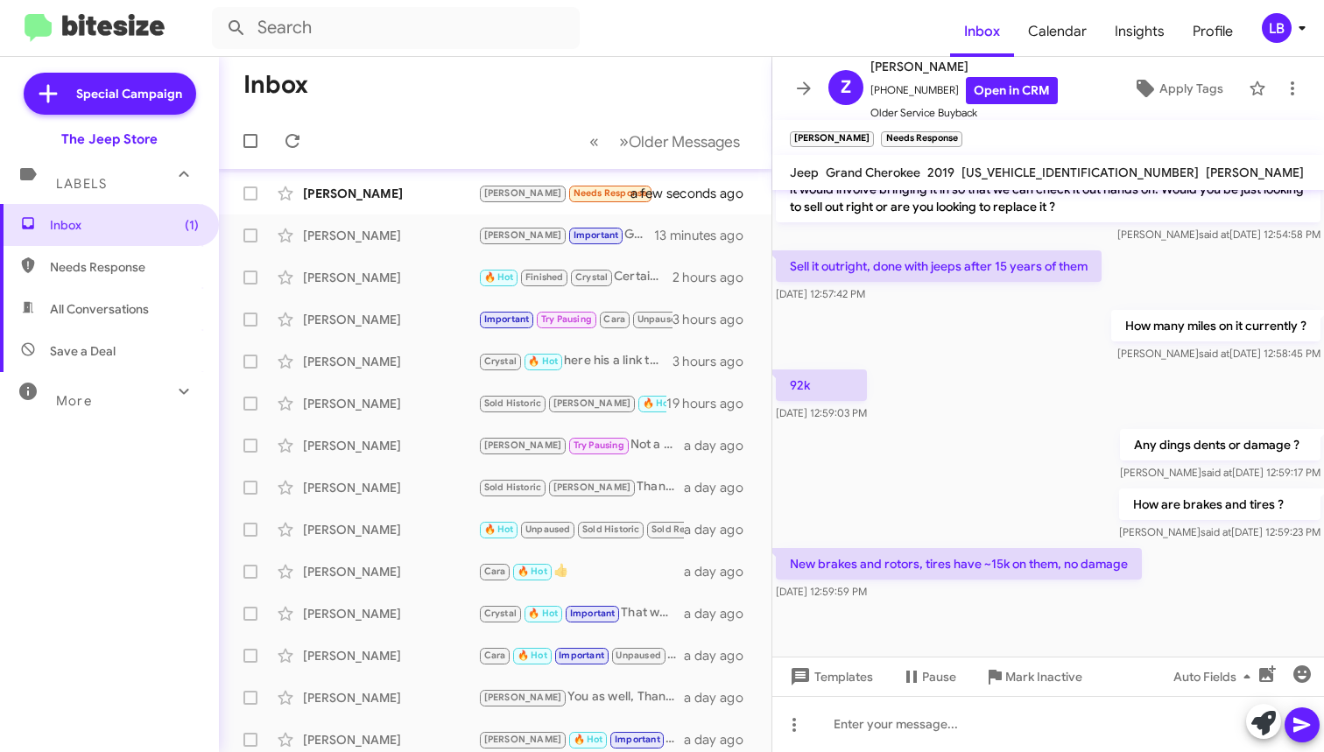
click at [1008, 426] on div "Any dings dents or damage ? [PERSON_NAME] said at [DATE] 12:59:17 PM" at bounding box center [1048, 456] width 552 height 60
click at [1131, 247] on div "Sell it outright, done with jeeps after 15 years of them [DATE] 12:57:42 PM" at bounding box center [1048, 277] width 552 height 60
click at [1136, 247] on div "Sell it outright, done with jeeps after 15 years of them [DATE] 12:57:42 PM" at bounding box center [1048, 277] width 552 height 60
click at [1062, 313] on div "How many miles on it currently ? [PERSON_NAME] said at [DATE] 12:58:45 PM" at bounding box center [1048, 336] width 552 height 60
click at [1128, 265] on div "Sell it outright, done with jeeps after 15 years of them [DATE] 12:57:42 PM" at bounding box center [1048, 277] width 552 height 60
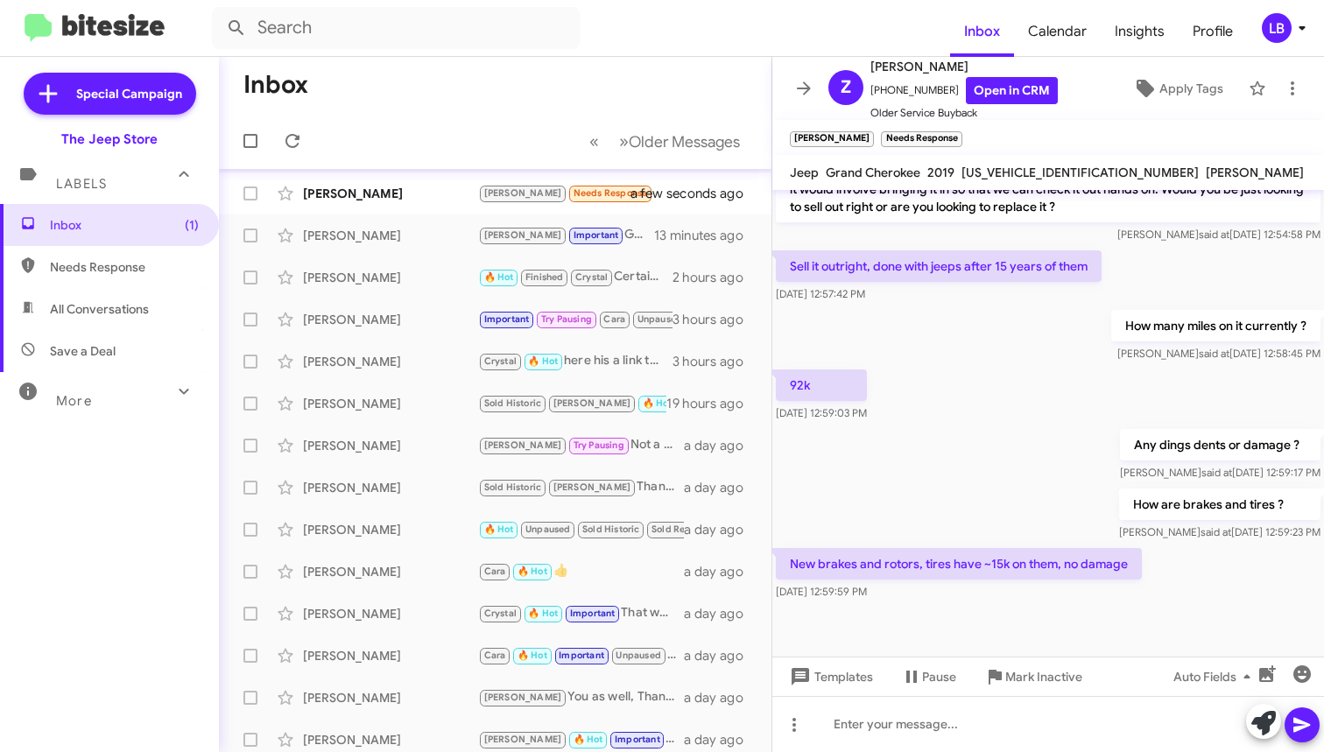
click at [1179, 366] on div "92k [DATE] 12:59:03 PM" at bounding box center [1048, 396] width 552 height 60
click at [1180, 278] on div "[DATE] 12:58:45 PM" at bounding box center [1212, 285] width 92 height 28
click at [1155, 266] on mat-tooltip-component "[DATE] 12:58:45 PM" at bounding box center [1212, 285] width 116 height 53
click at [1066, 485] on div "How are brakes and tires ? [PERSON_NAME] said at [DATE] 12:59:23 PM" at bounding box center [1048, 515] width 552 height 60
click at [1035, 377] on div "92k [DATE] 12:59:03 PM" at bounding box center [1048, 396] width 552 height 60
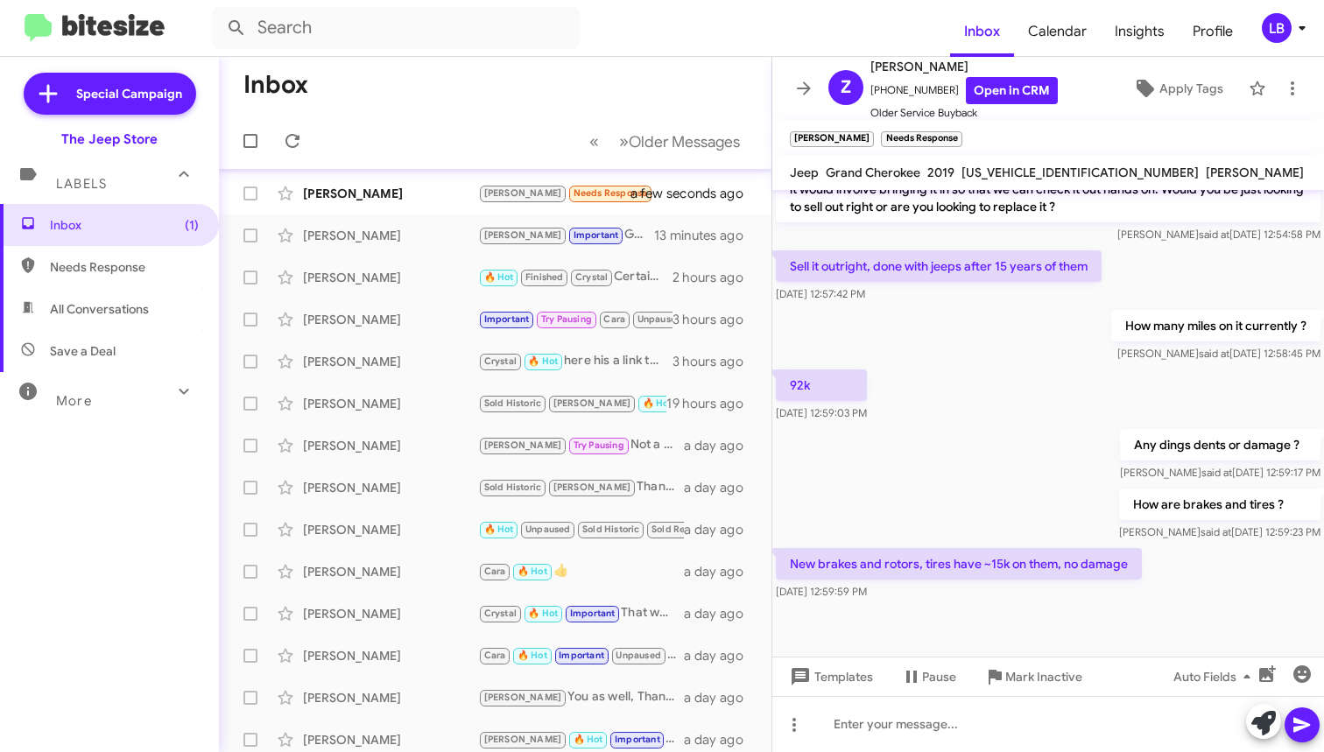
click at [1052, 485] on div "How are brakes and tires ? [PERSON_NAME] said at [DATE] 12:59:23 PM" at bounding box center [1048, 515] width 552 height 60
drag, startPoint x: 440, startPoint y: 66, endPoint x: 402, endPoint y: 60, distance: 38.0
click at [439, 66] on mat-toolbar-row "Inbox" at bounding box center [495, 85] width 553 height 56
click at [420, 179] on div "[PERSON_NAME] [PERSON_NAME] Needs Response New brakes and rotors, tires have ~1…" at bounding box center [495, 193] width 524 height 35
drag, startPoint x: 980, startPoint y: 329, endPoint x: 742, endPoint y: 321, distance: 238.3
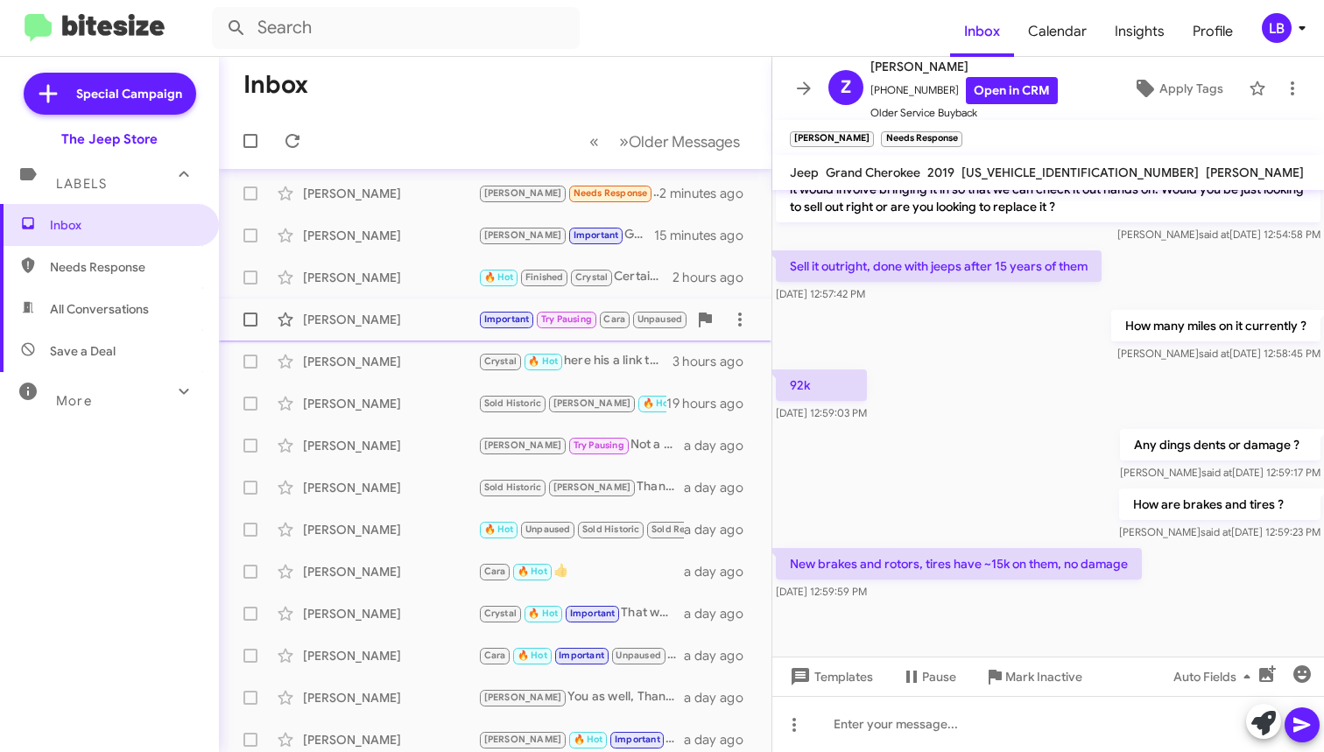
click at [980, 329] on div "How many miles on it currently ? [PERSON_NAME] said at [DATE] 12:58:45 PM" at bounding box center [1048, 336] width 552 height 60
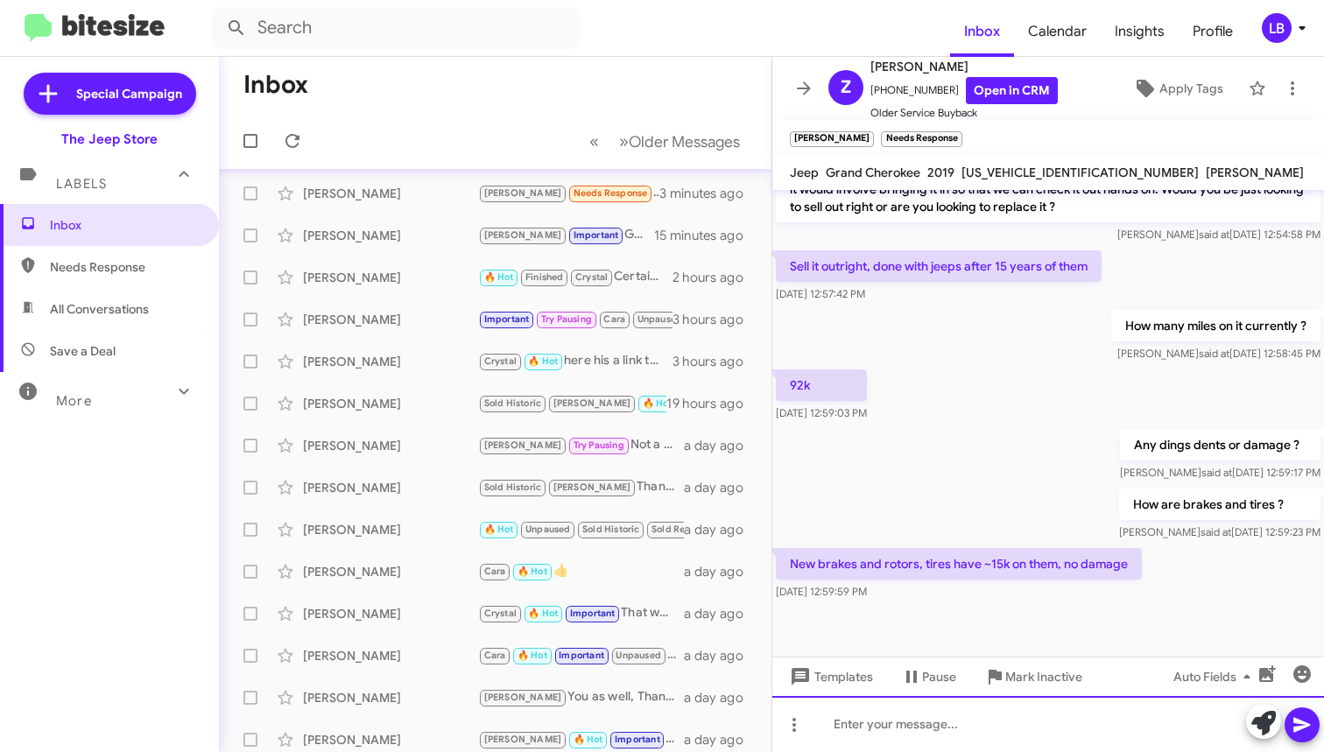
click at [1169, 733] on div at bounding box center [1048, 724] width 552 height 56
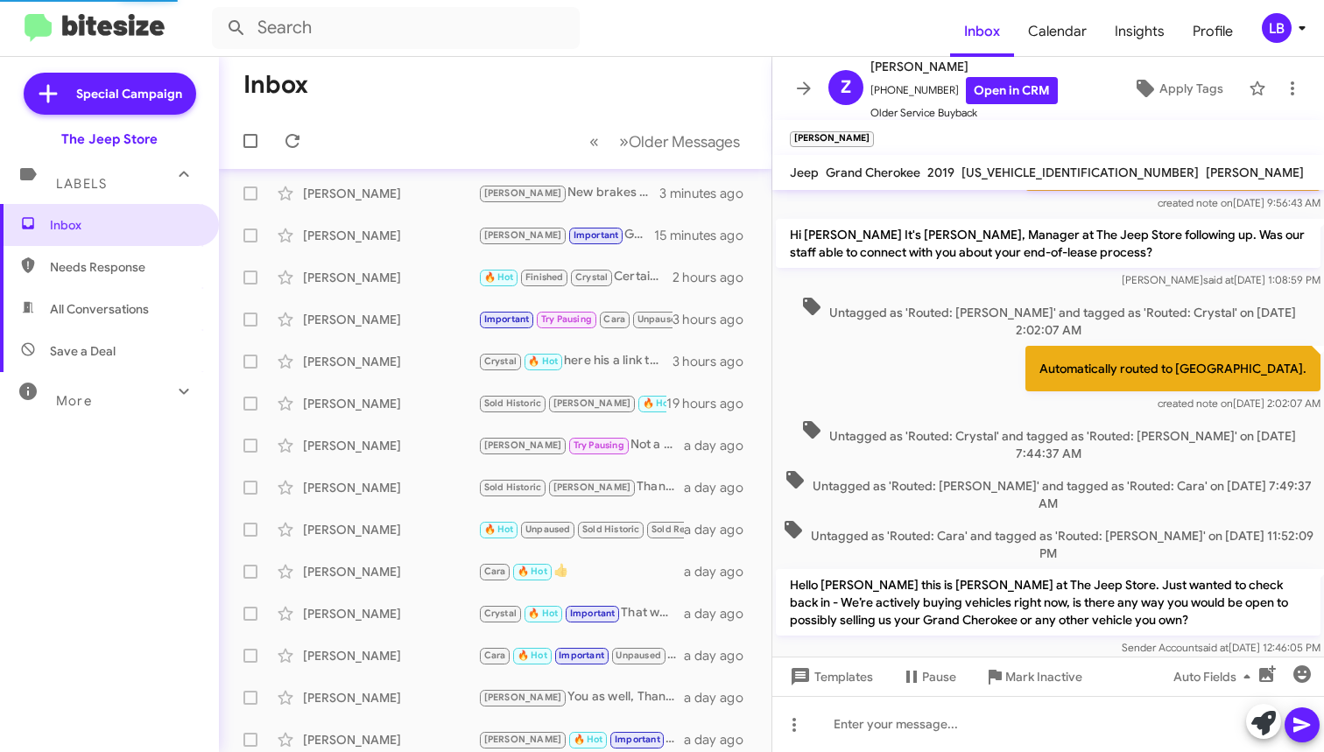
scroll to position [0, 0]
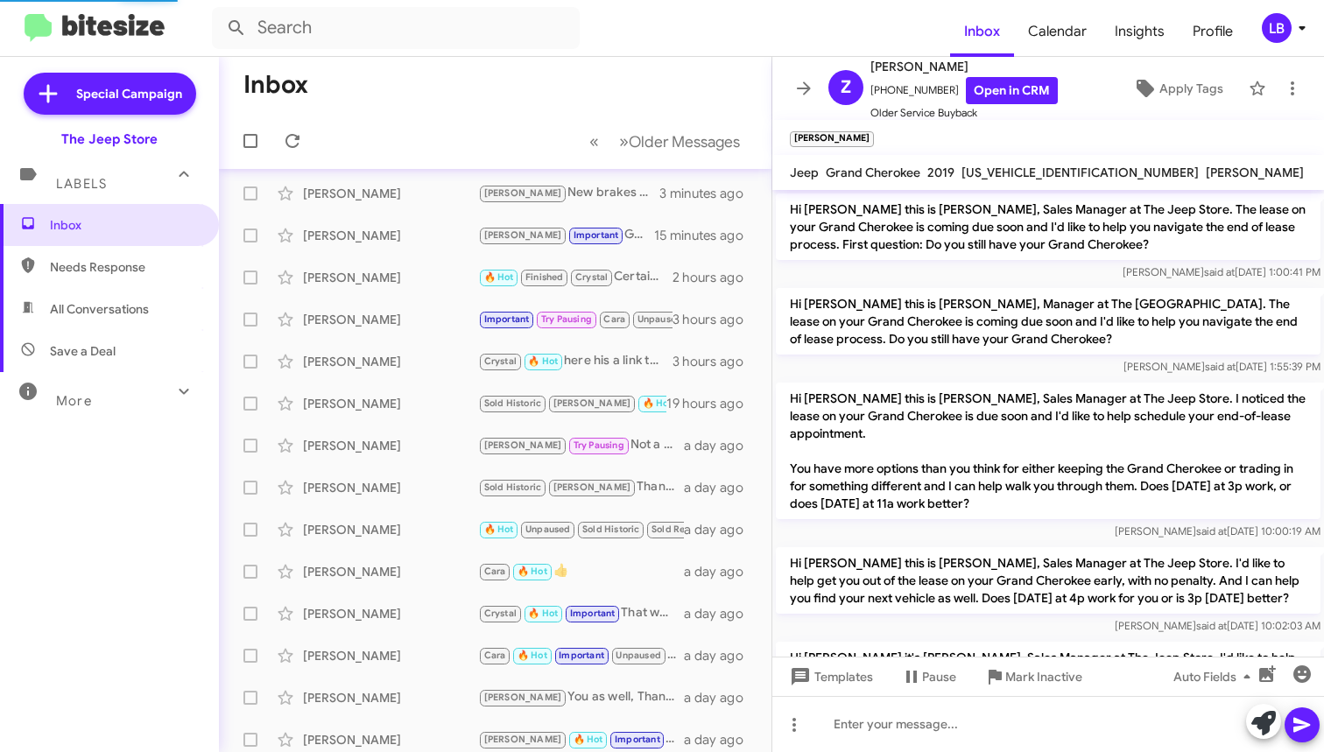
click at [1008, 245] on p "Hi [PERSON_NAME] this is [PERSON_NAME], Sales Manager at The Jeep Store. The le…" at bounding box center [1048, 227] width 545 height 67
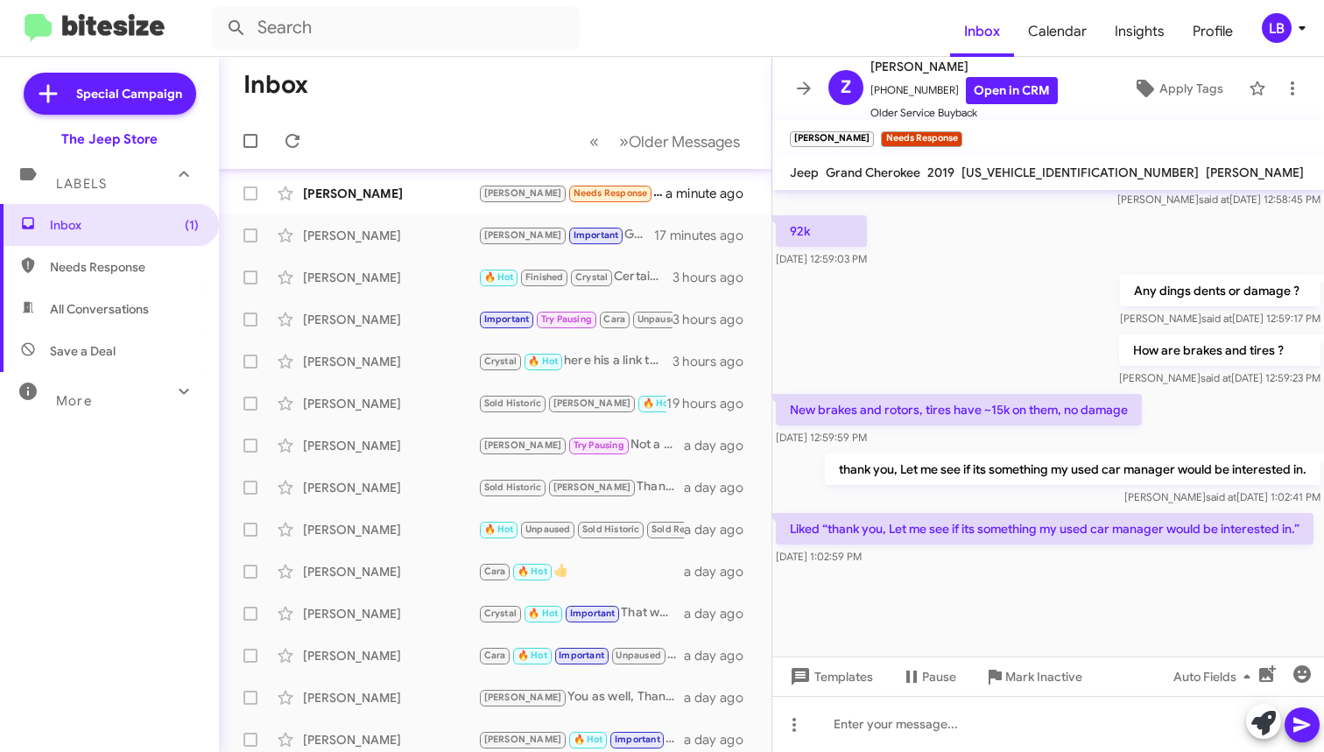
scroll to position [924, 0]
click at [953, 279] on div "Any dings dents or damage ? [PERSON_NAME] said at [DATE] 12:59:17 PM" at bounding box center [1048, 301] width 552 height 60
click at [616, 109] on mat-toolbar-row "Inbox" at bounding box center [495, 85] width 553 height 56
click at [454, 196] on div "[PERSON_NAME]" at bounding box center [390, 194] width 175 height 18
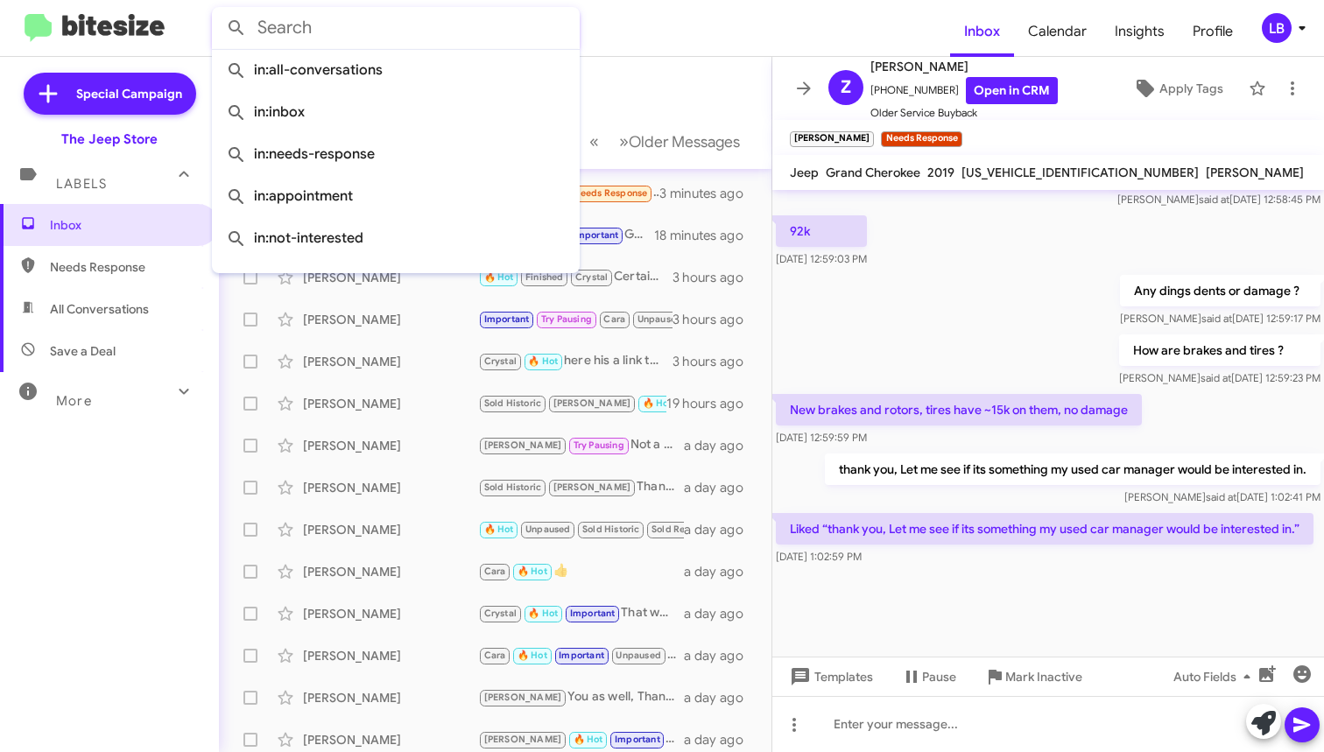
click at [418, 37] on input "text" at bounding box center [396, 28] width 368 height 42
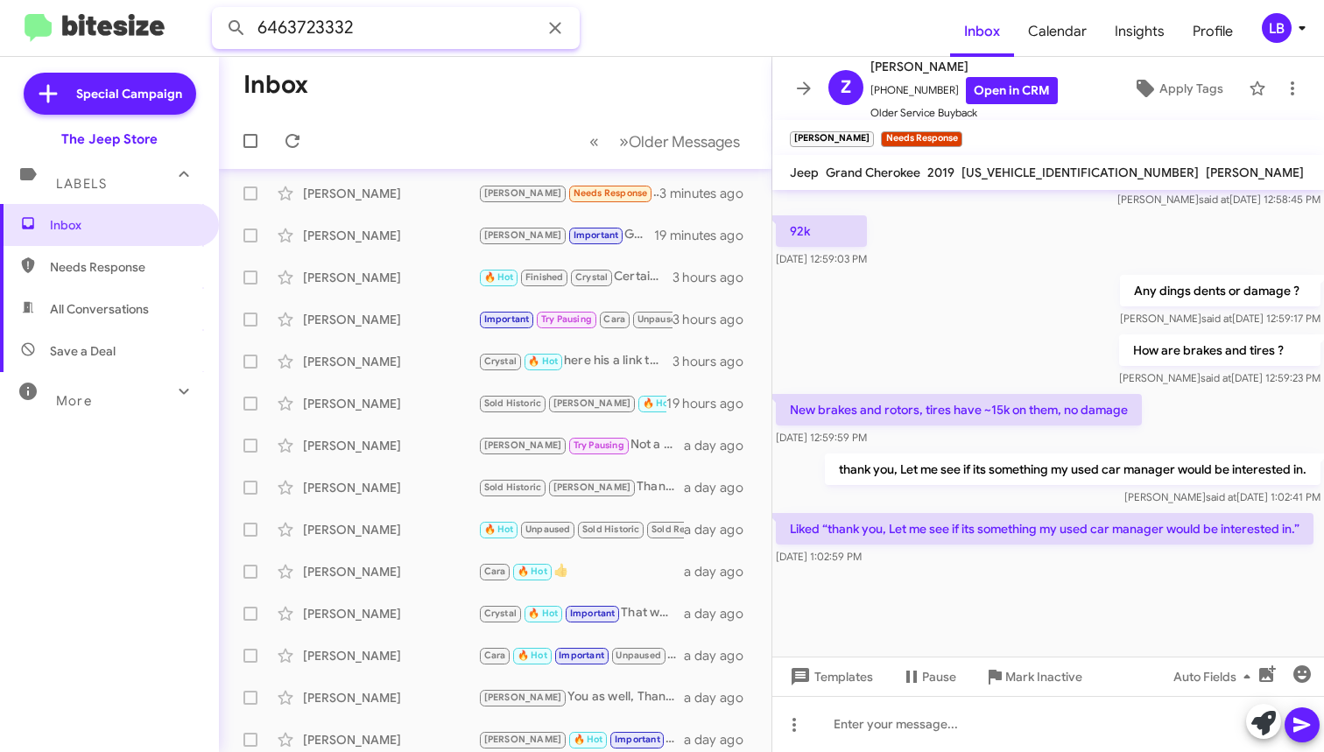
type input "6463723332"
click at [236, 28] on button at bounding box center [236, 28] width 35 height 35
click at [375, 35] on input "6463723332" at bounding box center [396, 28] width 368 height 42
drag, startPoint x: 234, startPoint y: 21, endPoint x: 217, endPoint y: 18, distance: 16.8
click at [199, 20] on mat-toolbar "6463723332 Inbox Calendar Insights Profile LB" at bounding box center [662, 28] width 1324 height 56
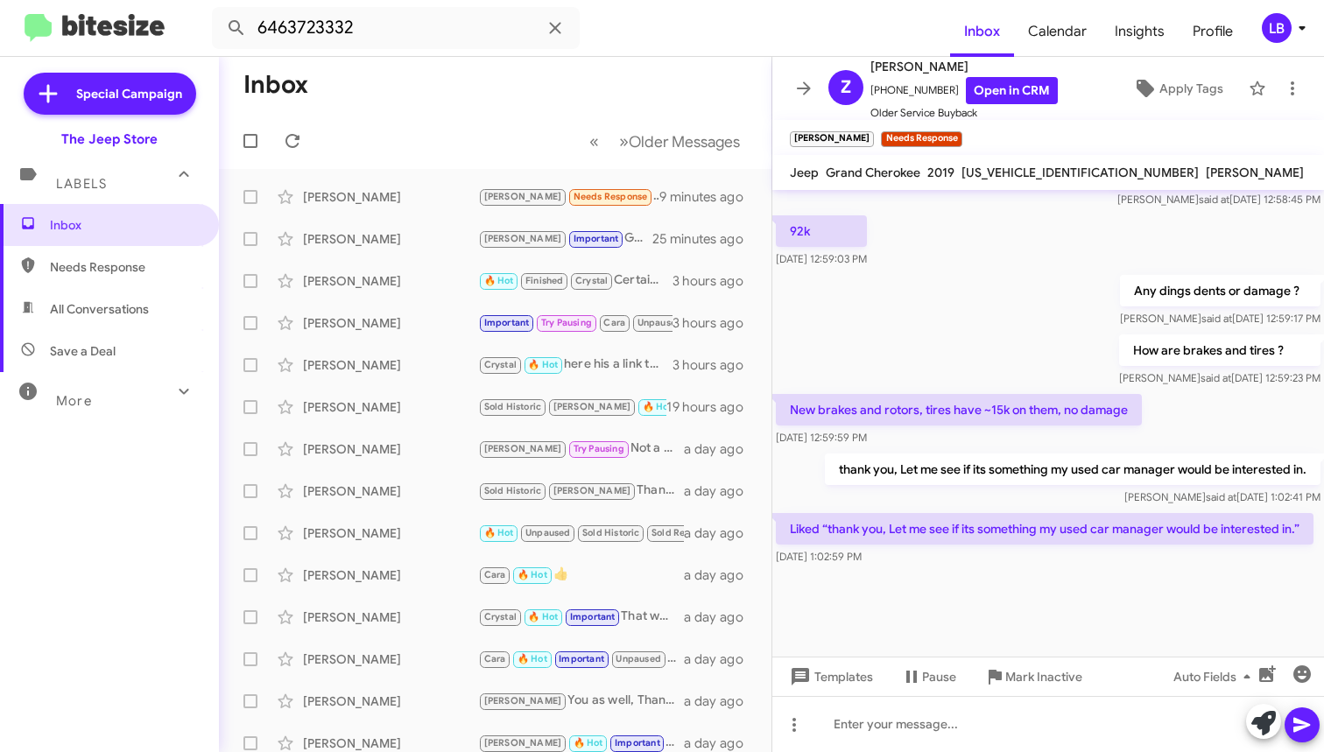
drag, startPoint x: 574, startPoint y: 92, endPoint x: 398, endPoint y: 96, distance: 175.2
click at [574, 92] on mat-toolbar-row "Inbox" at bounding box center [495, 85] width 553 height 56
